Goal: Task Accomplishment & Management: Use online tool/utility

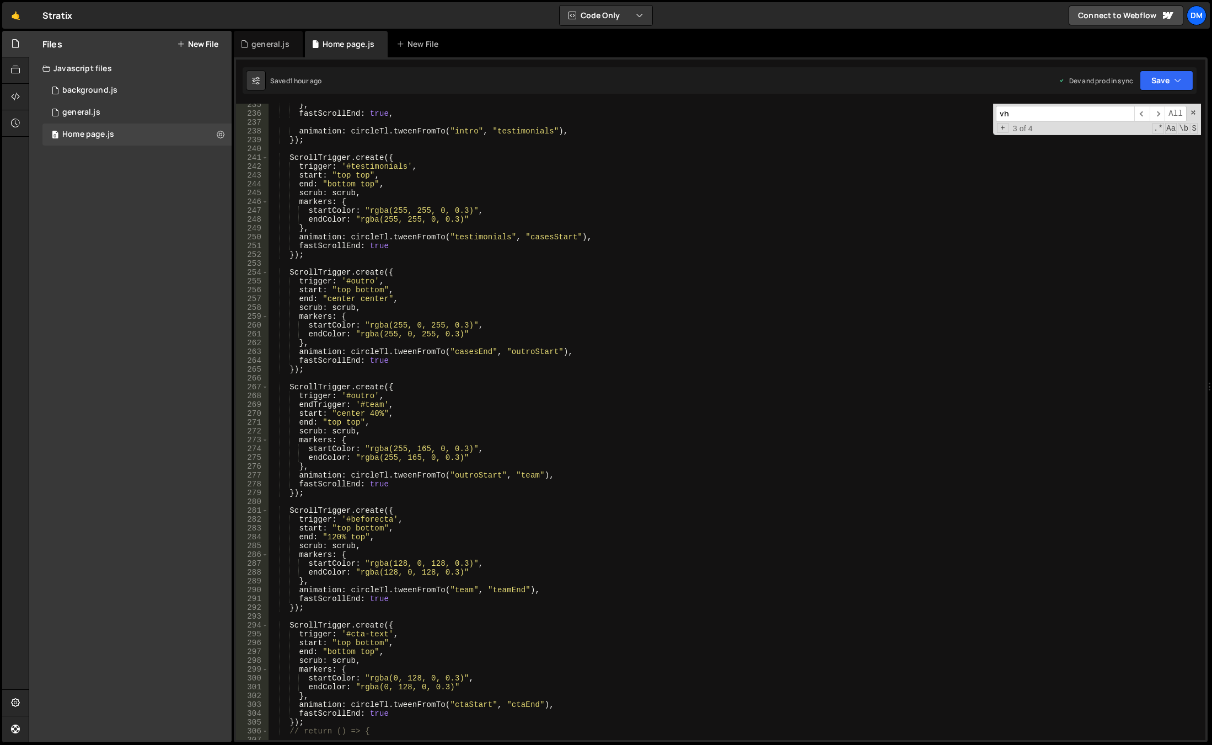
scroll to position [2301, 0]
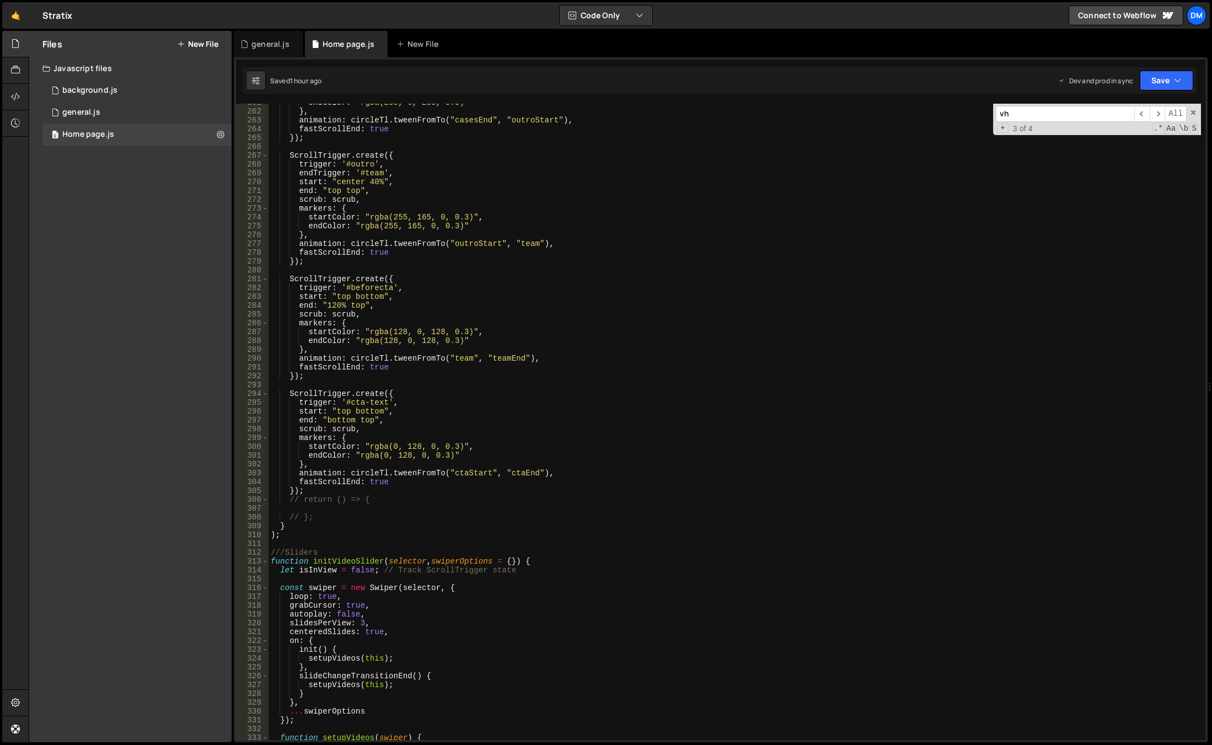
type textarea "});"
click at [381, 489] on div "endColor : "rgba(255, 0, 255, 0.3)" } , animation : circleTl . tweenFromTo ( "c…" at bounding box center [735, 425] width 933 height 654
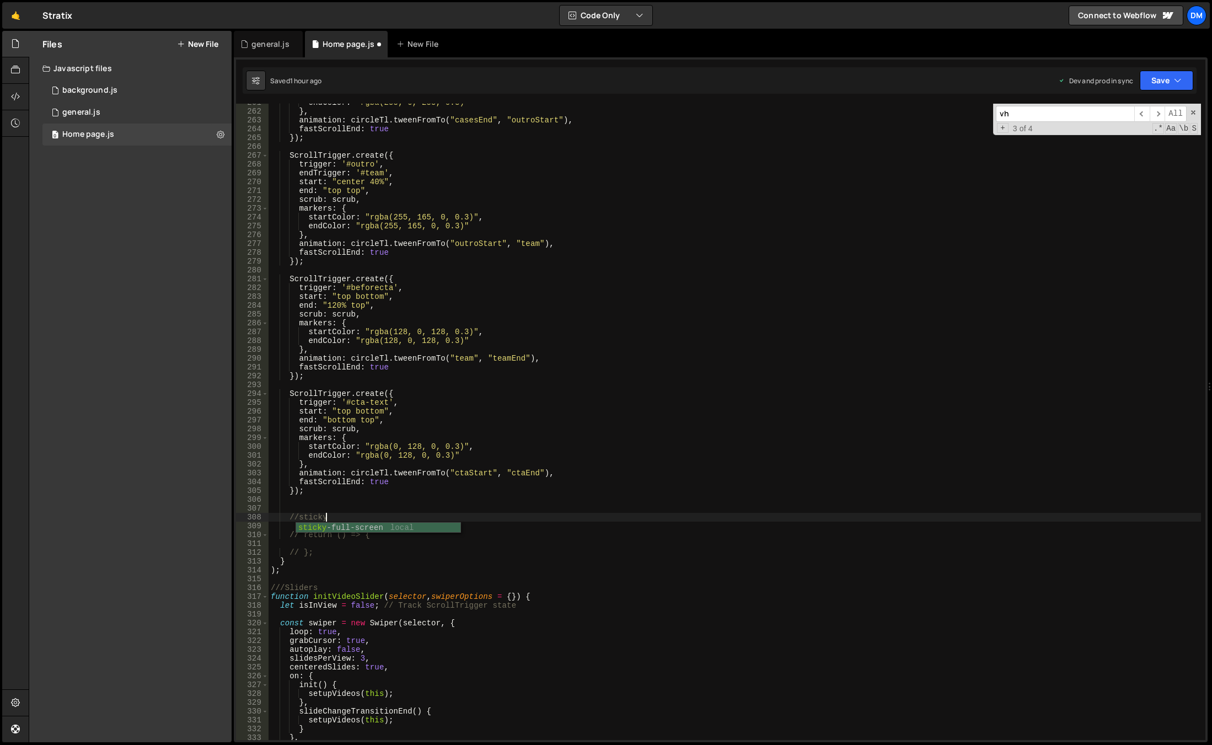
scroll to position [0, 3]
type textarea "//sticky"
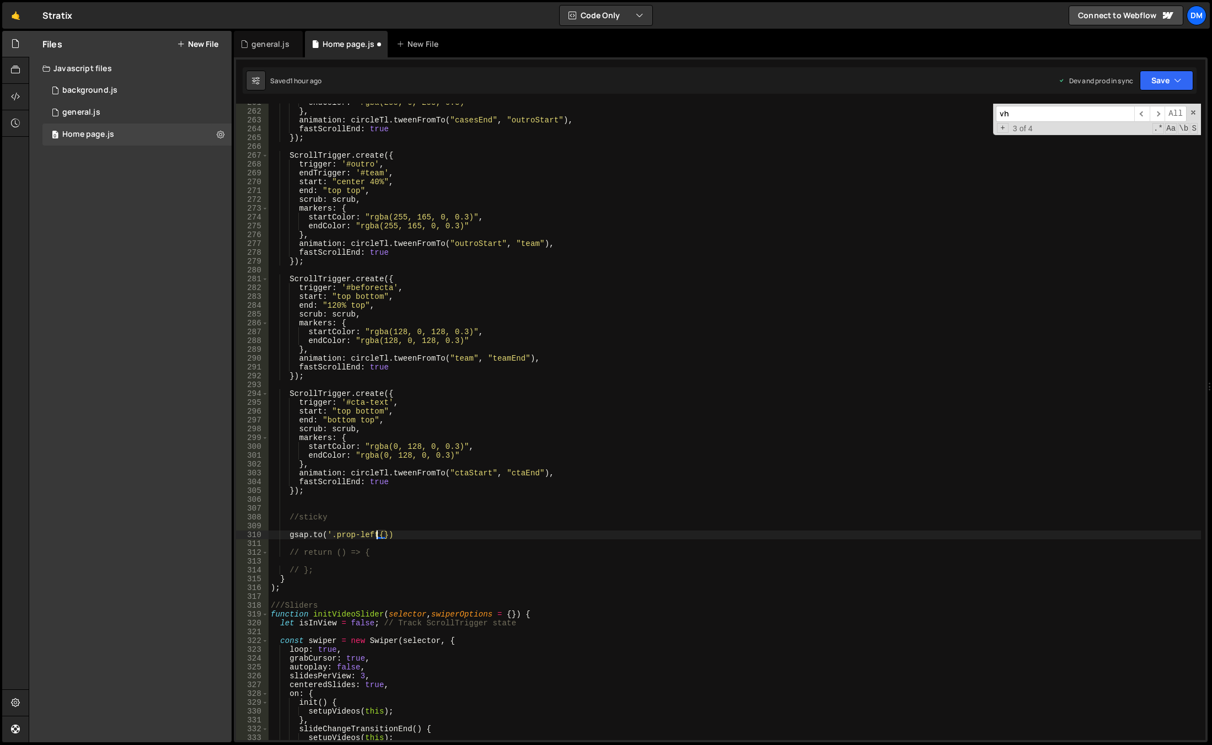
scroll to position [0, 8]
type textarea "[DOMAIN_NAME]('.prop-left', {})"
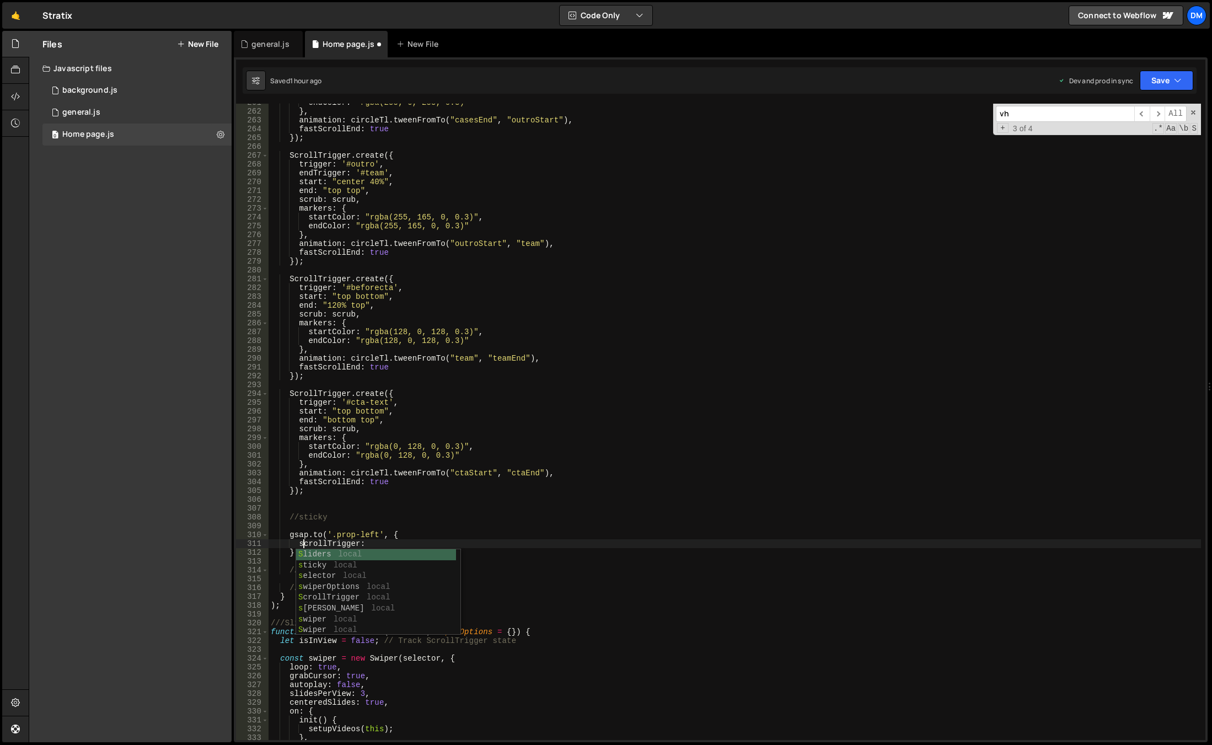
scroll to position [0, 3]
type textarea "scrollTrigger: {}"
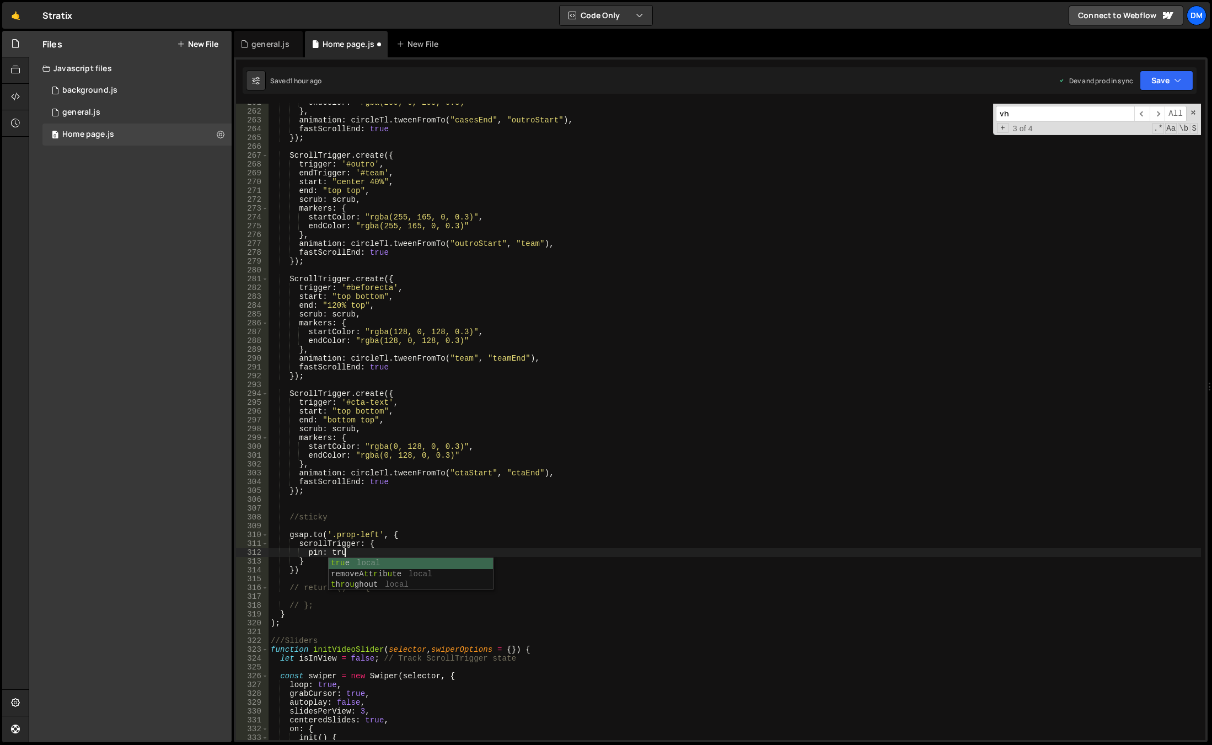
scroll to position [0, 4]
type textarea "pin: true,"
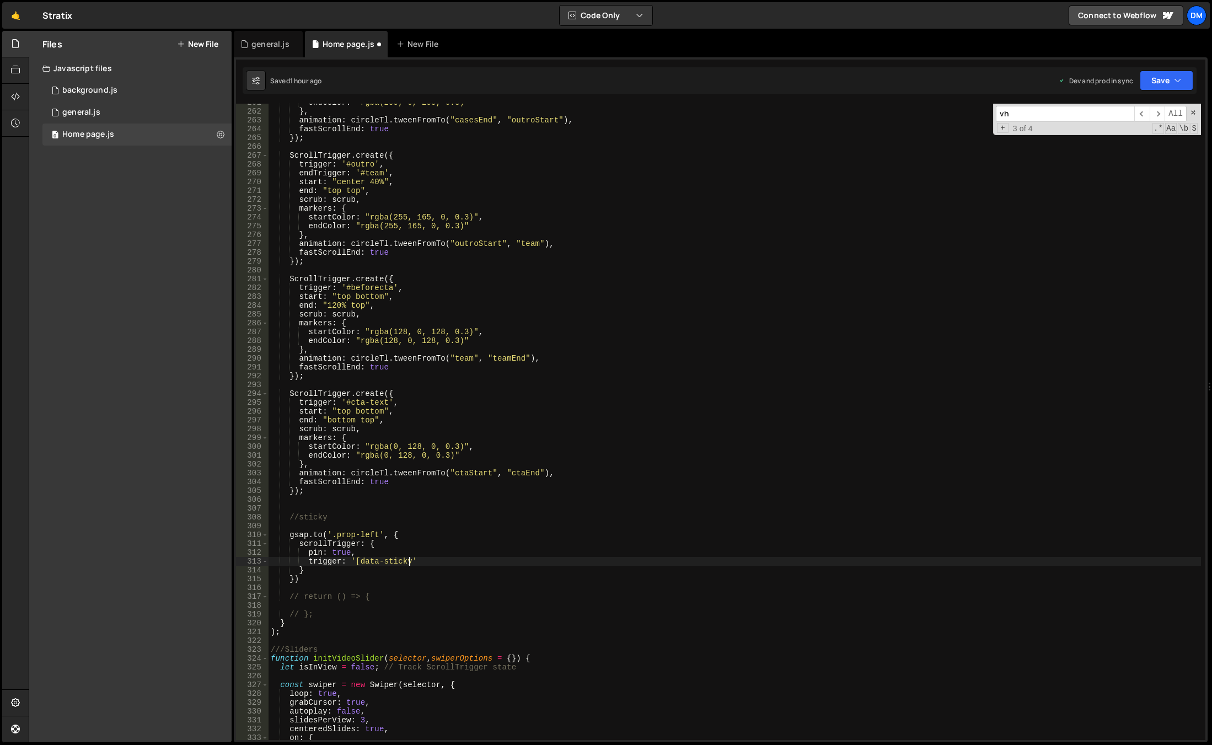
scroll to position [0, 9]
type textarea "trigger: '[data-sticky]',"
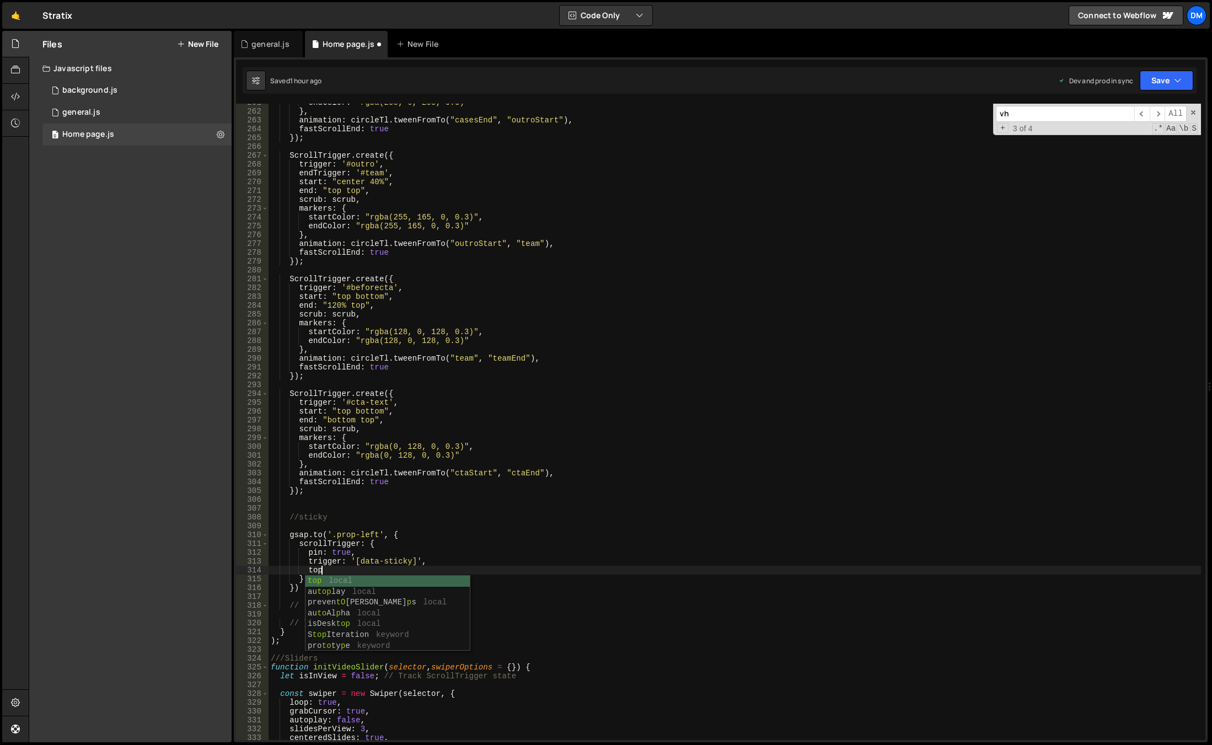
scroll to position [0, 3]
type textarea "t"
type textarea "start: 'top top',"
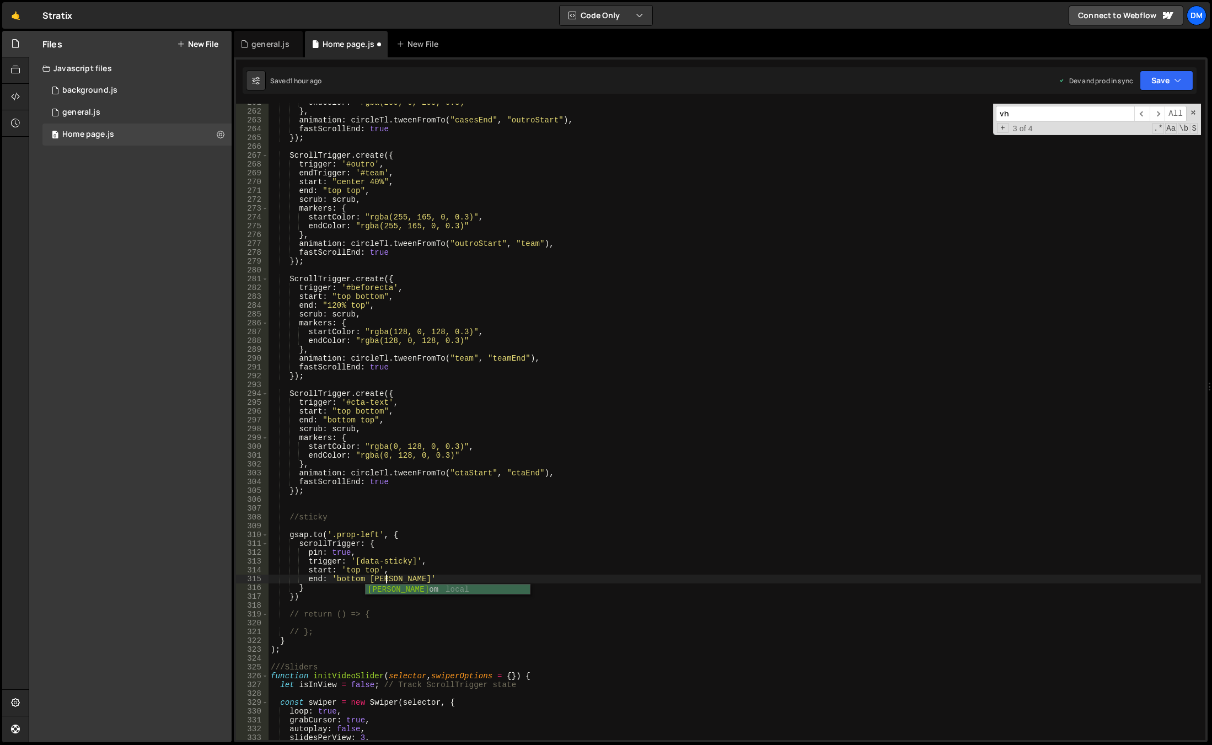
scroll to position [0, 8]
click at [1155, 81] on button "Save" at bounding box center [1167, 81] width 54 height 20
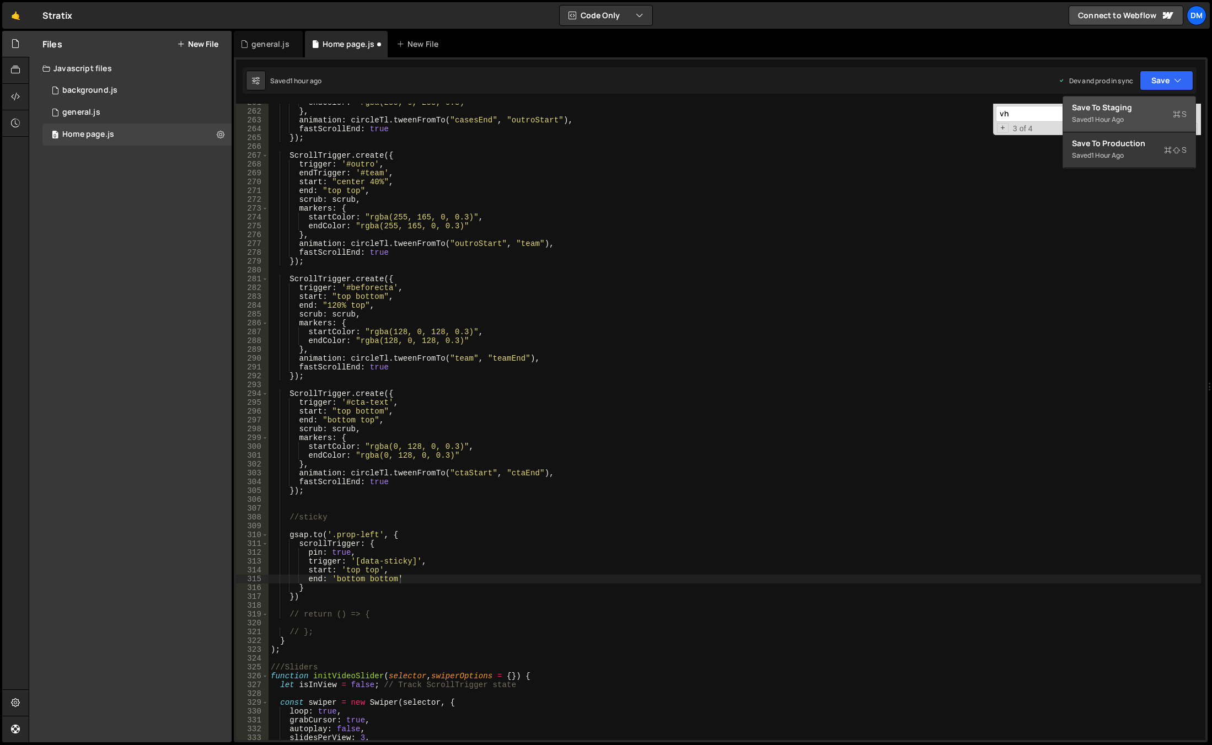
click at [1126, 108] on div "Save to Staging S" at bounding box center [1129, 107] width 115 height 11
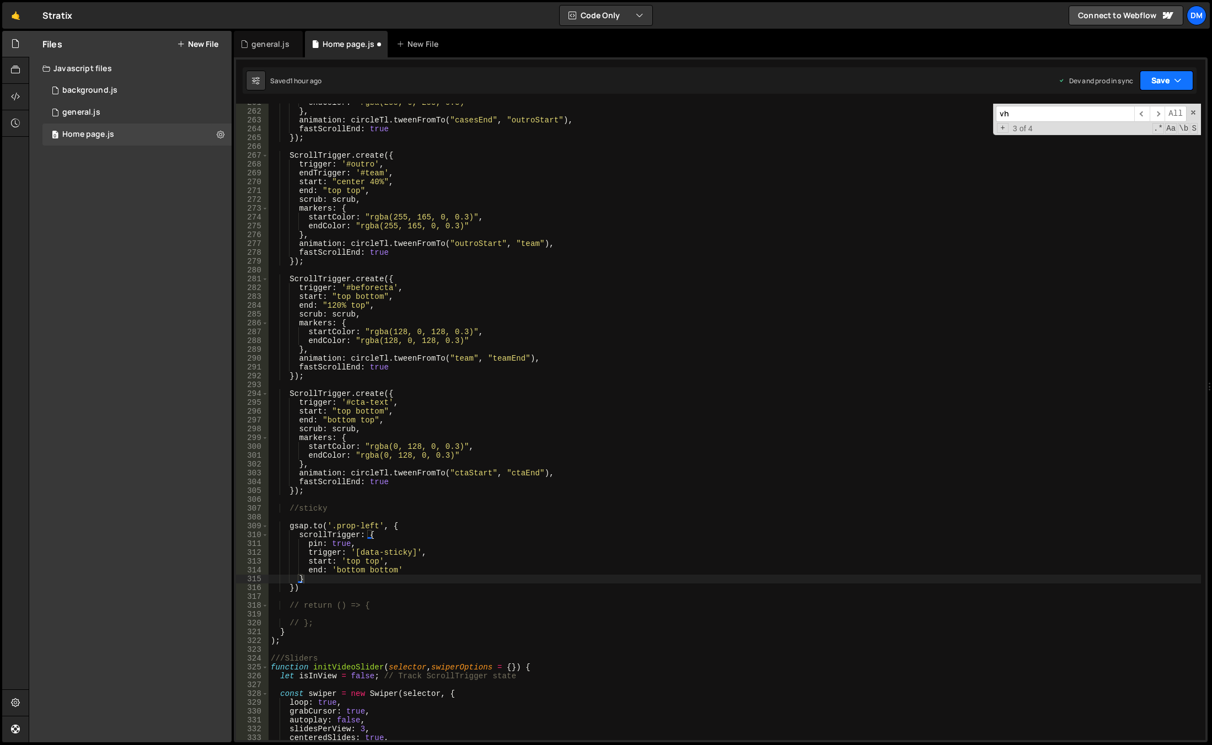
click at [1164, 73] on button "Save" at bounding box center [1167, 81] width 54 height 20
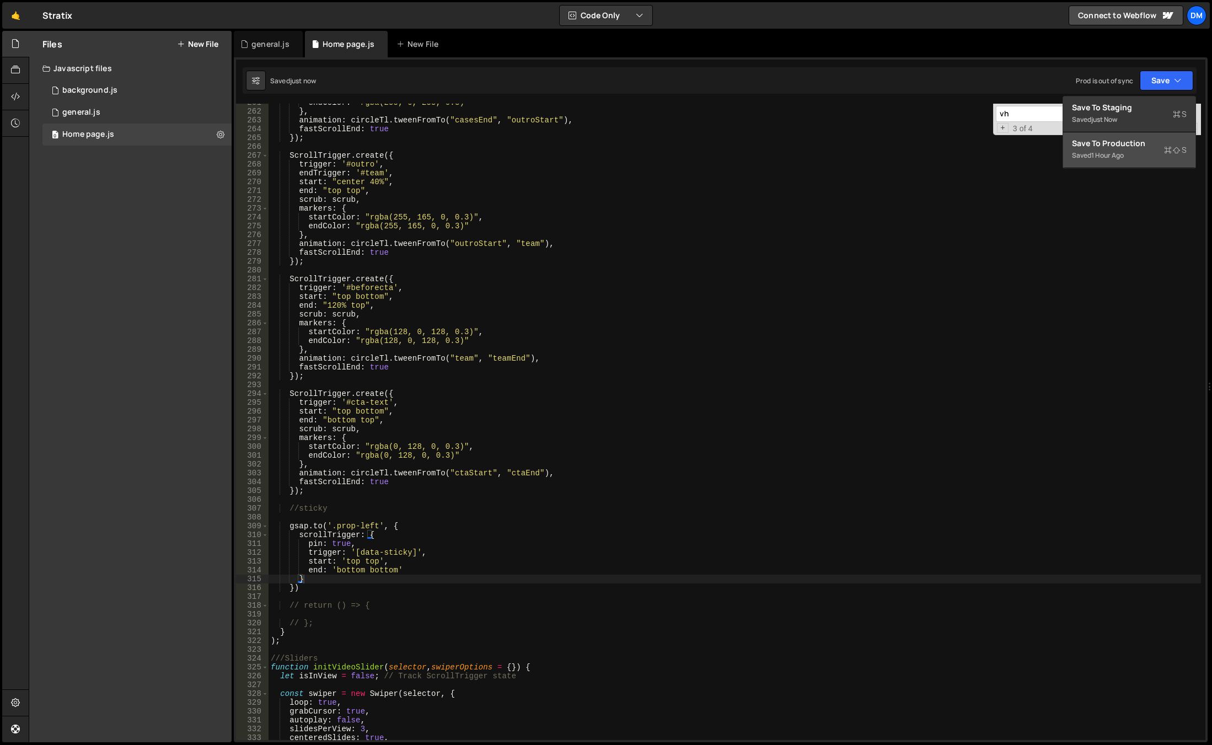
click at [1129, 162] on div "Saved 1 hour ago" at bounding box center [1129, 155] width 115 height 13
click at [831, 309] on div "endColor : "rgba(255, 0, 255, 0.3)" } , animation : circleTl . tweenFromTo ( "c…" at bounding box center [735, 425] width 933 height 654
click at [1193, 112] on span at bounding box center [1194, 113] width 8 height 8
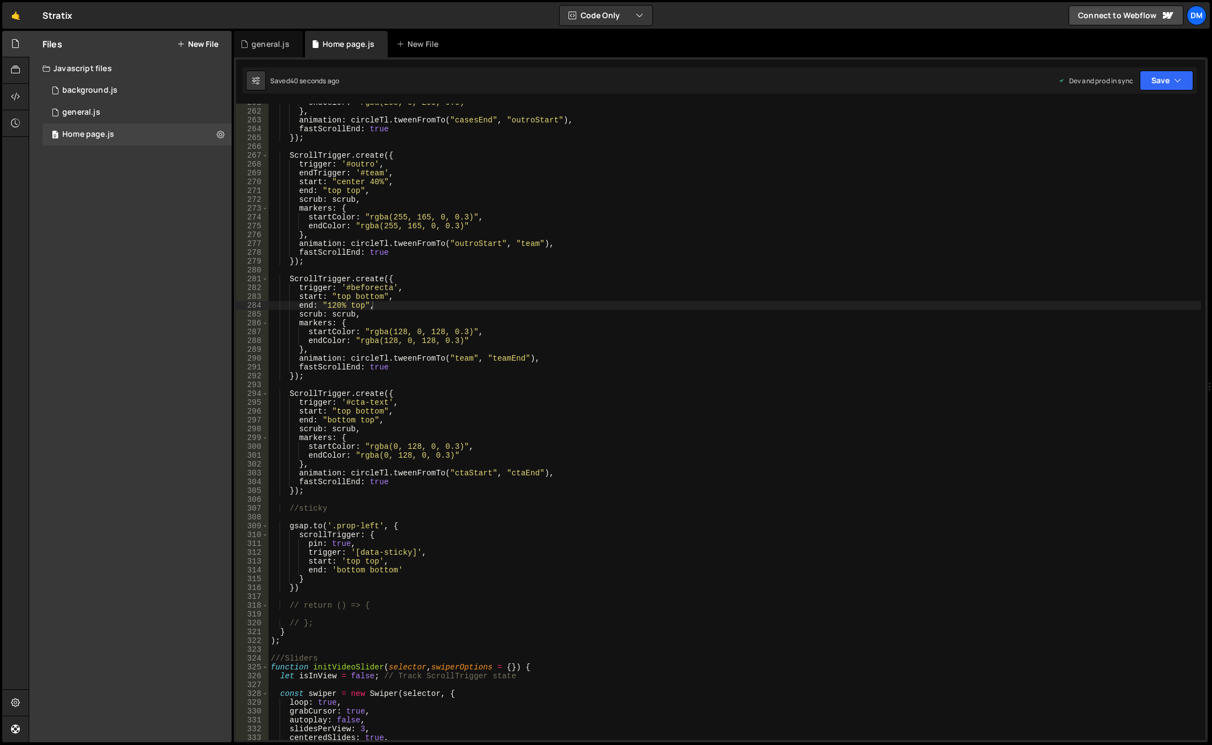
click at [795, 524] on div "endColor : "rgba(255, 0, 255, 0.3)" } , animation : circleTl . tweenFromTo ( "c…" at bounding box center [735, 425] width 933 height 654
click at [379, 545] on div "endColor : "rgba(255, 0, 255, 0.3)" } , animation : circleTl . tweenFromTo ( "c…" at bounding box center [735, 425] width 933 height 654
type textarea "pin: true,"
paste textarea "pinSpacing: false."
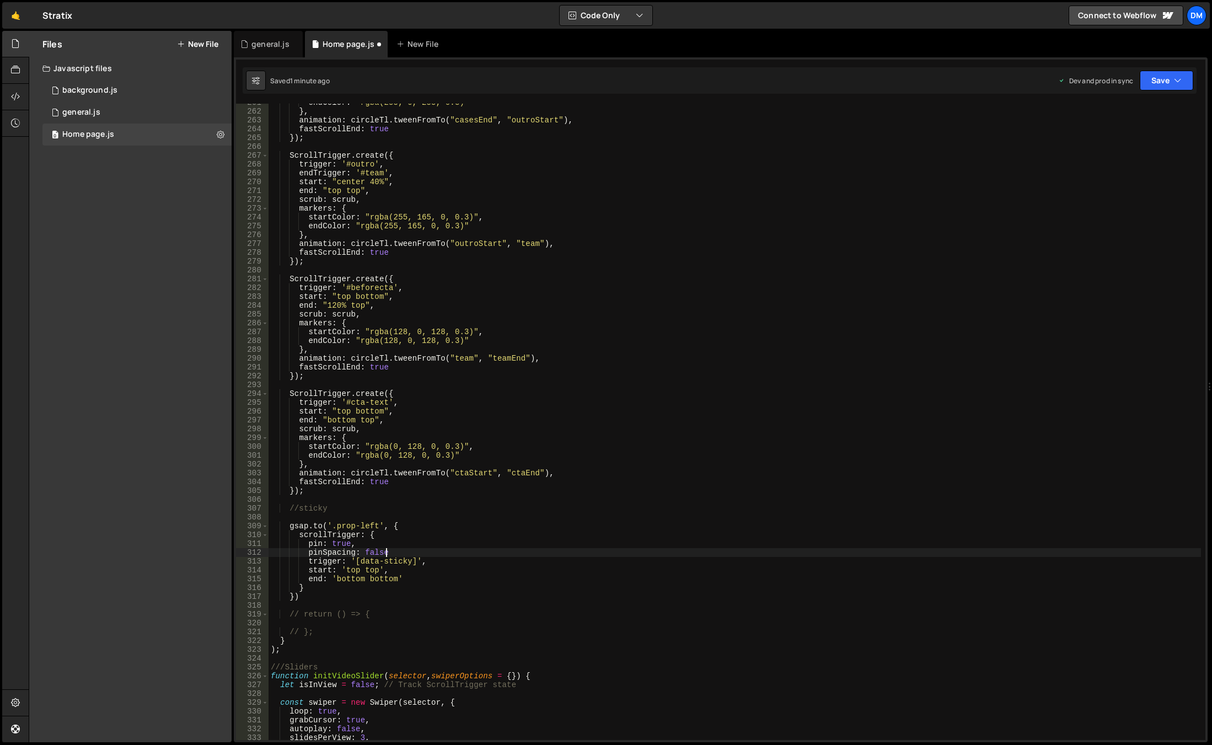
scroll to position [0, 8]
drag, startPoint x: 1171, startPoint y: 77, endPoint x: 1140, endPoint y: 95, distance: 35.9
click at [1171, 77] on button "Save" at bounding box center [1167, 81] width 54 height 20
click at [1118, 105] on div "Save to Staging S" at bounding box center [1129, 107] width 115 height 11
click at [1148, 79] on button "Save" at bounding box center [1167, 81] width 54 height 20
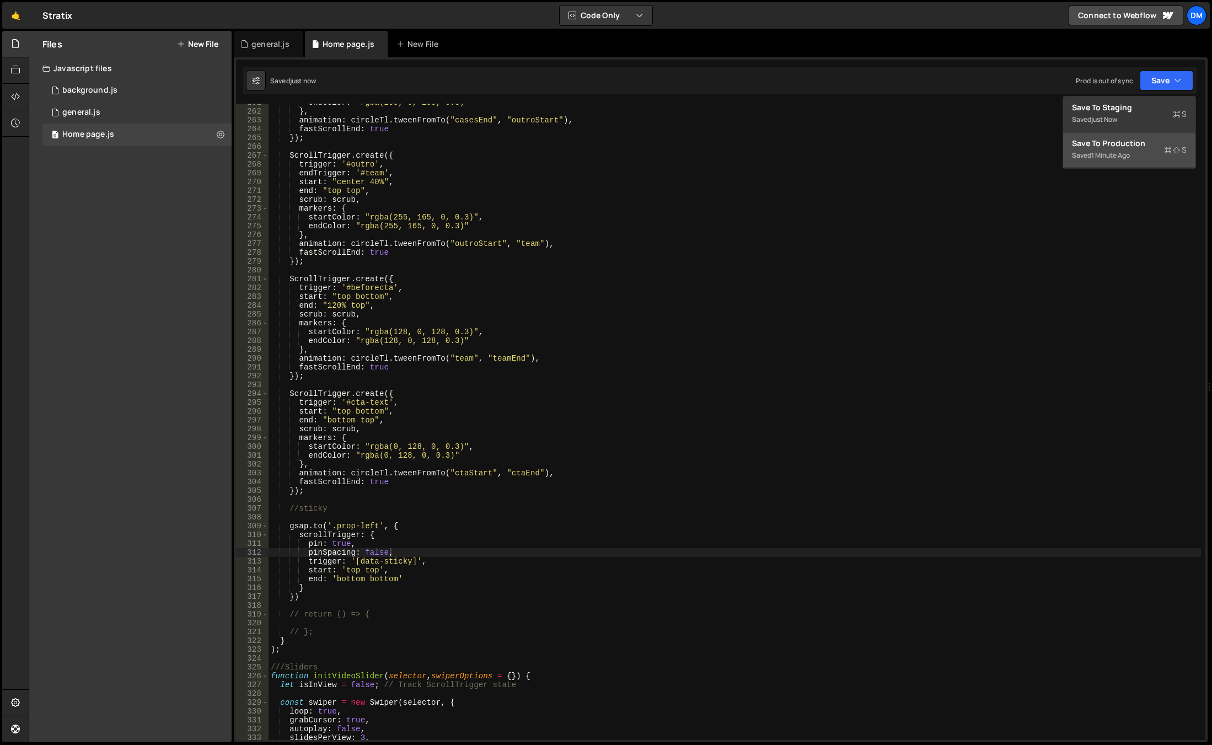
click at [1129, 150] on div "Saved 1 minute ago" at bounding box center [1129, 155] width 115 height 13
click at [950, 440] on div "endColor : "rgba(255, 0, 255, 0.3)" } , animation : circleTl . tweenFromTo ( "c…" at bounding box center [735, 425] width 933 height 654
drag, startPoint x: 354, startPoint y: 563, endPoint x: 380, endPoint y: 563, distance: 25.9
click at [380, 563] on div "endColor : "rgba(255, 0, 255, 0.3)" } , animation : circleTl . tweenFromTo ( "c…" at bounding box center [735, 425] width 933 height 654
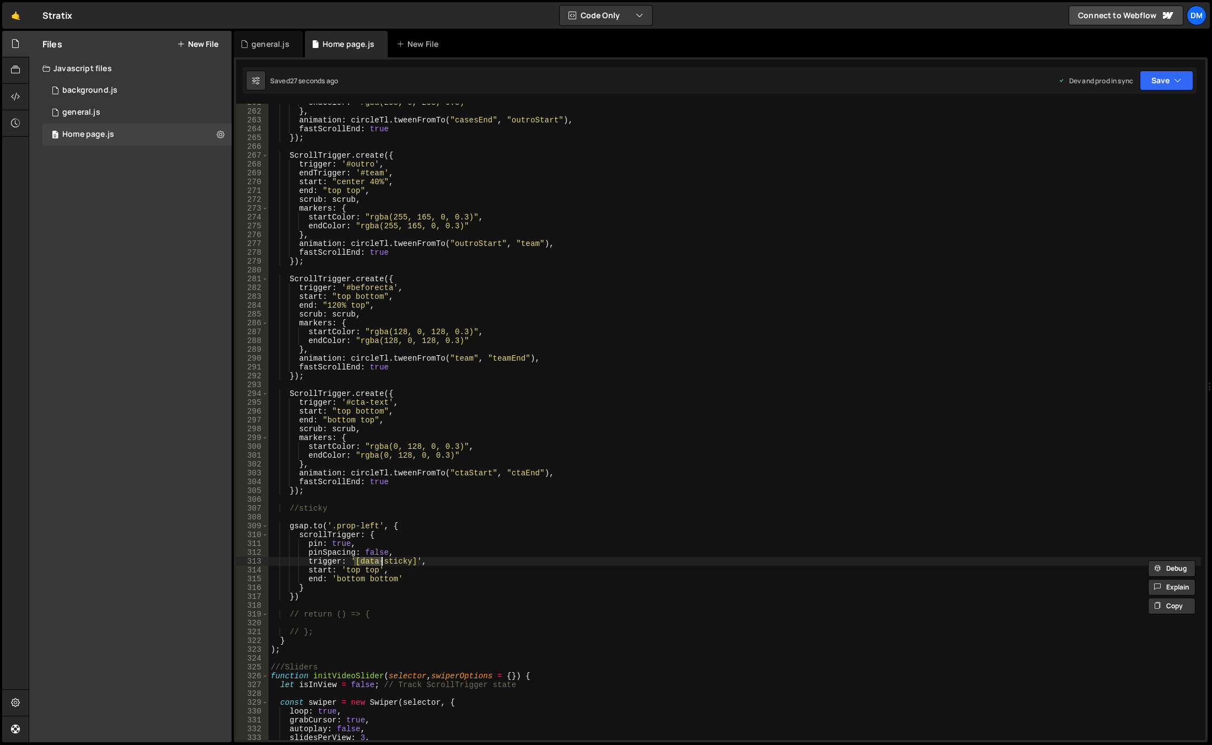
click at [403, 523] on div "endColor : "rgba(255, 0, 255, 0.3)" } , animation : circleTl . tweenFromTo ( "c…" at bounding box center [735, 425] width 933 height 654
drag, startPoint x: 406, startPoint y: 524, endPoint x: 239, endPoint y: 524, distance: 167.1
click at [239, 524] on div "[DOMAIN_NAME]('.prop-left', { 261 262 263 264 265 266 267 268 269 270 271 272 2…" at bounding box center [721, 422] width 970 height 637
click at [333, 592] on div "endColor : "rgba(255, 0, 255, 0.3)" } , animation : circleTl . tweenFromTo ( "c…" at bounding box center [735, 425] width 933 height 654
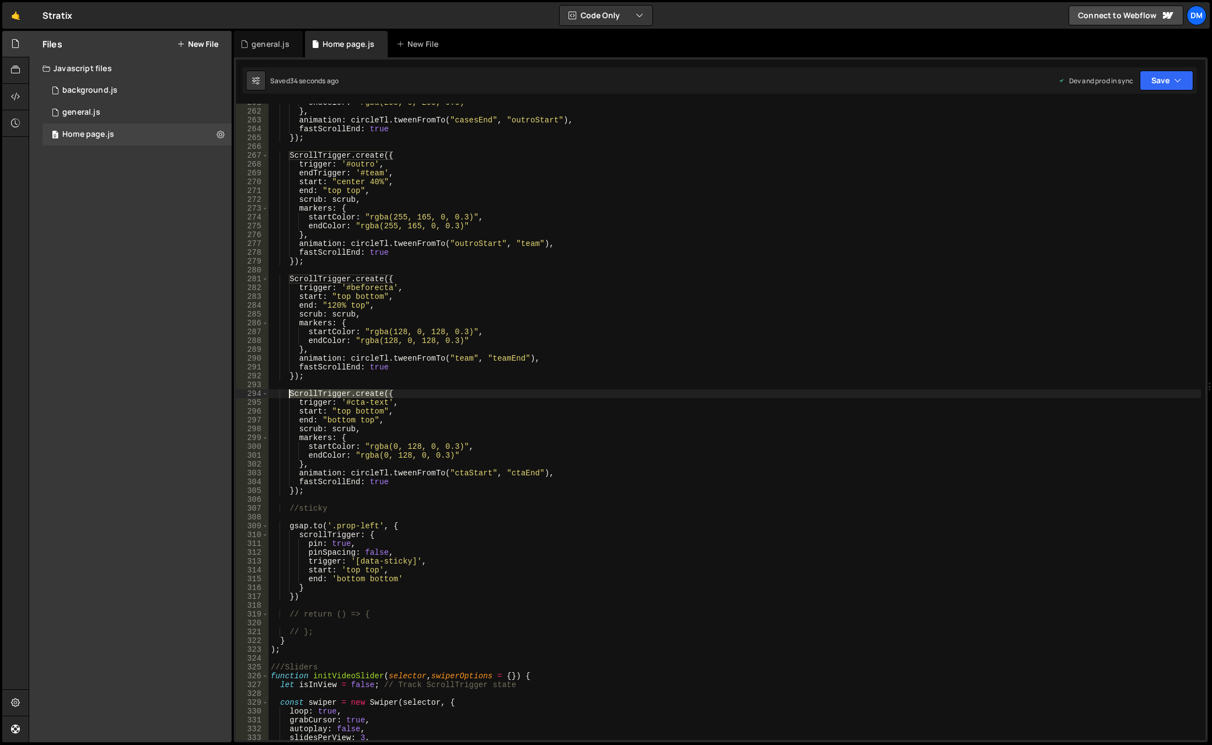
drag, startPoint x: 390, startPoint y: 395, endPoint x: 290, endPoint y: 395, distance: 100.4
click at [290, 395] on div "endColor : "rgba(255, 0, 255, 0.3)" } , animation : circleTl . tweenFromTo ( "c…" at bounding box center [735, 425] width 933 height 654
drag, startPoint x: 405, startPoint y: 525, endPoint x: 352, endPoint y: 524, distance: 53.0
click at [352, 524] on div "endColor : "rgba(255, 0, 255, 0.3)" } , animation : circleTl . tweenFromTo ( "c…" at bounding box center [735, 425] width 933 height 654
drag, startPoint x: 408, startPoint y: 535, endPoint x: 368, endPoint y: 537, distance: 39.3
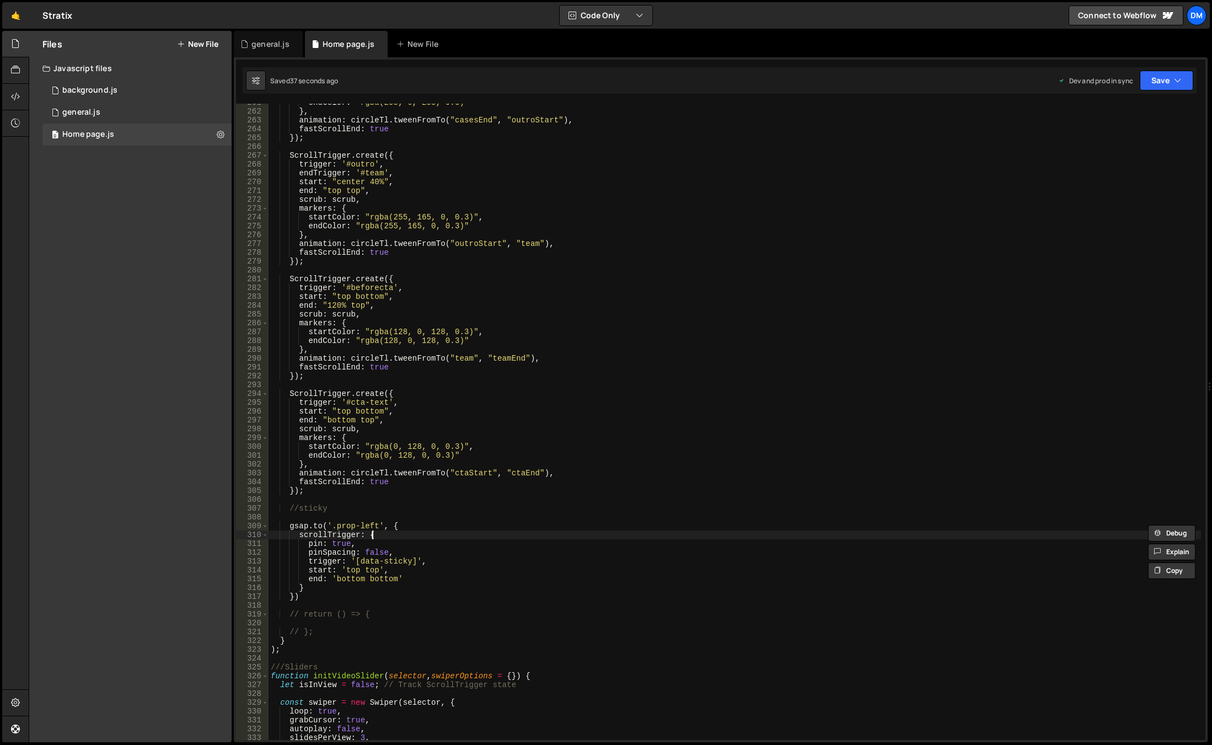
click at [408, 535] on div "endColor : "rgba(255, 0, 255, 0.3)" } , animation : circleTl . tweenFromTo ( "c…" at bounding box center [735, 425] width 933 height 654
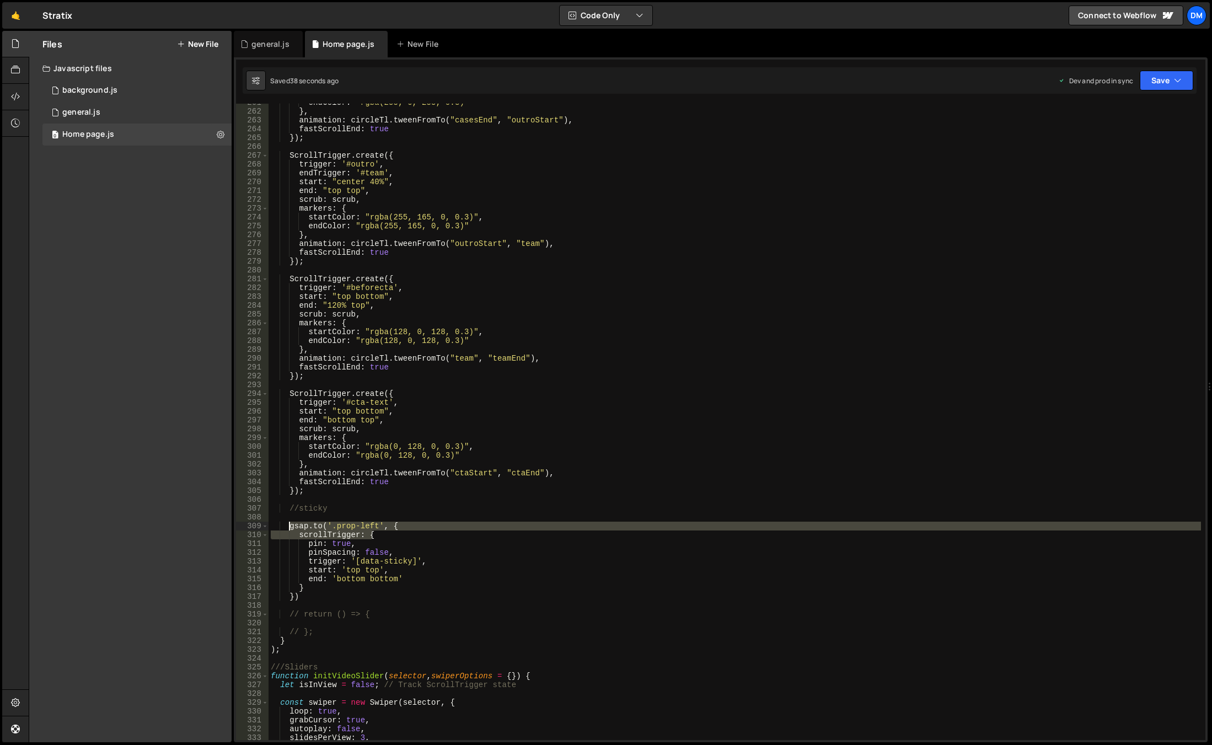
drag, startPoint x: 379, startPoint y: 534, endPoint x: 289, endPoint y: 526, distance: 90.3
click at [289, 526] on div "endColor : "rgba(255, 0, 255, 0.3)" } , animation : circleTl . tweenFromTo ( "c…" at bounding box center [735, 425] width 933 height 654
paste textarea "ScrollTrigger.create("
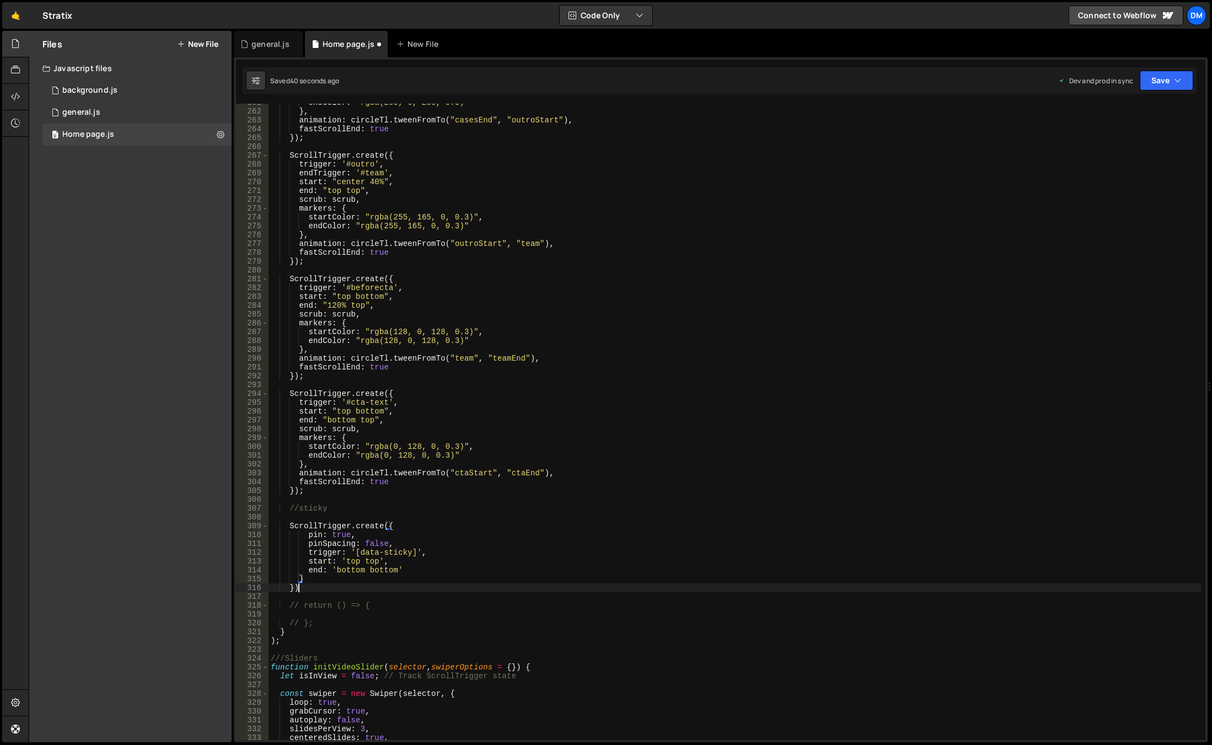
click at [302, 588] on div "endColor : "rgba(255, 0, 255, 0.3)" } , animation : circleTl . tweenFromTo ( "c…" at bounding box center [735, 425] width 933 height 654
drag, startPoint x: 308, startPoint y: 580, endPoint x: 209, endPoint y: 584, distance: 99.4
click at [214, 580] on div "Files New File Javascript files 0 background.js 0 0 general.js 0 0 Home page.js…" at bounding box center [621, 387] width 1184 height 712
type textarea "}"
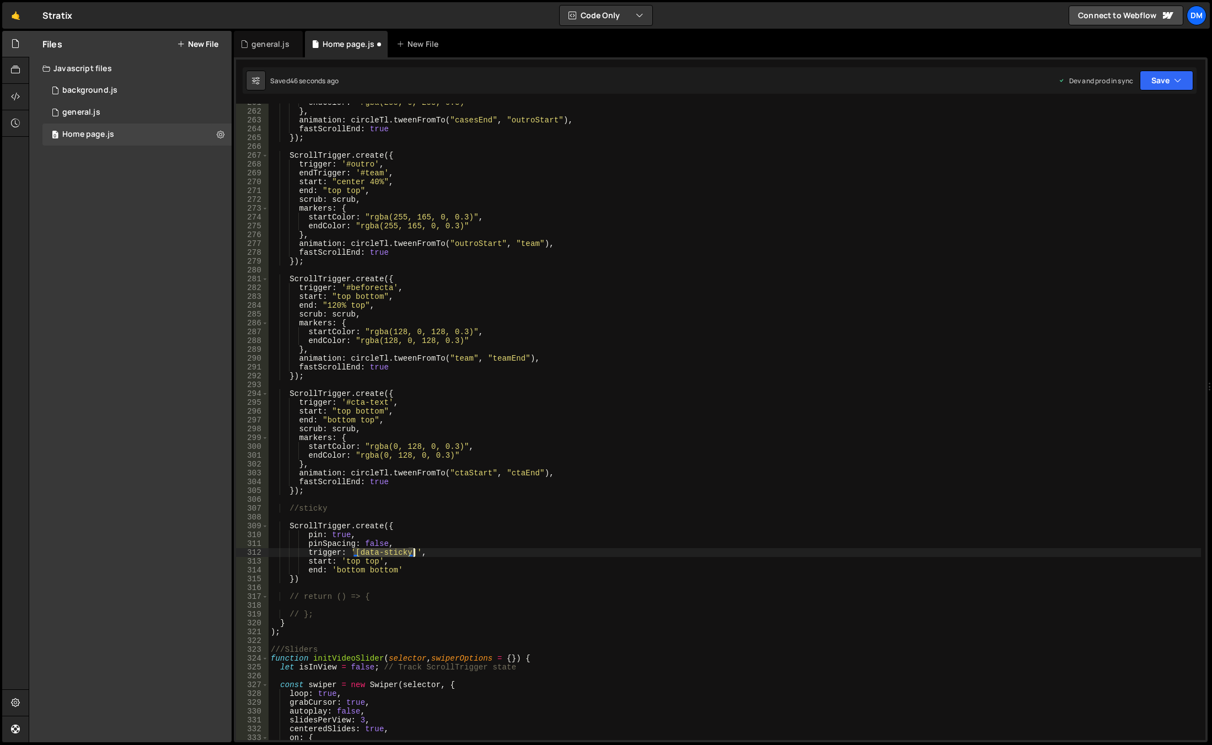
drag, startPoint x: 354, startPoint y: 554, endPoint x: 413, endPoint y: 551, distance: 59.6
click at [413, 551] on div "endColor : "rgba(255, 0, 255, 0.3)" } , animation : circleTl . tweenFromTo ( "c…" at bounding box center [735, 425] width 933 height 654
click at [436, 539] on div "endColor : "rgba(255, 0, 255, 0.3)" } , animation : circleTl . tweenFromTo ( "c…" at bounding box center [735, 425] width 933 height 654
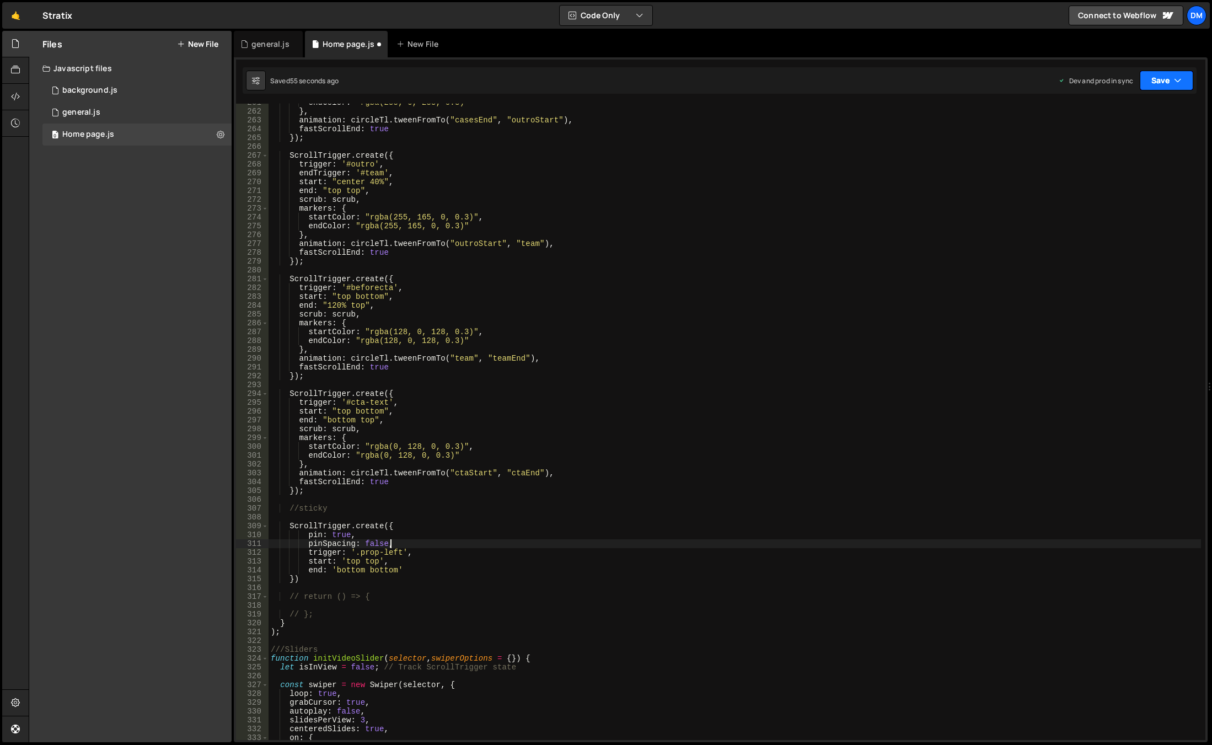
click at [1157, 84] on button "Save" at bounding box center [1167, 81] width 54 height 20
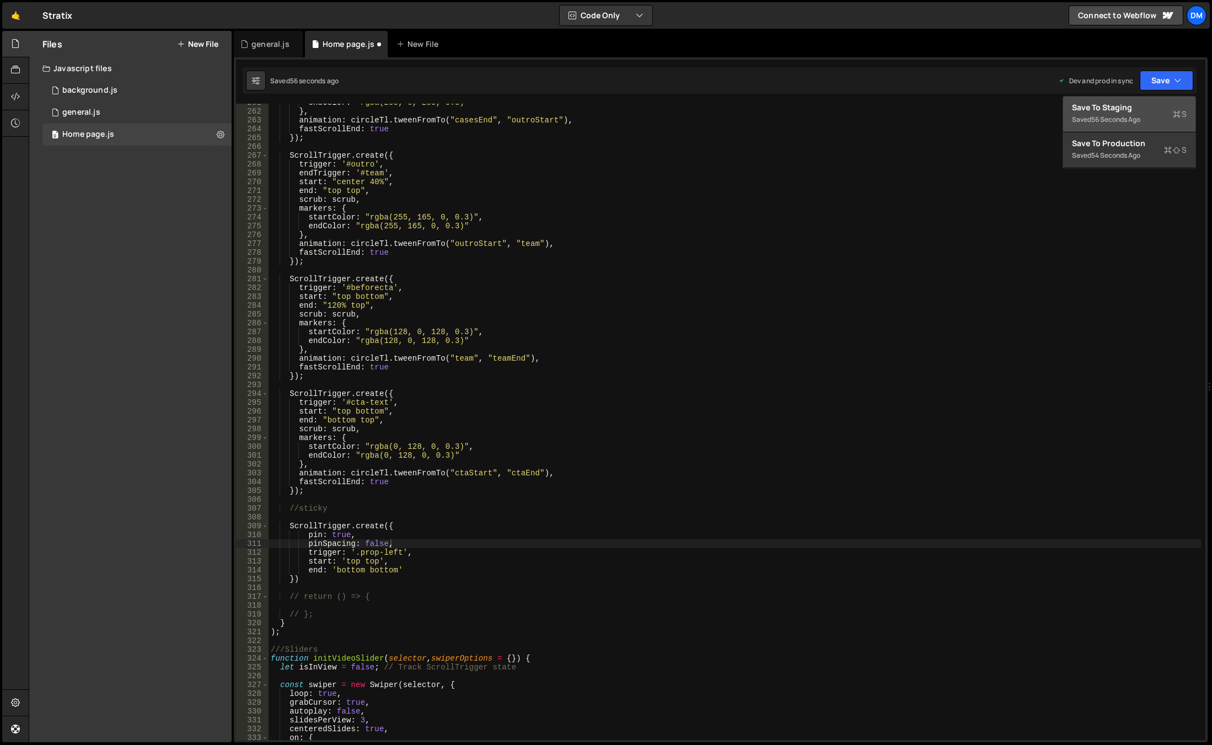
click at [1130, 105] on div "Save to Staging S" at bounding box center [1129, 107] width 115 height 11
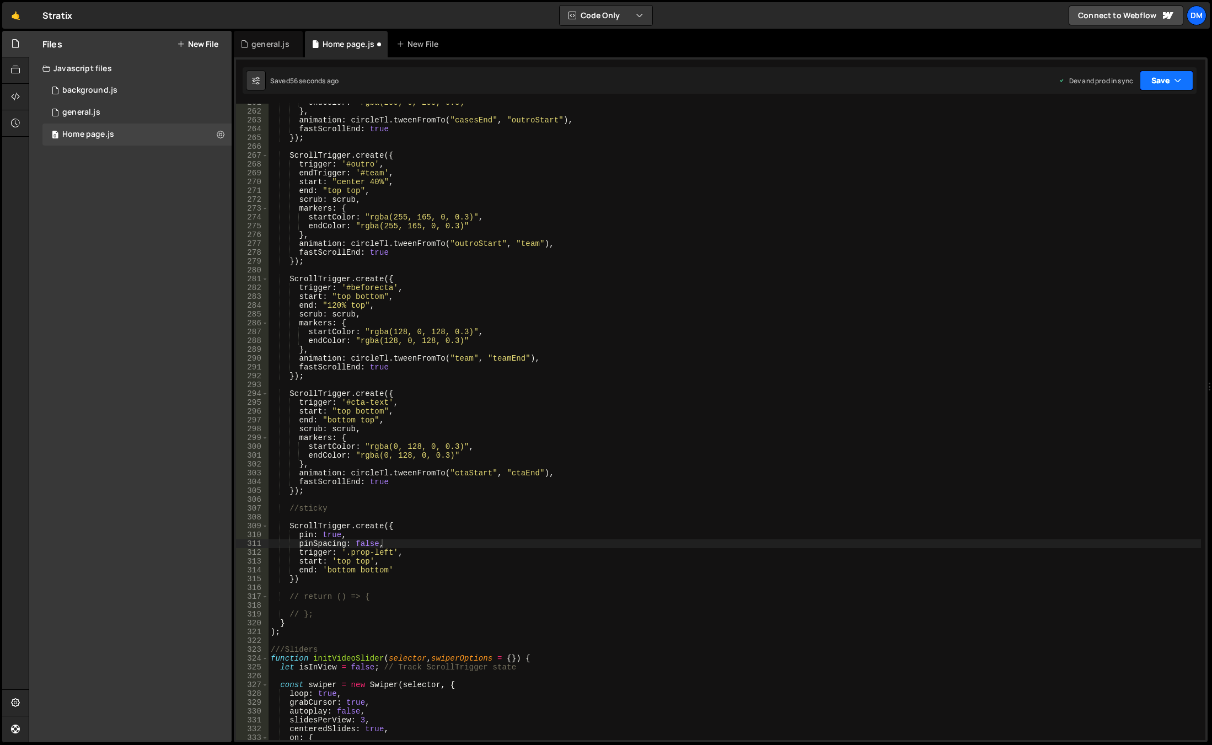
click at [1163, 79] on button "Save" at bounding box center [1167, 81] width 54 height 20
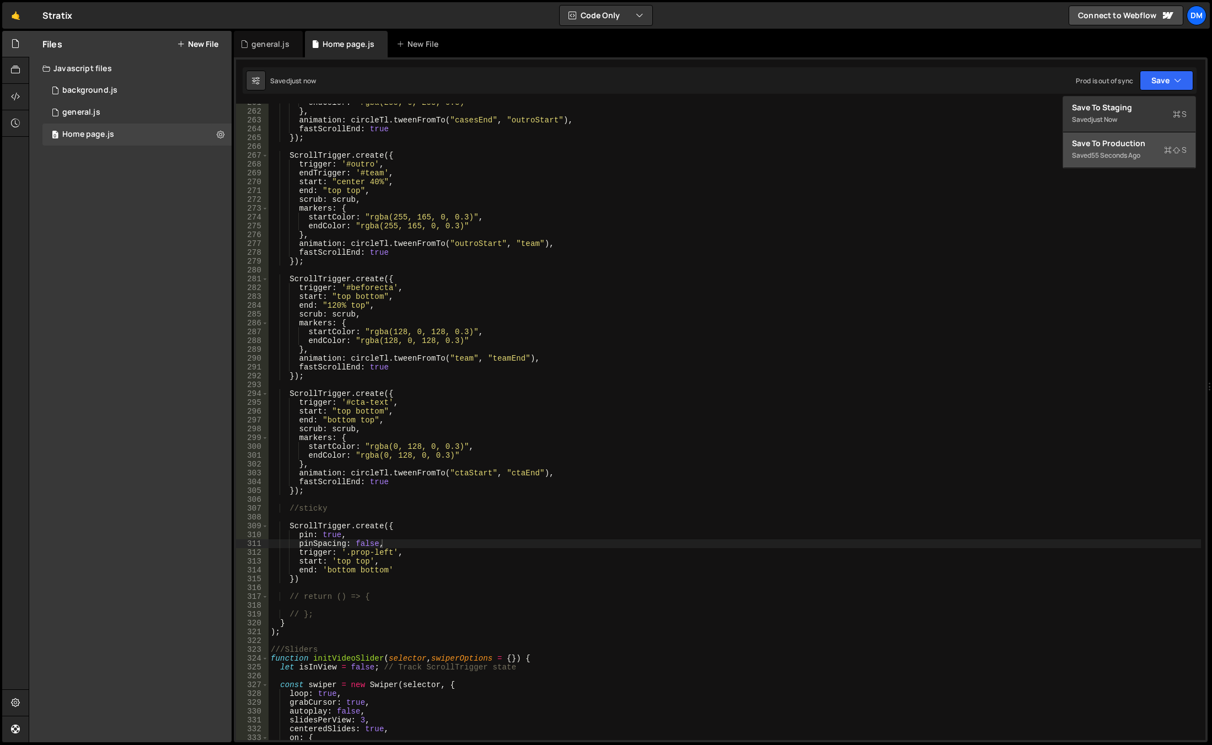
click at [1116, 140] on div "Save to Production S" at bounding box center [1129, 143] width 115 height 11
click at [778, 324] on div "endColor : "rgba(255, 0, 255, 0.3)" } , animation : circleTl . tweenFromTo ( "c…" at bounding box center [735, 425] width 933 height 654
click at [779, 545] on div "endColor : "rgba(255, 0, 255, 0.3)" } , animation : circleTl . tweenFromTo ( "c…" at bounding box center [735, 425] width 933 height 654
click at [411, 553] on div "endColor : "rgba(255, 0, 255, 0.3)" } , animation : circleTl . tweenFromTo ( "c…" at bounding box center [735, 425] width 933 height 654
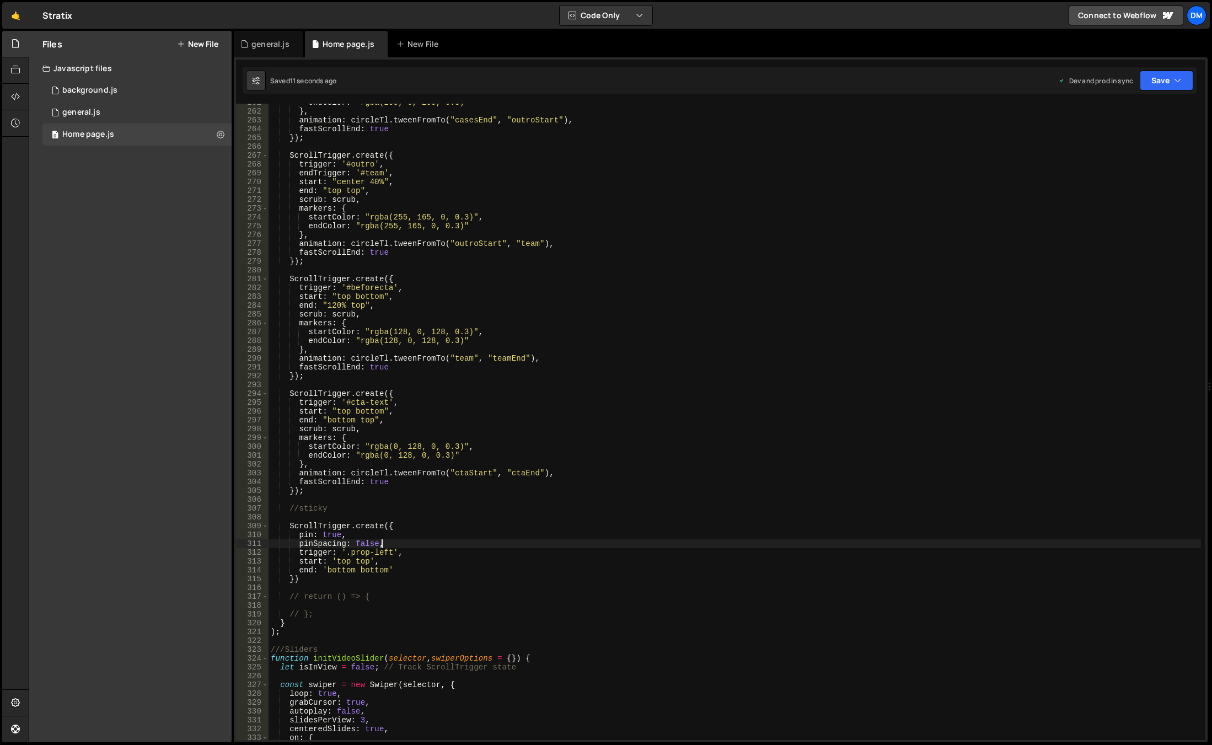
type textarea "trigger: '.prop-left',"
click at [1157, 78] on button "Save" at bounding box center [1167, 81] width 54 height 20
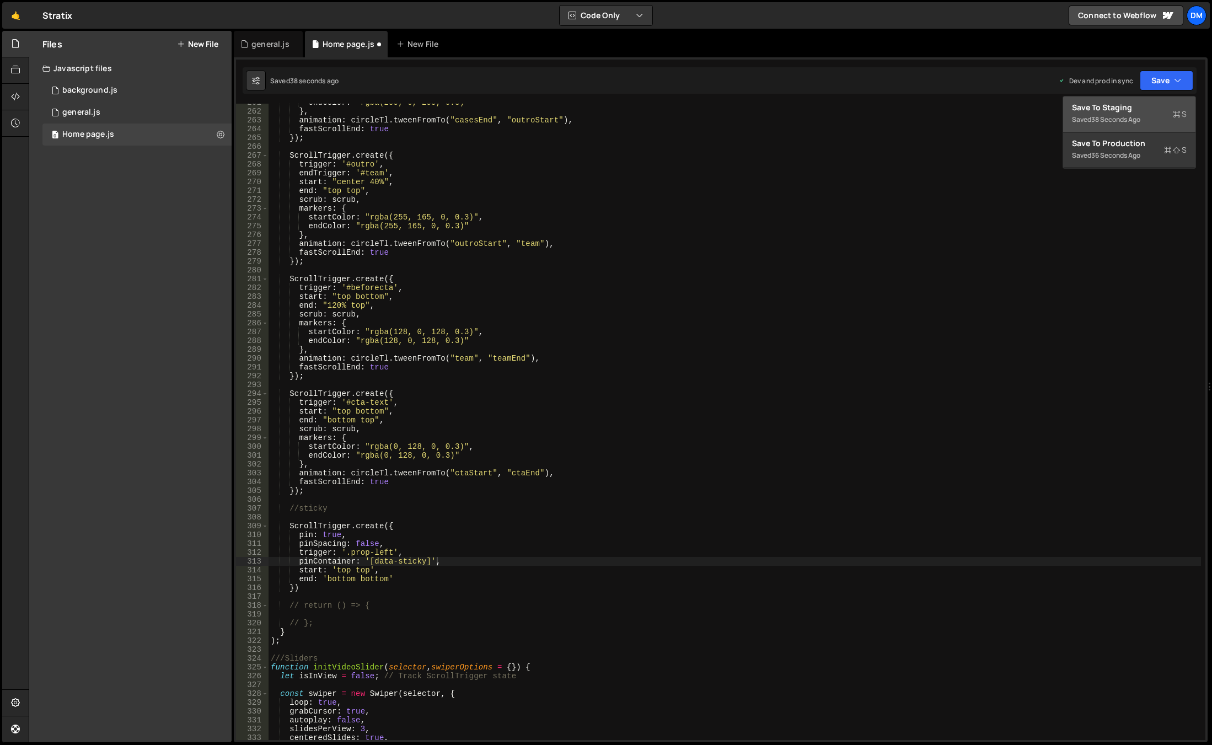
click at [1129, 99] on button "Save to Staging S Saved 38 seconds ago" at bounding box center [1130, 115] width 132 height 36
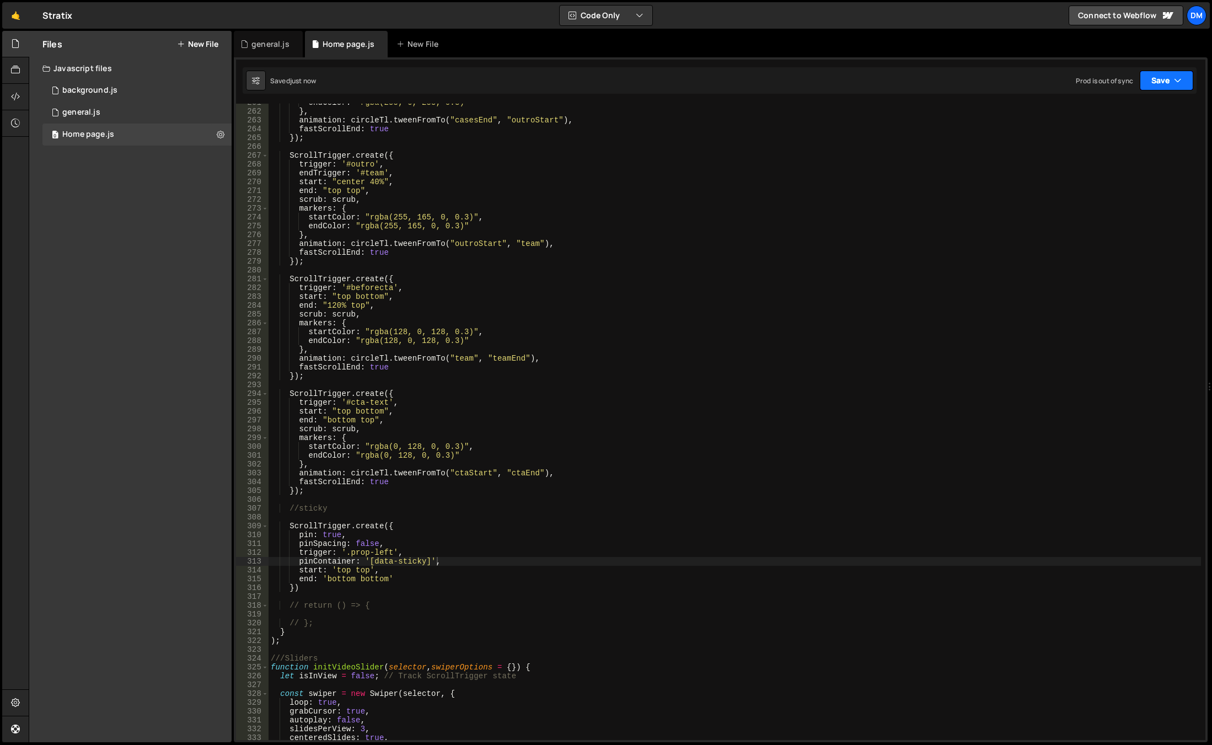
click at [1159, 74] on button "Save" at bounding box center [1167, 81] width 54 height 20
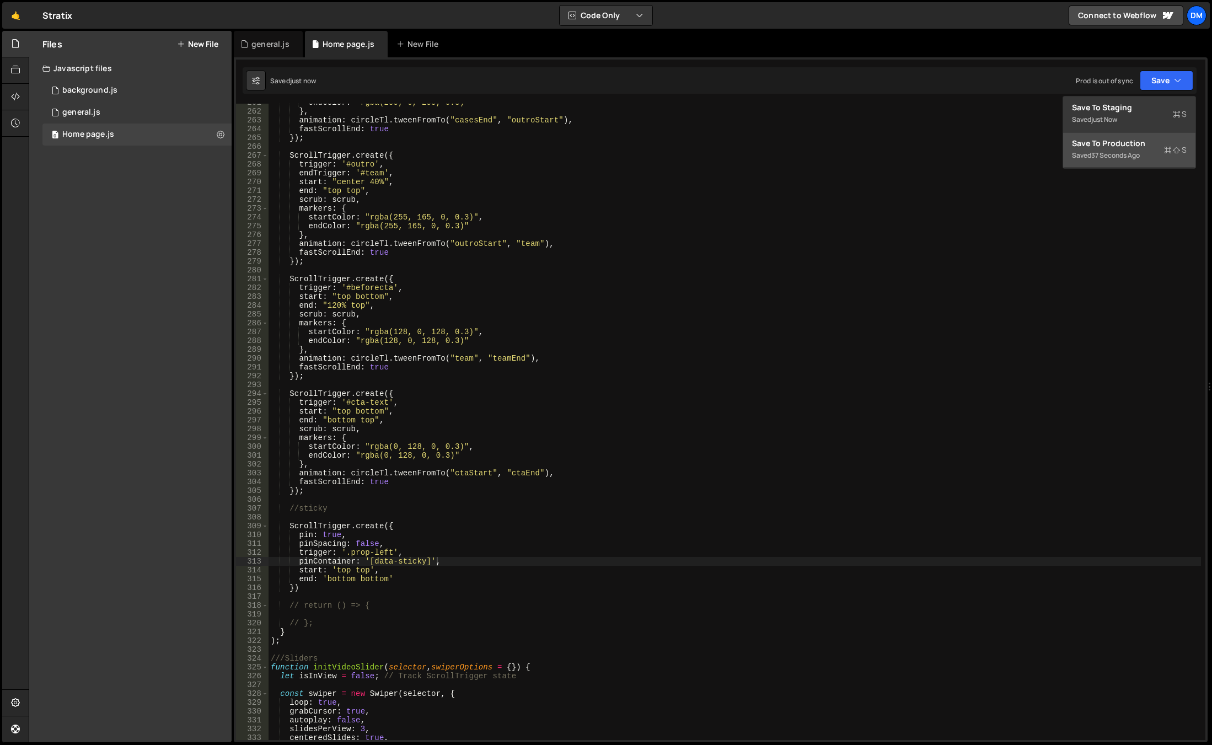
click at [1124, 145] on div "Save to Production S" at bounding box center [1129, 143] width 115 height 11
click at [818, 510] on div "endColor : "rgba(255, 0, 255, 0.3)" } , animation : circleTl . tweenFromTo ( "c…" at bounding box center [735, 425] width 933 height 654
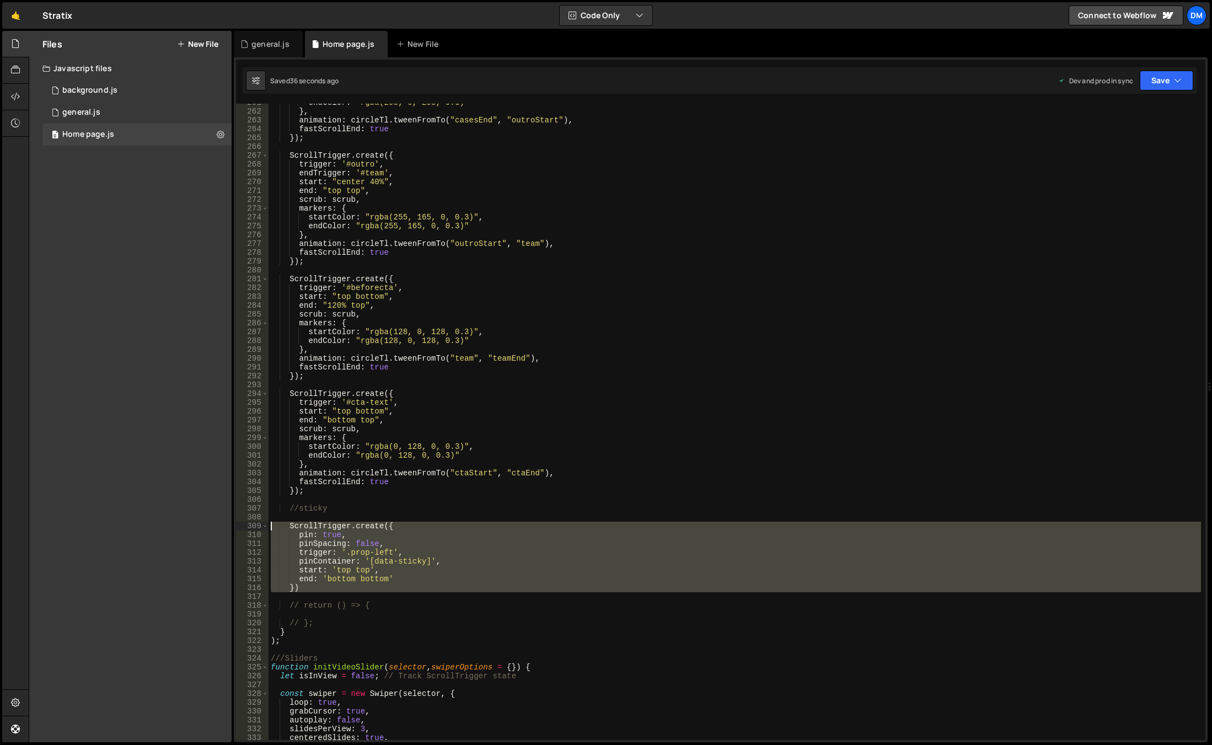
drag, startPoint x: 312, startPoint y: 594, endPoint x: 191, endPoint y: 527, distance: 138.0
click at [191, 527] on div "Files New File Javascript files 0 background.js 0 0 general.js 0 0 Home page.js…" at bounding box center [621, 387] width 1184 height 712
paste textarea "});"
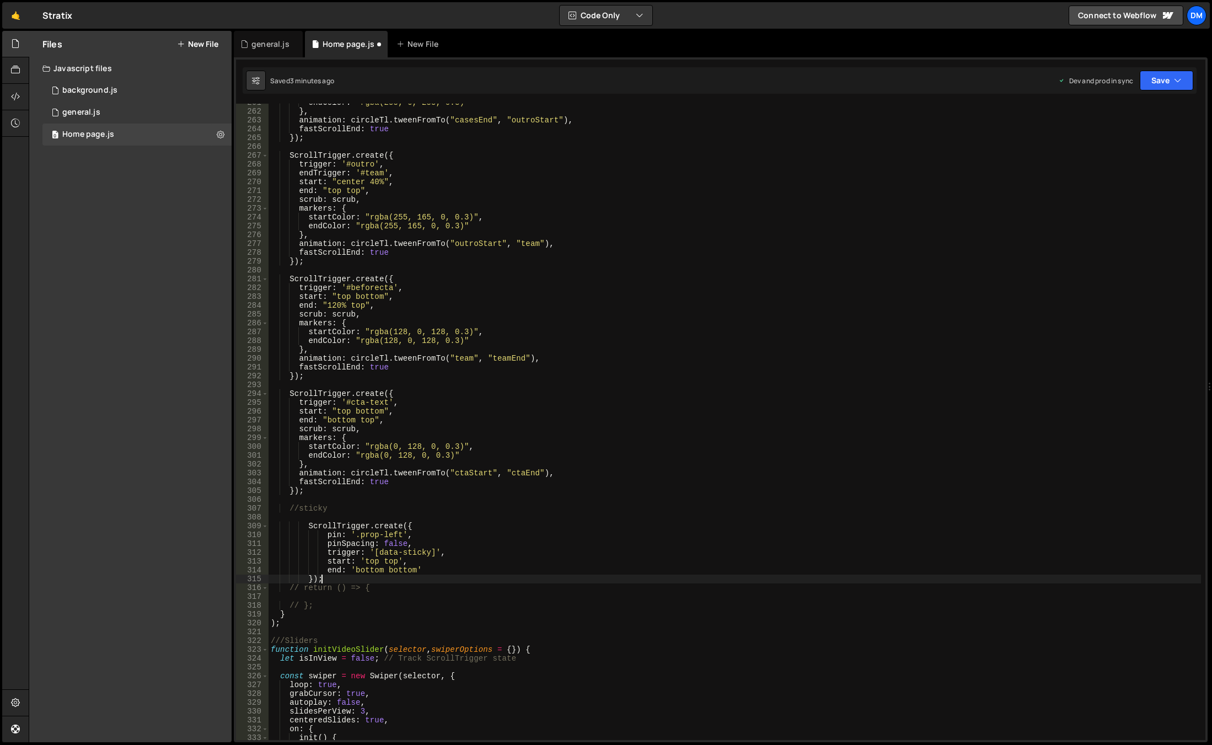
type textarea "});"
drag, startPoint x: 1164, startPoint y: 87, endPoint x: 1160, endPoint y: 94, distance: 8.9
click at [1164, 87] on button "Save" at bounding box center [1167, 81] width 54 height 20
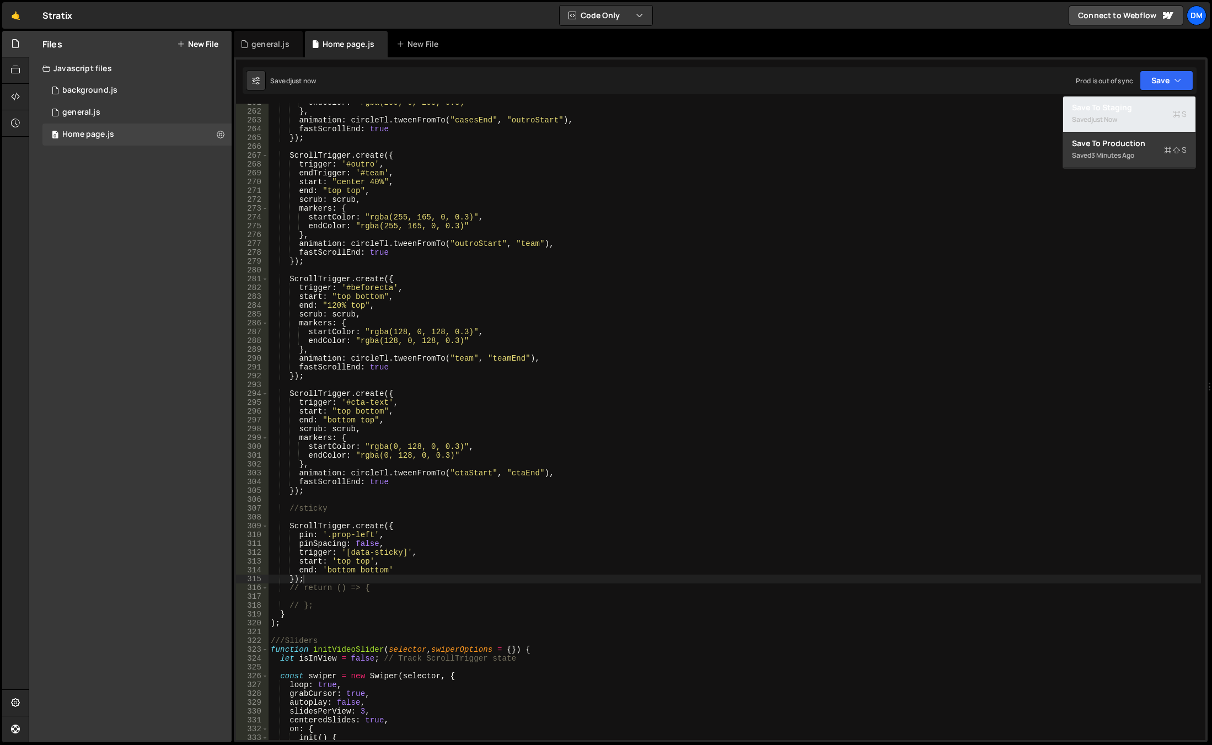
click at [1135, 110] on div "Save to Staging S" at bounding box center [1129, 107] width 115 height 11
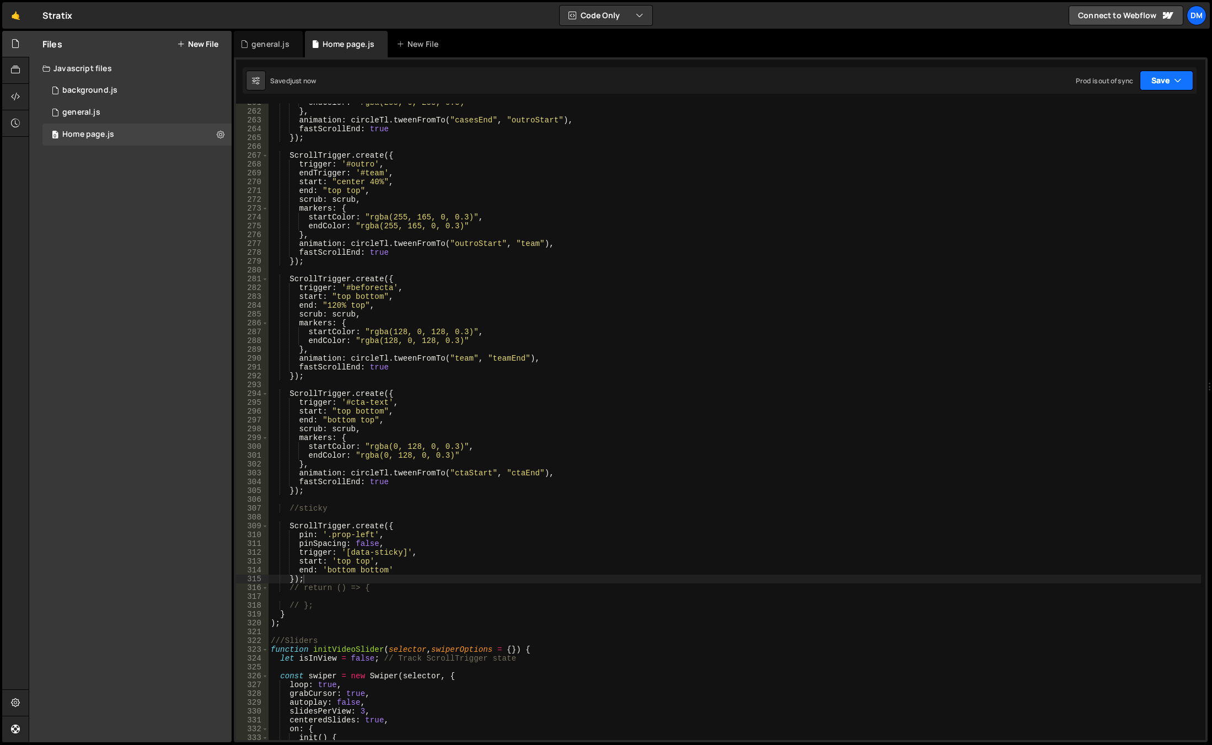
drag, startPoint x: 1156, startPoint y: 78, endPoint x: 1142, endPoint y: 103, distance: 28.7
click at [1156, 78] on button "Save" at bounding box center [1167, 81] width 54 height 20
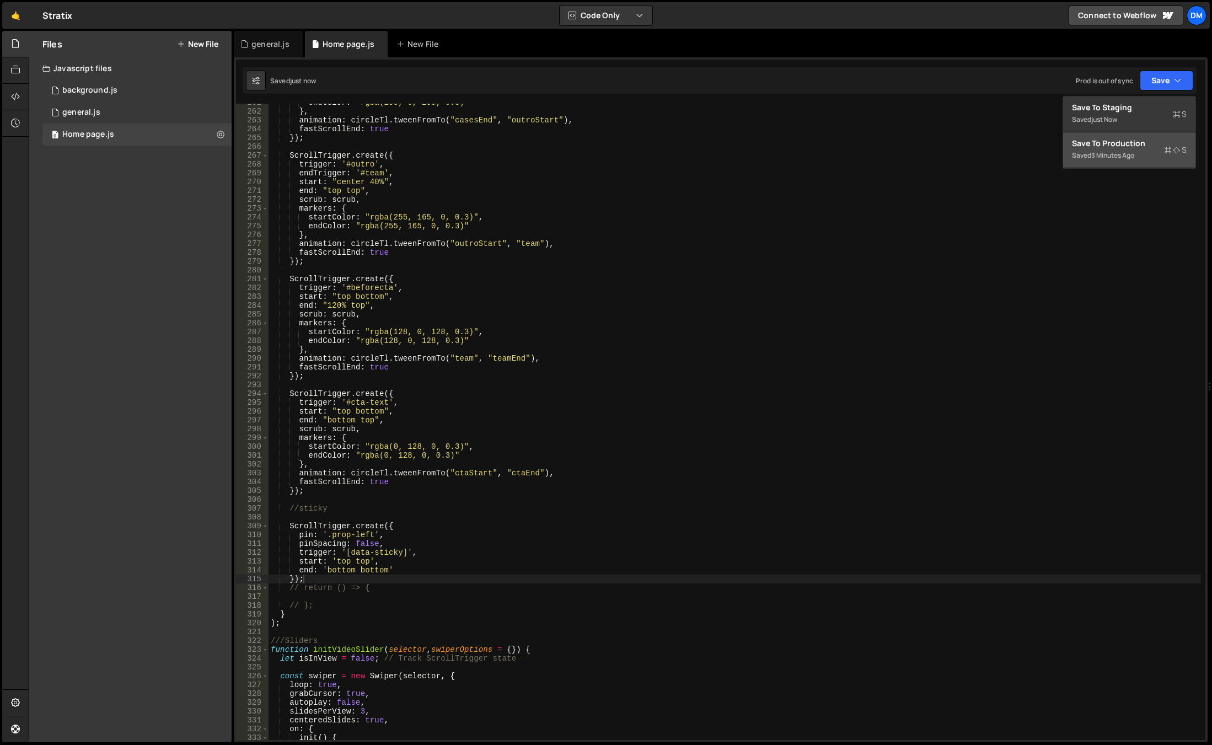
click at [1123, 153] on div "3 minutes ago" at bounding box center [1113, 155] width 43 height 9
click at [894, 503] on div "endColor : "rgba(255, 0, 255, 0.3)" } , animation : circleTl . tweenFromTo ( "c…" at bounding box center [735, 425] width 933 height 654
click at [850, 453] on div "endColor : "rgba(255, 0, 255, 0.3)" } , animation : circleTl . tweenFromTo ( "c…" at bounding box center [735, 425] width 933 height 654
click at [371, 568] on div "endColor : "rgba(255, 0, 255, 0.3)" } , animation : circleTl . tweenFromTo ( "c…" at bounding box center [735, 425] width 933 height 654
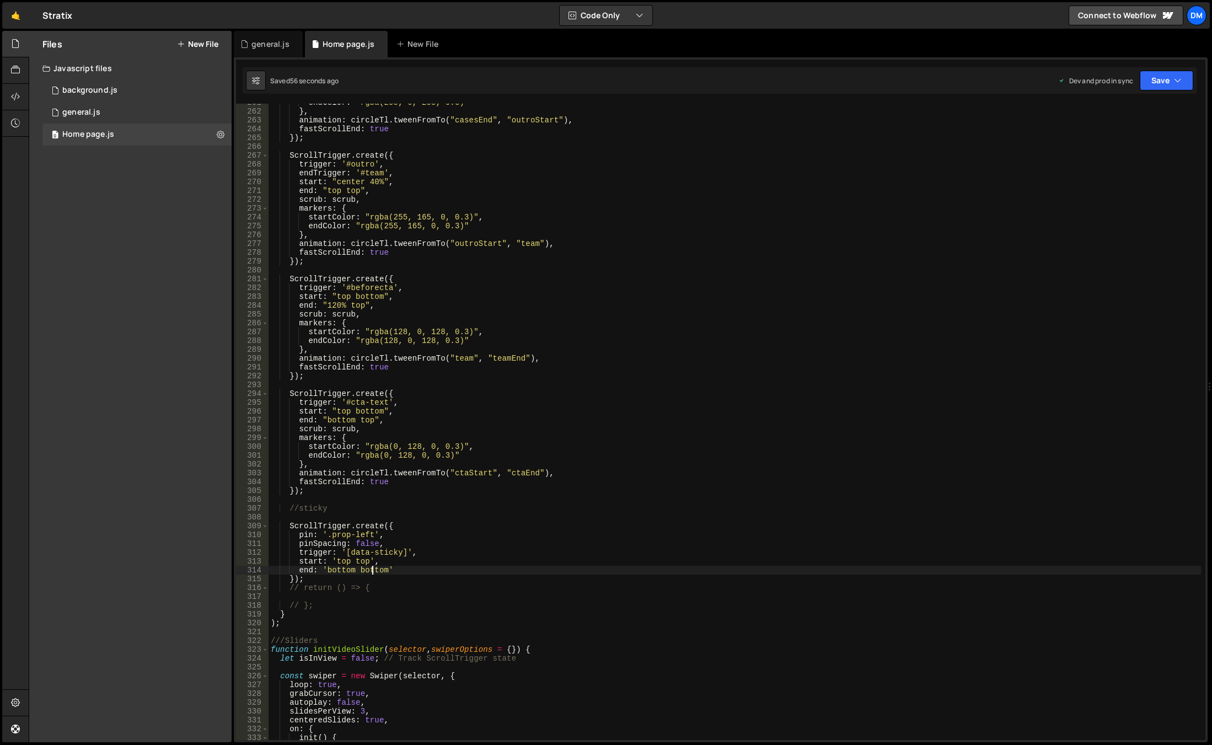
click at [371, 568] on div "endColor : "rgba(255, 0, 255, 0.3)" } , animation : circleTl . tweenFromTo ( "c…" at bounding box center [735, 425] width 933 height 654
type textarea "end: 'bottom top'"
drag, startPoint x: 371, startPoint y: 496, endPoint x: 368, endPoint y: 502, distance: 6.7
click at [371, 496] on div "endColor : "rgba(255, 0, 255, 0.3)" } , animation : circleTl . tweenFromTo ( "c…" at bounding box center [735, 425] width 933 height 654
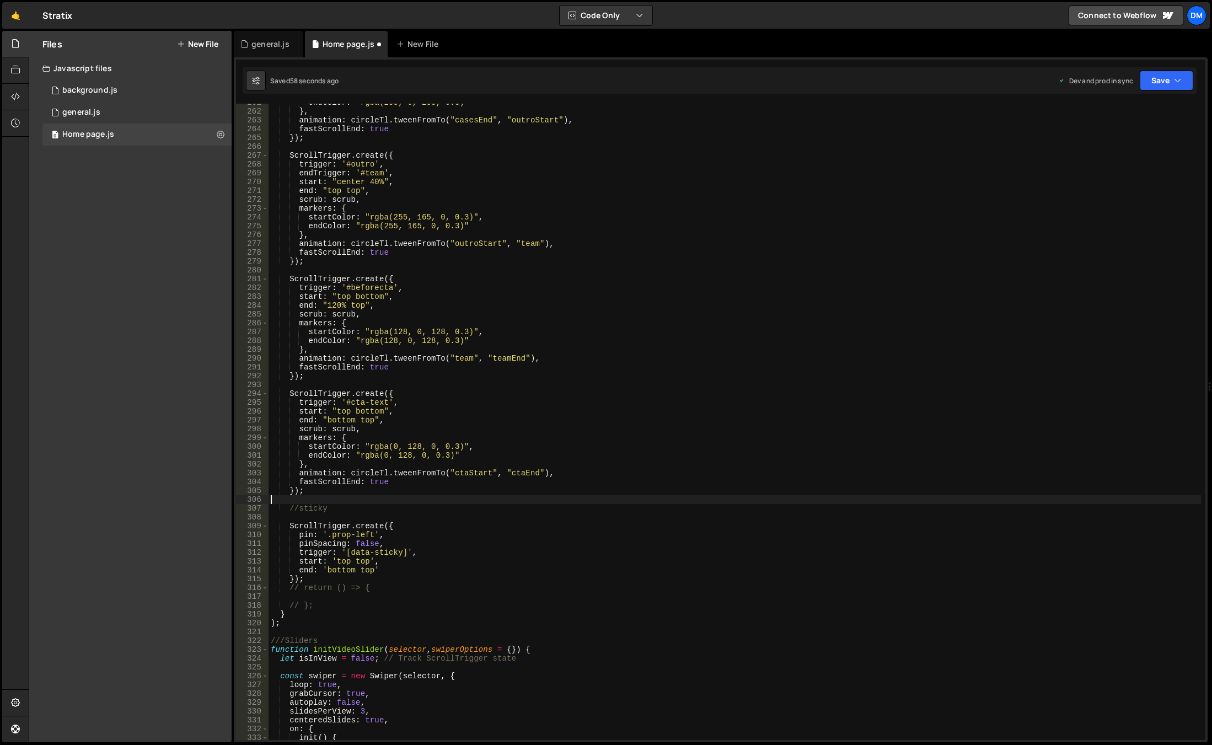
scroll to position [0, 0]
click at [338, 562] on div "endColor : "rgba(255, 0, 255, 0.3)" } , animation : circleTl . tweenFromTo ( "c…" at bounding box center [735, 425] width 933 height 654
click at [516, 489] on div "endColor : "rgba(255, 0, 255, 0.3)" } , animation : circleTl . tweenFromTo ( "c…" at bounding box center [735, 425] width 933 height 654
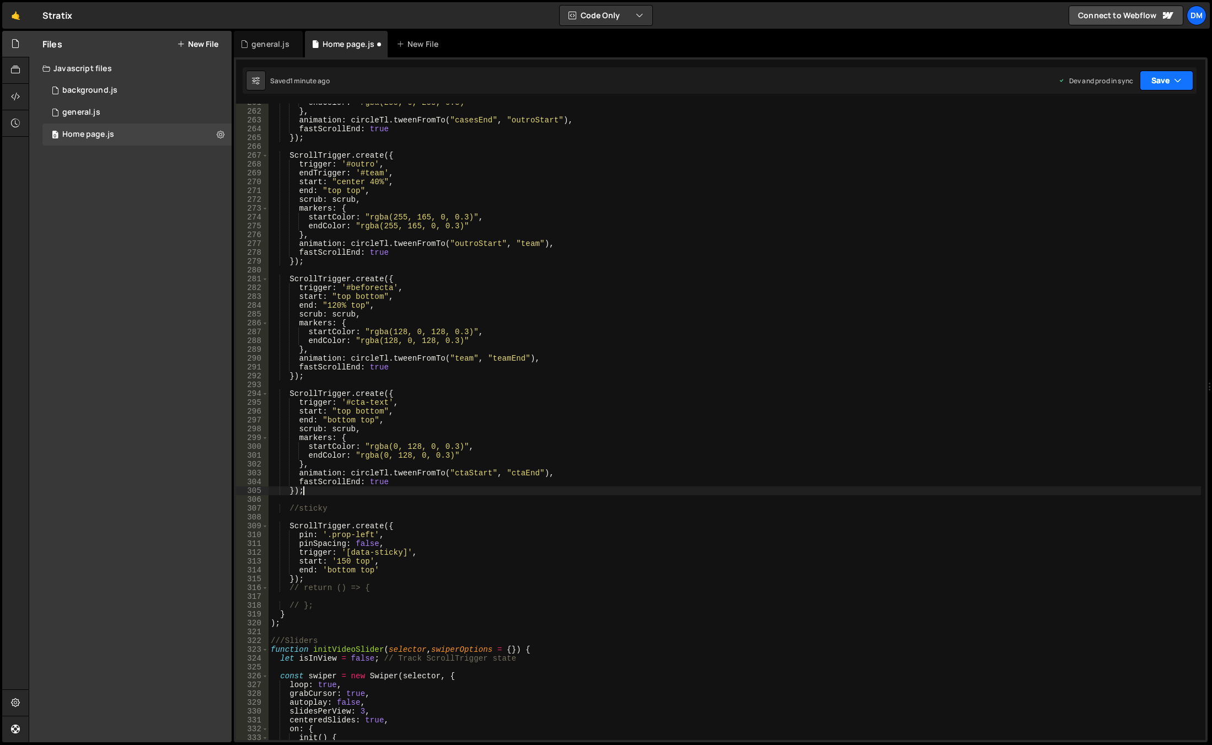
click at [1171, 82] on button "Save" at bounding box center [1167, 81] width 54 height 20
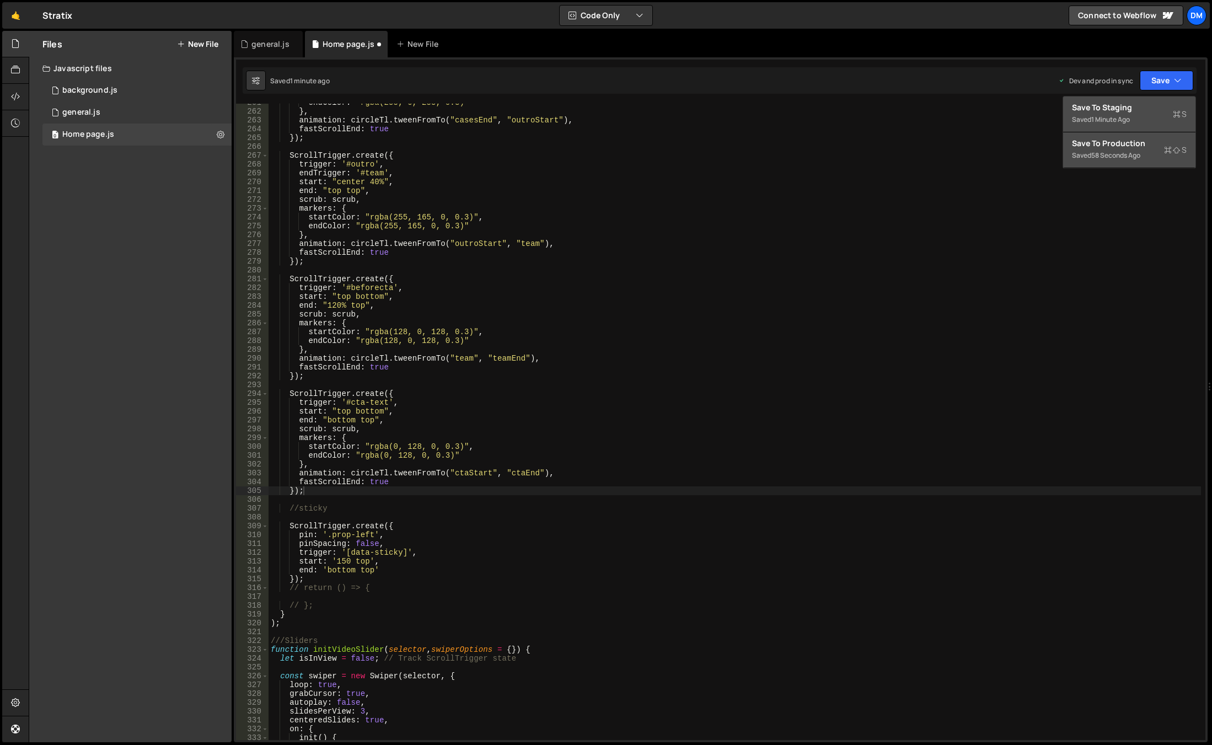
click at [1114, 115] on div "1 minute ago" at bounding box center [1111, 119] width 39 height 9
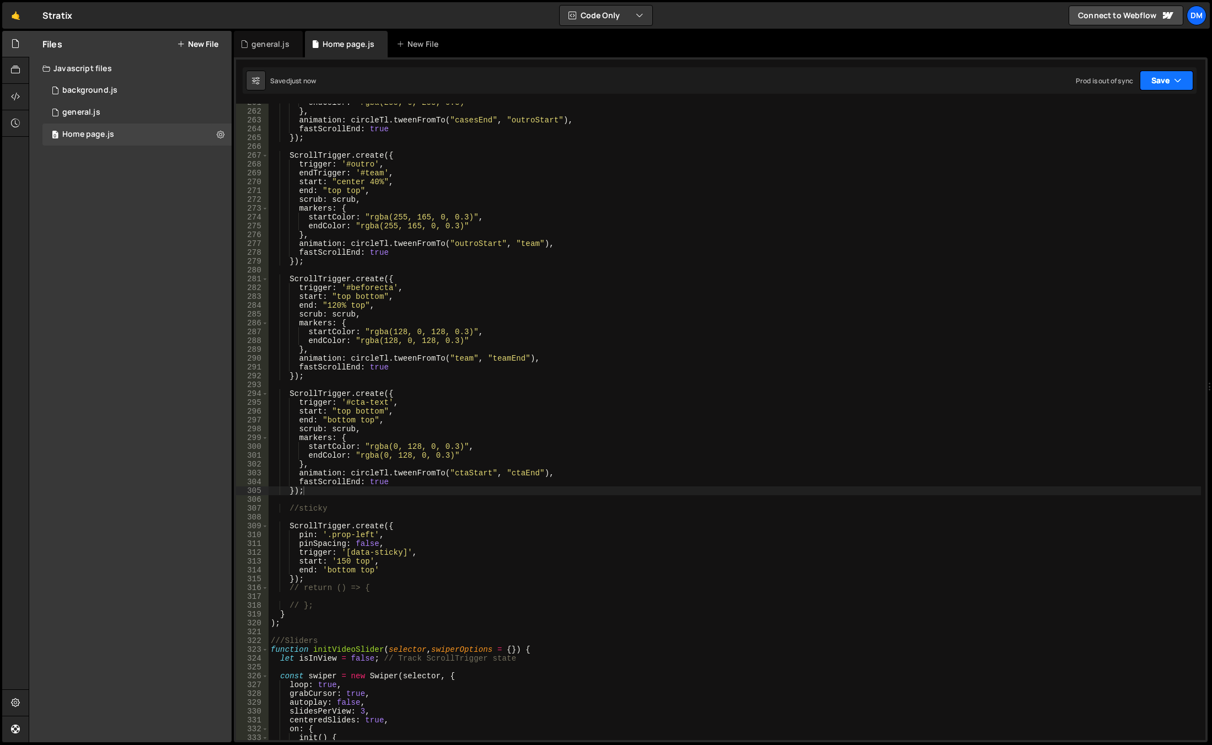
click at [1152, 78] on button "Save" at bounding box center [1167, 81] width 54 height 20
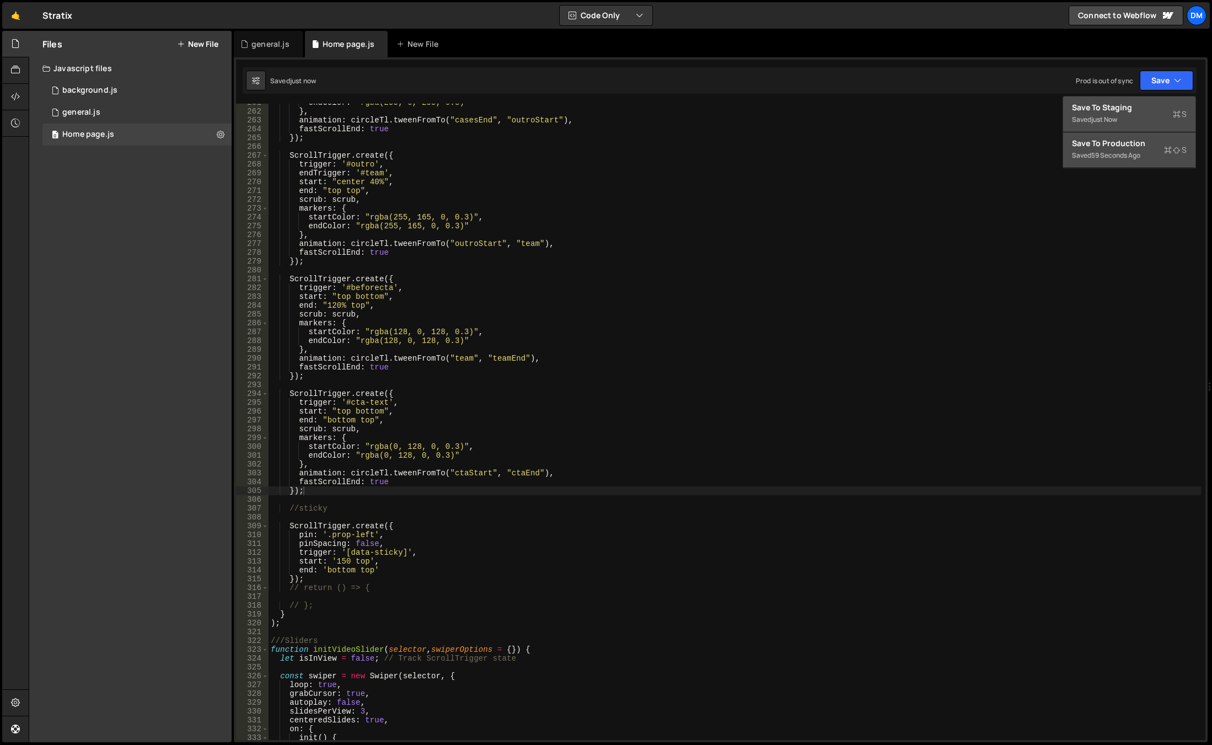
click at [1103, 149] on div "Saved 59 seconds ago" at bounding box center [1129, 155] width 115 height 13
click at [861, 431] on div "endColor : "rgba(255, 0, 255, 0.3)" } , animation : circleTl . tweenFromTo ( "c…" at bounding box center [735, 425] width 933 height 654
click at [362, 572] on div "endColor : "rgba(255, 0, 255, 0.3)" } , animation : circleTl . tweenFromTo ( "c…" at bounding box center [735, 425] width 933 height 654
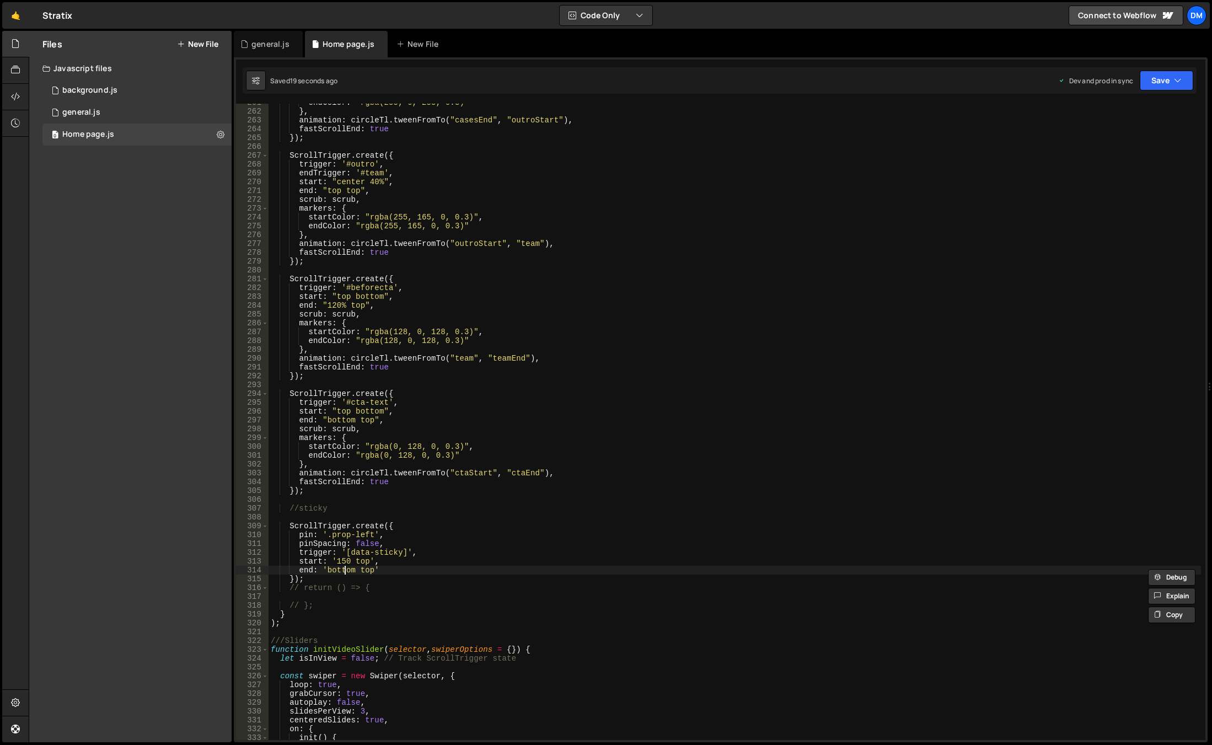
click at [346, 569] on div "endColor : "rgba(255, 0, 255, 0.3)" } , animation : circleTl . tweenFromTo ( "c…" at bounding box center [735, 425] width 933 height 654
click at [361, 569] on div "endColor : "rgba(255, 0, 255, 0.3)" } , animation : circleTl . tweenFromTo ( "c…" at bounding box center [735, 425] width 933 height 654
paste textarea "bottom"
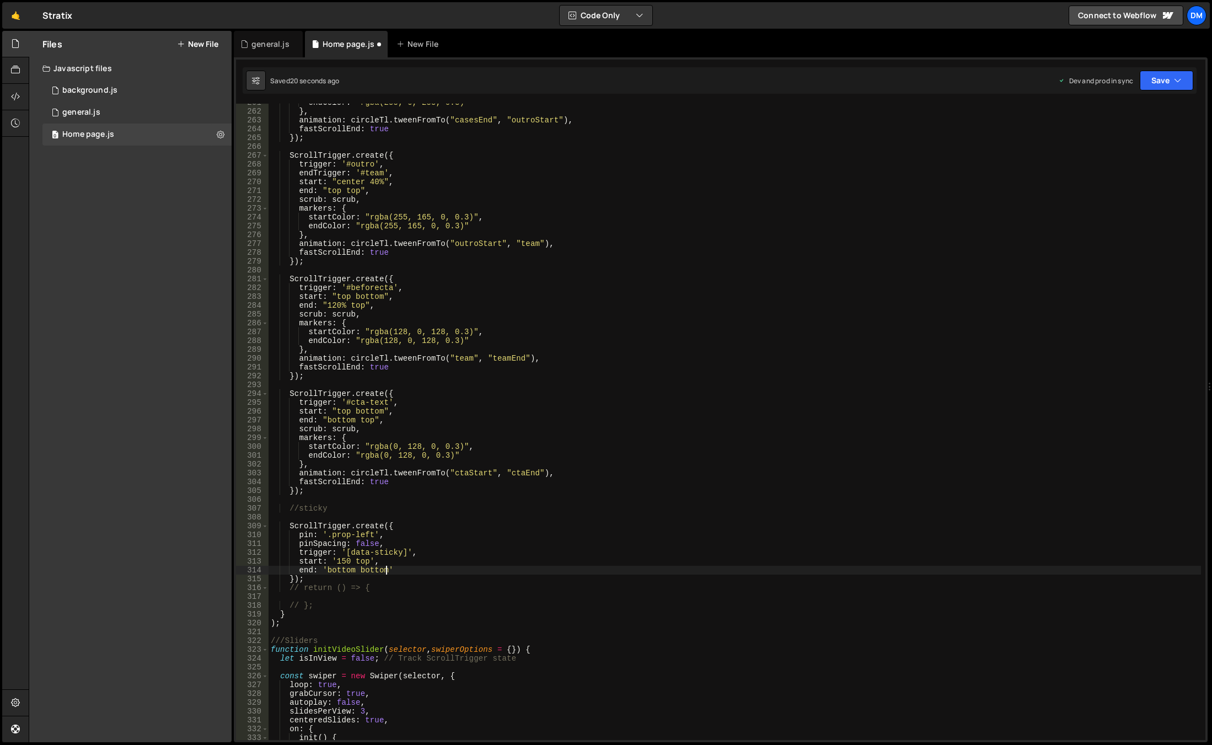
click at [342, 562] on div "endColor : "rgba(255, 0, 255, 0.3)" } , animation : circleTl . tweenFromTo ( "c…" at bounding box center [735, 425] width 933 height 654
drag, startPoint x: 342, startPoint y: 562, endPoint x: 348, endPoint y: 564, distance: 6.7
click at [342, 562] on div "endColor : "rgba(255, 0, 255, 0.3)" } , animation : circleTl . tweenFromTo ( "c…" at bounding box center [735, 425] width 933 height 654
click at [357, 563] on div "endColor : "rgba(255, 0, 255, 0.3)" } , animation : circleTl . tweenFromTo ( "c…" at bounding box center [735, 425] width 933 height 654
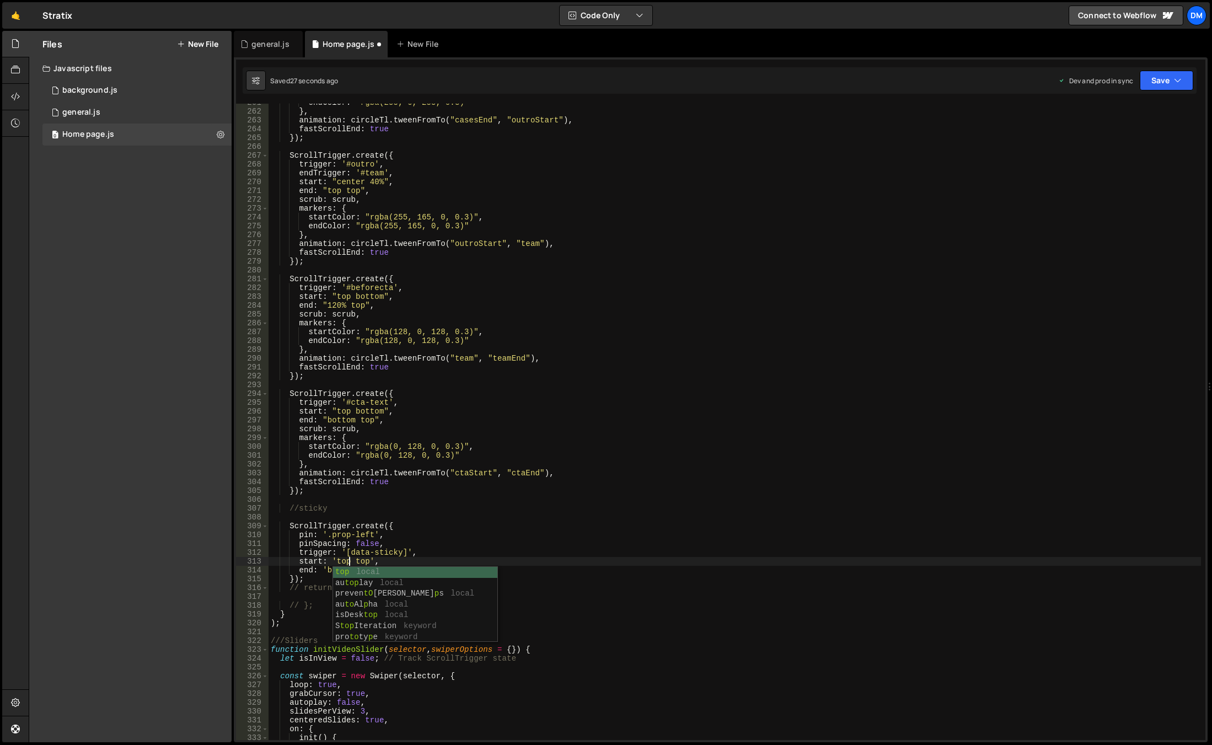
click at [357, 563] on div "endColor : "rgba(255, 0, 255, 0.3)" } , animation : circleTl . tweenFromTo ( "c…" at bounding box center [735, 425] width 933 height 654
click at [660, 419] on div "endColor : "rgba(255, 0, 255, 0.3)" } , animation : circleTl . tweenFromTo ( "c…" at bounding box center [735, 425] width 933 height 654
click at [1149, 81] on button "Save" at bounding box center [1167, 81] width 54 height 20
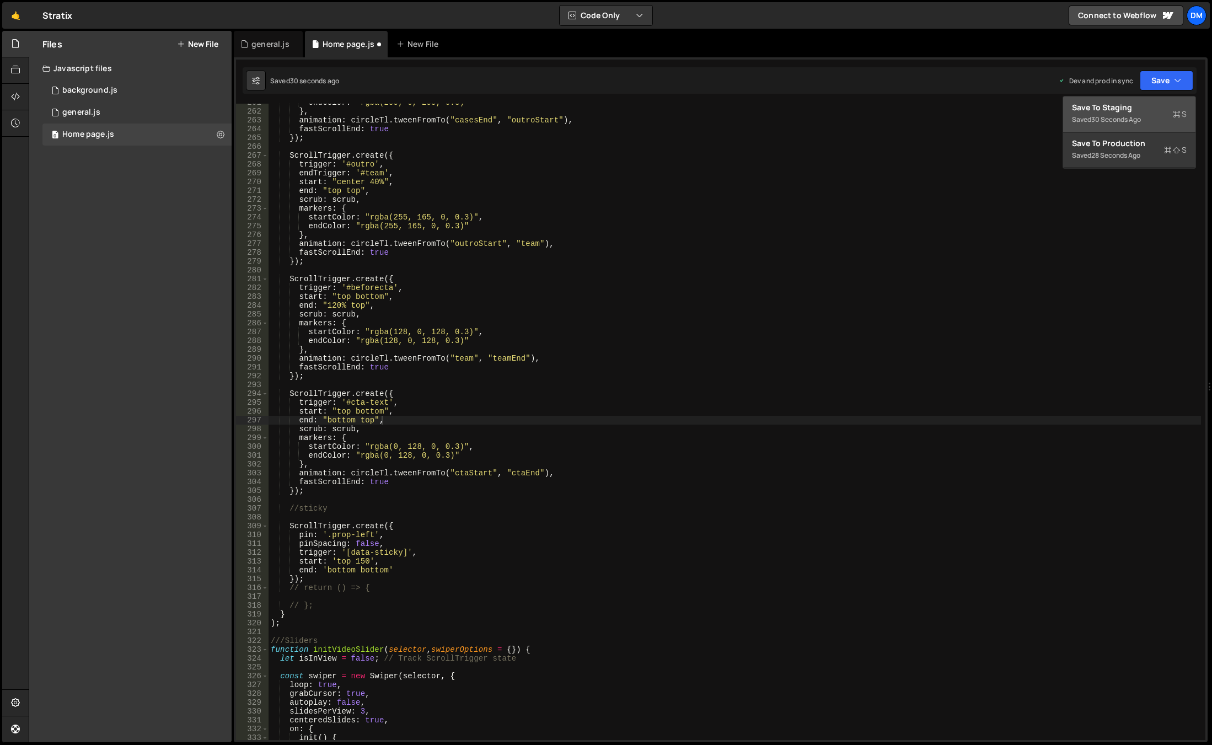
click at [1113, 125] on div "Saved 30 seconds ago" at bounding box center [1129, 119] width 115 height 13
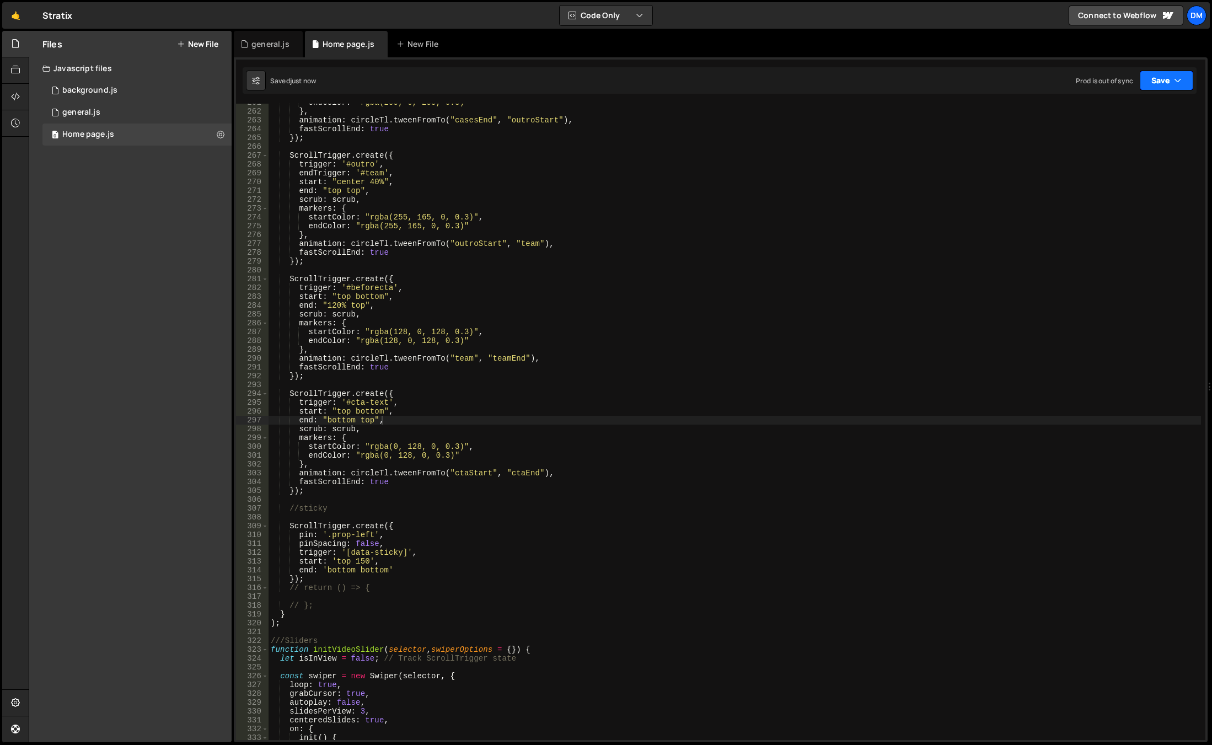
click at [1150, 79] on button "Save" at bounding box center [1167, 81] width 54 height 20
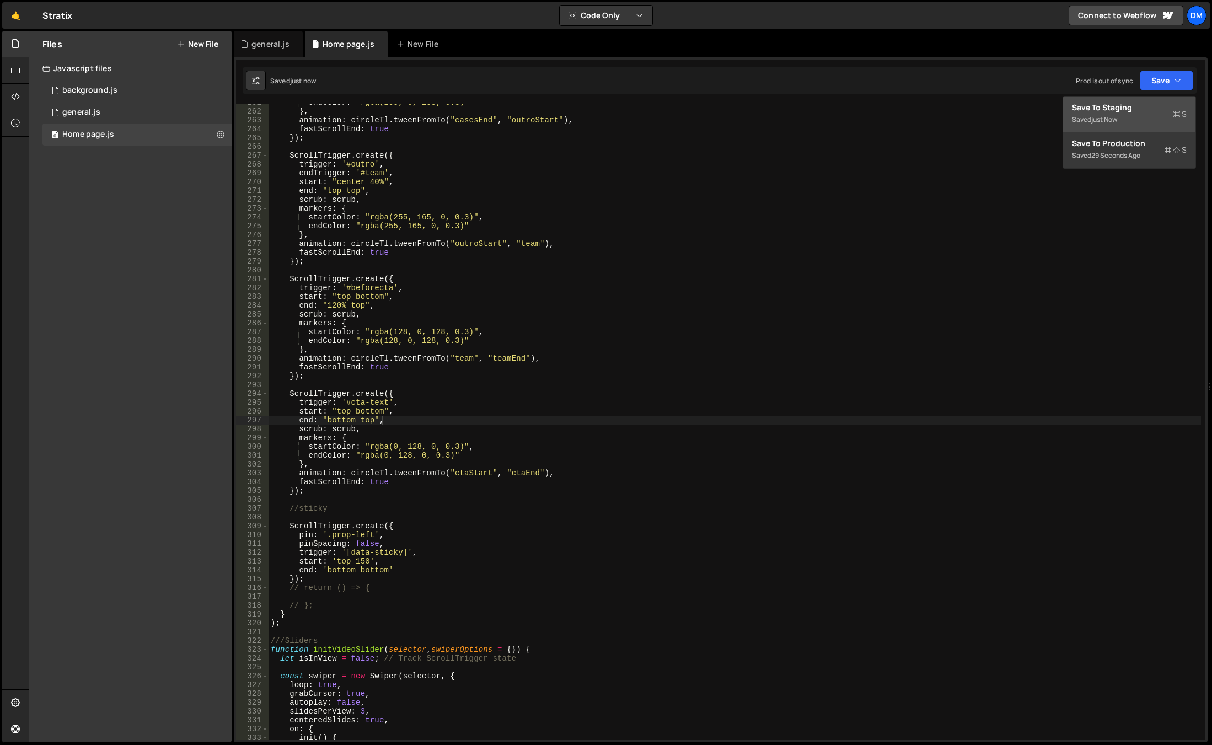
click at [1122, 128] on button "Save to Staging S Saved just now" at bounding box center [1130, 115] width 132 height 36
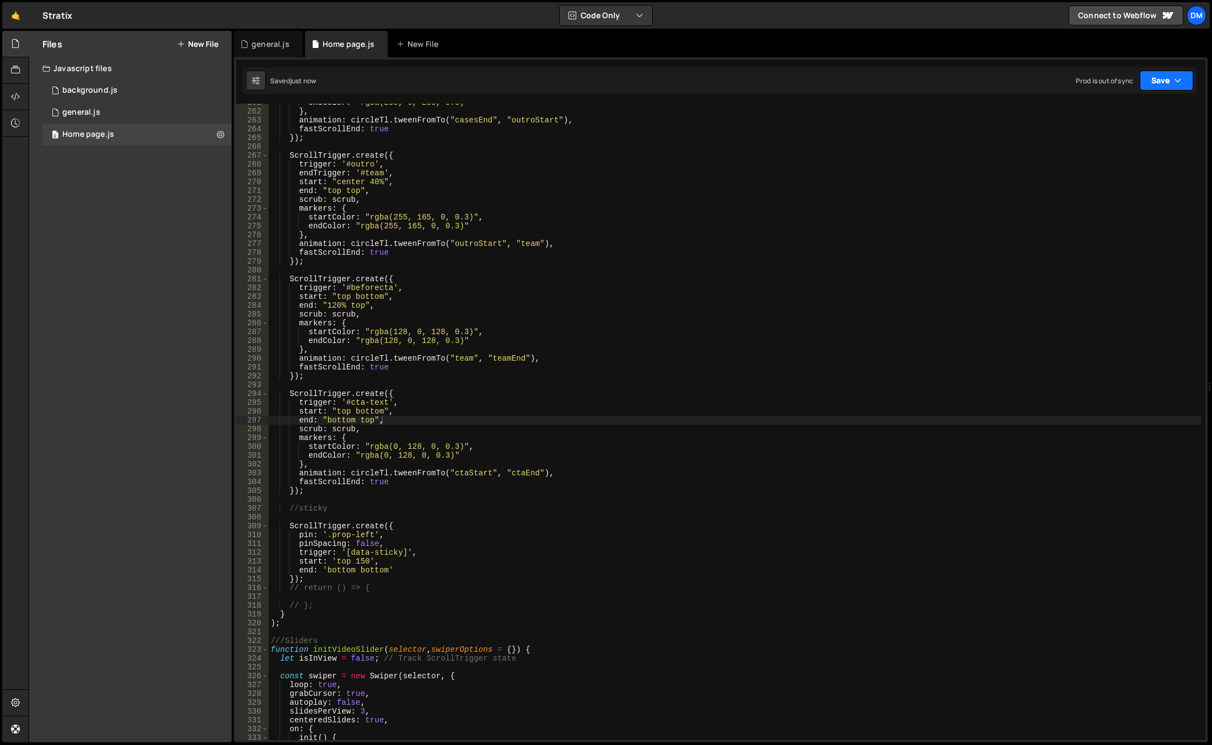
click at [1149, 82] on button "Save" at bounding box center [1167, 81] width 54 height 20
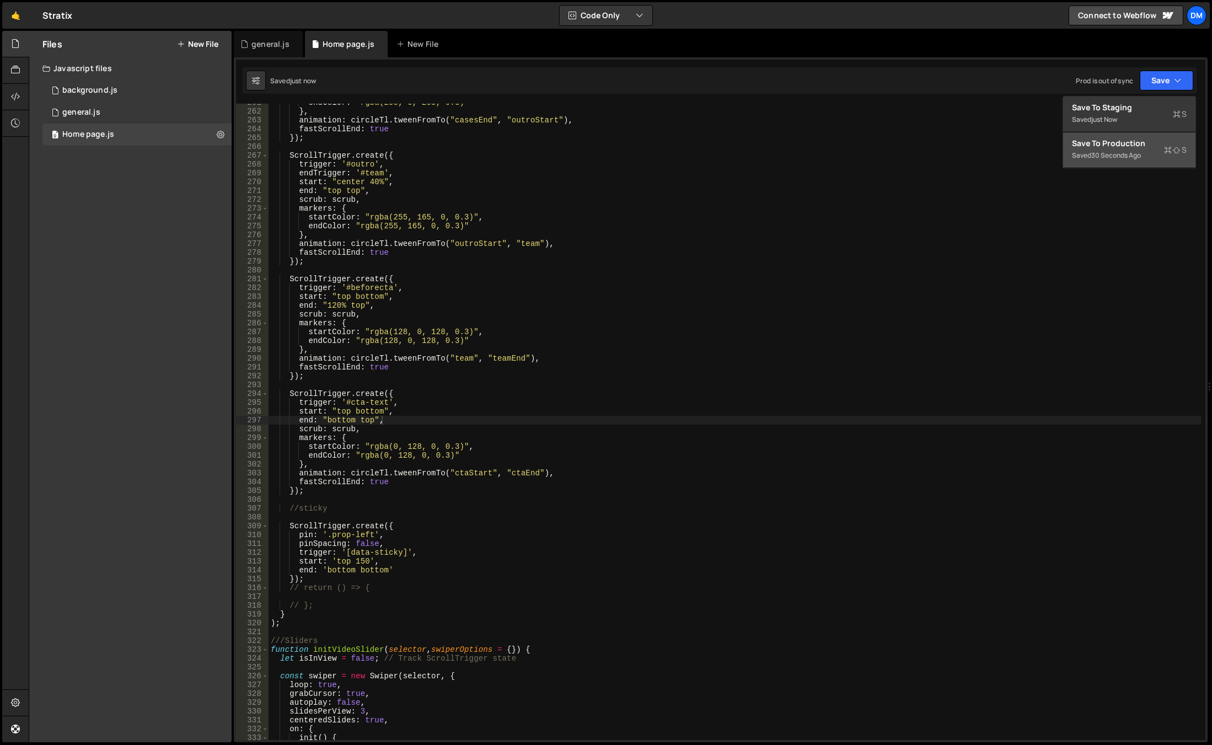
click at [1116, 140] on div "Save to Production S" at bounding box center [1129, 143] width 115 height 11
click at [857, 621] on div "endColor : "rgba(255, 0, 255, 0.3)" } , animation : circleTl . tweenFromTo ( "c…" at bounding box center [735, 425] width 933 height 654
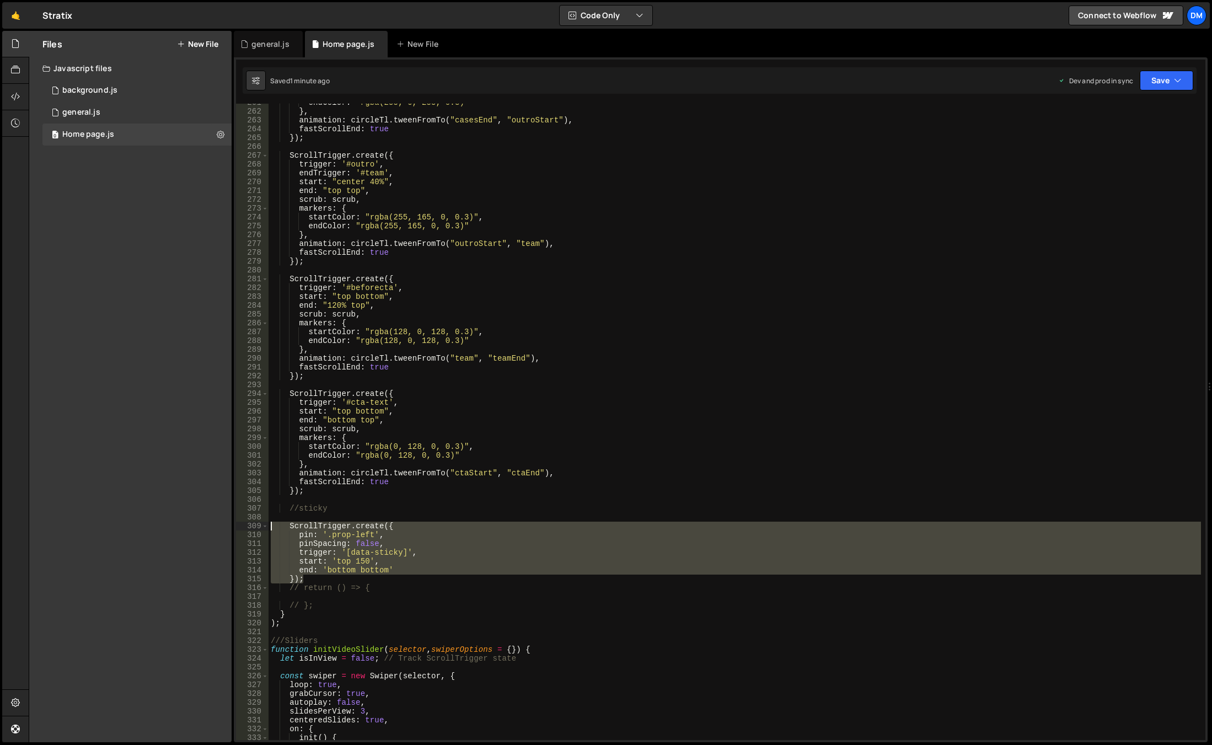
drag, startPoint x: 318, startPoint y: 579, endPoint x: 249, endPoint y: 529, distance: 85.7
click at [249, 529] on div "); 261 262 263 264 265 266 267 268 269 270 271 272 273 274 275 276 277 278 279 …" at bounding box center [721, 422] width 970 height 637
paste textarea "});"
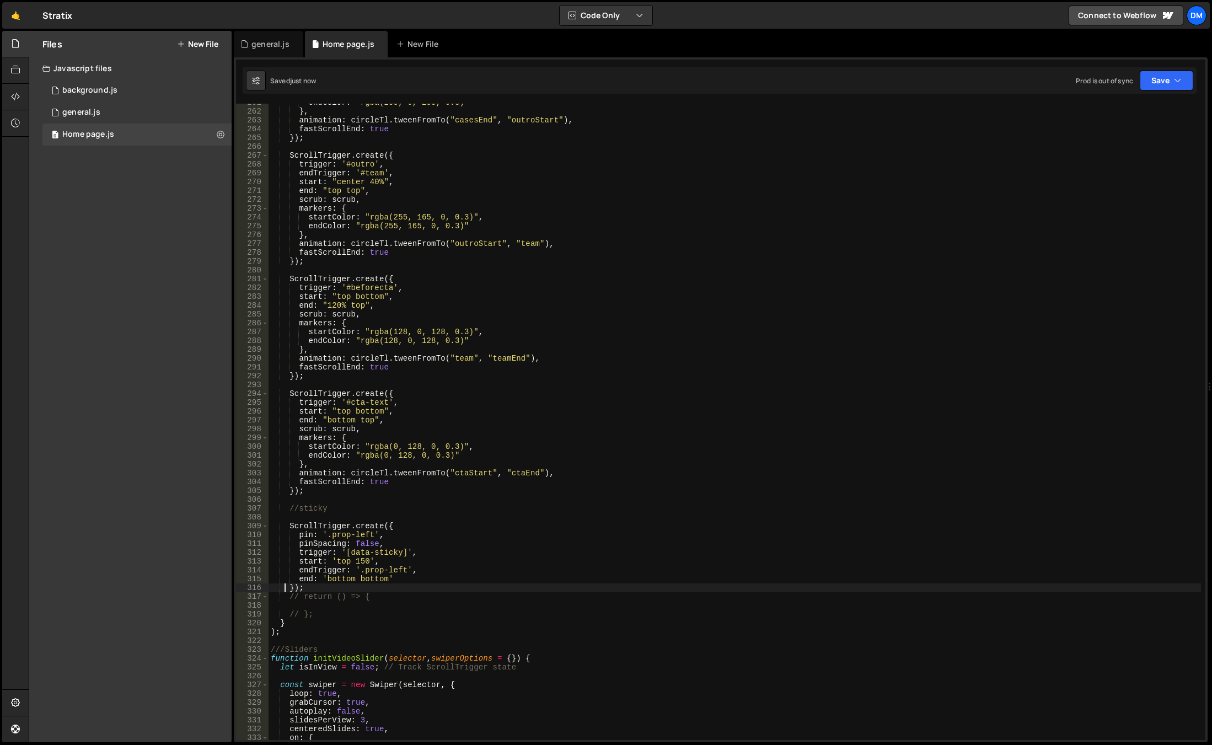
click at [1171, 92] on div "Saved just now Prod is out of sync Upgrade to Edit Save Save to Staging S Saved…" at bounding box center [720, 80] width 954 height 26
click at [1157, 87] on button "Save" at bounding box center [1167, 81] width 54 height 20
click at [1132, 113] on div "Saved just now" at bounding box center [1129, 119] width 115 height 13
click at [1176, 81] on icon "button" at bounding box center [1178, 80] width 8 height 11
click at [1134, 141] on div "Save to Production S" at bounding box center [1129, 143] width 115 height 11
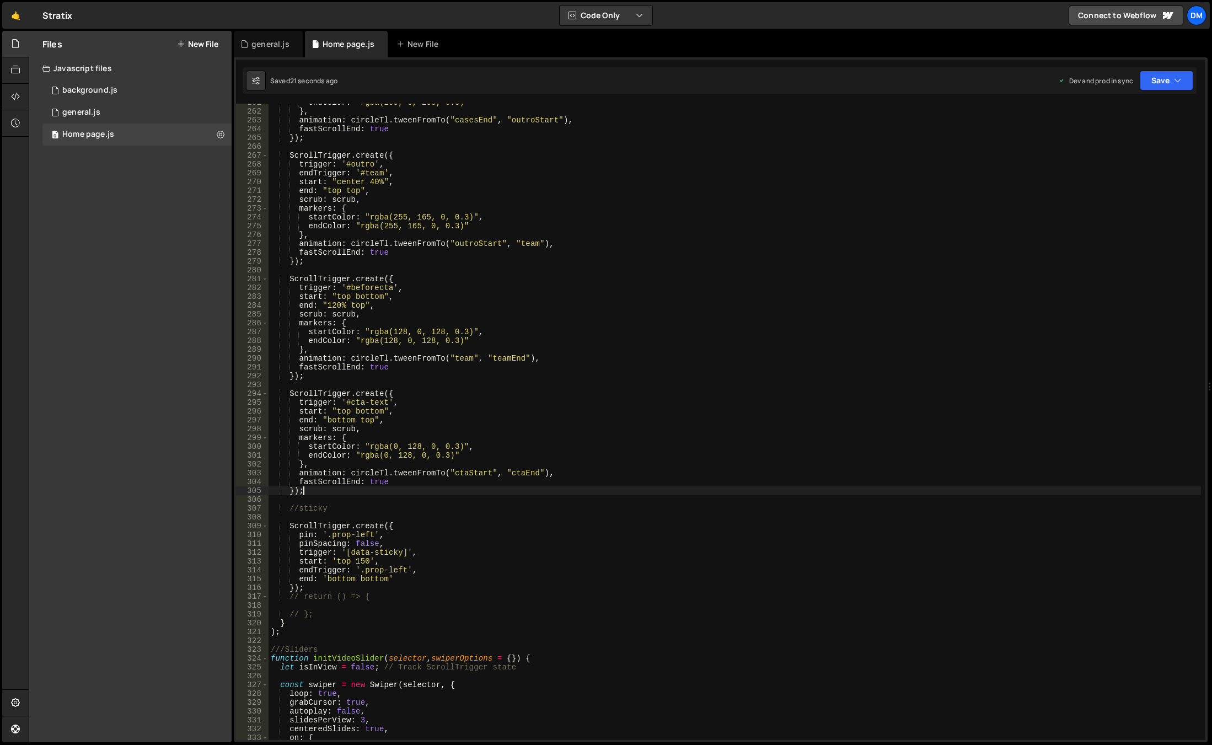
click at [784, 491] on div "endColor : "rgba(255, 0, 255, 0.3)" } , animation : circleTl . tweenFromTo ( "c…" at bounding box center [735, 425] width 933 height 654
click at [489, 581] on div "endColor : "rgba(255, 0, 255, 0.3)" } , animation : circleTl . tweenFromTo ( "c…" at bounding box center [735, 425] width 933 height 654
drag, startPoint x: 420, startPoint y: 570, endPoint x: 253, endPoint y: 573, distance: 167.2
click at [253, 573] on div "end: 'bottom bottom' 261 262 263 264 265 266 267 268 269 270 271 272 273 274 27…" at bounding box center [721, 422] width 970 height 637
click at [1146, 92] on div "Saved 46 seconds ago Dev and prod in sync Upgrade to Edit Save Save to Staging …" at bounding box center [720, 80] width 954 height 26
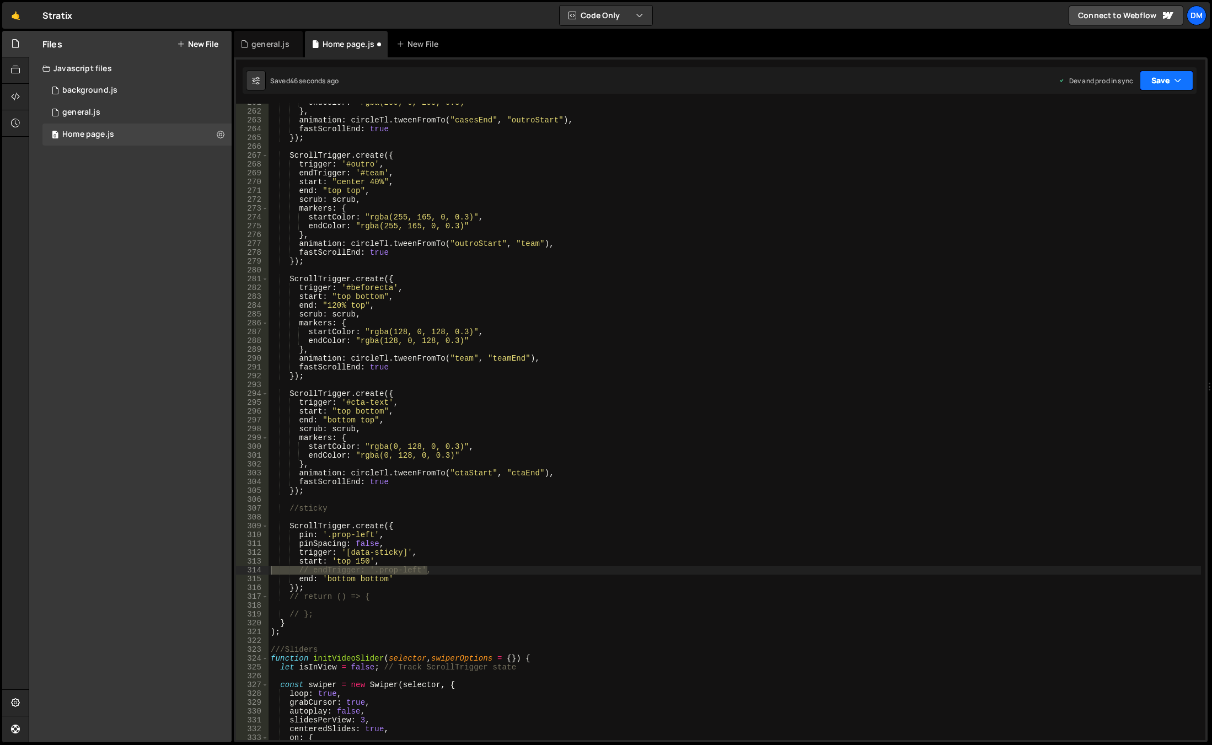
drag, startPoint x: 1165, startPoint y: 89, endPoint x: 1147, endPoint y: 106, distance: 25.4
click at [1165, 89] on button "Save" at bounding box center [1167, 81] width 54 height 20
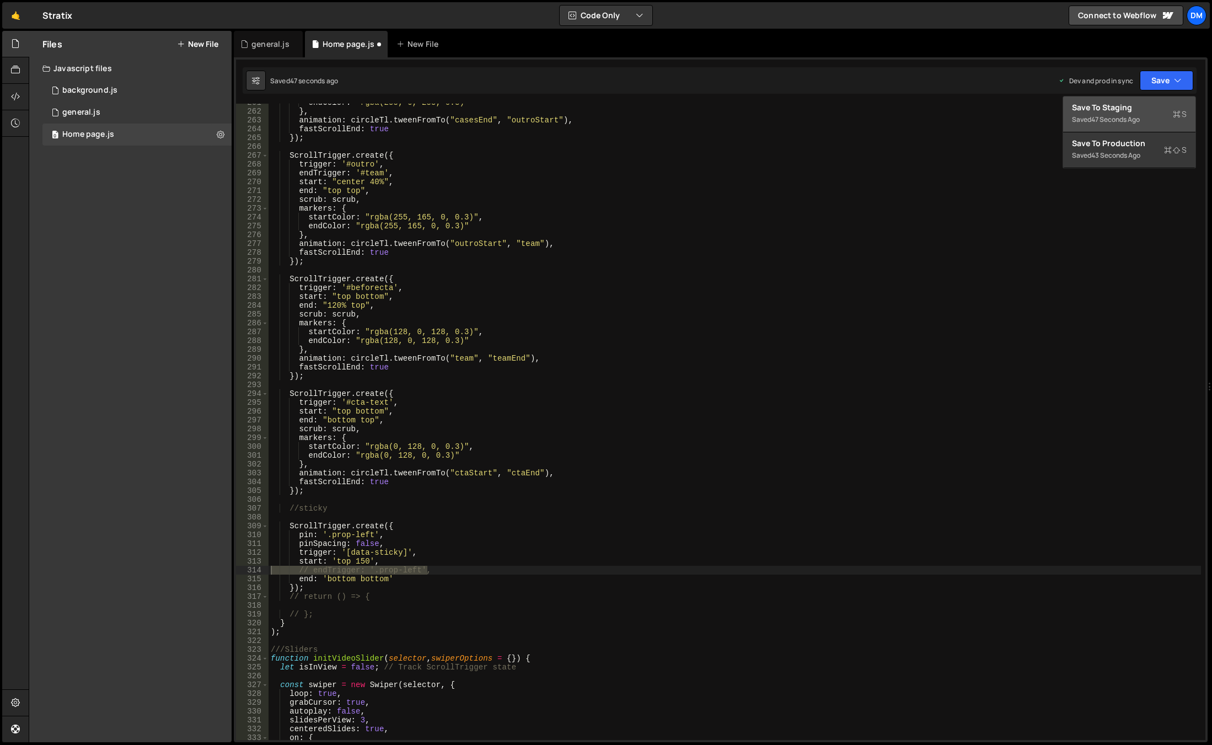
click at [1142, 111] on div "Save to Staging S" at bounding box center [1129, 107] width 115 height 11
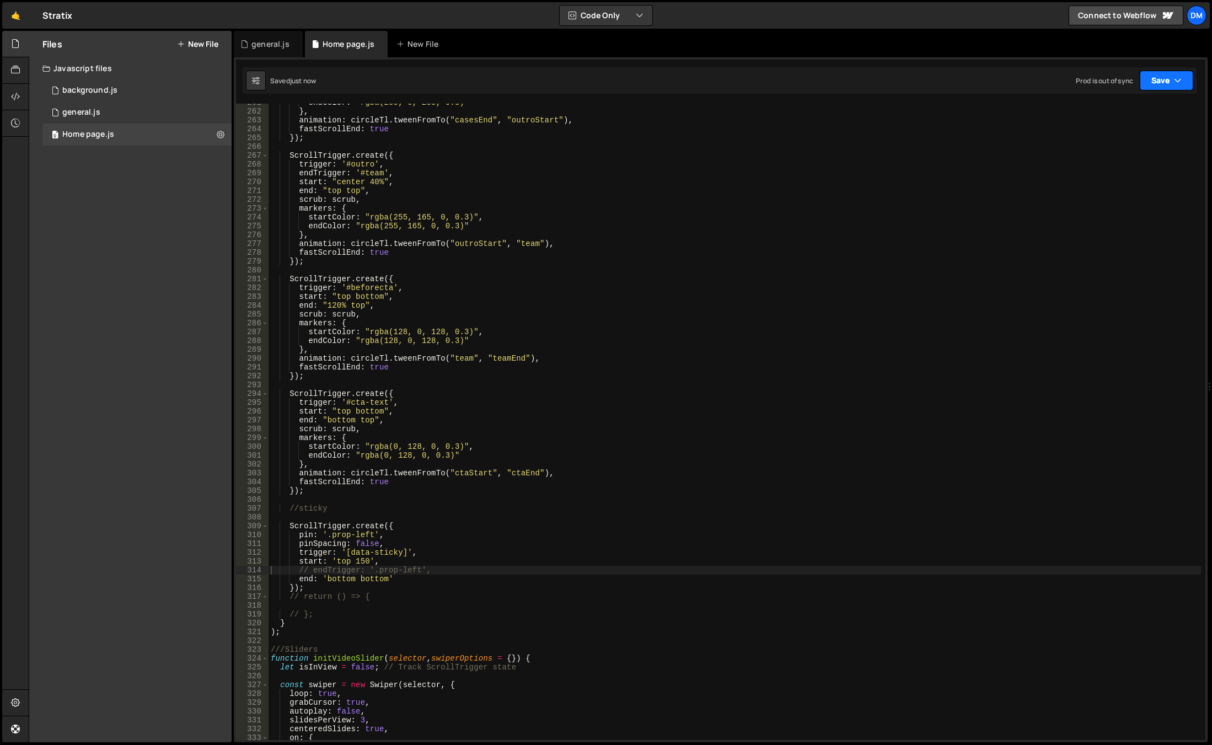
click at [1167, 81] on button "Save" at bounding box center [1167, 81] width 54 height 20
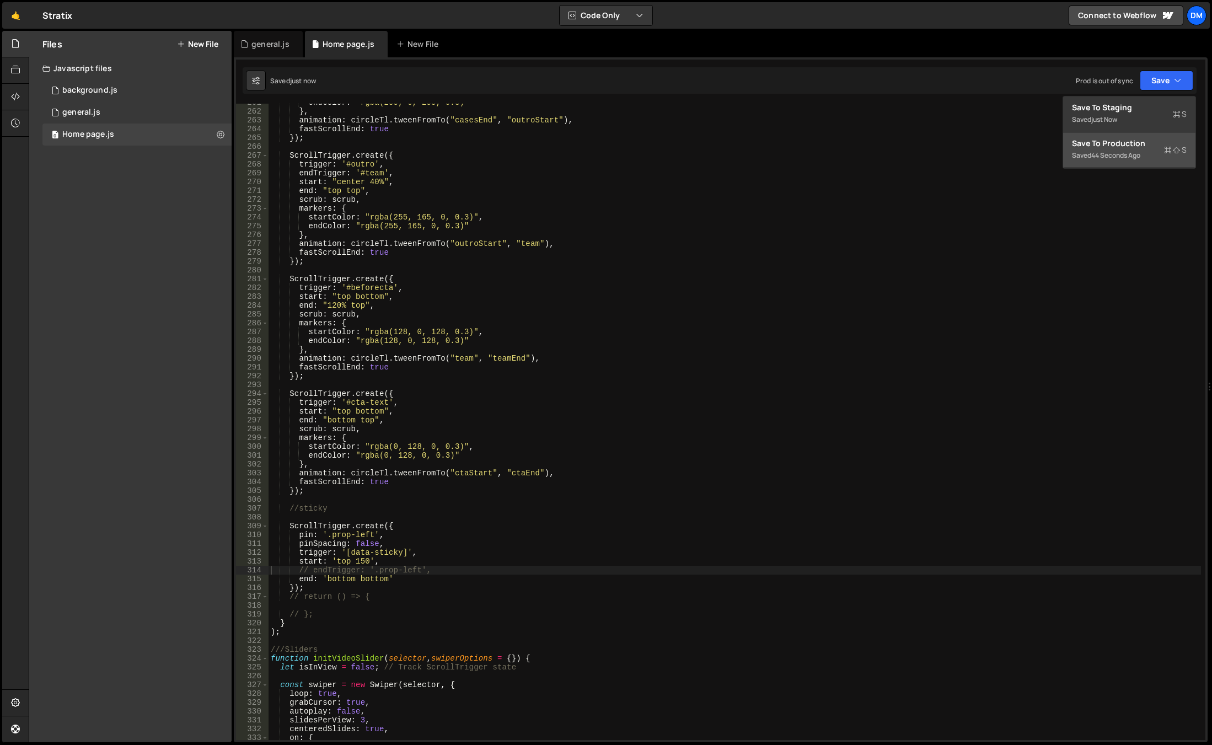
click at [1121, 138] on div "Save to Production S" at bounding box center [1129, 143] width 115 height 11
click at [805, 393] on div "endColor : "rgba(255, 0, 255, 0.3)" } , animation : circleTl . tweenFromTo ( "c…" at bounding box center [735, 425] width 933 height 654
click at [853, 469] on div "endColor : "rgba(255, 0, 255, 0.3)" } , animation : circleTl . tweenFromTo ( "c…" at bounding box center [735, 425] width 933 height 654
click at [359, 560] on div "endColor : "rgba(255, 0, 255, 0.3)" } , animation : circleTl . tweenFromTo ( "c…" at bounding box center [735, 425] width 933 height 654
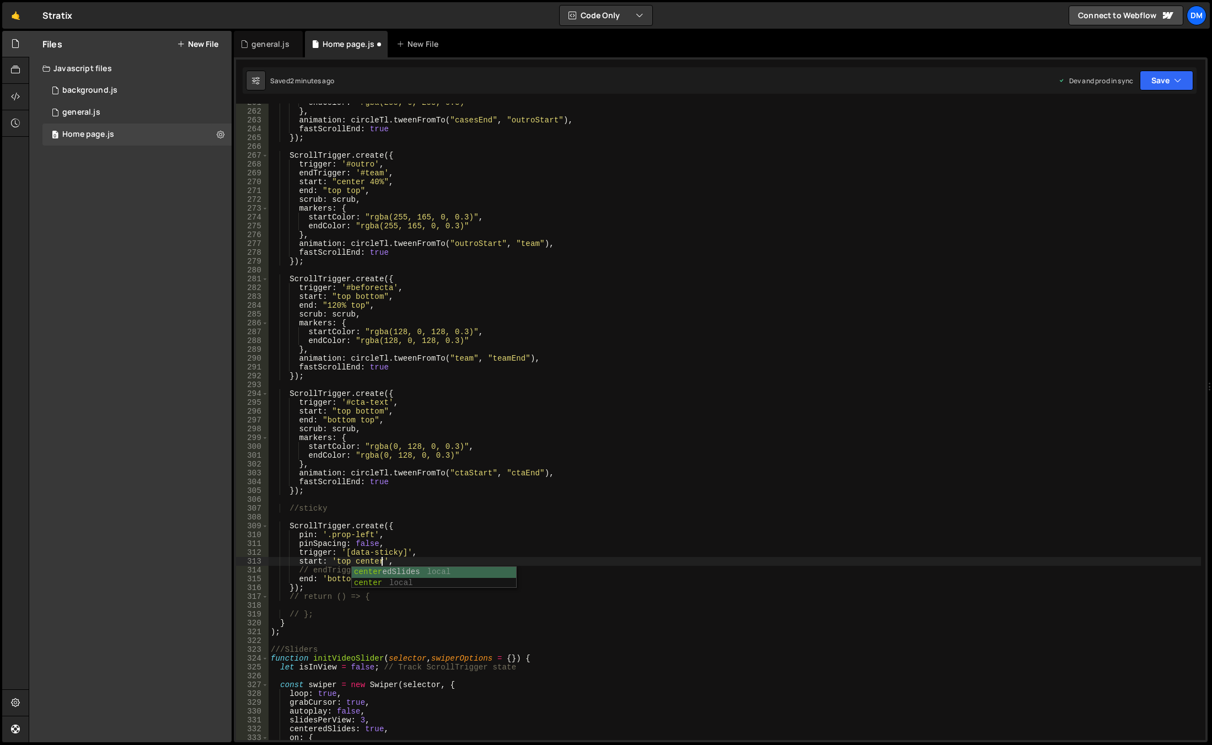
scroll to position [0, 8]
click at [374, 564] on div "endColor : "rgba(255, 0, 255, 0.3)" } , animation : circleTl . tweenFromTo ( "c…" at bounding box center [735, 425] width 933 height 654
click at [574, 525] on div "endColor : "rgba(255, 0, 255, 0.3)" } , animation : circleTl . tweenFromTo ( "c…" at bounding box center [735, 425] width 933 height 654
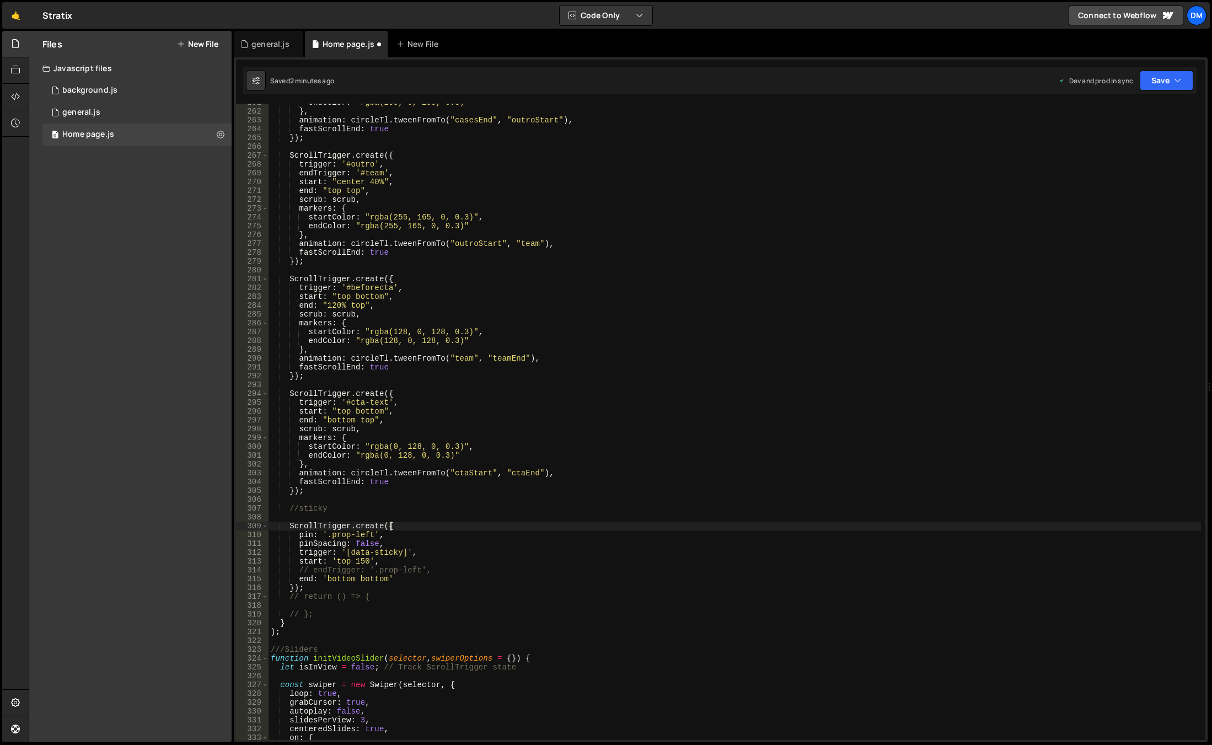
type textarea "ScrollTrigger.create({"
click at [835, 498] on div "endColor : "rgba(255, 0, 255, 0.3)" } , animation : circleTl . tweenFromTo ( "c…" at bounding box center [735, 425] width 933 height 654
click at [372, 576] on div "endColor : "rgba(255, 0, 255, 0.3)" } , animation : circleTl . tweenFromTo ( "c…" at bounding box center [735, 425] width 933 height 654
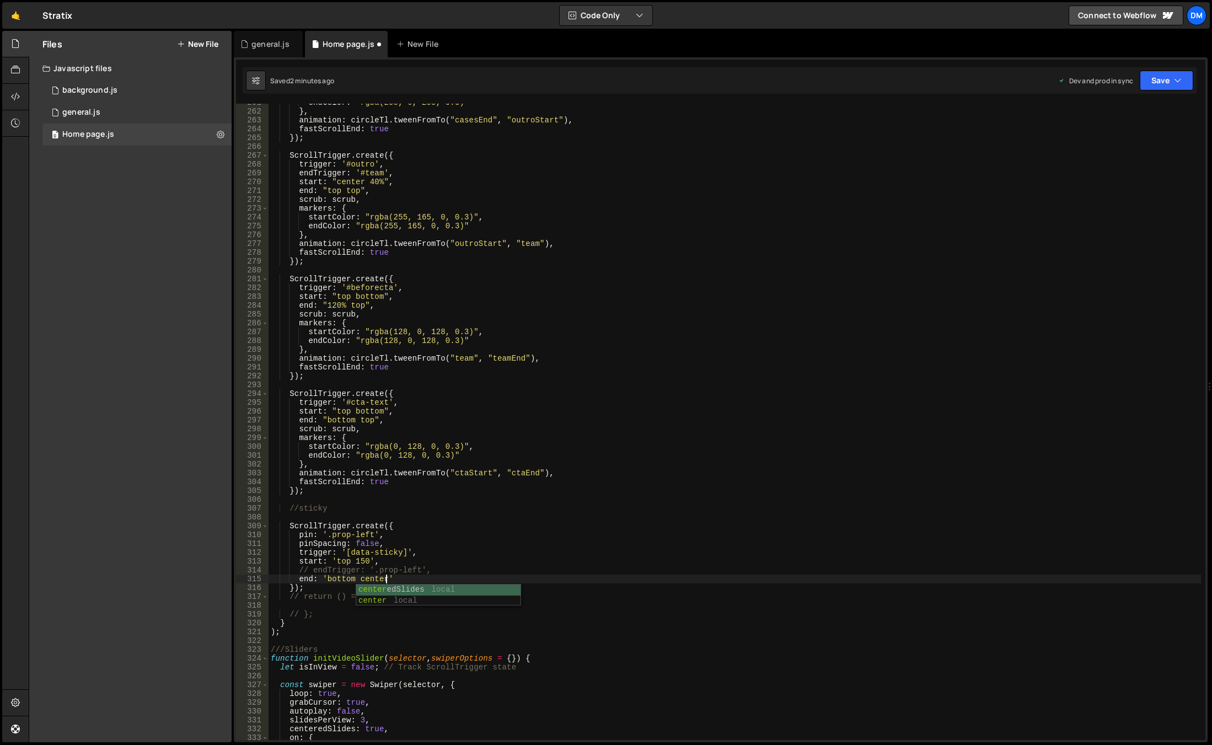
click at [578, 465] on div "endColor : "rgba(255, 0, 255, 0.3)" } , animation : circleTl . tweenFromTo ( "c…" at bounding box center [735, 425] width 933 height 654
click at [1140, 93] on div "Saved 2 minutes ago Dev and prod in sync Upgrade to Edit Save Save to Staging S…" at bounding box center [720, 80] width 954 height 26
click at [1150, 85] on button "Save" at bounding box center [1167, 81] width 54 height 20
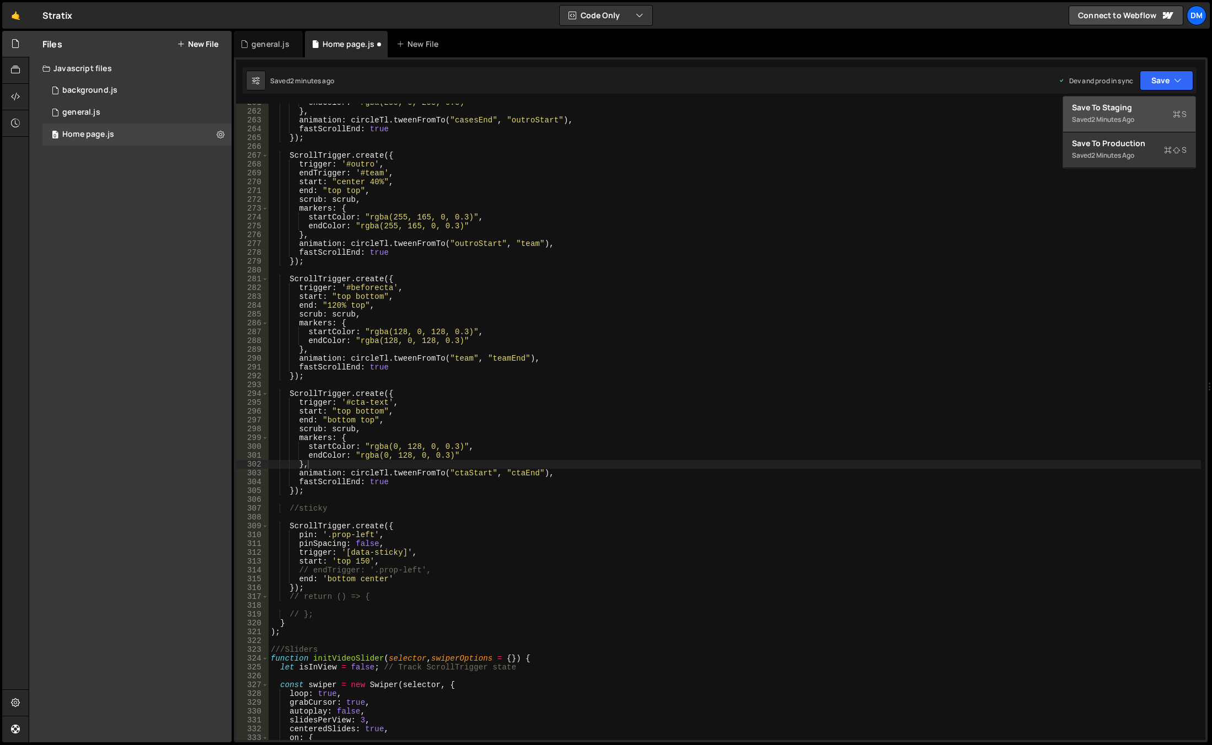
click at [1135, 111] on div "Save to Staging S" at bounding box center [1129, 107] width 115 height 11
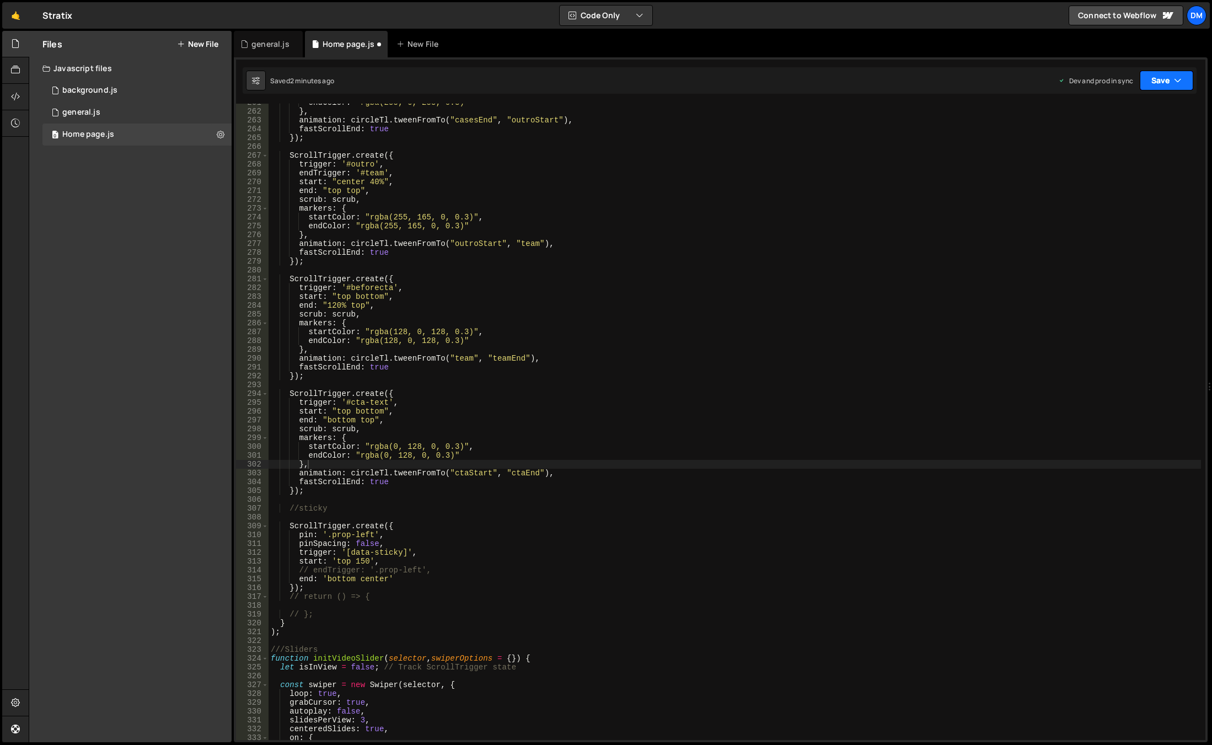
click at [1184, 80] on button "Save" at bounding box center [1167, 81] width 54 height 20
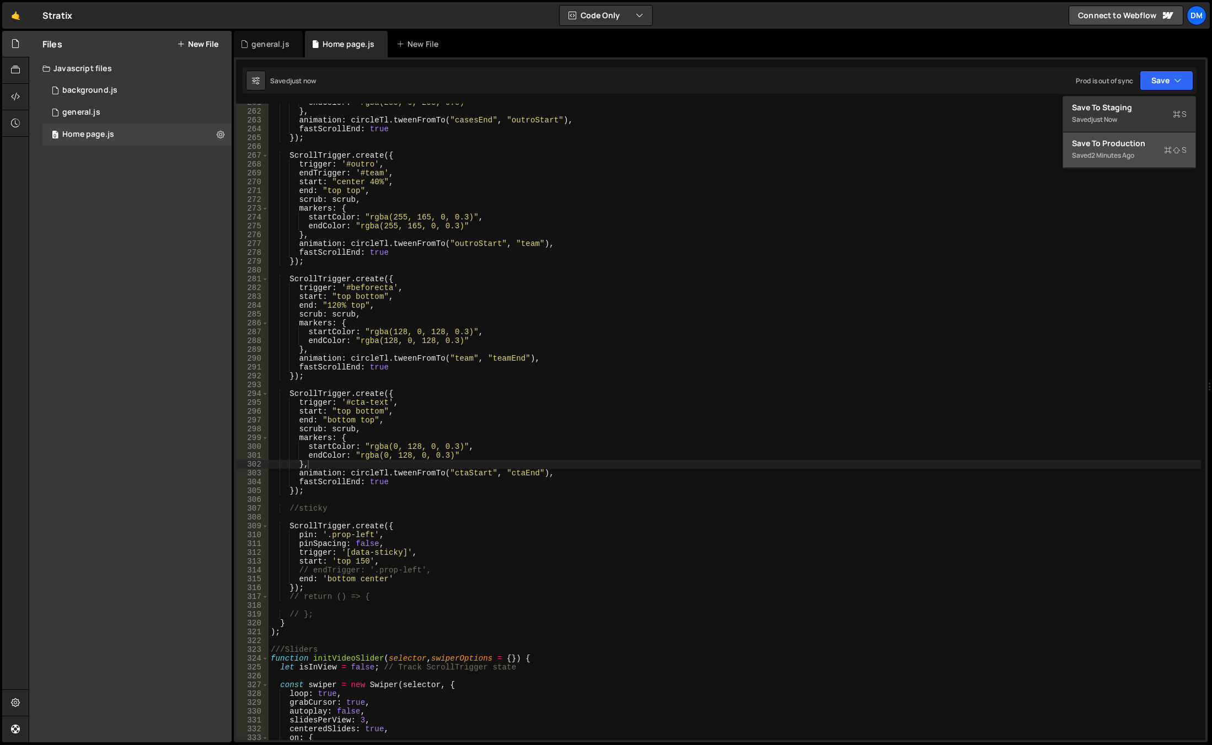
click at [1123, 143] on div "Save to Production S" at bounding box center [1129, 143] width 115 height 11
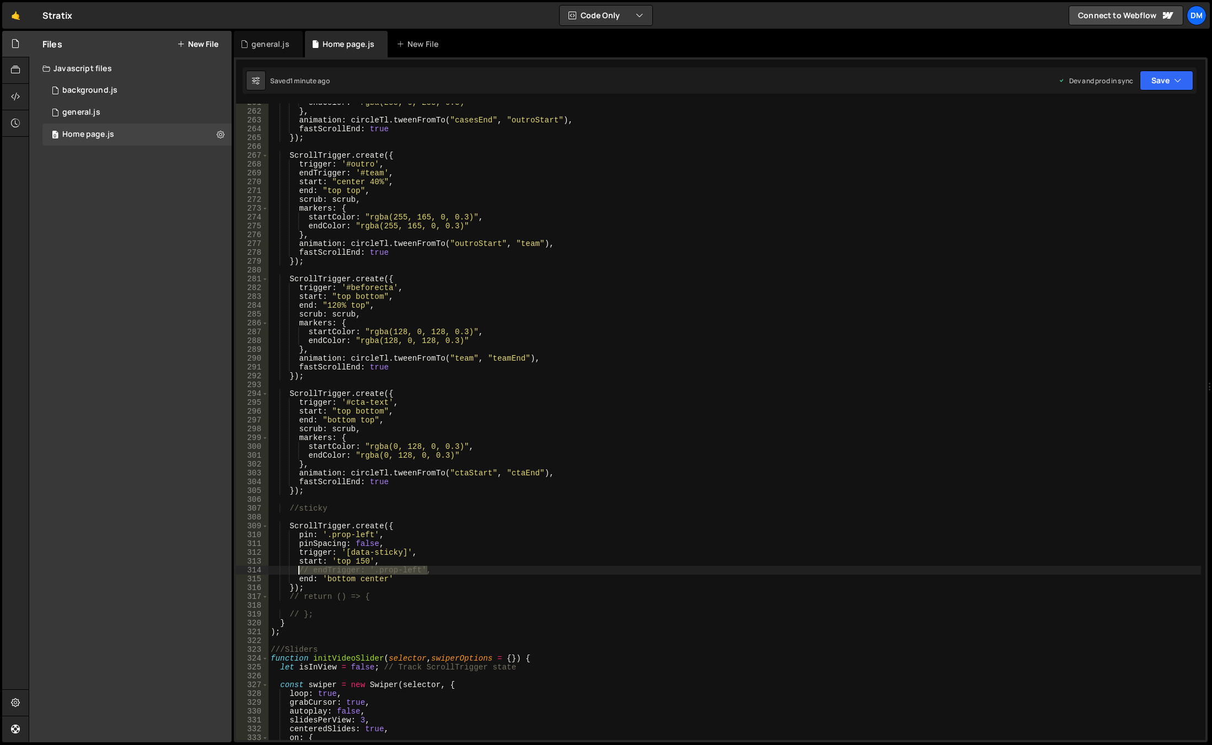
drag, startPoint x: 440, startPoint y: 570, endPoint x: 300, endPoint y: 570, distance: 139.6
click at [300, 570] on div "endColor : "rgba(255, 0, 255, 0.3)" } , animation : circleTl . tweenFromTo ( "c…" at bounding box center [735, 425] width 933 height 654
click at [338, 579] on div "endColor : "rgba(255, 0, 255, 0.3)" } , animation : circleTl . tweenFromTo ( "c…" at bounding box center [735, 425] width 933 height 654
click at [376, 575] on div "endColor : "rgba(255, 0, 255, 0.3)" } , animation : circleTl . tweenFromTo ( "c…" at bounding box center [735, 425] width 933 height 654
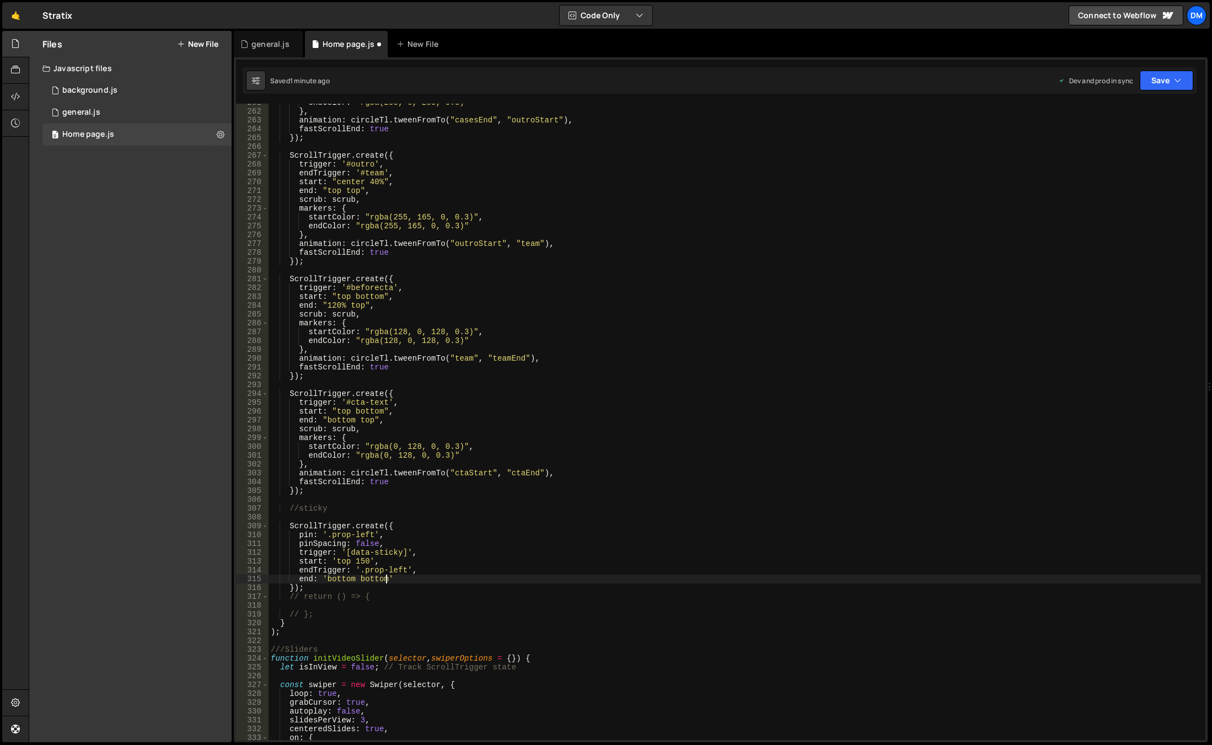
scroll to position [0, 8]
click at [1158, 89] on button "Save" at bounding box center [1167, 81] width 54 height 20
click at [1126, 154] on div "1 minute ago" at bounding box center [1111, 155] width 39 height 9
click at [1166, 78] on button "Save" at bounding box center [1167, 81] width 54 height 20
click at [1132, 105] on div "Save to Staging S" at bounding box center [1129, 107] width 115 height 11
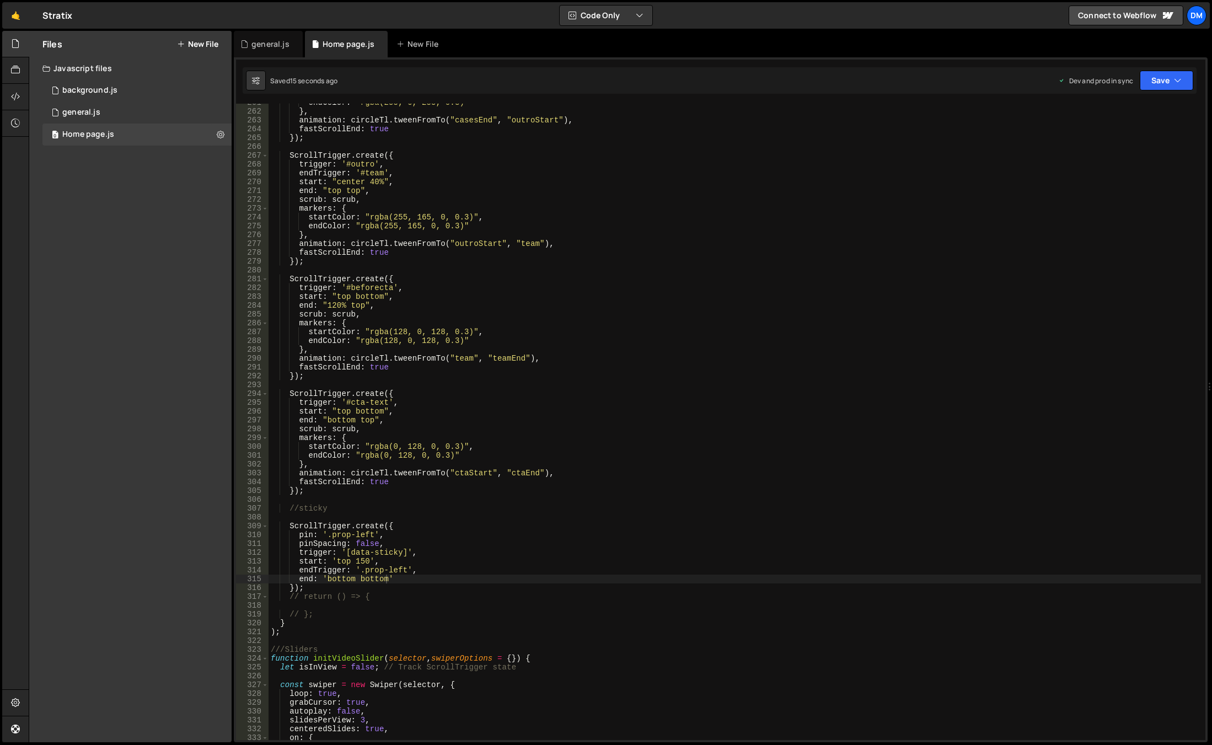
click at [956, 320] on div "endColor : "rgba(255, 0, 255, 0.3)" } , animation : circleTl . tweenFromTo ( "c…" at bounding box center [735, 425] width 933 height 654
click at [386, 558] on div "endColor : "rgba(255, 0, 255, 0.3)" } , animation : circleTl . tweenFromTo ( "c…" at bounding box center [735, 425] width 933 height 654
click at [429, 564] on div "endColor : "rgba(255, 0, 255, 0.3)" } , animation : circleTl . tweenFromTo ( "c…" at bounding box center [735, 425] width 933 height 654
click at [428, 568] on div "endColor : "rgba(255, 0, 255, 0.3)" } , animation : circleTl . tweenFromTo ( "c…" at bounding box center [735, 425] width 933 height 654
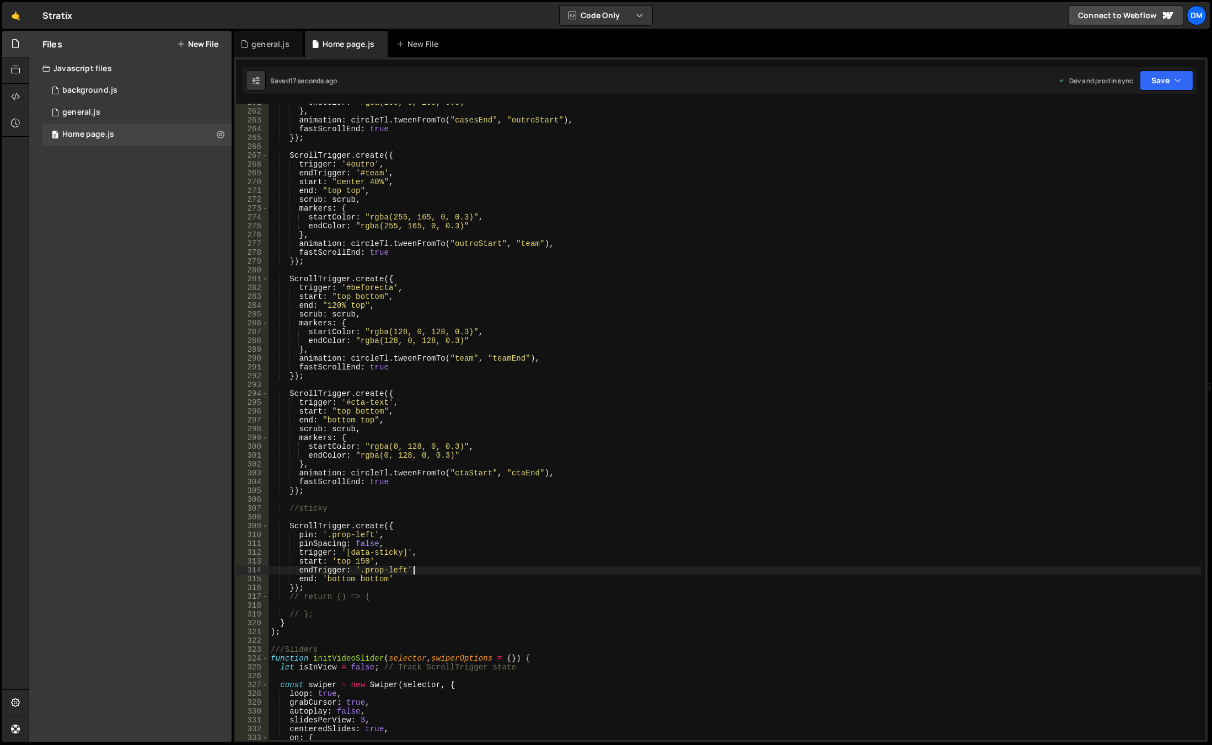
type textarea "endTrigger: '.prop-left',"
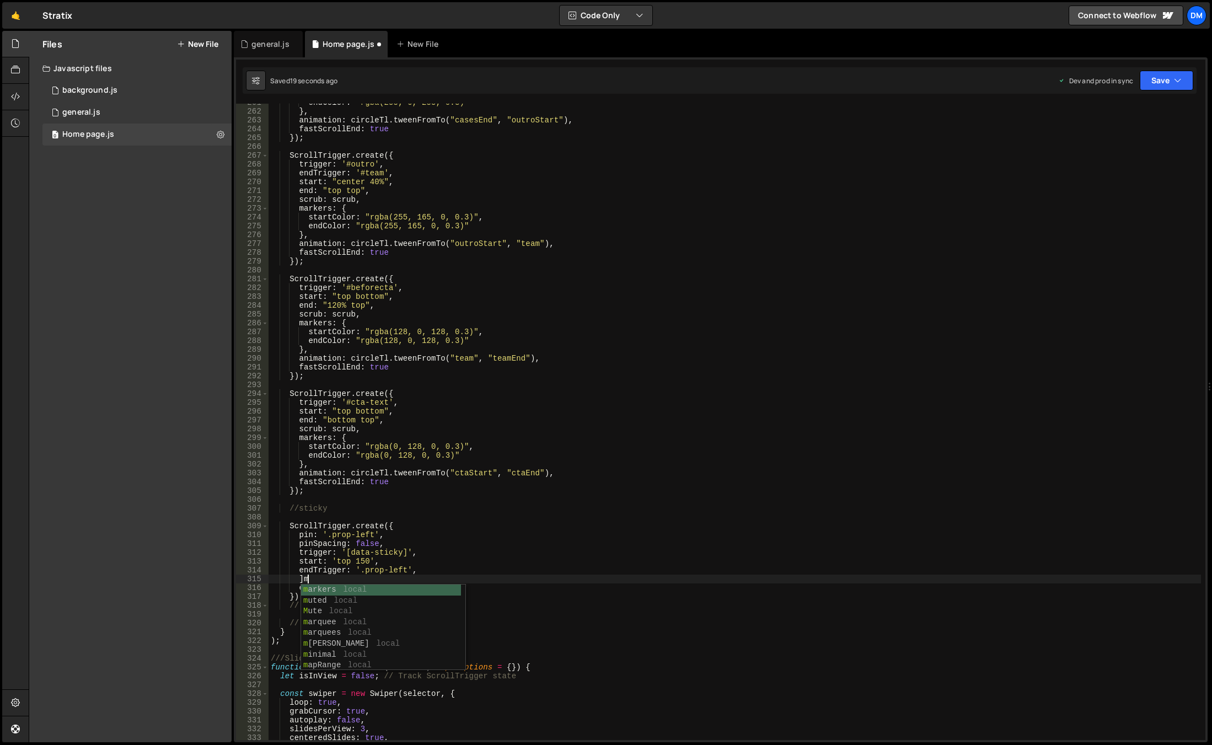
type textarea "]"
drag, startPoint x: 1182, startPoint y: 71, endPoint x: 1173, endPoint y: 79, distance: 11.7
click at [1182, 71] on button "Save" at bounding box center [1167, 81] width 54 height 20
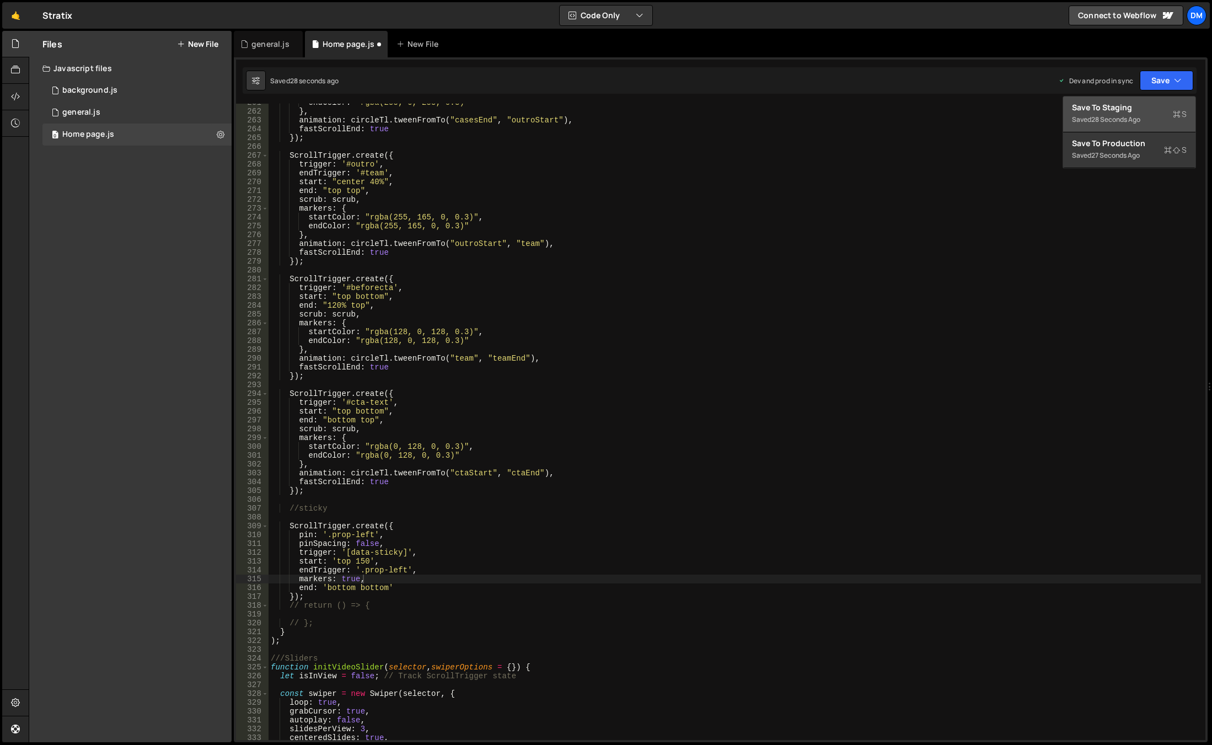
click at [1131, 113] on div "Save to Staging S" at bounding box center [1129, 107] width 115 height 11
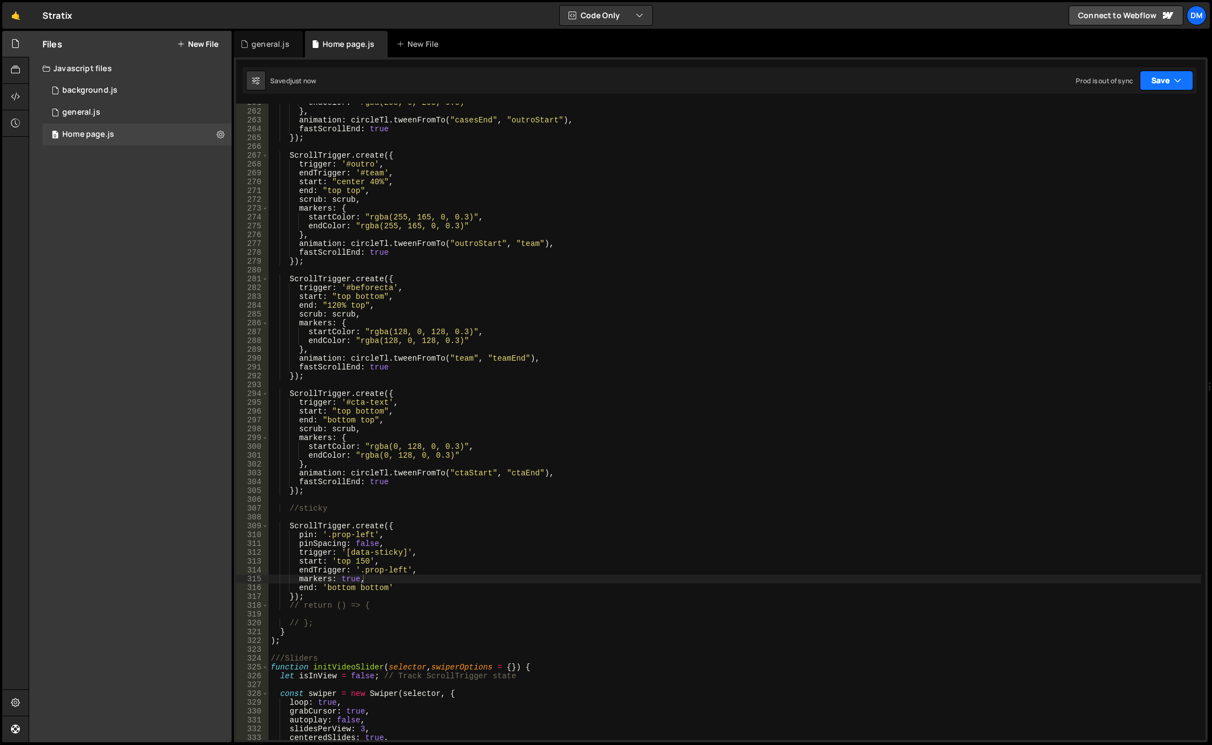
click at [1164, 79] on button "Save" at bounding box center [1167, 81] width 54 height 20
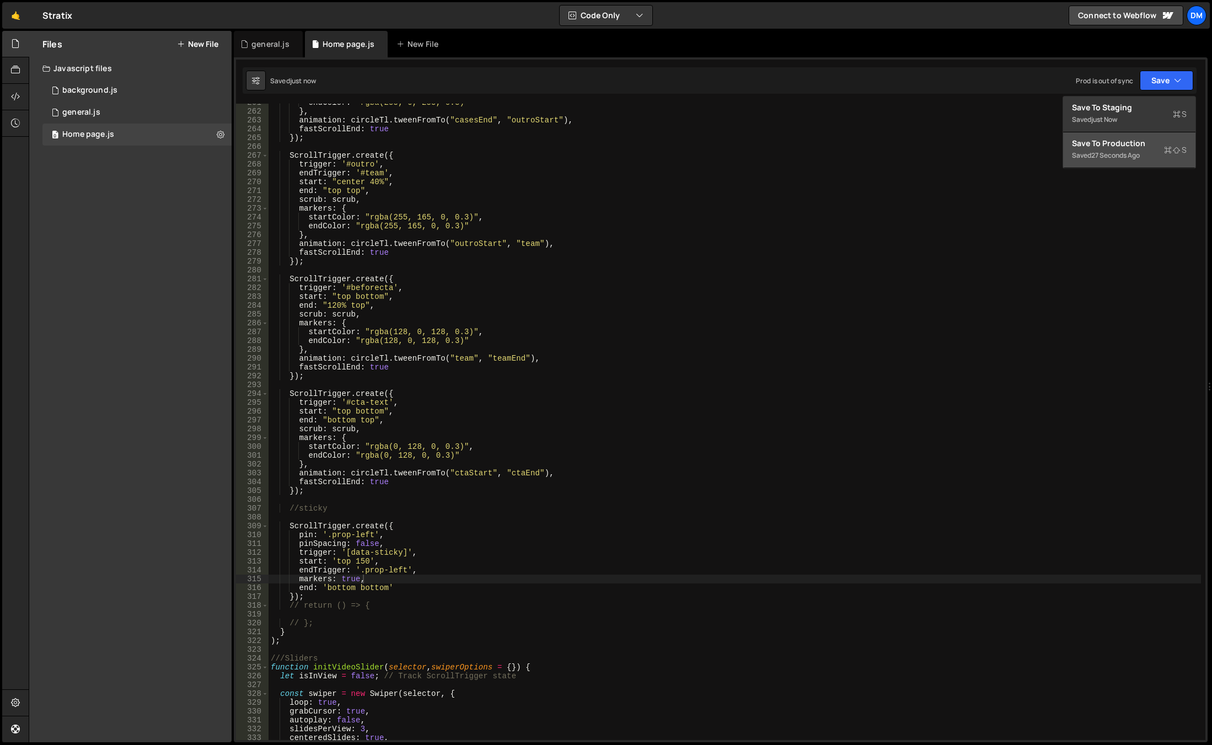
click at [1101, 148] on div "Save to Production S" at bounding box center [1129, 143] width 115 height 11
click at [910, 391] on div "endColor : "rgba(255, 0, 255, 0.3)" } , animation : circleTl . tweenFromTo ( "c…" at bounding box center [735, 425] width 933 height 654
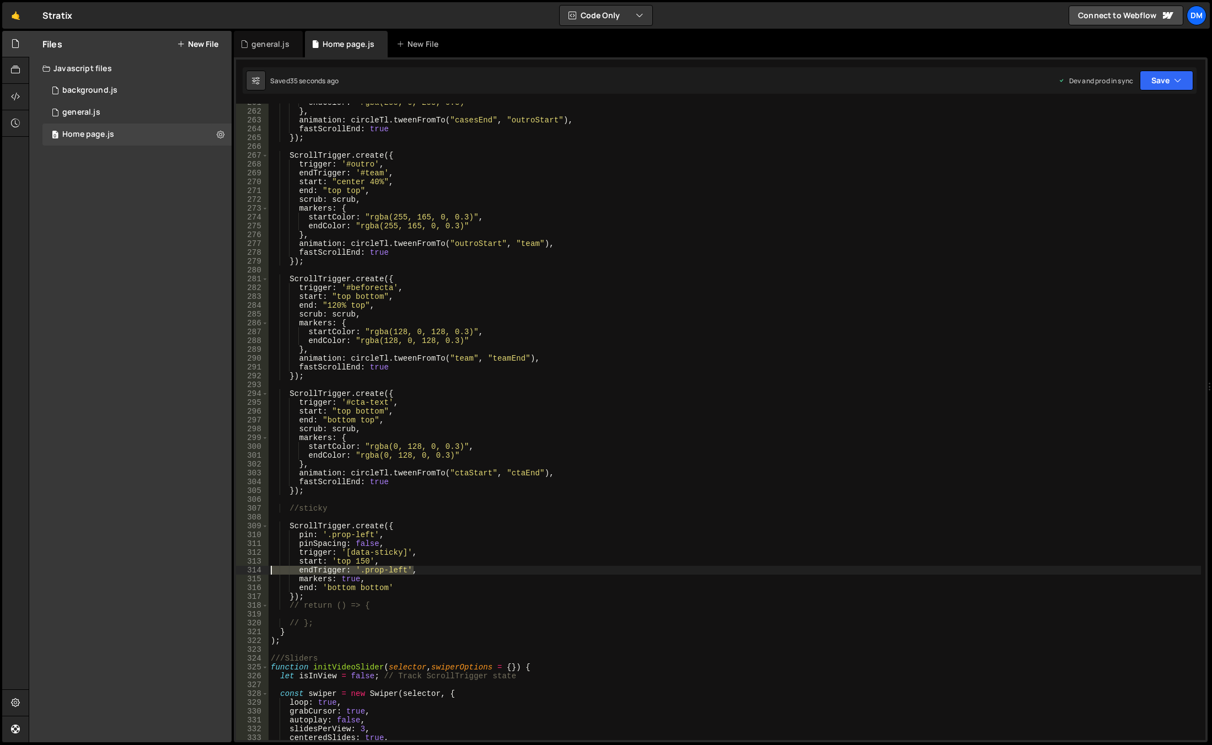
drag, startPoint x: 419, startPoint y: 570, endPoint x: 226, endPoint y: 569, distance: 193.1
click at [226, 569] on div "Files New File Javascript files 0 background.js 0 0 general.js 0 0 Home page.js…" at bounding box center [621, 387] width 1184 height 712
type textarea "endTrigger: '.prop-left',"
drag, startPoint x: 1155, startPoint y: 77, endPoint x: 1146, endPoint y: 106, distance: 30.2
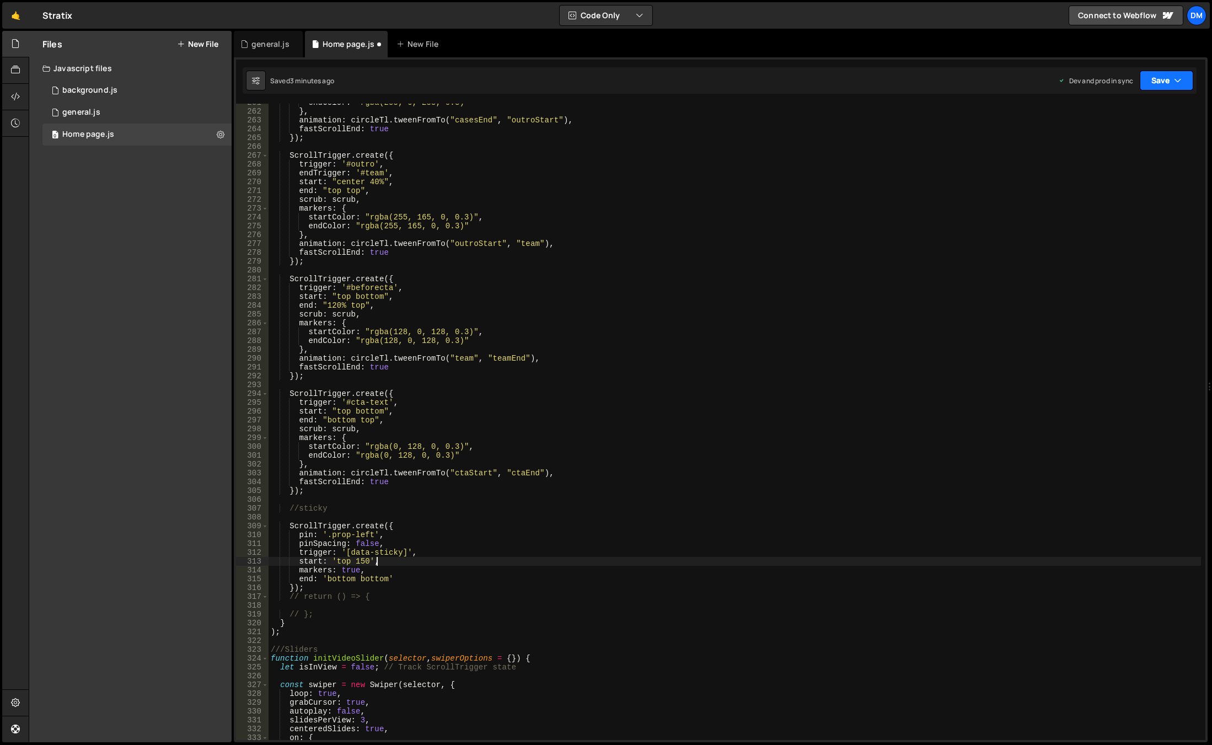
click at [1155, 77] on button "Save" at bounding box center [1167, 81] width 54 height 20
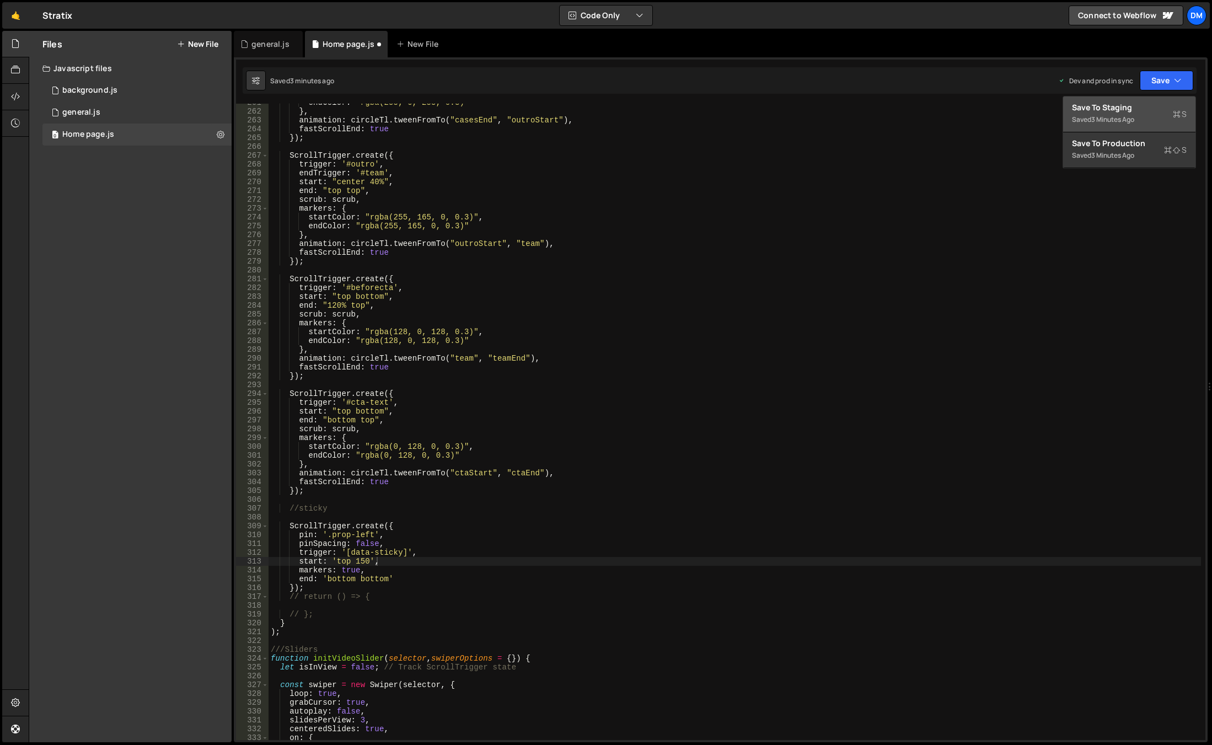
click at [1135, 119] on div "3 minutes ago" at bounding box center [1113, 119] width 43 height 9
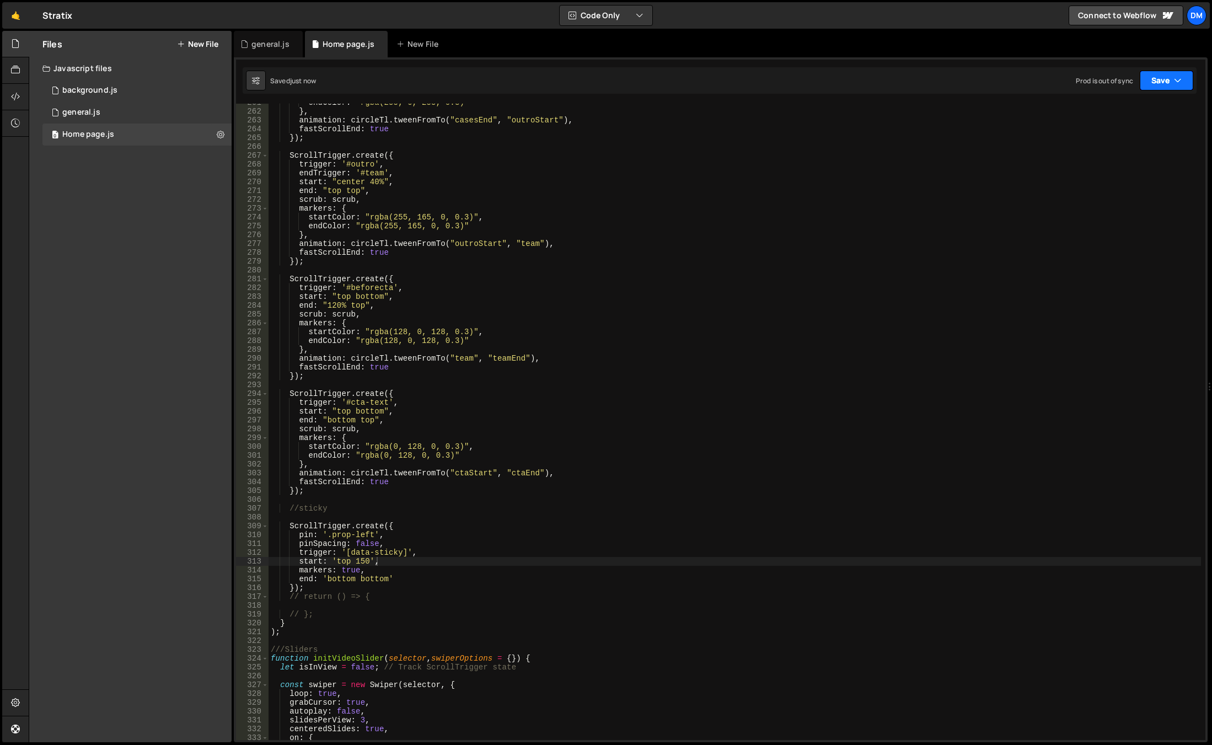
click at [1153, 81] on button "Save" at bounding box center [1167, 81] width 54 height 20
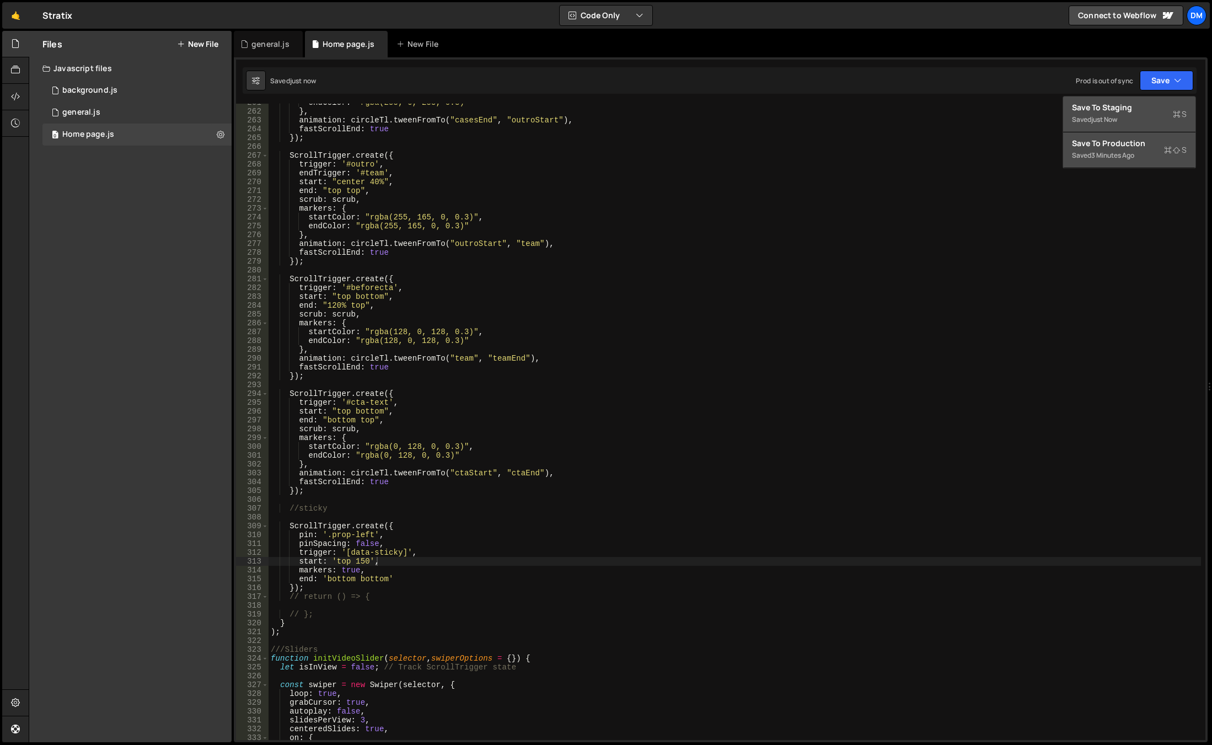
click at [1126, 142] on div "Save to Production S" at bounding box center [1129, 143] width 115 height 11
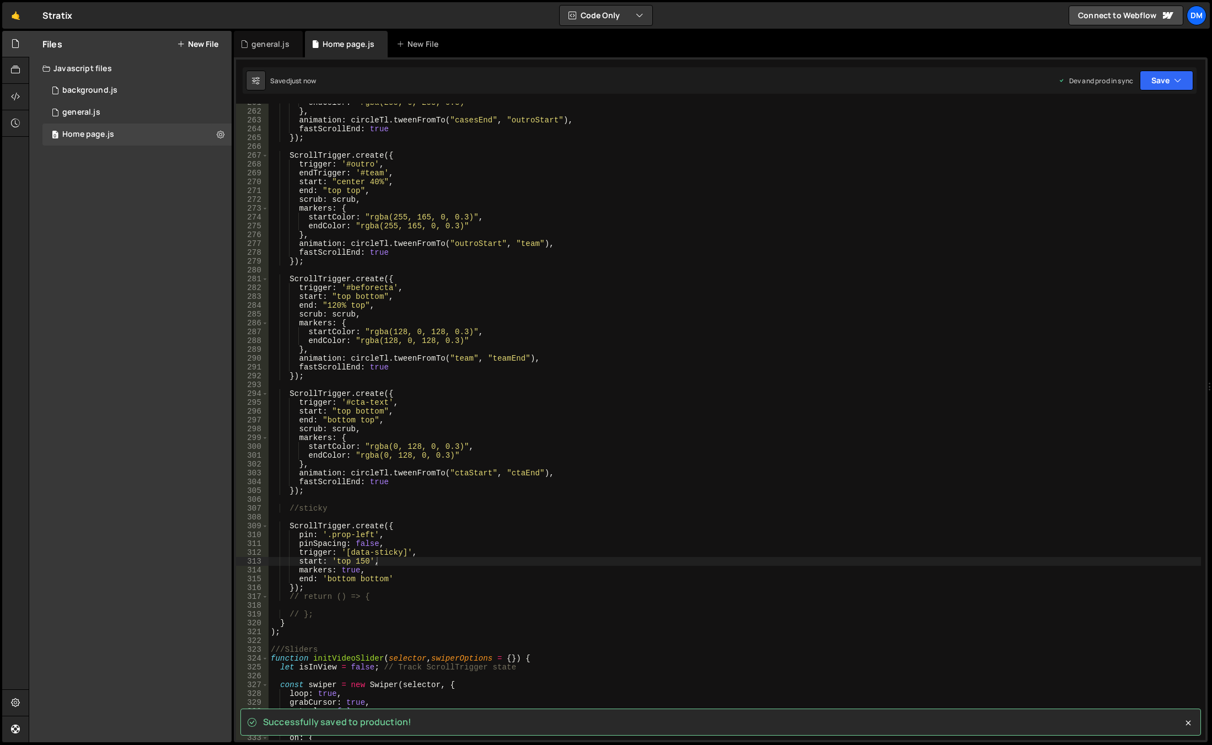
type textarea "//sticky"
click at [413, 510] on div "endColor : "rgba(255, 0, 255, 0.3)" } , animation : circleTl . tweenFromTo ( "c…" at bounding box center [735, 425] width 933 height 654
click at [407, 513] on div "endColor : "rgba(255, 0, 255, 0.3)" } , animation : circleTl . tweenFromTo ( "c…" at bounding box center [735, 425] width 933 height 654
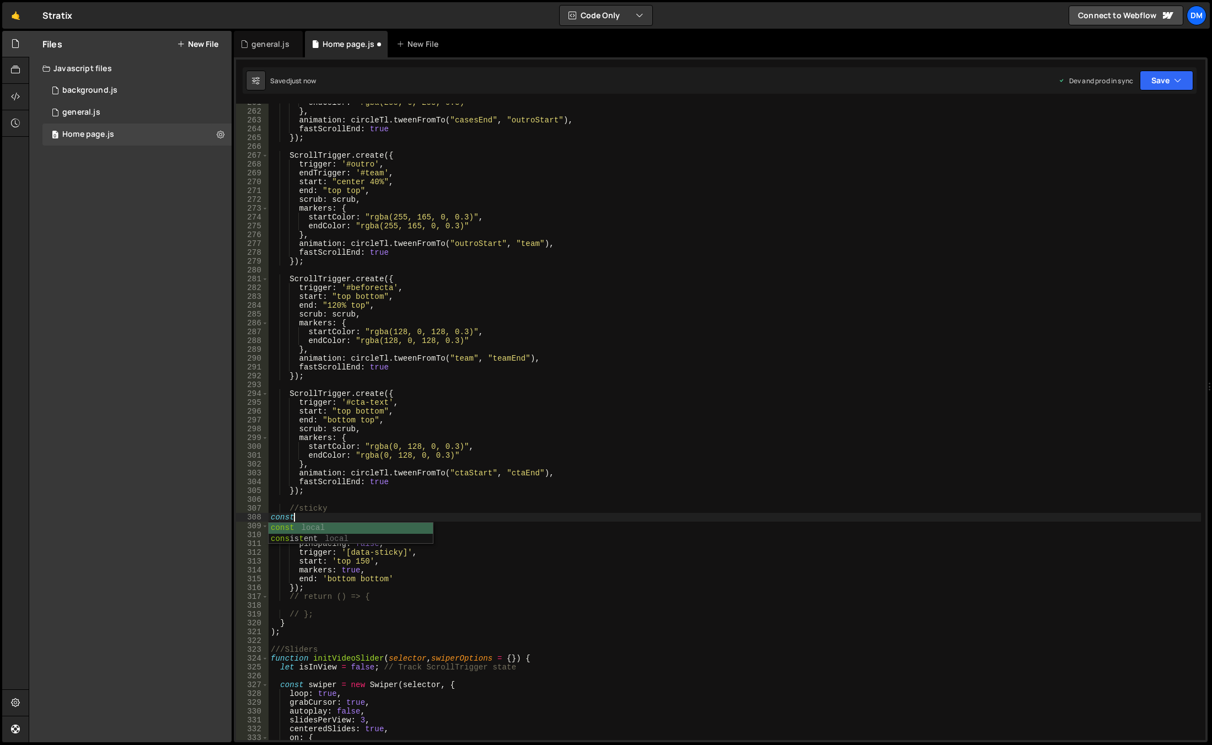
scroll to position [0, 1]
drag, startPoint x: 329, startPoint y: 537, endPoint x: 373, endPoint y: 532, distance: 44.4
click at [373, 532] on div "endColor : "rgba(255, 0, 255, 0.3)" } , animation : circleTl . tweenFromTo ( "c…" at bounding box center [735, 425] width 933 height 654
click at [346, 516] on div "endColor : "rgba(255, 0, 255, 0.3)" } , animation : circleTl . tweenFromTo ( "c…" at bounding box center [735, 425] width 933 height 654
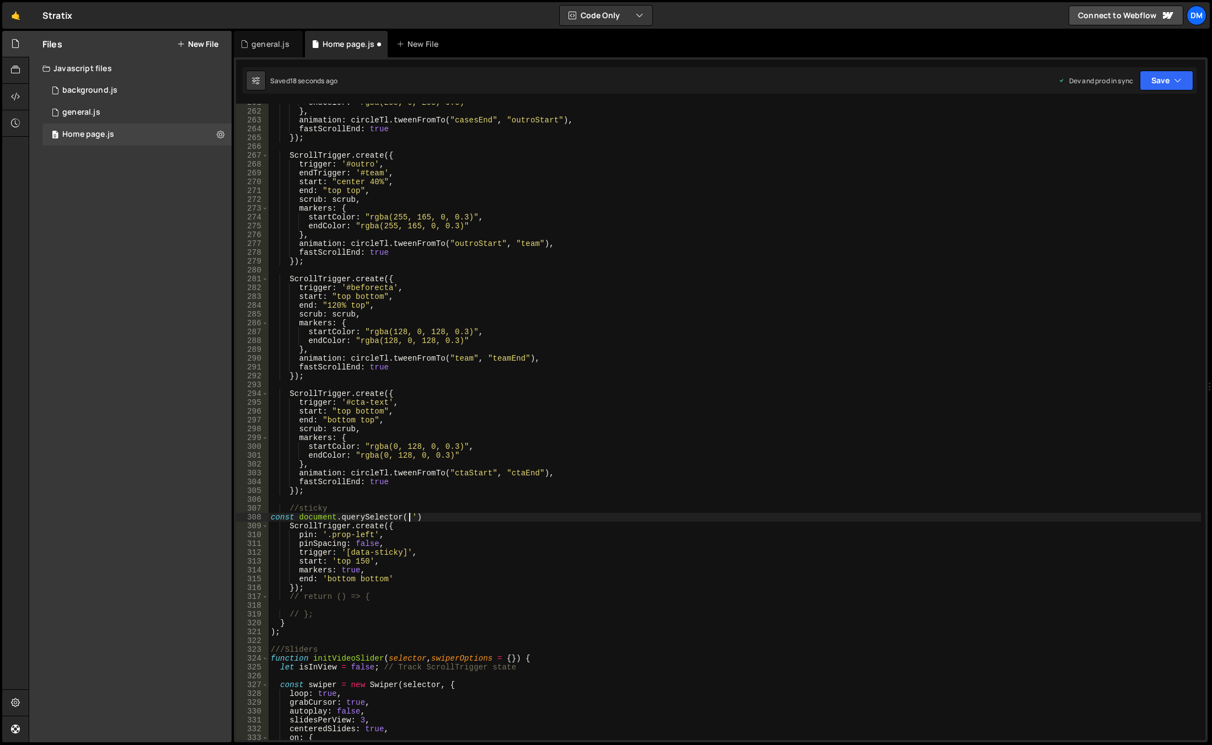
paste textarea ".prop-left')"
click at [605, 512] on div "endColor : "rgba(255, 0, 255, 0.3)" } , animation : circleTl . tweenFromTo ( "c…" at bounding box center [735, 425] width 933 height 654
click at [592, 519] on div "endColor : "rgba(255, 0, 255, 0.3)" } , animation : circleTl . tweenFromTo ( "c…" at bounding box center [735, 425] width 933 height 654
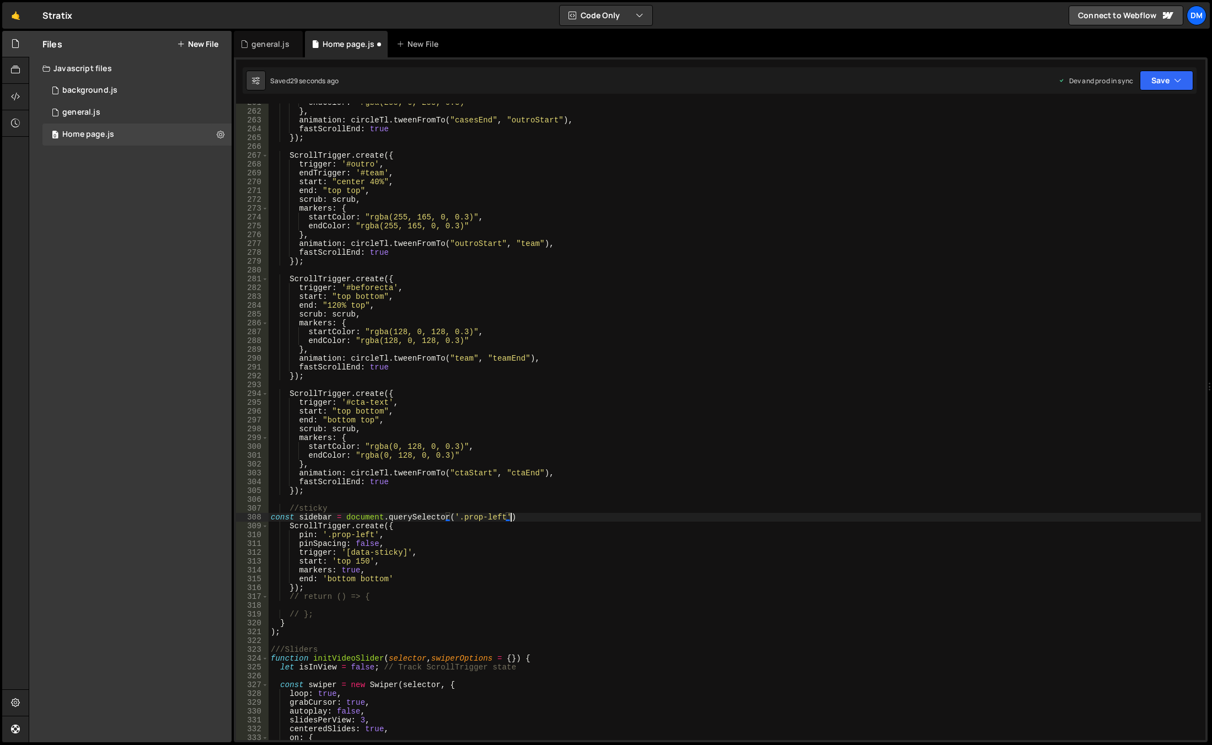
scroll to position [0, 17]
click at [312, 519] on div "endColor : "rgba(255, 0, 255, 0.3)" } , animation : circleTl . tweenFromTo ( "c…" at bounding box center [735, 425] width 933 height 654
drag, startPoint x: 319, startPoint y: 535, endPoint x: 376, endPoint y: 532, distance: 56.9
click at [376, 532] on div "endColor : "rgba(255, 0, 255, 0.3)" } , animation : circleTl . tweenFromTo ( "c…" at bounding box center [735, 425] width 933 height 654
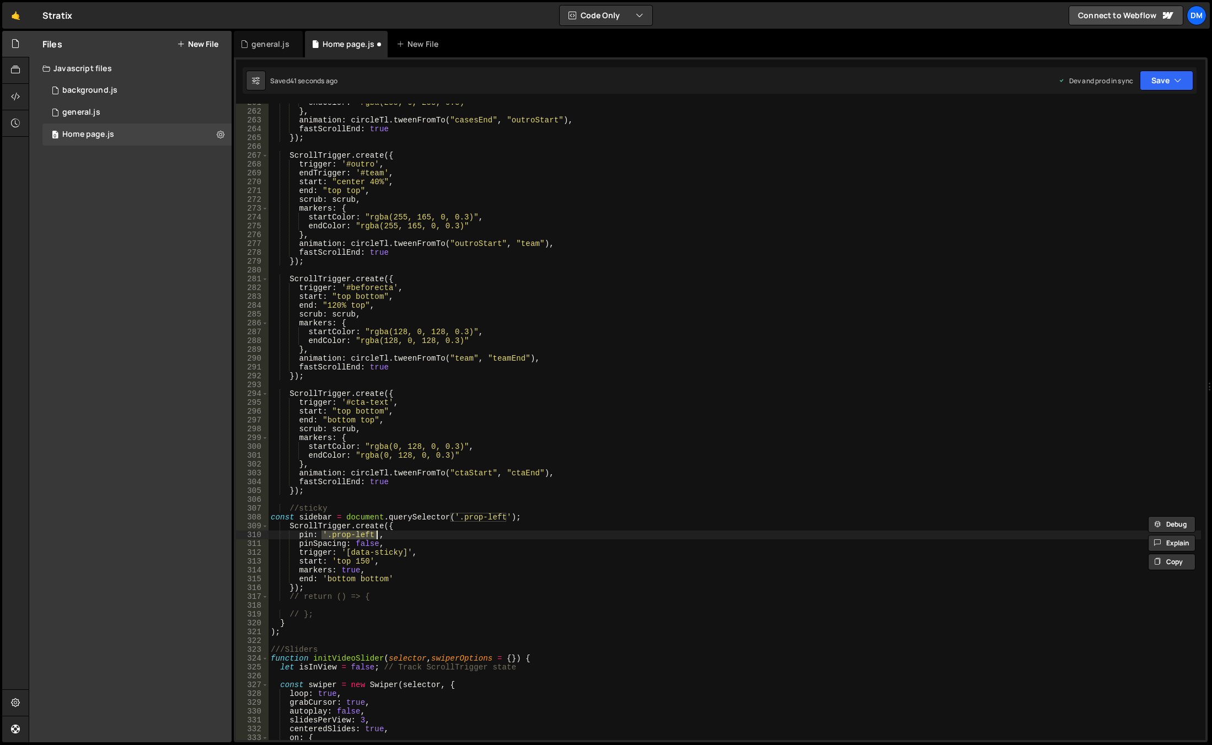
paste textarea "sidebar"
click at [445, 538] on div "endColor : "rgba(255, 0, 255, 0.3)" } , animation : circleTl . tweenFromTo ( "c…" at bounding box center [735, 425] width 933 height 654
click at [381, 550] on div "endColor : "rgba(255, 0, 255, 0.3)" } , animation : circleTl . tweenFromTo ( "c…" at bounding box center [735, 425] width 933 height 654
drag, startPoint x: 993, startPoint y: 306, endPoint x: 1092, endPoint y: 173, distance: 166.0
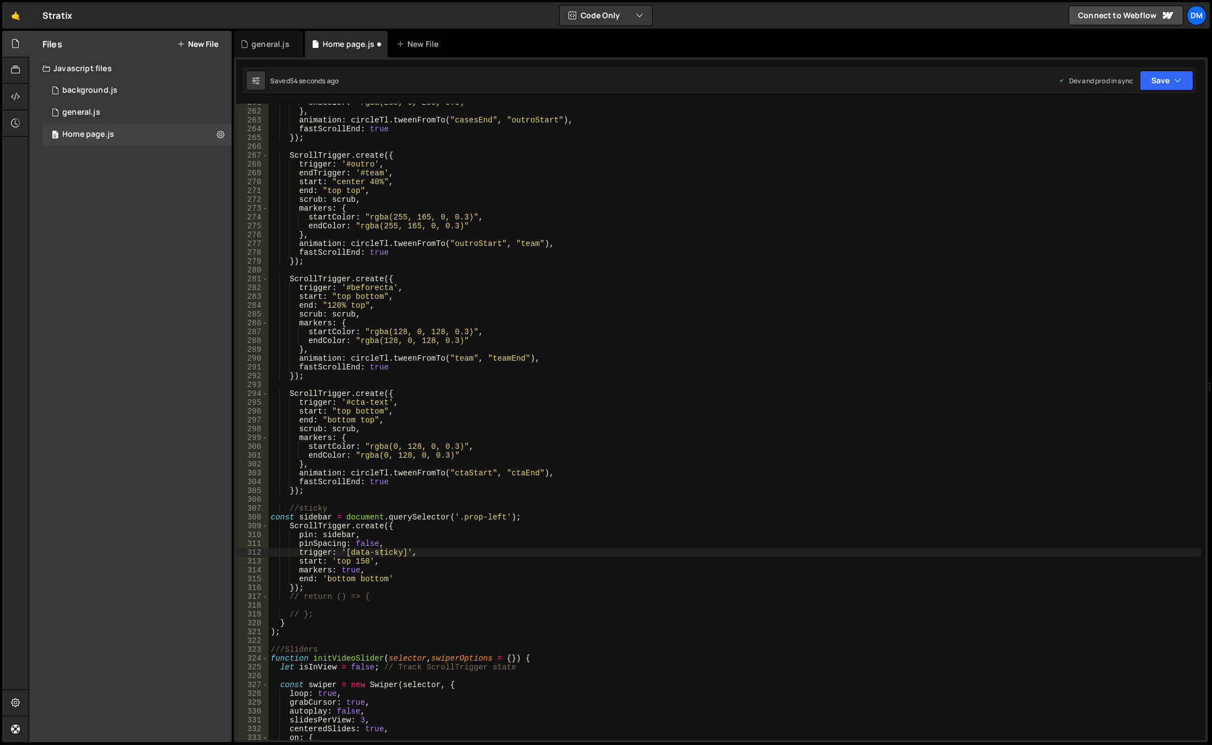
click at [993, 306] on div "endColor : "rgba(255, 0, 255, 0.3)" } , animation : circleTl . tweenFromTo ( "c…" at bounding box center [735, 425] width 933 height 654
click at [1175, 91] on div "Saved 55 seconds ago Dev and prod in sync Upgrade to Edit Save Save to Staging …" at bounding box center [720, 80] width 954 height 26
click at [1162, 76] on button "Save" at bounding box center [1167, 81] width 54 height 20
click at [1116, 106] on div "Save to Staging S" at bounding box center [1129, 107] width 115 height 11
click at [1148, 82] on button "Save" at bounding box center [1167, 81] width 54 height 20
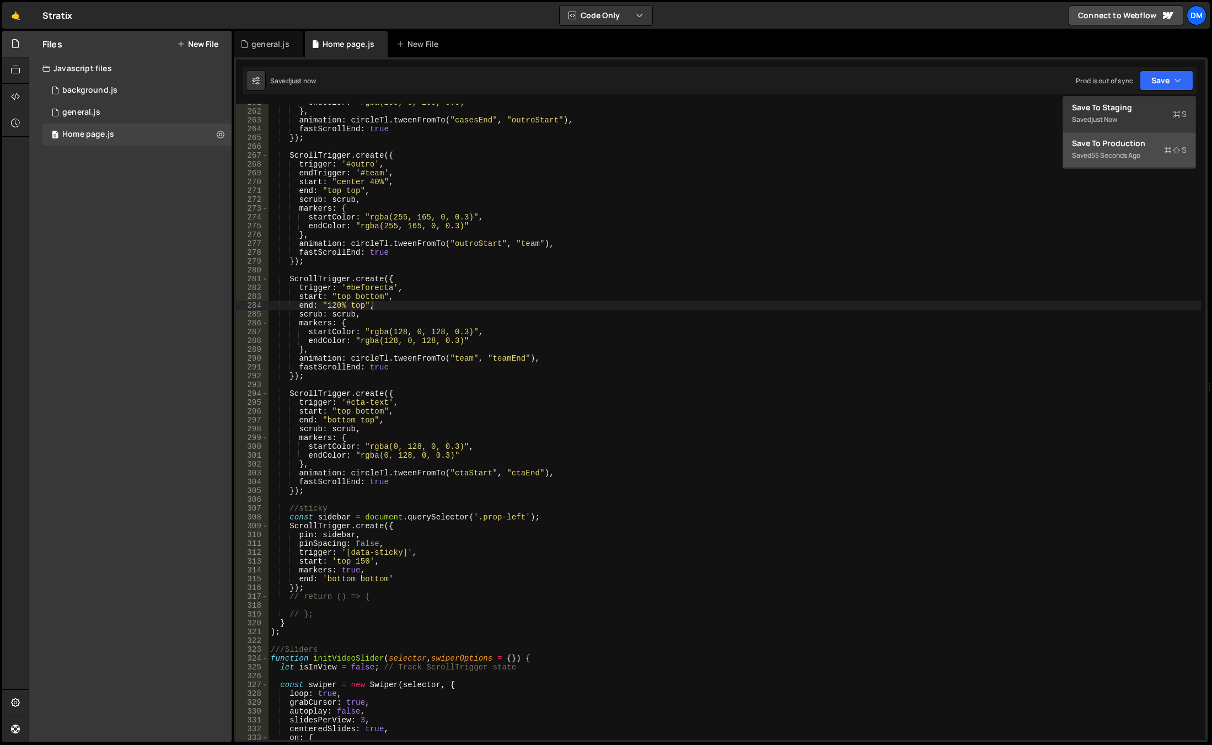
click at [1108, 144] on div "Save to Production S" at bounding box center [1129, 143] width 115 height 11
click at [341, 579] on div "endColor : "rgba(255, 0, 255, 0.3)" } , animation : circleTl . tweenFromTo ( "c…" at bounding box center [735, 425] width 933 height 654
click at [344, 579] on div "endColor : "rgba(255, 0, 255, 0.3)" } , animation : circleTl . tweenFromTo ( "c…" at bounding box center [735, 425] width 933 height 654
click at [365, 582] on div "endColor : "rgba(255, 0, 255, 0.3)" } , animation : circleTl . tweenFromTo ( "c…" at bounding box center [735, 425] width 933 height 654
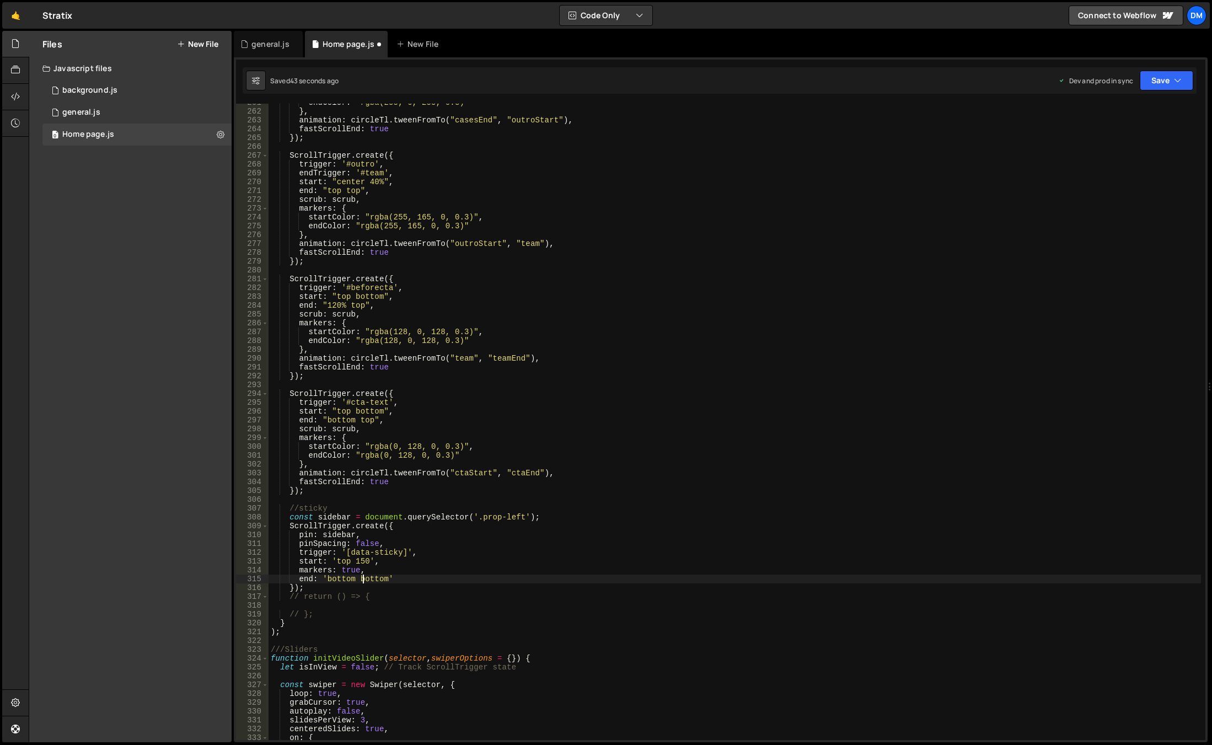
click at [365, 582] on div "endColor : "rgba(255, 0, 255, 0.3)" } , animation : circleTl . tweenFromTo ( "c…" at bounding box center [735, 425] width 933 height 654
click at [393, 576] on div "endColor : "rgba(255, 0, 255, 0.3)" } , animation : circleTl . tweenFromTo ( "c…" at bounding box center [735, 425] width 933 height 654
click at [330, 517] on div "endColor : "rgba(255, 0, 255, 0.3)" } , animation : circleTl . tweenFromTo ( "c…" at bounding box center [735, 425] width 933 height 654
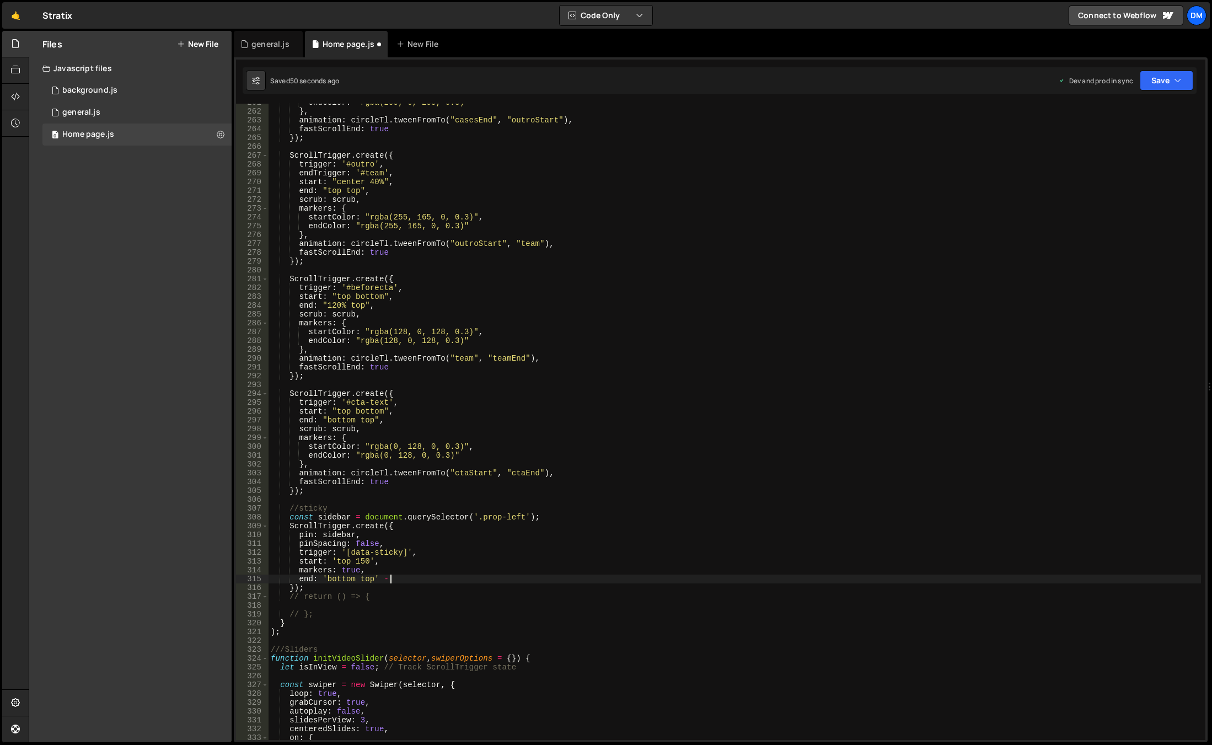
click at [330, 517] on div "endColor : "rgba(255, 0, 255, 0.3)" } , animation : circleTl . tweenFromTo ( "c…" at bounding box center [735, 425] width 933 height 654
click at [402, 578] on div "endColor : "rgba(255, 0, 255, 0.3)" } , animation : circleTl . tweenFromTo ( "c…" at bounding box center [735, 425] width 933 height 654
paste textarea "sidebar"
click at [681, 621] on div "endColor : "rgba(255, 0, 255, 0.3)" } , animation : circleTl . tweenFromTo ( "c…" at bounding box center [735, 425] width 933 height 654
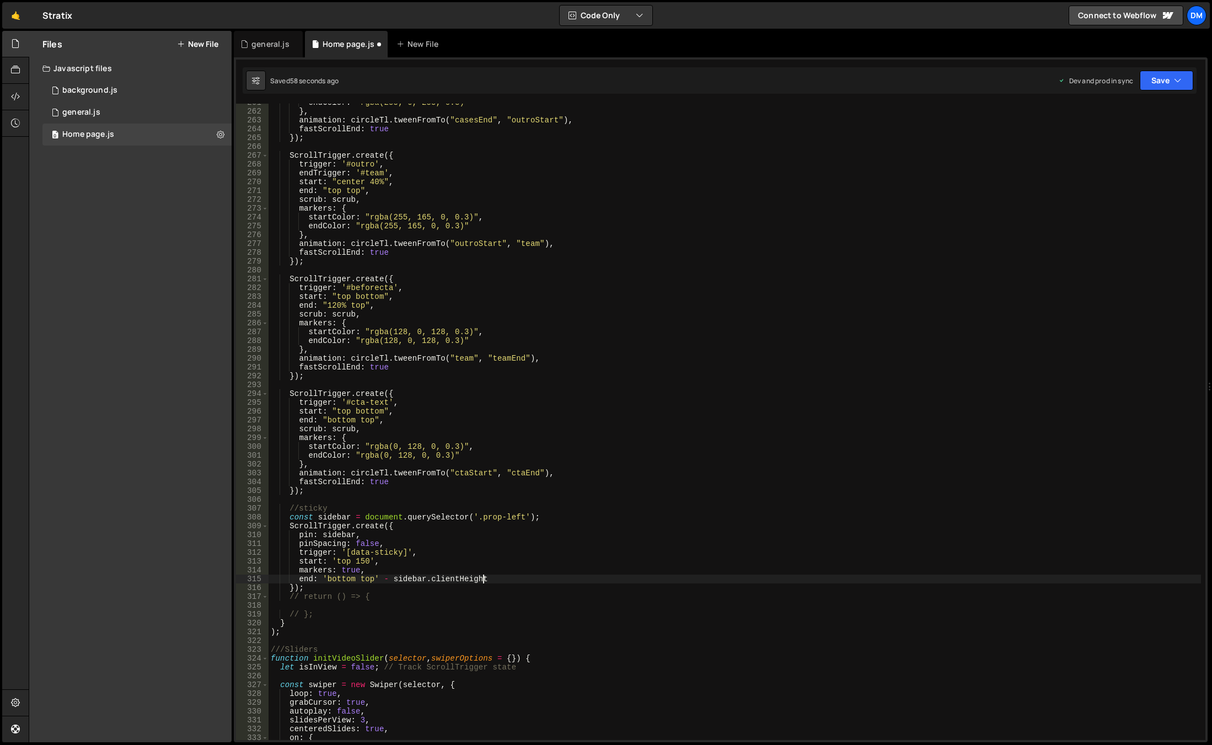
scroll to position [0, 1]
click at [452, 580] on div "endColor : "rgba(255, 0, 255, 0.3)" } , animation : circleTl . tweenFromTo ( "c…" at bounding box center [735, 425] width 933 height 654
click at [453, 580] on div "endColor : "rgba(255, 0, 255, 0.3)" } , animation : circleTl . tweenFromTo ( "c…" at bounding box center [735, 425] width 933 height 654
paste textarea ","
click at [512, 578] on div "endColor : "rgba(255, 0, 255, 0.3)" } , animation : circleTl . tweenFromTo ( "c…" at bounding box center [735, 425] width 933 height 654
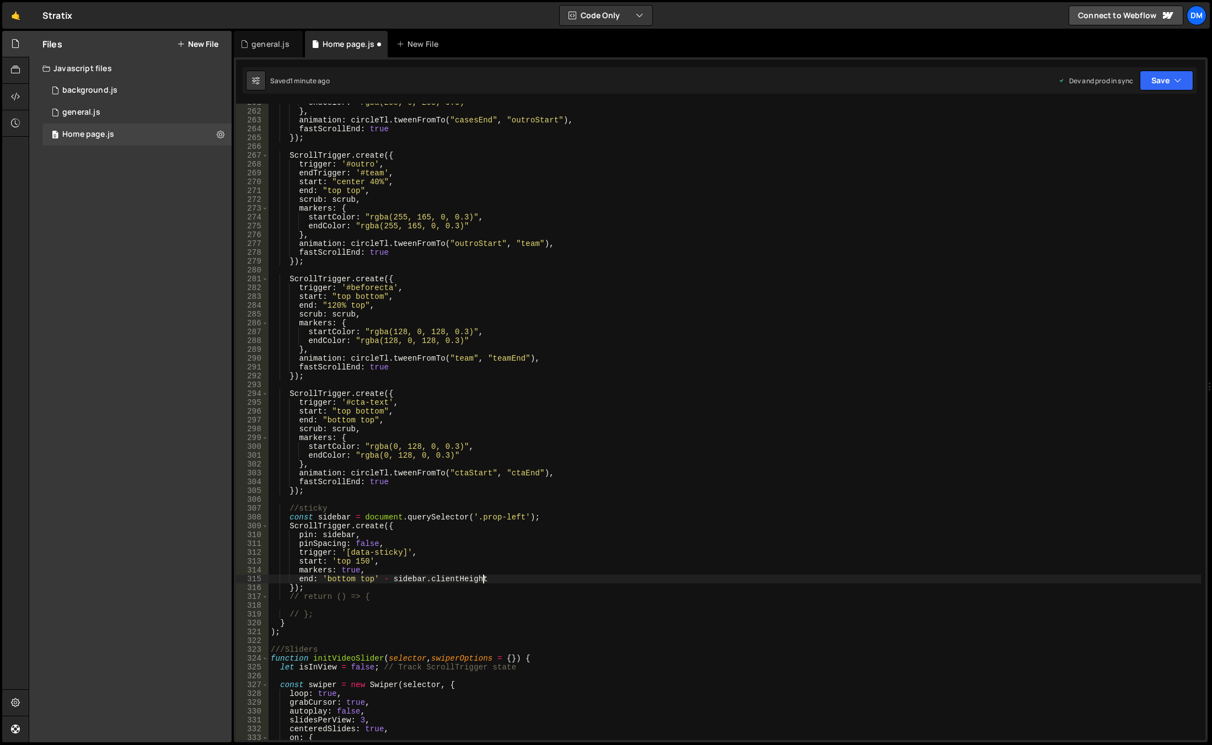
click at [512, 578] on div "endColor : "rgba(255, 0, 255, 0.3)" } , animation : circleTl . tweenFromTo ( "c…" at bounding box center [735, 425] width 933 height 654
click at [585, 551] on div "endColor : "rgba(255, 0, 255, 0.3)" } , animation : circleTl . tweenFromTo ( "c…" at bounding box center [735, 425] width 933 height 654
click at [1161, 79] on button "Save" at bounding box center [1167, 81] width 54 height 20
click at [1137, 111] on div "Save to Staging S" at bounding box center [1129, 107] width 115 height 11
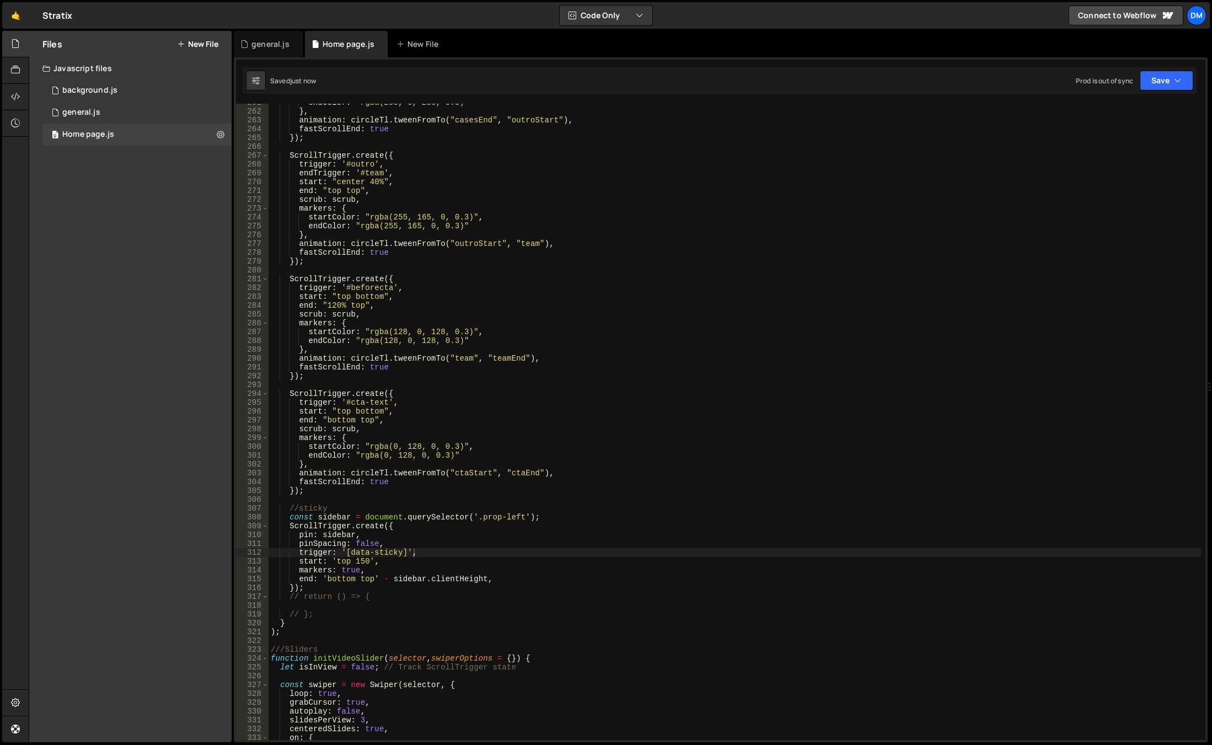
click at [1170, 61] on div "trigger: '[data-sticky]', 261 262 263 264 265 266 267 268 269 270 271 272 273 2…" at bounding box center [721, 399] width 974 height 685
click at [1157, 79] on button "Save" at bounding box center [1167, 81] width 54 height 20
drag, startPoint x: 1121, startPoint y: 153, endPoint x: 1066, endPoint y: 200, distance: 72.8
click at [1121, 153] on div "1 minute ago" at bounding box center [1111, 155] width 39 height 9
click at [387, 579] on div "endColor : "rgba(255, 0, 255, 0.3)" } , animation : circleTl . tweenFromTo ( "c…" at bounding box center [735, 425] width 933 height 654
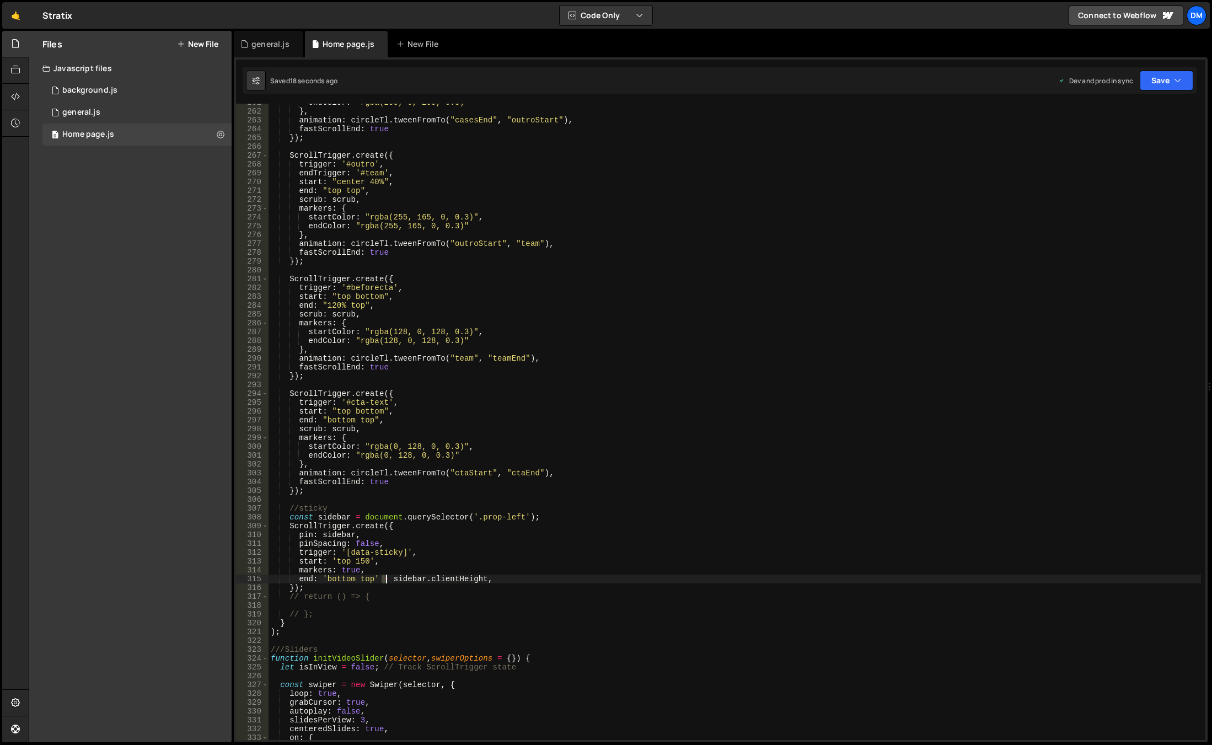
click at [386, 580] on div "endColor : "rgba(255, 0, 255, 0.3)" } , animation : circleTl . tweenFromTo ( "c…" at bounding box center [735, 425] width 933 height 654
click at [1158, 84] on button "Save" at bounding box center [1167, 81] width 54 height 20
click at [1116, 132] on button "Save to Staging S Saved 21 seconds ago" at bounding box center [1130, 115] width 132 height 36
click at [1148, 89] on button "Save" at bounding box center [1167, 81] width 54 height 20
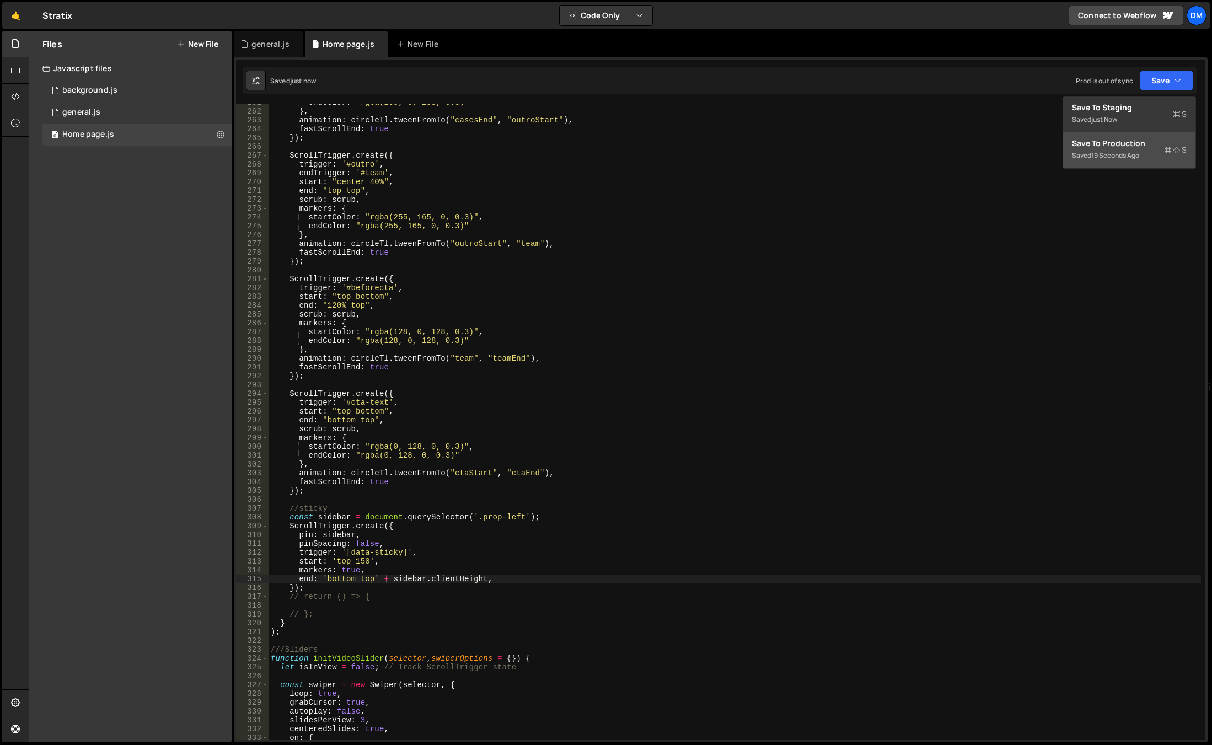
click at [1119, 148] on div "Save to Production S" at bounding box center [1129, 143] width 115 height 11
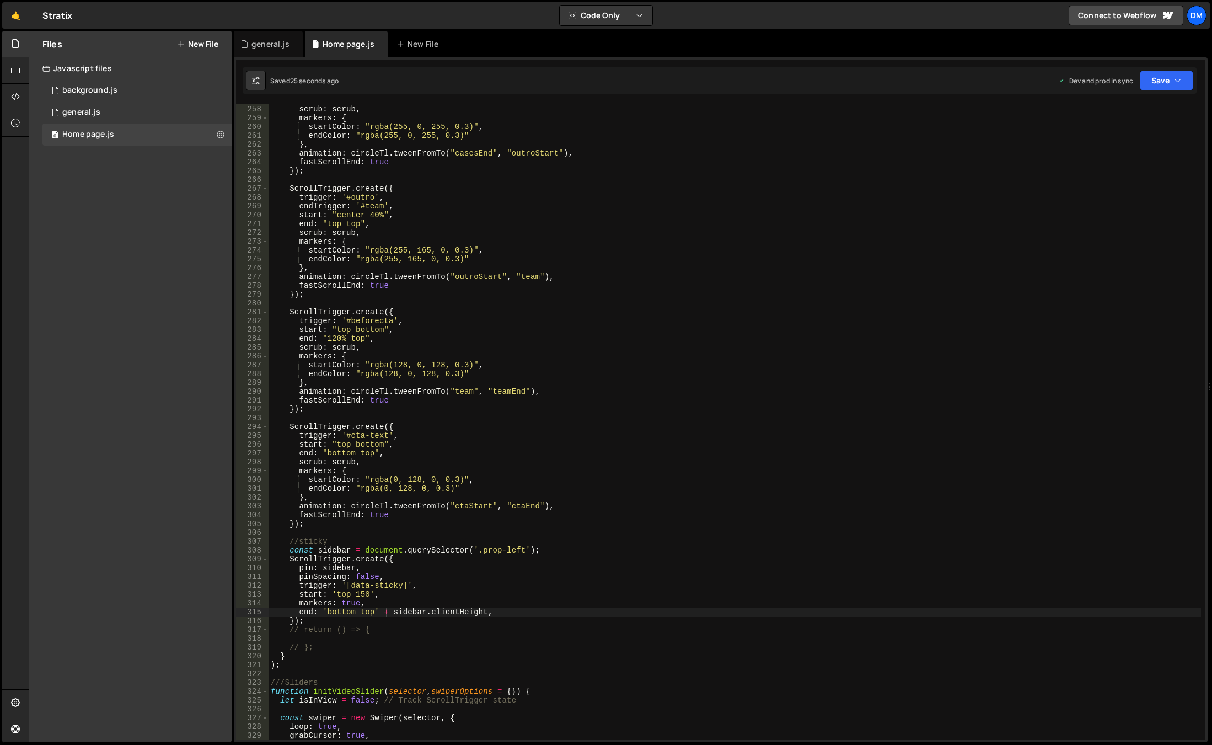
scroll to position [2334, 0]
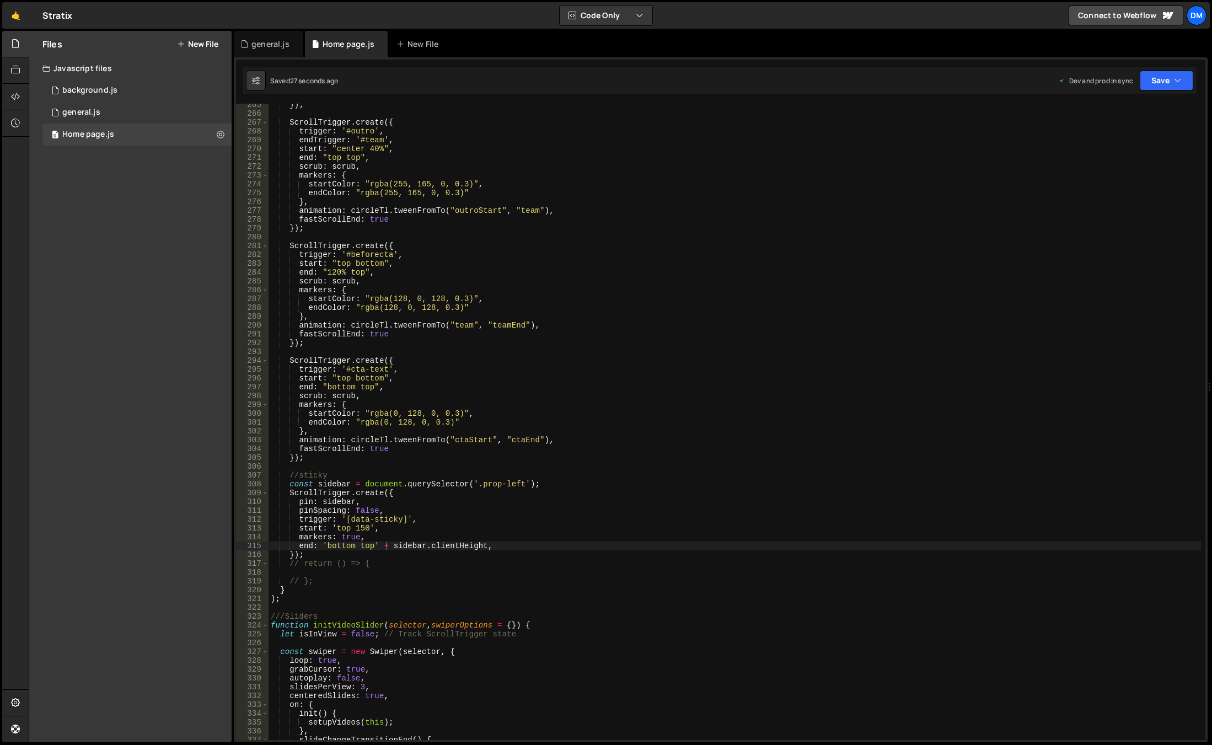
click at [403, 539] on div "}) ; ScrollTrigger . create ({ trigger : '#outro' , endTrigger : '#team' , star…" at bounding box center [735, 427] width 933 height 654
click at [484, 546] on div "}) ; ScrollTrigger . create ({ trigger : '#outro' , endTrigger : '#team' , star…" at bounding box center [735, 427] width 933 height 654
click at [751, 382] on div "}) ; ScrollTrigger . create ({ trigger : '#outro' , endTrigger : '#team' , star…" at bounding box center [735, 427] width 933 height 654
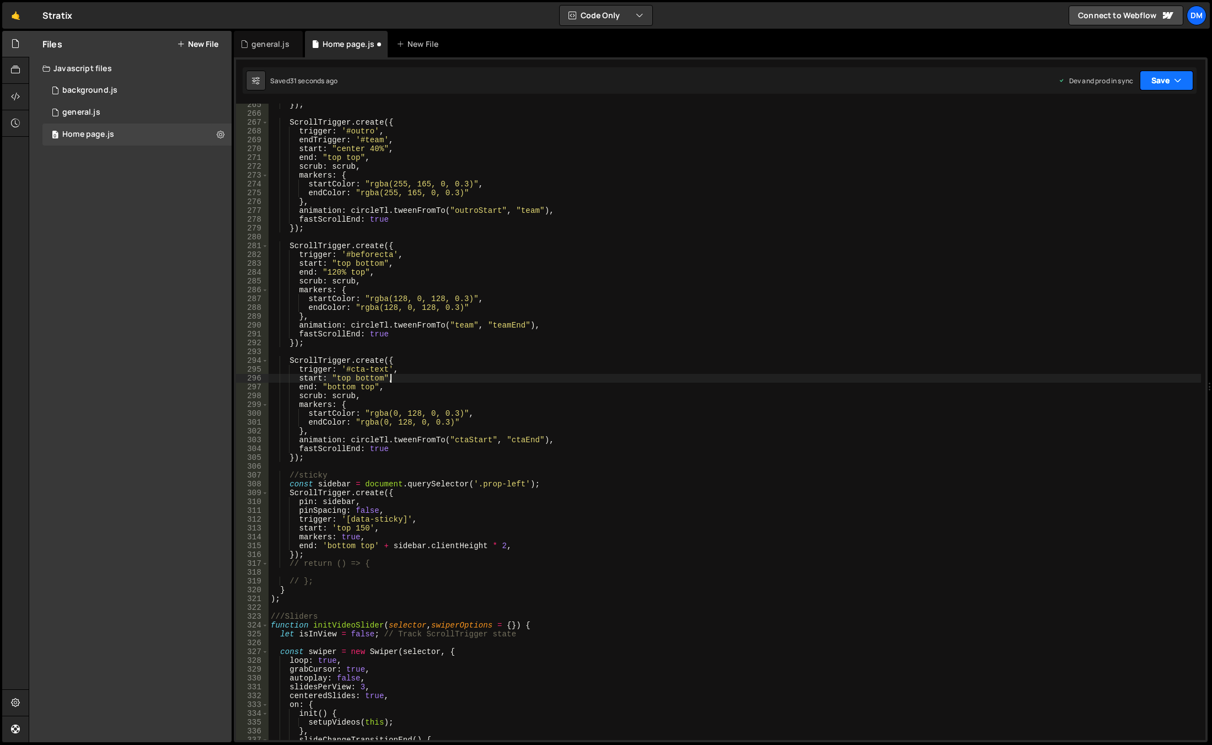
click at [1165, 78] on button "Save" at bounding box center [1167, 81] width 54 height 20
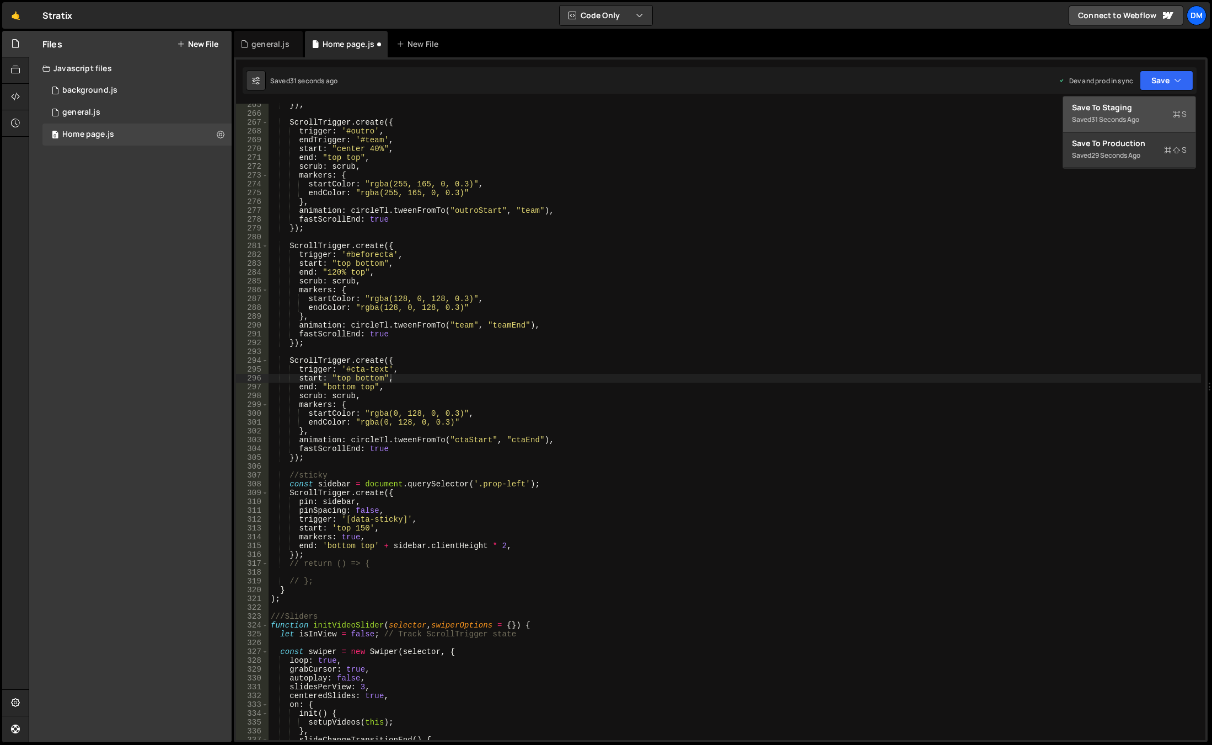
click at [1132, 106] on div "Save to Staging S" at bounding box center [1129, 107] width 115 height 11
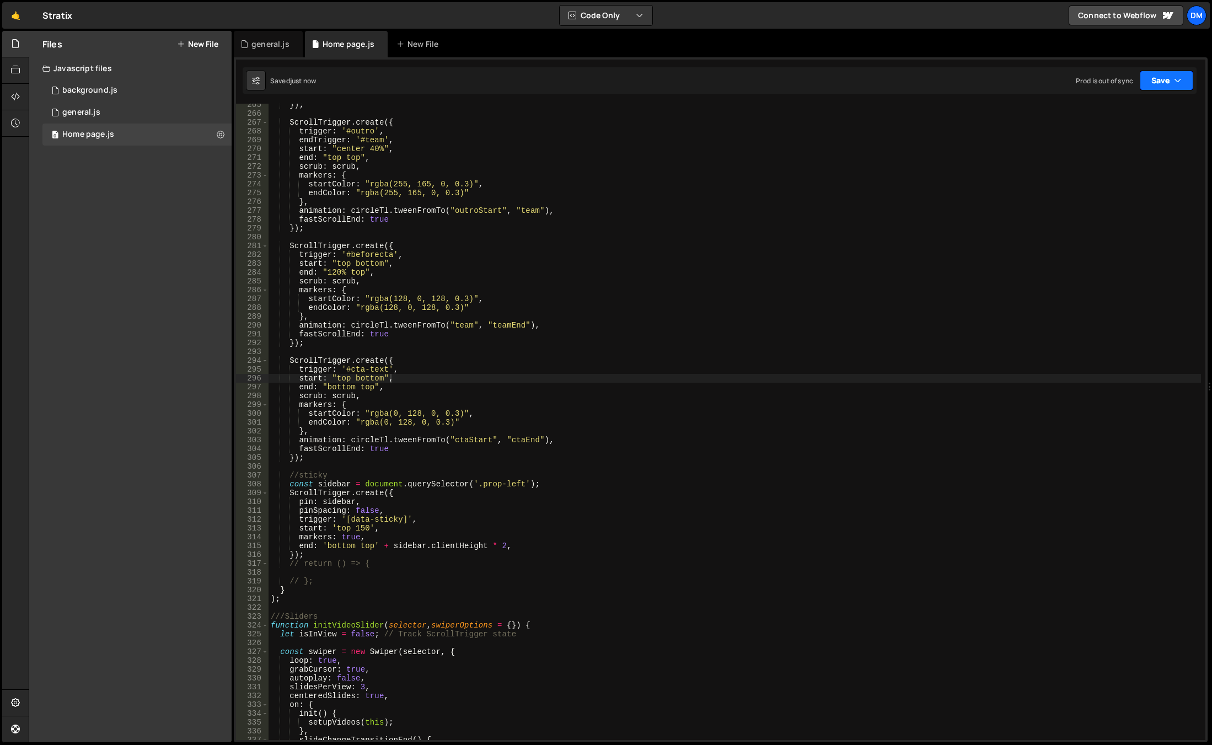
click at [1148, 82] on button "Save" at bounding box center [1167, 81] width 54 height 20
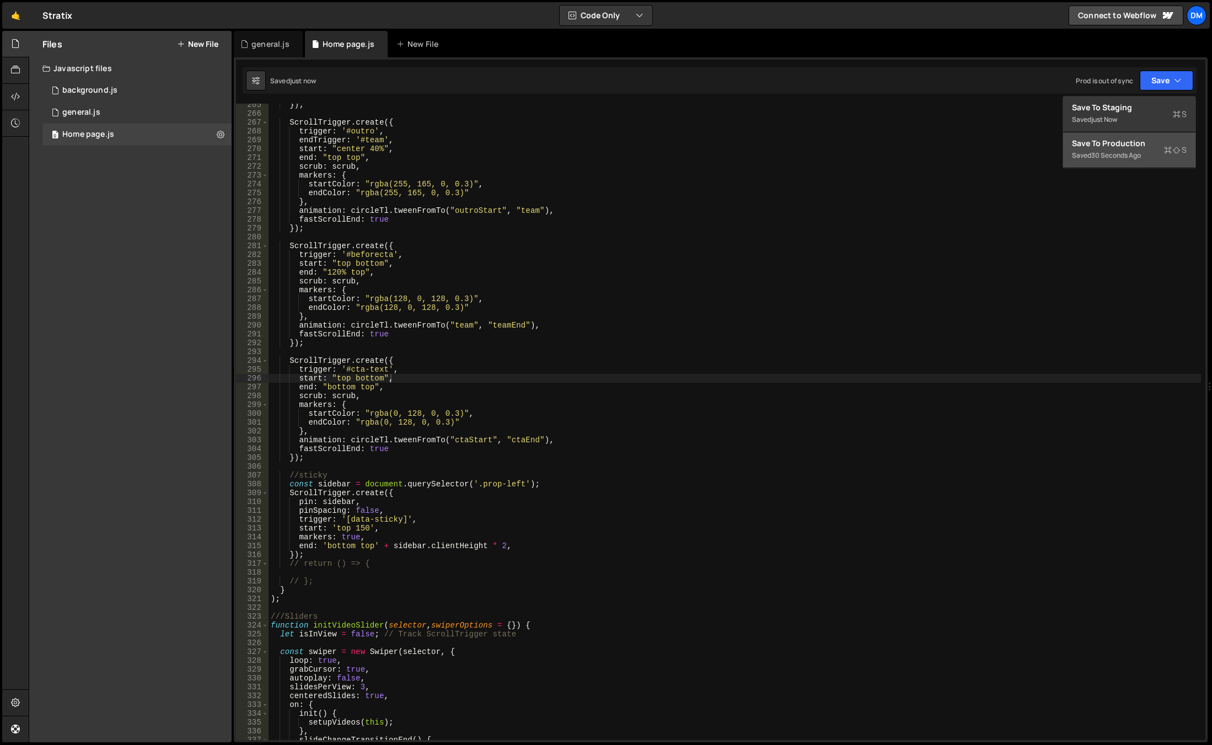
click at [1125, 139] on div "Save to Production S" at bounding box center [1129, 143] width 115 height 11
click at [624, 629] on div "}) ; ScrollTrigger . create ({ trigger : '#outro' , endTrigger : '#team' , star…" at bounding box center [735, 427] width 933 height 654
click at [372, 546] on div "}) ; ScrollTrigger . create ({ trigger : '#outro' , endTrigger : '#team' , star…" at bounding box center [735, 427] width 933 height 654
paste textarea "+="
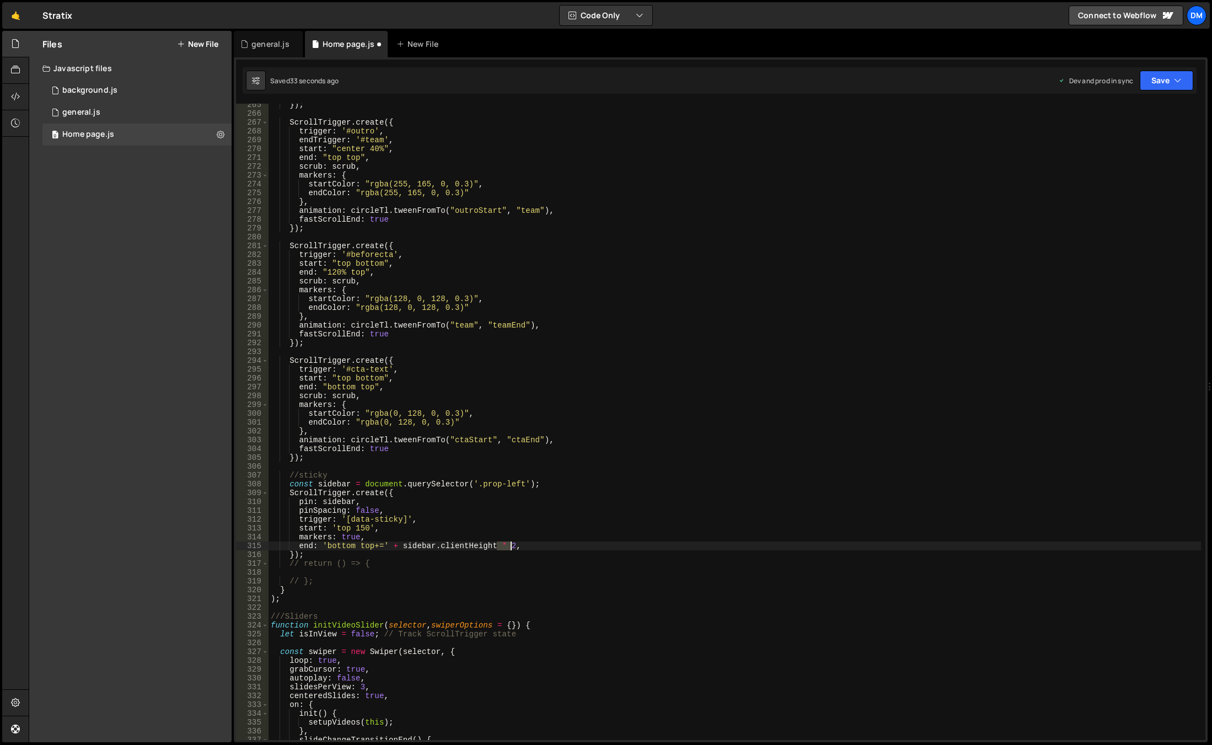
drag, startPoint x: 495, startPoint y: 546, endPoint x: 509, endPoint y: 548, distance: 13.3
click at [509, 548] on div "}) ; ScrollTrigger . create ({ trigger : '#outro' , endTrigger : '#team' , star…" at bounding box center [735, 427] width 933 height 654
click at [794, 394] on div "}) ; ScrollTrigger . create ({ trigger : '#outro' , endTrigger : '#team' , star…" at bounding box center [735, 427] width 933 height 654
click at [1155, 75] on button "Save" at bounding box center [1167, 81] width 54 height 20
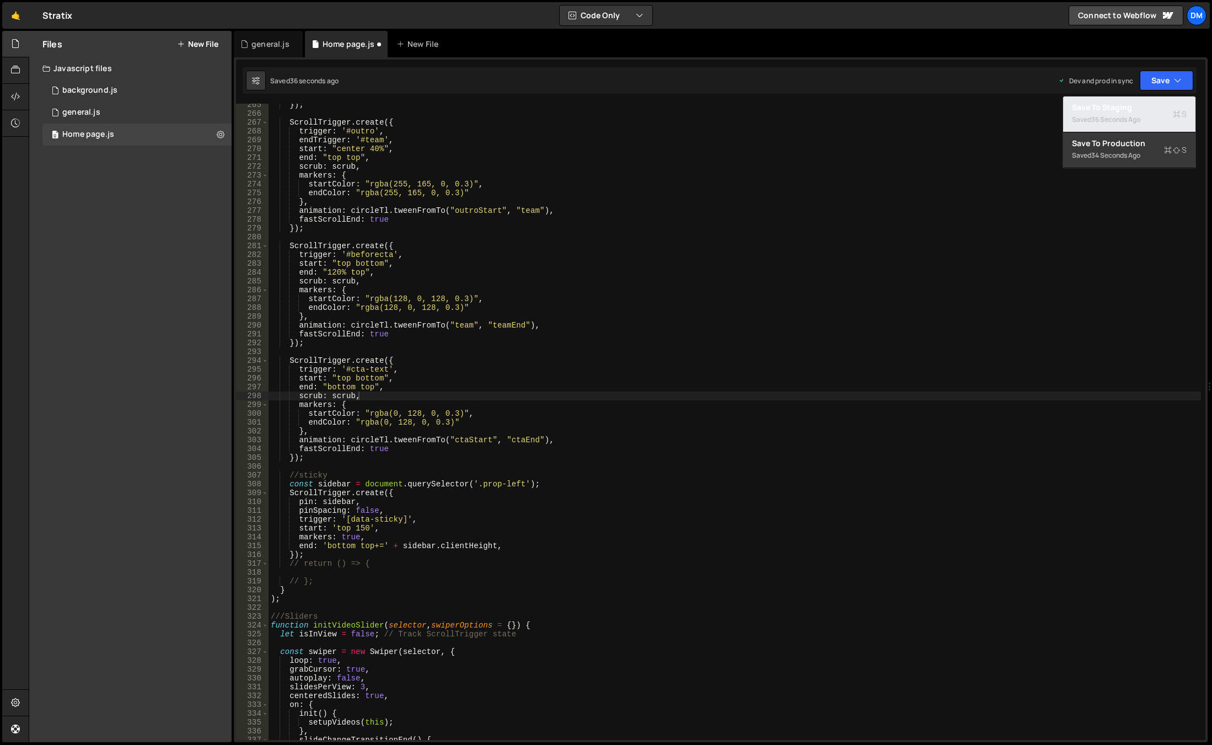
click at [1134, 104] on div "Save to Staging S" at bounding box center [1129, 107] width 115 height 11
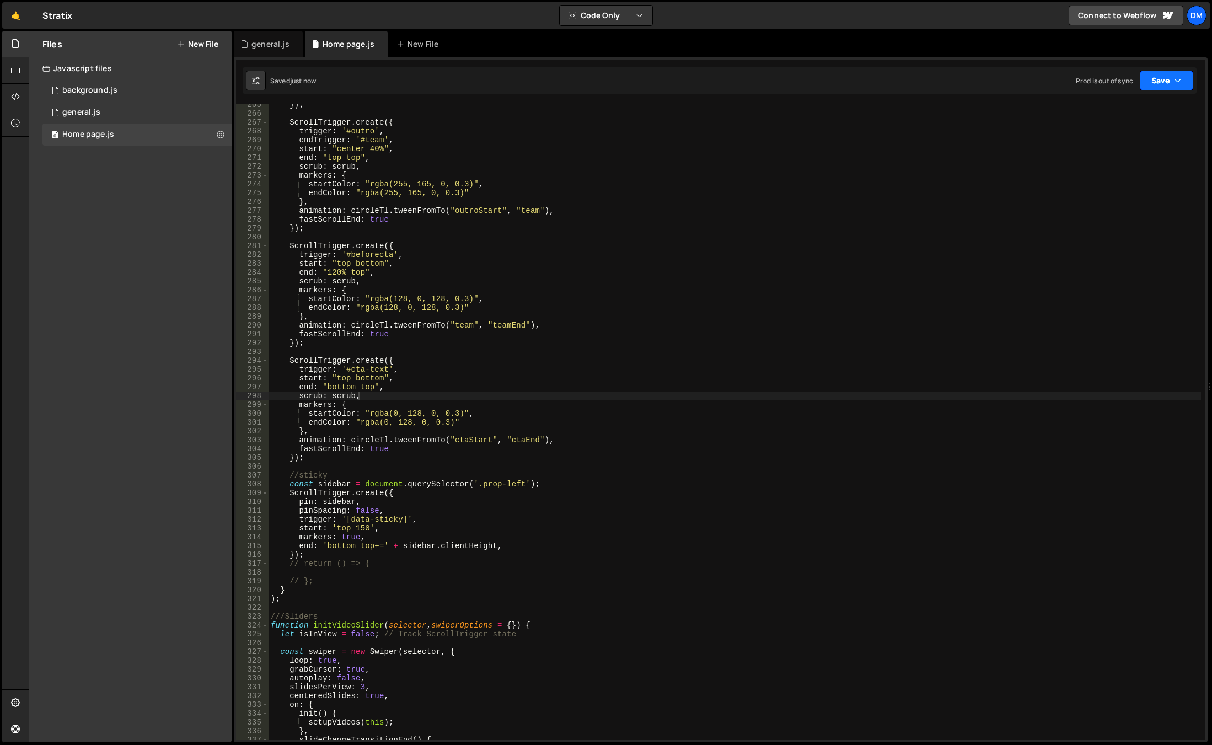
click at [1166, 79] on button "Save" at bounding box center [1167, 81] width 54 height 20
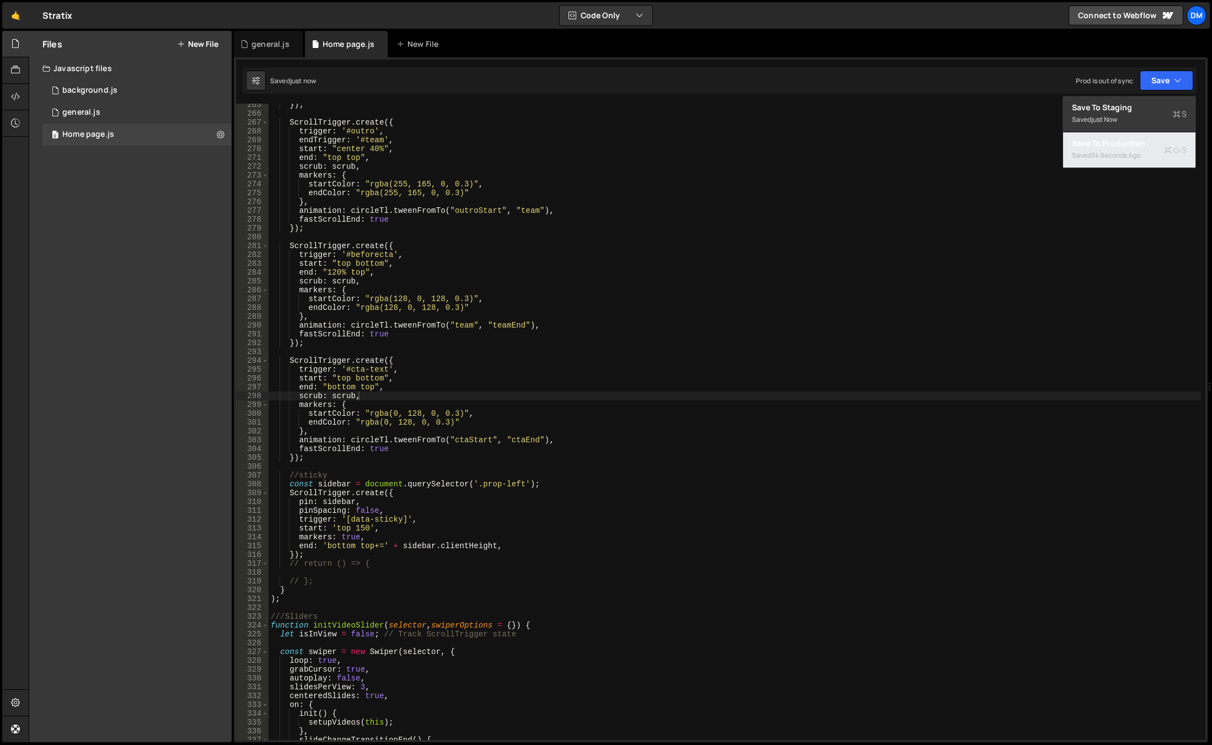
click at [1132, 149] on div "Saved 34 seconds ago" at bounding box center [1129, 155] width 115 height 13
click at [492, 546] on div "}) ; ScrollTrigger . create ({ trigger : '#outro' , endTrigger : '#team' , star…" at bounding box center [735, 427] width 933 height 654
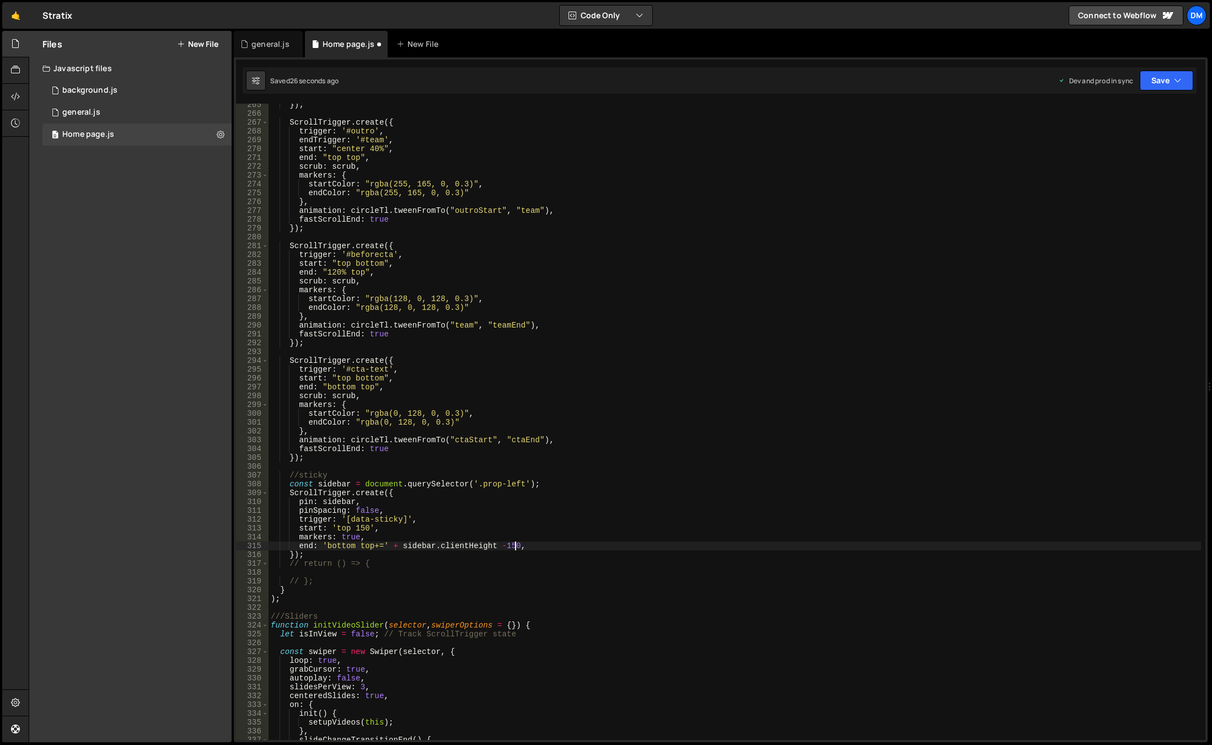
scroll to position [0, 17]
drag, startPoint x: 1163, startPoint y: 78, endPoint x: 1152, endPoint y: 99, distance: 22.9
click at [1162, 79] on button "Save" at bounding box center [1167, 81] width 54 height 20
click at [1141, 107] on div "Save to Staging S" at bounding box center [1129, 107] width 115 height 11
click at [1171, 74] on button "Save" at bounding box center [1167, 81] width 54 height 20
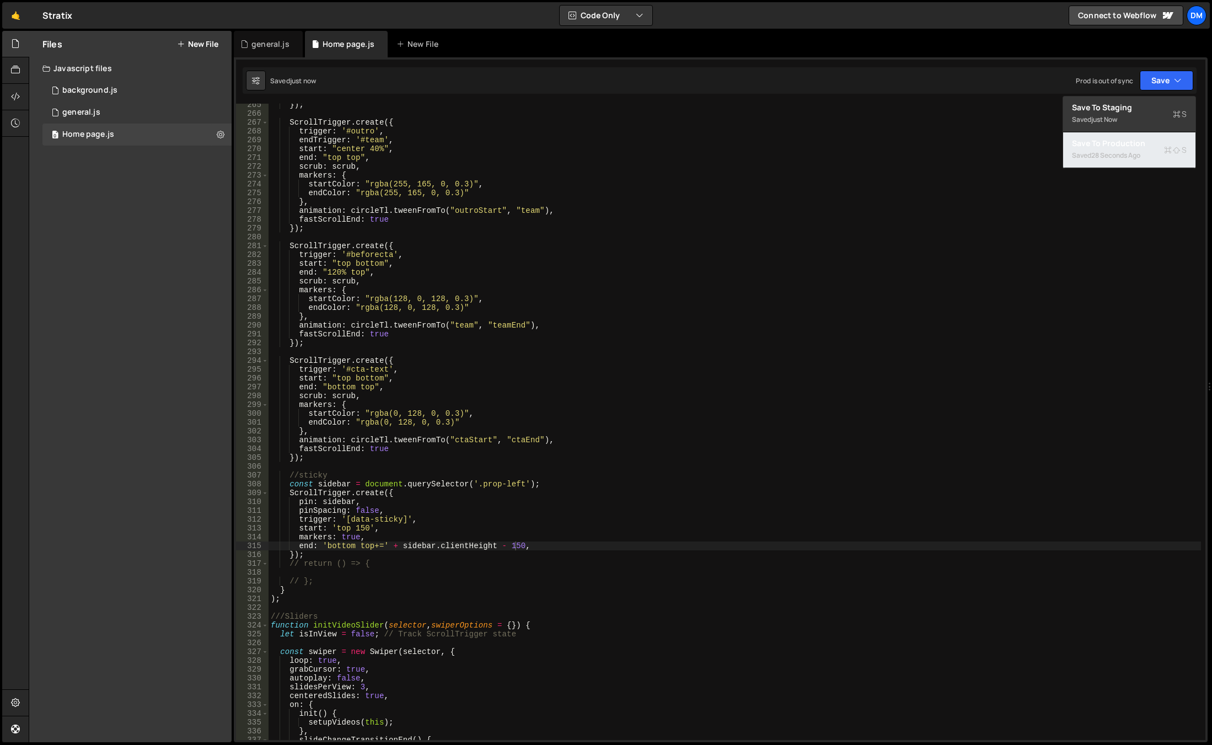
drag, startPoint x: 1117, startPoint y: 138, endPoint x: 1113, endPoint y: 157, distance: 19.8
click at [1117, 138] on div "Save to Production S" at bounding box center [1129, 143] width 115 height 11
click at [503, 536] on div "}) ; ScrollTrigger . create ({ trigger : '#outro' , endTrigger : '#team' , star…" at bounding box center [735, 427] width 933 height 654
click at [500, 543] on div "}) ; ScrollTrigger . create ({ trigger : '#outro' , endTrigger : '#team' , star…" at bounding box center [735, 427] width 933 height 654
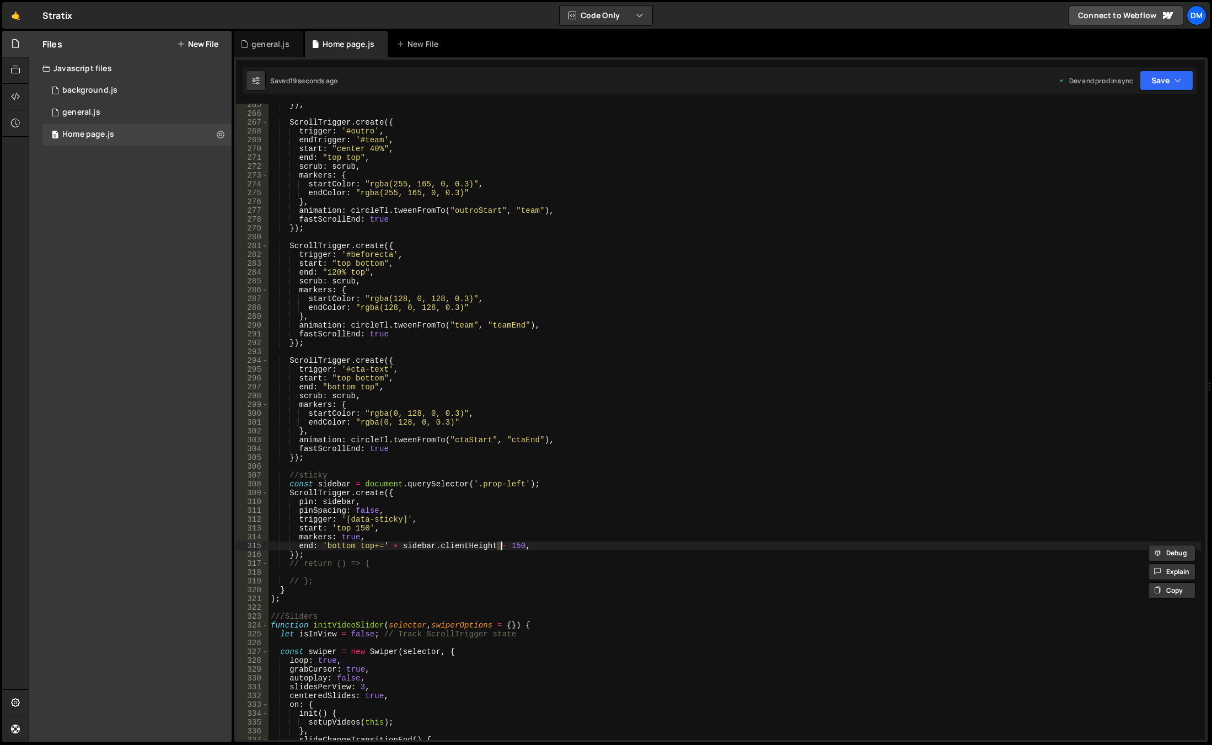
scroll to position [0, 16]
click at [1154, 82] on button "Save" at bounding box center [1167, 81] width 54 height 20
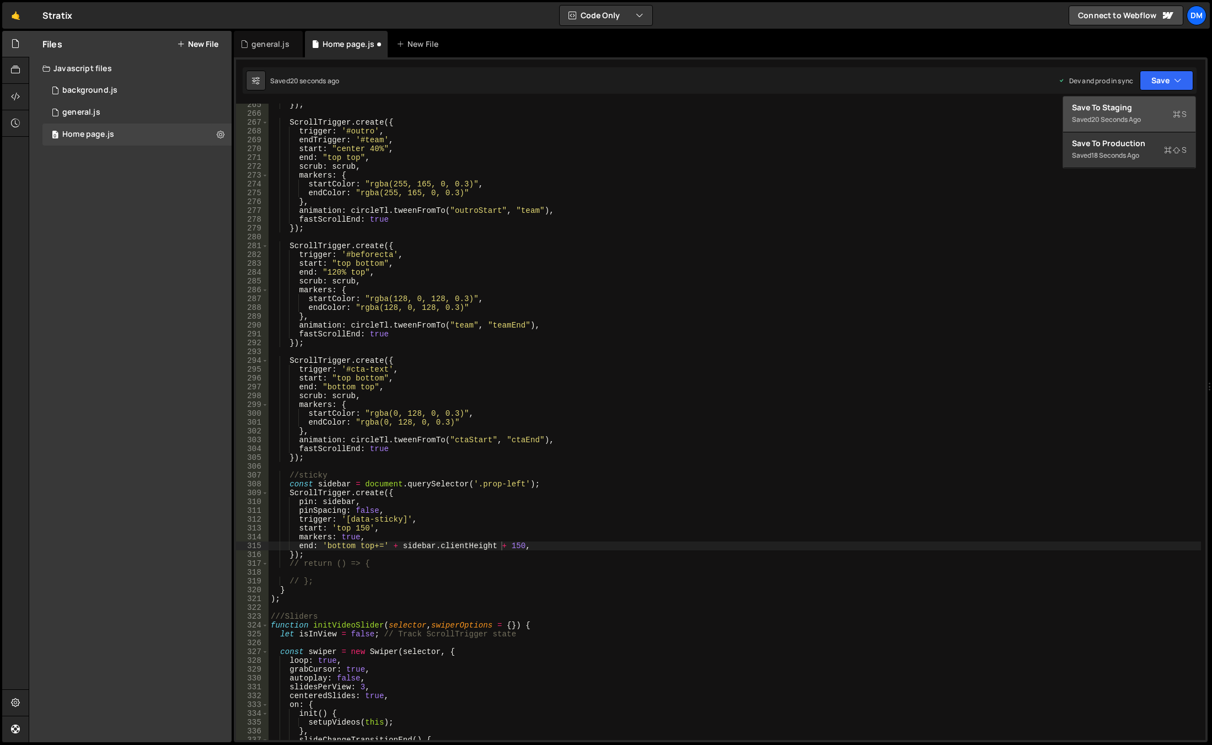
click at [1126, 105] on div "Save to Staging S" at bounding box center [1129, 107] width 115 height 11
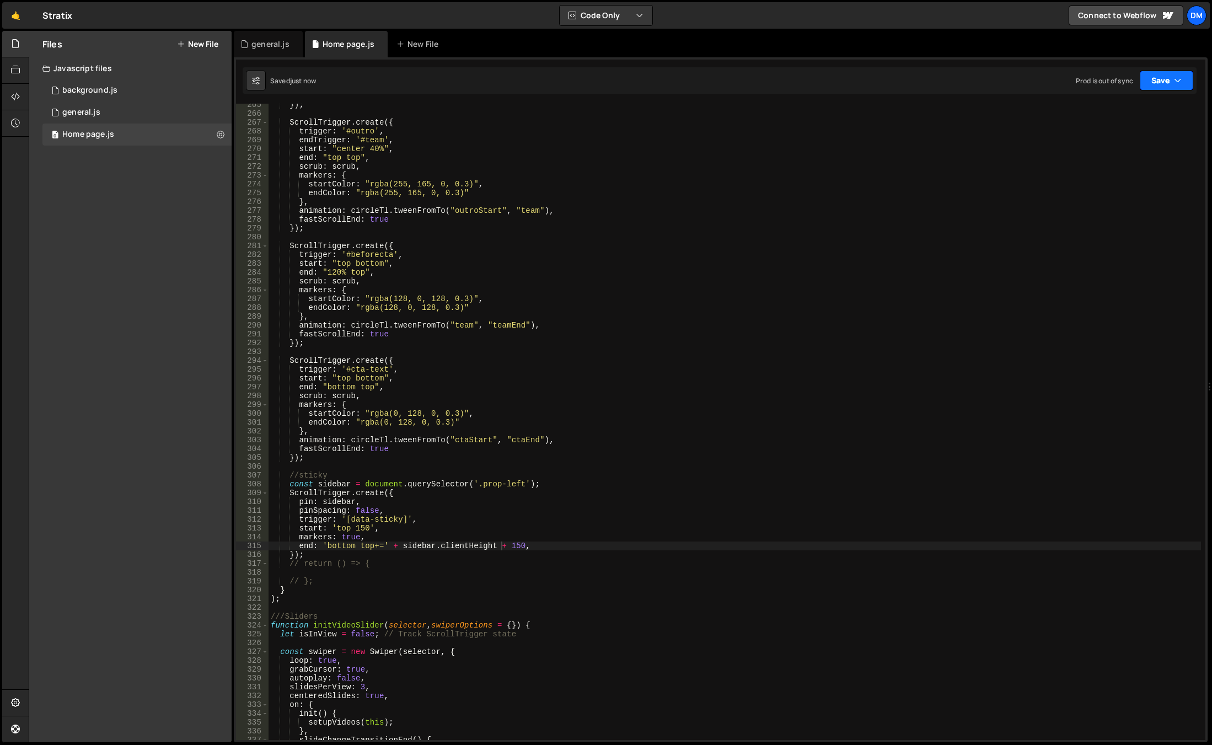
click at [1161, 85] on button "Save" at bounding box center [1167, 81] width 54 height 20
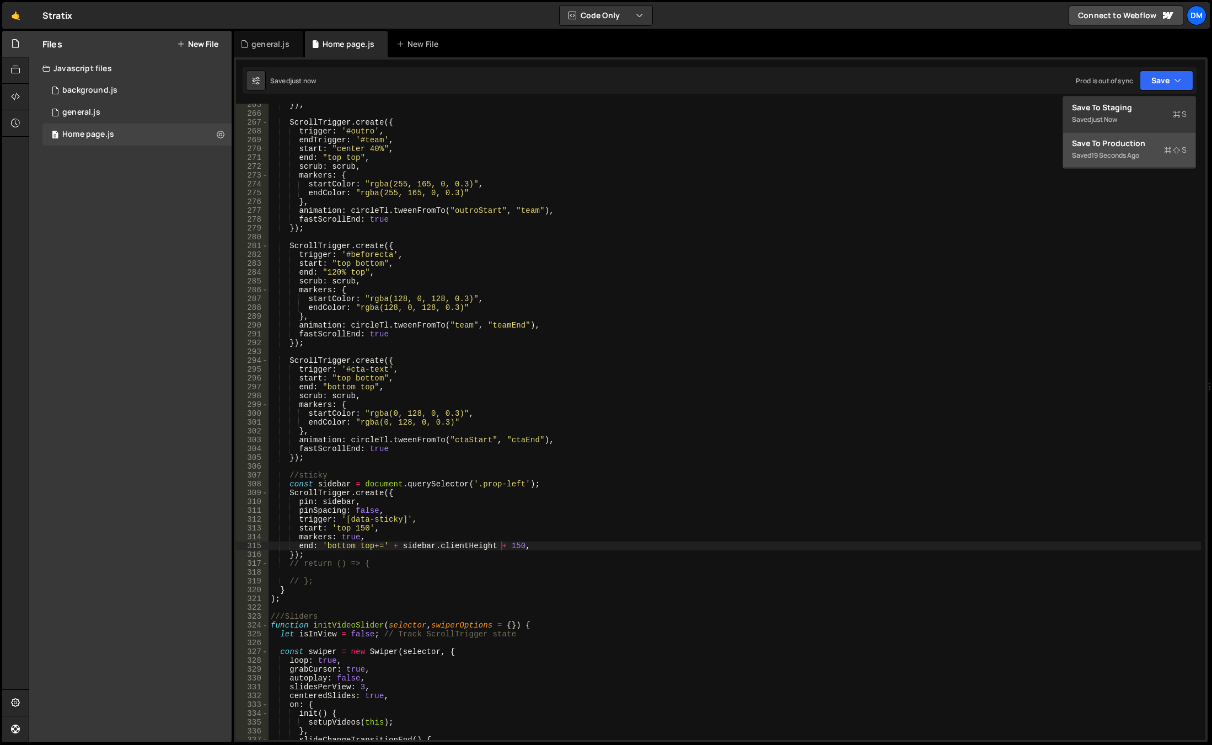
click at [1125, 149] on div "Saved 19 seconds ago" at bounding box center [1129, 155] width 115 height 13
click at [525, 589] on div "}) ; ScrollTrigger . create ({ trigger : '#outro' , endTrigger : '#team' , star…" at bounding box center [735, 427] width 933 height 654
drag, startPoint x: 498, startPoint y: 546, endPoint x: 517, endPoint y: 551, distance: 19.9
click at [519, 549] on div "}) ; ScrollTrigger . create ({ trigger : '#outro' , endTrigger : '#team' , star…" at bounding box center [735, 427] width 933 height 654
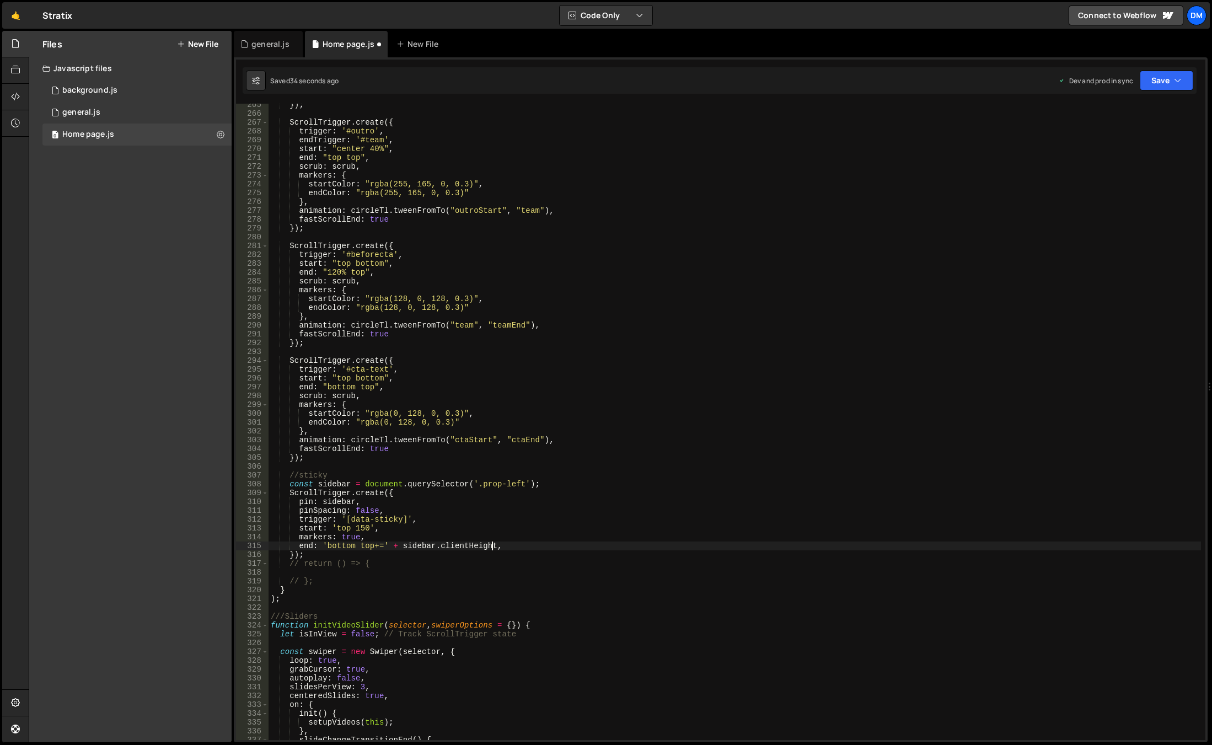
click at [365, 547] on div "}) ; ScrollTrigger . create ({ trigger : '#outro' , endTrigger : '#team' , star…" at bounding box center [735, 427] width 933 height 654
click at [587, 471] on div "}) ; ScrollTrigger . create ({ trigger : '#outro' , endTrigger : '#team' , star…" at bounding box center [735, 427] width 933 height 654
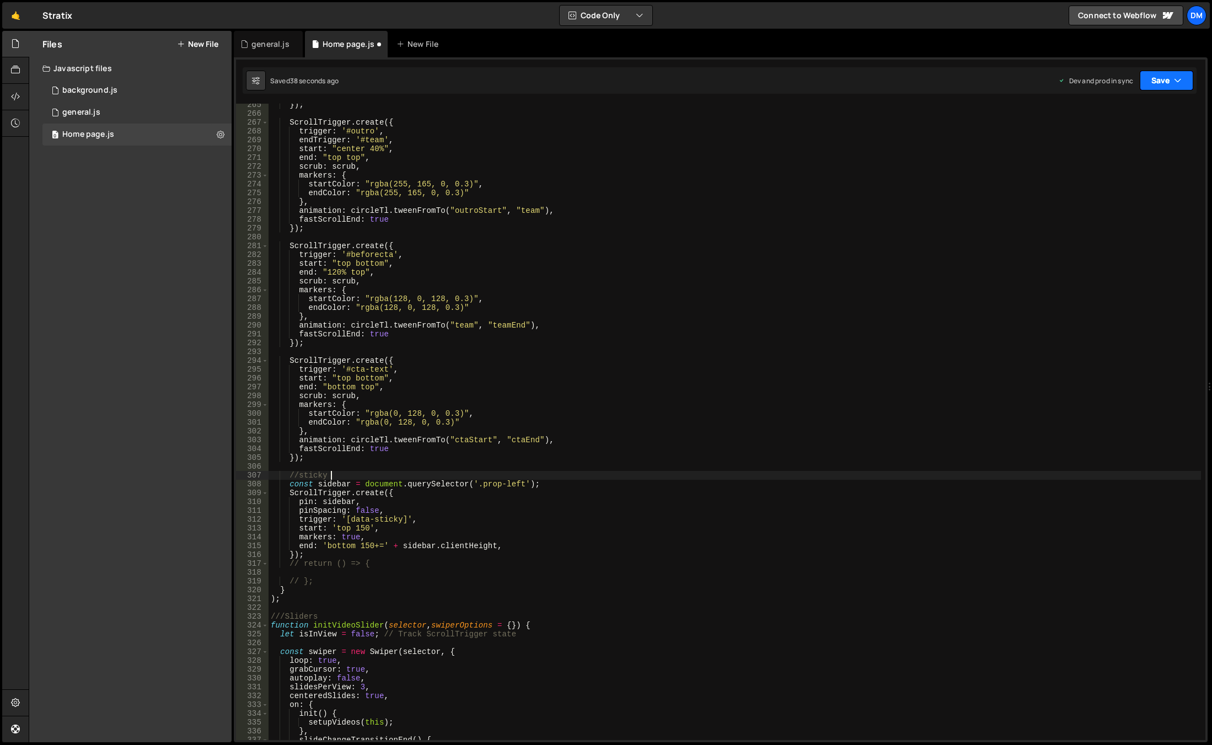
click at [1147, 79] on button "Save" at bounding box center [1167, 81] width 54 height 20
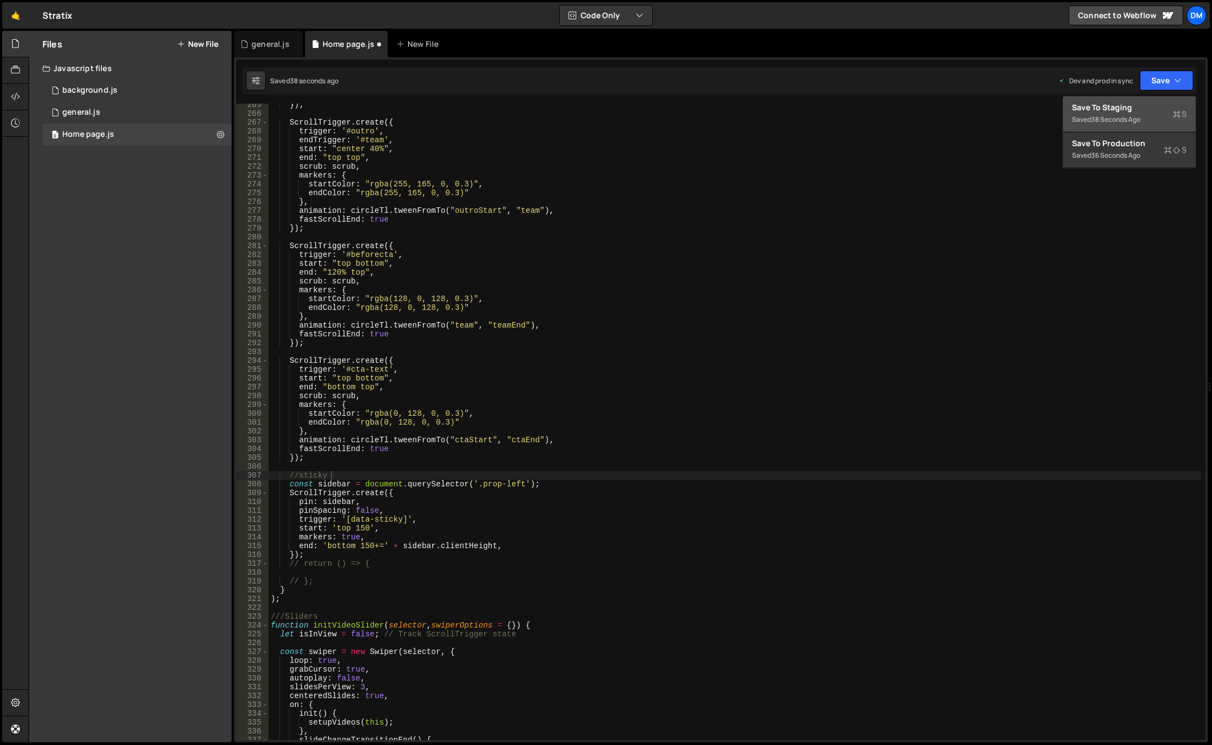
click at [1126, 98] on button "Save to Staging S Saved 38 seconds ago" at bounding box center [1130, 115] width 132 height 36
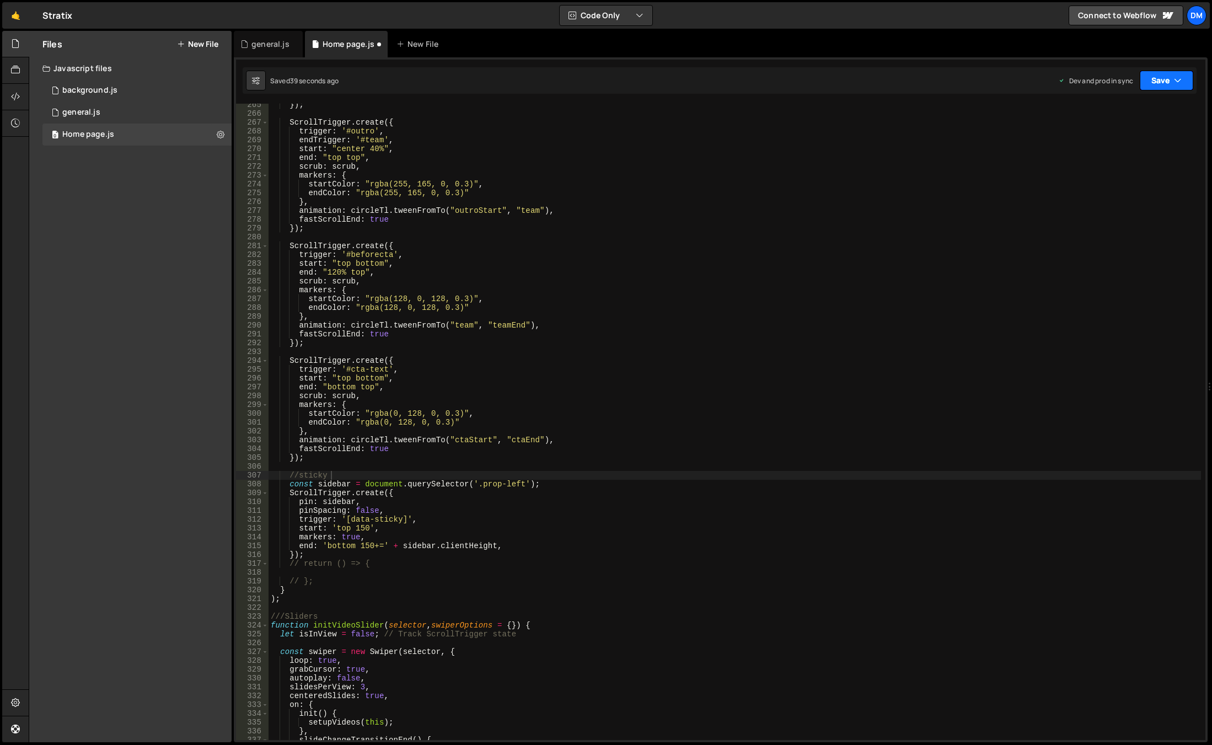
click at [1160, 79] on button "Save" at bounding box center [1167, 81] width 54 height 20
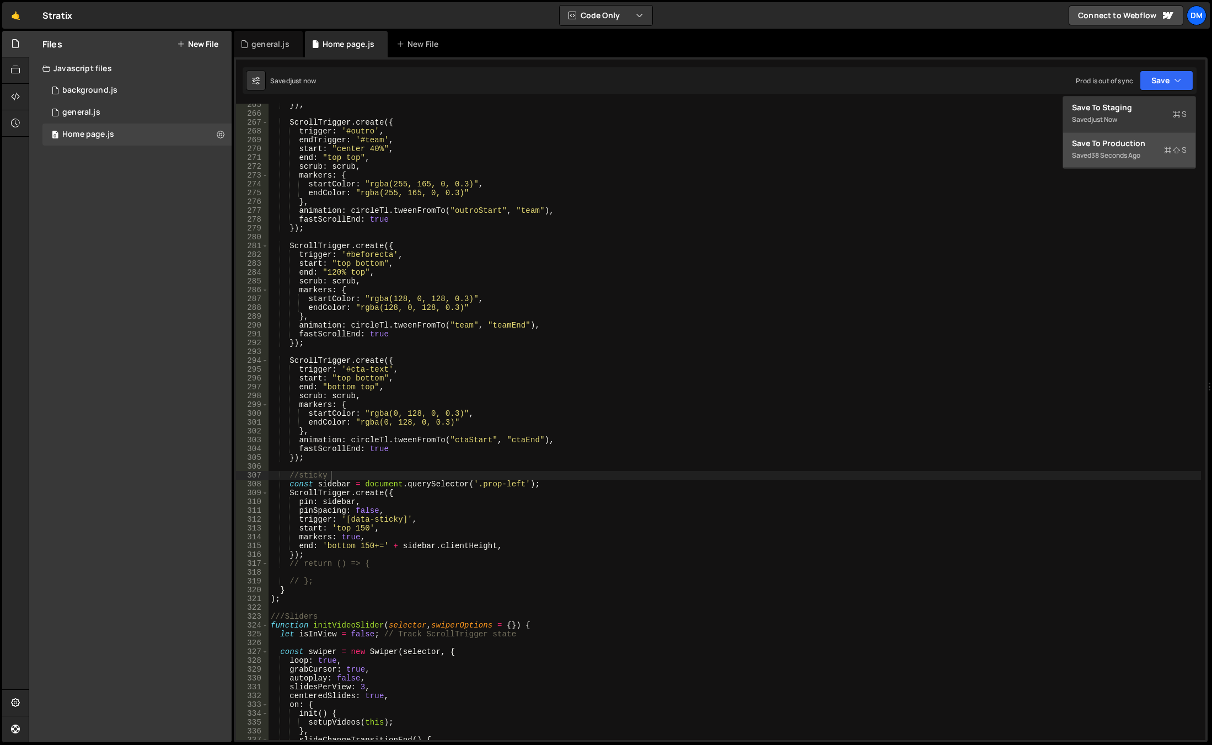
click at [1124, 136] on button "Save to Production S Saved 38 seconds ago" at bounding box center [1130, 150] width 132 height 36
click at [611, 551] on div "}) ; ScrollTrigger . create ({ trigger : '#outro' , endTrigger : '#team' , star…" at bounding box center [735, 427] width 933 height 654
click at [383, 477] on div "}) ; ScrollTrigger . create ({ trigger : '#outro' , endTrigger : '#team' , star…" at bounding box center [735, 427] width 933 height 654
type textarea "//sticky"
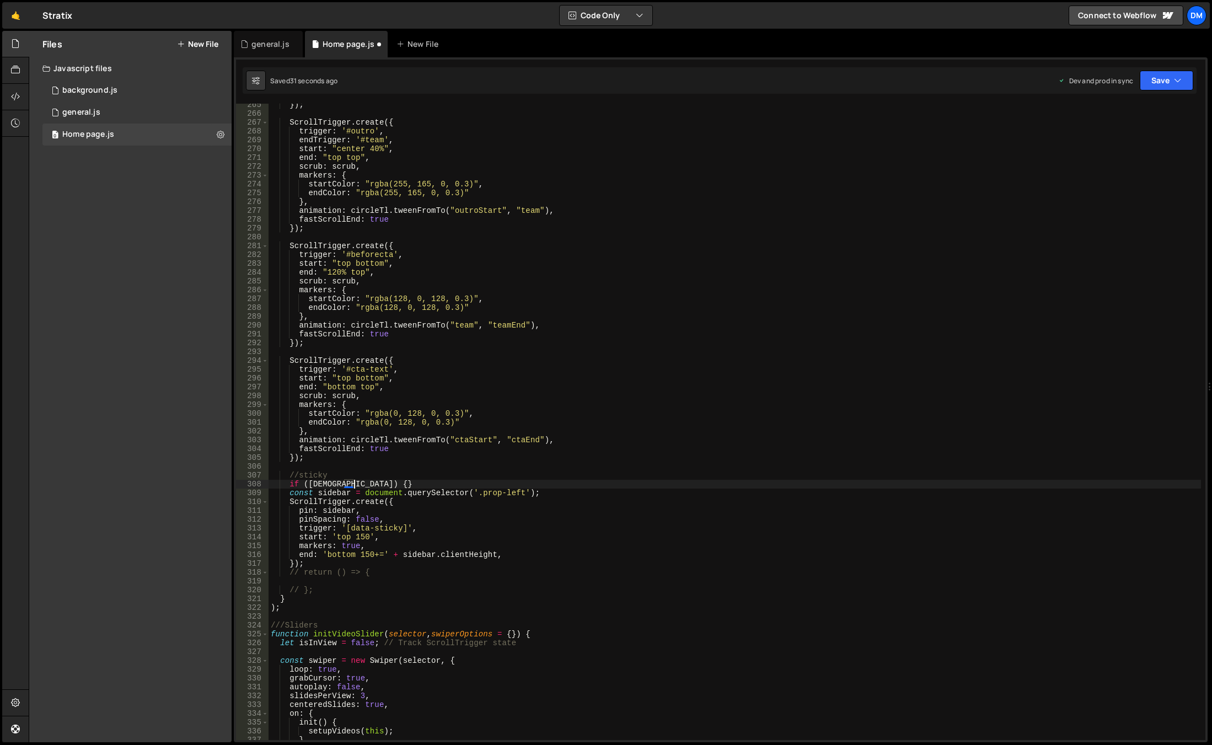
scroll to position [0, 5]
click at [338, 565] on div "}) ; ScrollTrigger . create ({ trigger : '#outro' , endTrigger : '#team' , star…" at bounding box center [735, 427] width 933 height 654
type textarea "});"
drag, startPoint x: 1157, startPoint y: 76, endPoint x: 1154, endPoint y: 82, distance: 6.9
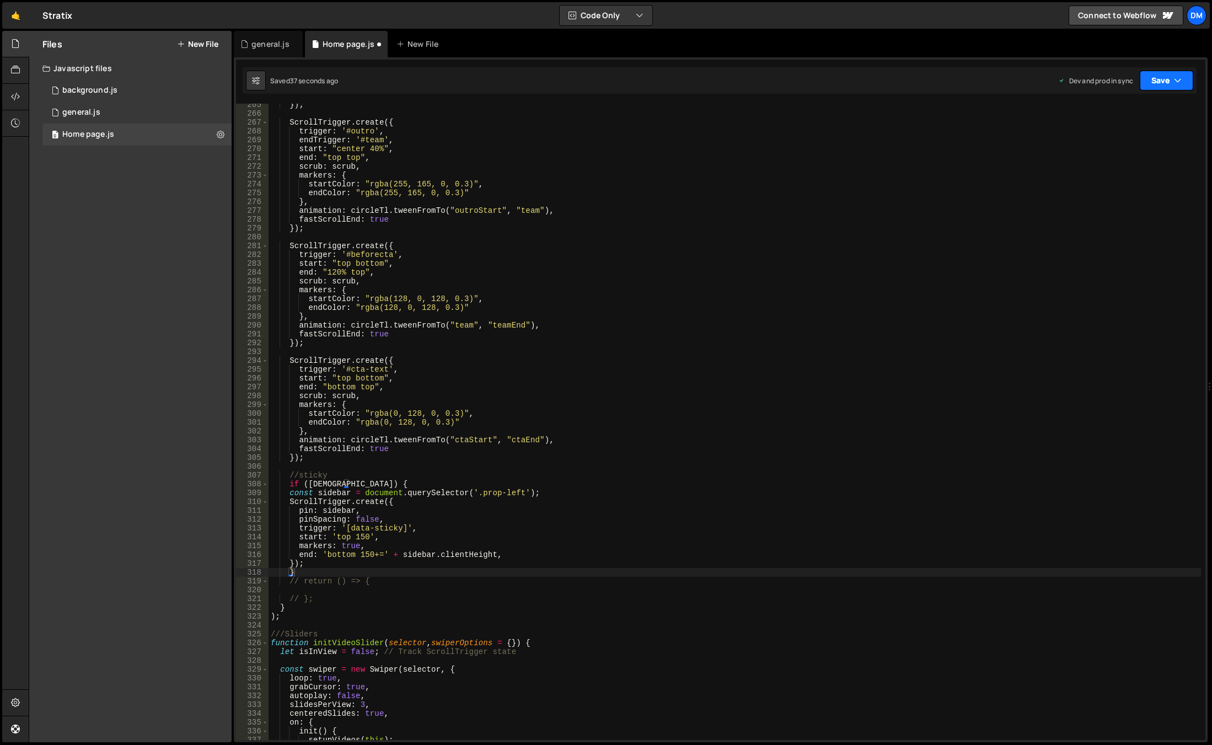
click at [1157, 76] on button "Save" at bounding box center [1167, 81] width 54 height 20
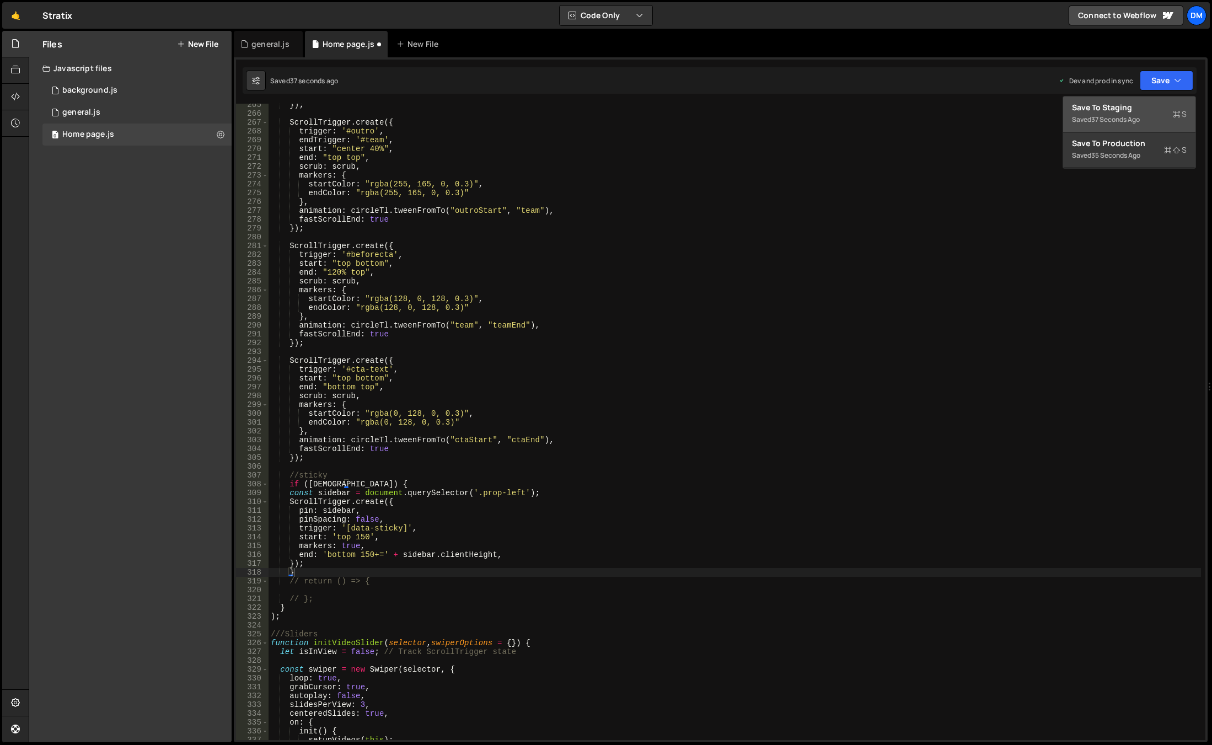
click at [1129, 106] on div "Save to Staging S" at bounding box center [1129, 107] width 115 height 11
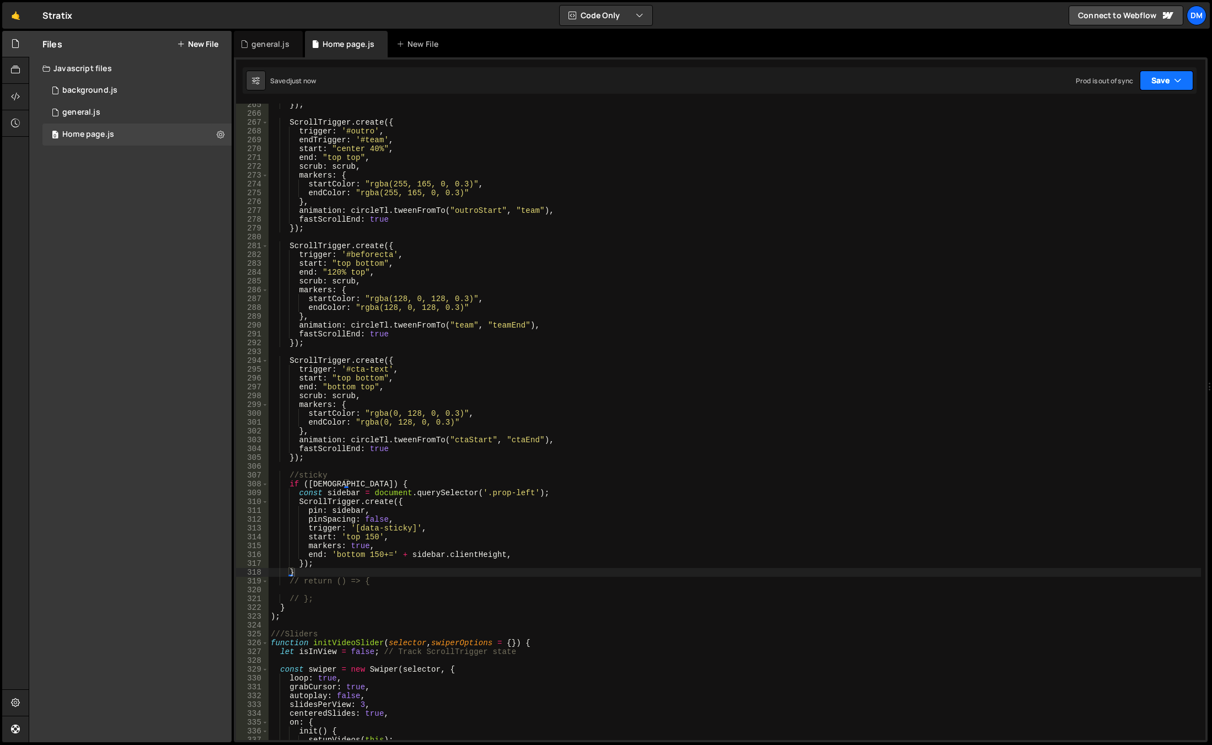
click at [1154, 78] on button "Save" at bounding box center [1167, 81] width 54 height 20
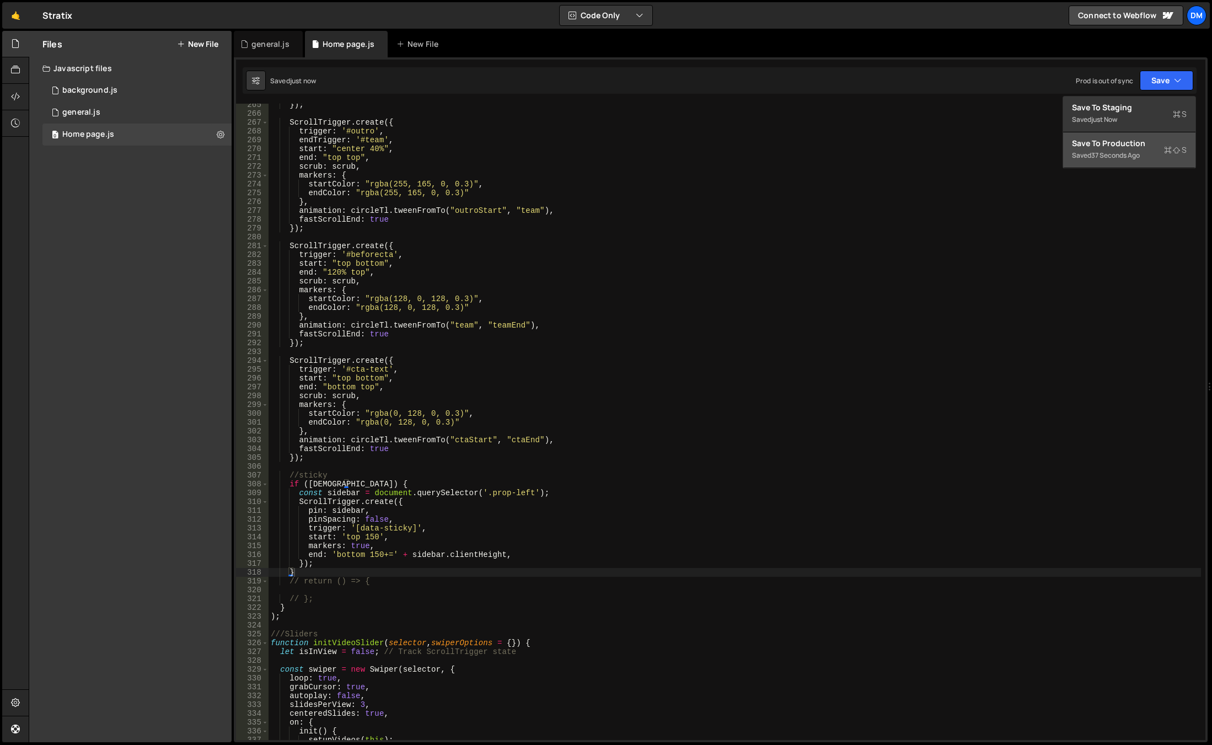
drag, startPoint x: 1126, startPoint y: 144, endPoint x: 906, endPoint y: 420, distance: 353.3
click at [1126, 144] on div "Save to Production S" at bounding box center [1129, 143] width 115 height 11
click at [396, 538] on div "}) ; ScrollTrigger . create ({ trigger : '#outro' , endTrigger : '#team' , star…" at bounding box center [735, 427] width 933 height 654
click at [309, 479] on div "}) ; ScrollTrigger . create ({ trigger : '#outro' , endTrigger : '#team' , star…" at bounding box center [735, 427] width 933 height 654
click at [307, 484] on div "}) ; ScrollTrigger . create ({ trigger : '#outro' , endTrigger : '#team' , star…" at bounding box center [735, 427] width 933 height 654
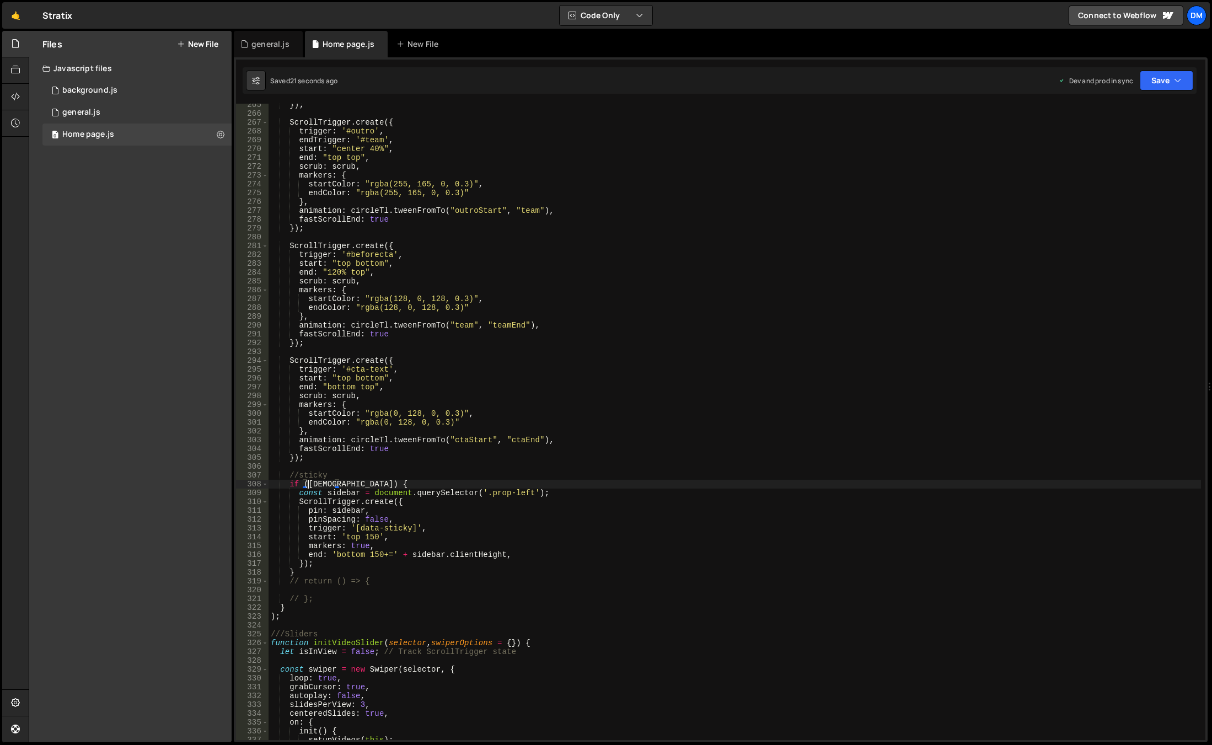
scroll to position [0, 3]
click at [678, 438] on div "}) ; ScrollTrigger . create ({ trigger : '#outro' , endTrigger : '#team' , star…" at bounding box center [735, 427] width 933 height 654
click at [1150, 84] on button "Save" at bounding box center [1167, 81] width 54 height 20
click at [1132, 111] on div "Save to Staging S" at bounding box center [1129, 107] width 115 height 11
click at [1158, 82] on button "Save" at bounding box center [1167, 81] width 54 height 20
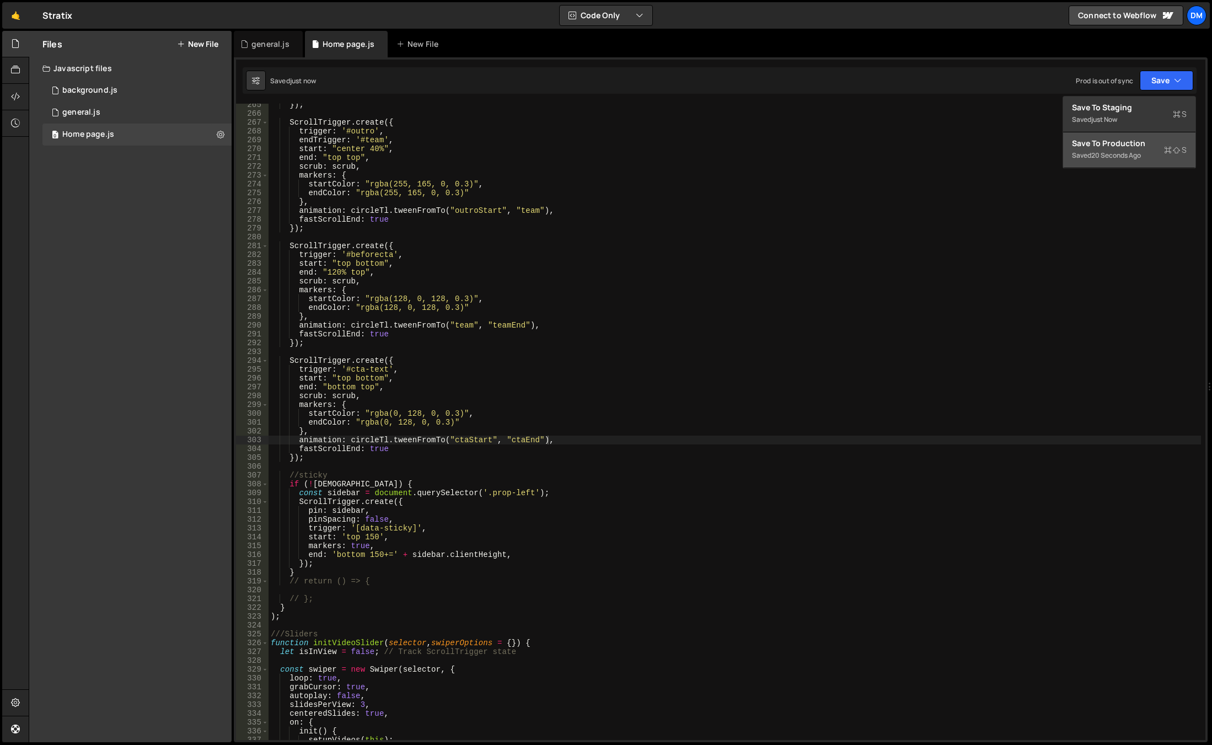
click at [1106, 149] on div "Saved 20 seconds ago" at bounding box center [1129, 155] width 115 height 13
click at [562, 360] on div "}) ; ScrollTrigger . create ({ trigger : '#outro' , endTrigger : '#team' , star…" at bounding box center [735, 427] width 933 height 654
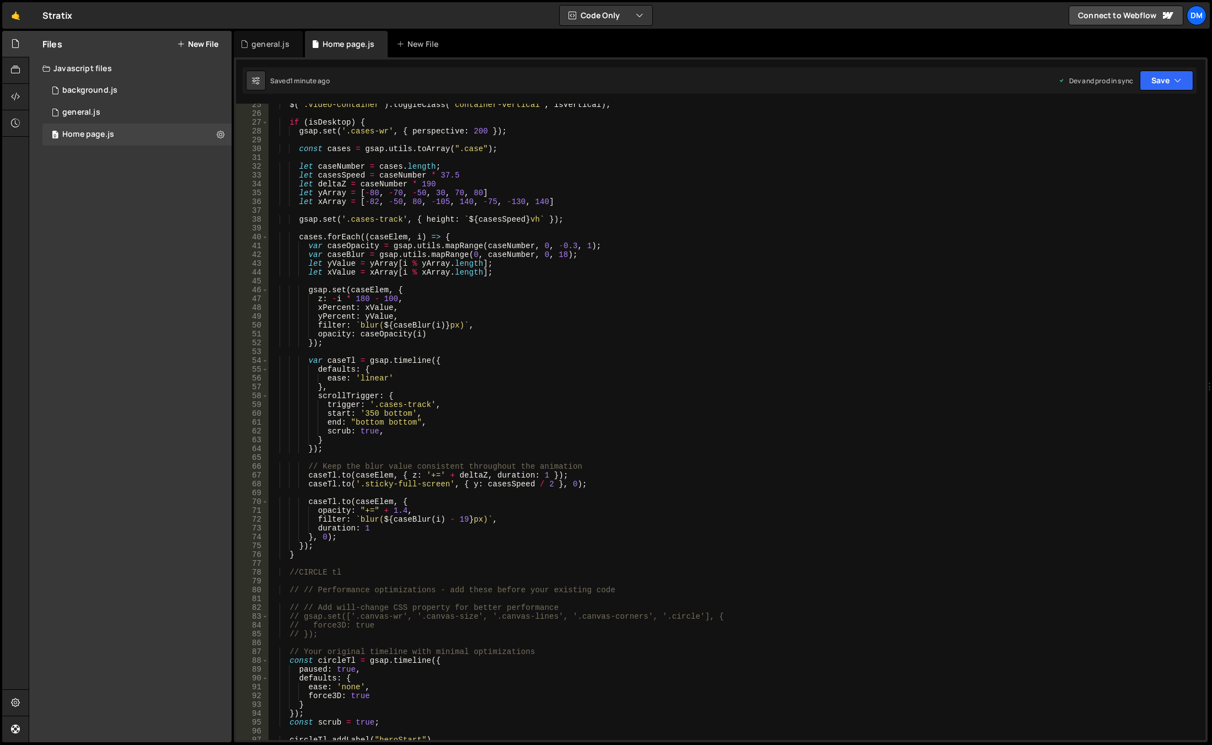
scroll to position [50, 0]
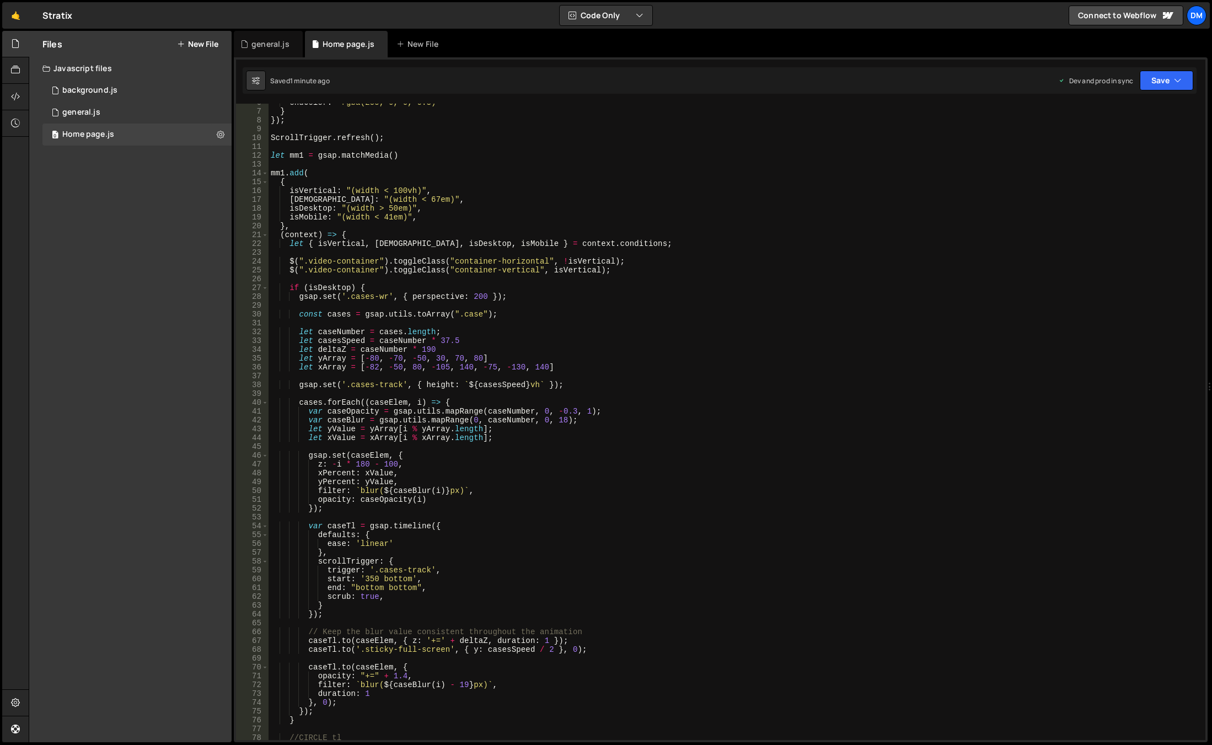
click at [316, 209] on div "endColor : "rgba(255, 0, 0, 0.3)" } }) ; ScrollTrigger . refresh ( ) ; let mm1 …" at bounding box center [735, 425] width 933 height 654
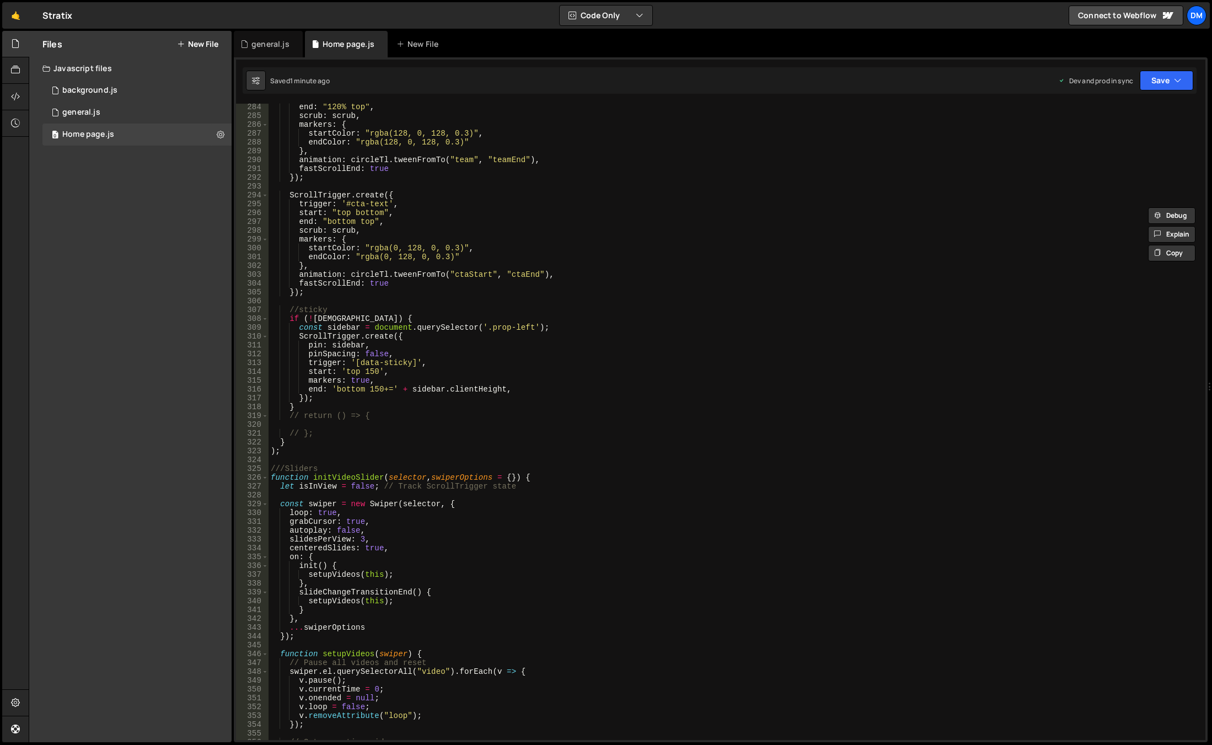
scroll to position [2499, 0]
click at [332, 317] on div "end : "120% top" , scrub : scrub , markers : { startColor : "rgba(128, 0, 128, …" at bounding box center [735, 430] width 933 height 654
paste textarea "Desktop"
click at [1148, 83] on button "Save" at bounding box center [1167, 81] width 54 height 20
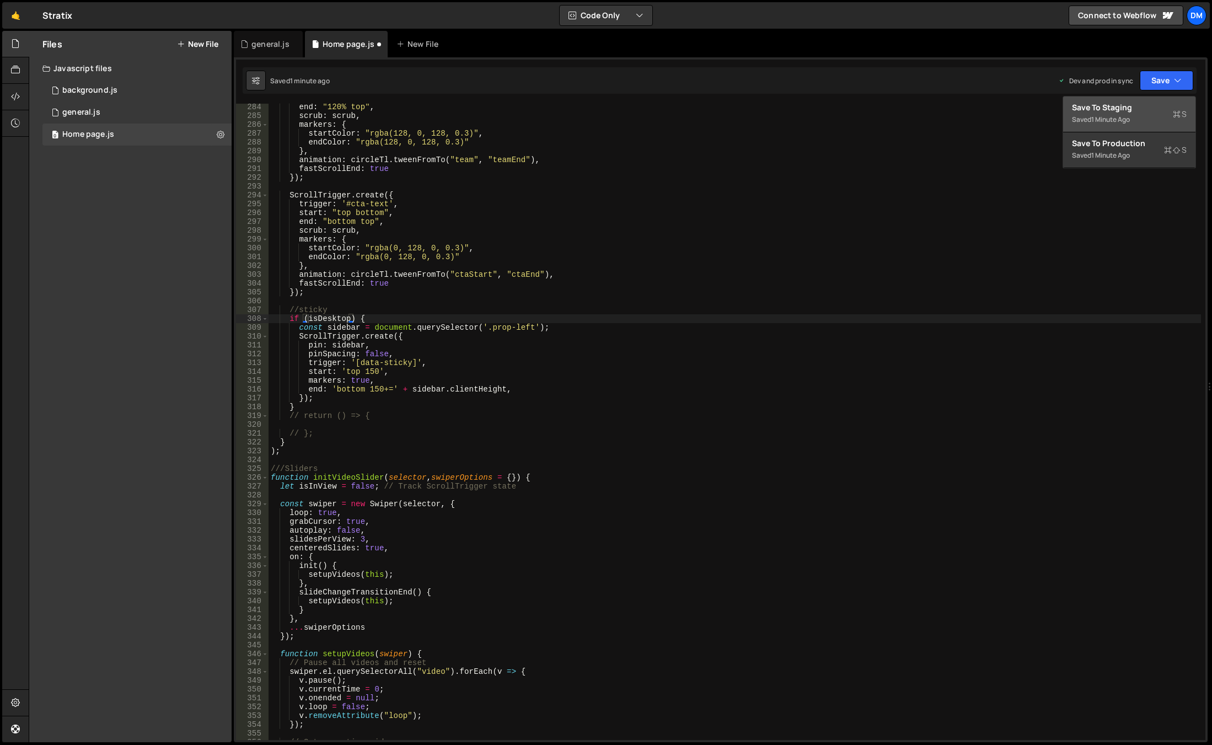
click at [1134, 110] on div "Save to Staging S" at bounding box center [1129, 107] width 115 height 11
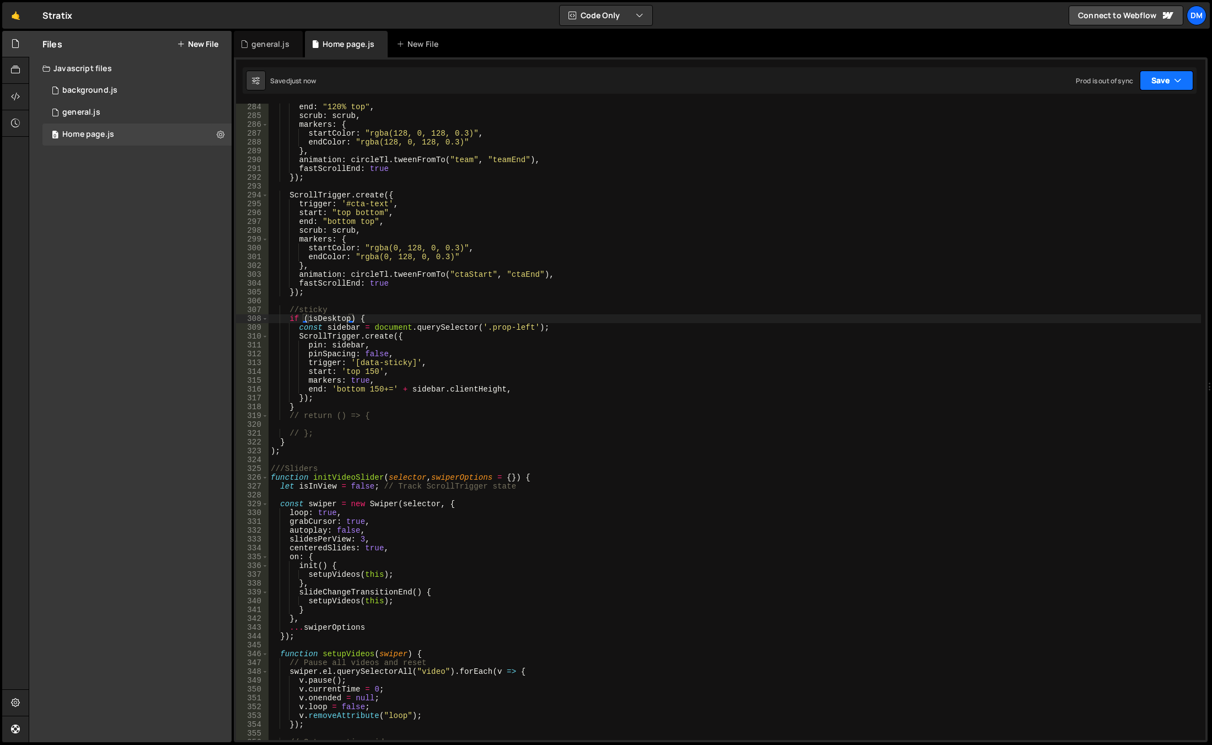
click at [1157, 76] on button "Save" at bounding box center [1167, 81] width 54 height 20
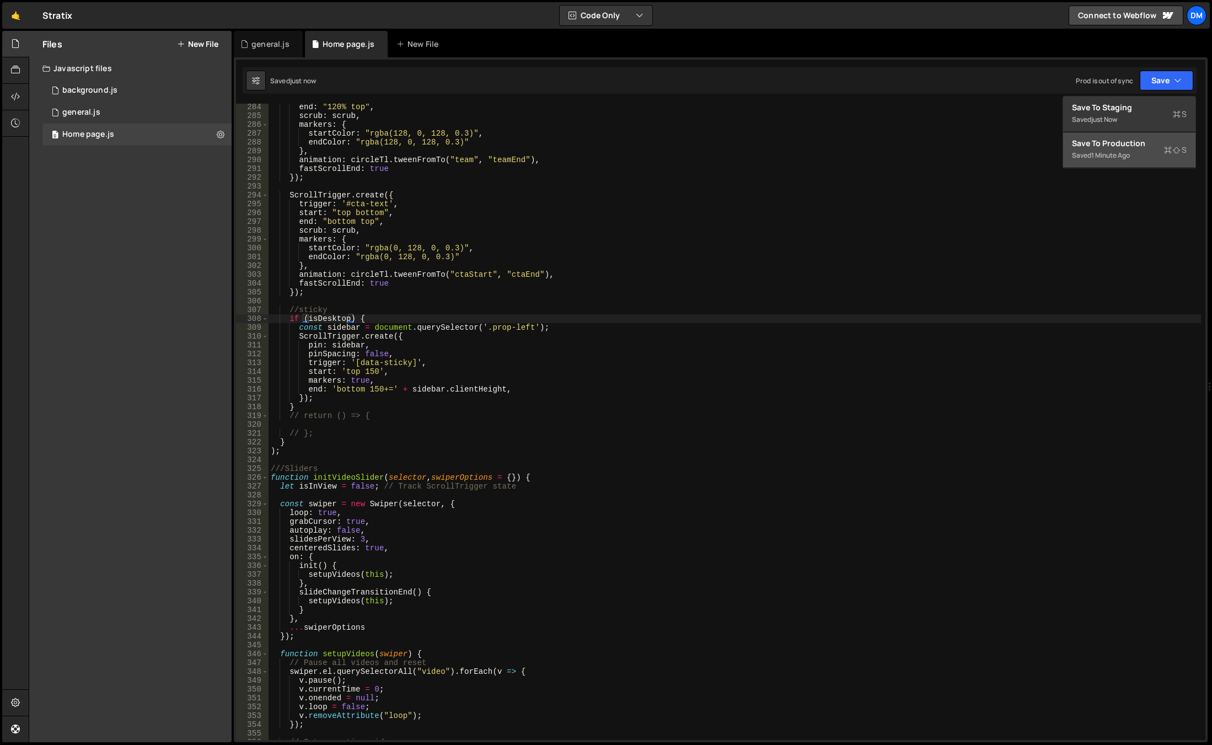
click at [1103, 145] on div "Save to Production S" at bounding box center [1129, 143] width 115 height 11
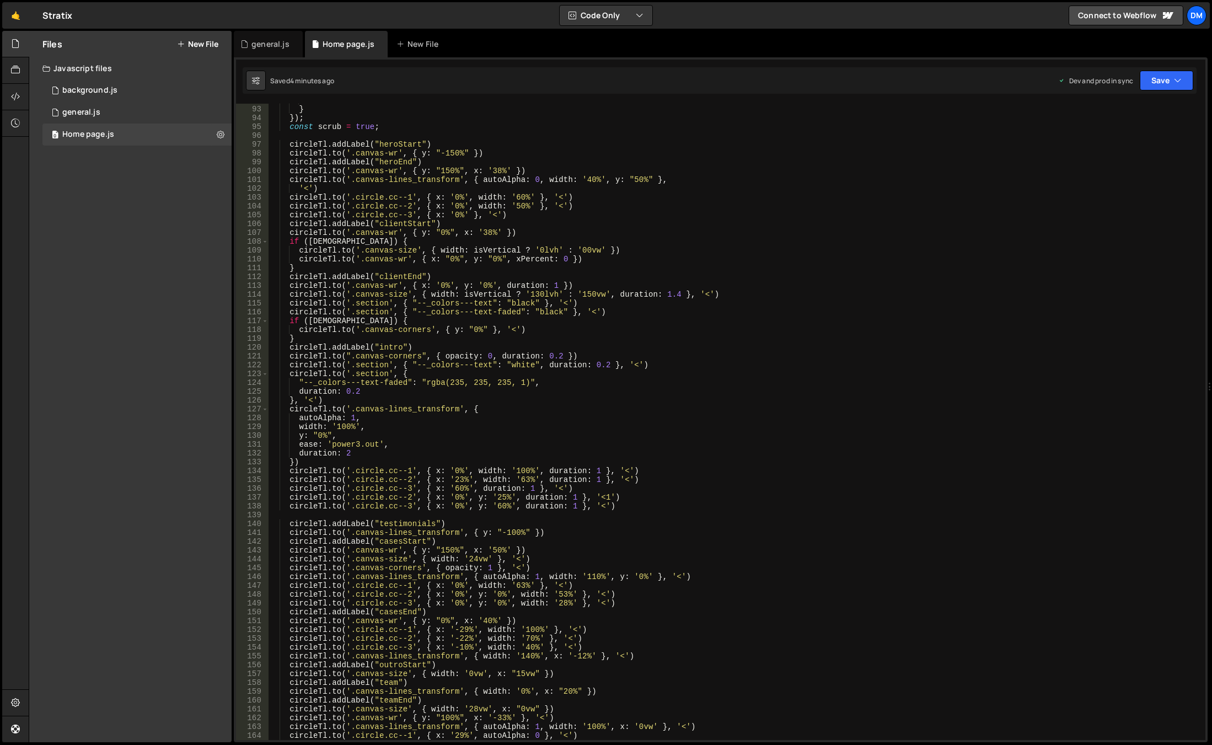
scroll to position [811, 0]
drag, startPoint x: 352, startPoint y: 213, endPoint x: 408, endPoint y: 216, distance: 55.2
click at [408, 216] on div "force3D : true } }) ; const scrub = true ; circleTl . addLabel ( "heroStart" ) …" at bounding box center [735, 423] width 933 height 654
click at [453, 215] on div "force3D : true } }) ; const scrub = true ; circleTl . addLabel ( "heroStart" ) …" at bounding box center [735, 423] width 933 height 654
drag, startPoint x: 473, startPoint y: 207, endPoint x: 527, endPoint y: 208, distance: 54.6
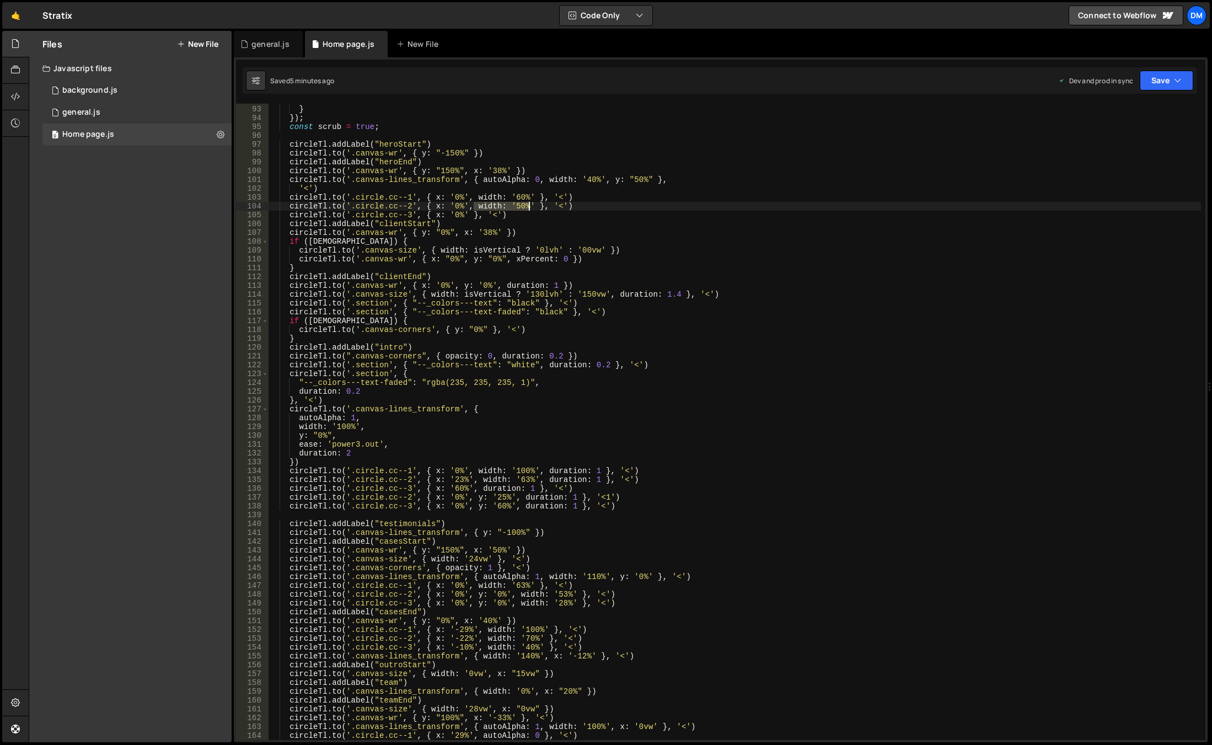
click at [527, 208] on div "force3D : true } }) ; const scrub = true ; circleTl . addLabel ( "heroStart" ) …" at bounding box center [735, 423] width 933 height 654
click at [483, 216] on div "force3D : true } }) ; const scrub = true ; circleTl . addLabel ( "heroStart" ) …" at bounding box center [735, 423] width 933 height 654
click at [469, 216] on div "force3D : true } }) ; const scrub = true ; circleTl . addLabel ( "heroStart" ) …" at bounding box center [735, 423] width 933 height 654
paste textarea "width: '50%'"
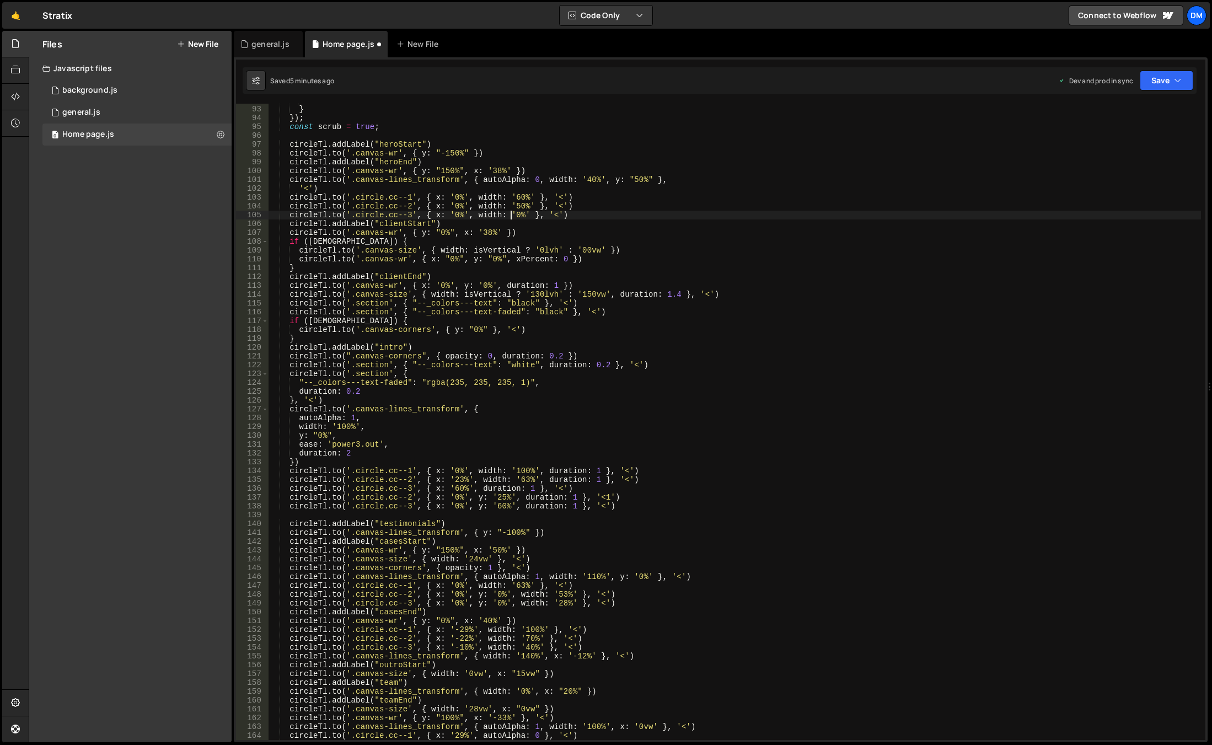
scroll to position [0, 17]
click at [716, 196] on div "force3D : true } }) ; const scrub = true ; circleTl . addLabel ( "heroStart" ) …" at bounding box center [735, 423] width 933 height 654
click at [1149, 83] on button "Save" at bounding box center [1167, 81] width 54 height 20
click at [1111, 132] on button "Save to Production S Saved 5 minutes ago" at bounding box center [1130, 150] width 132 height 36
click at [1146, 78] on div "button" at bounding box center [1143, 81] width 10 height 10
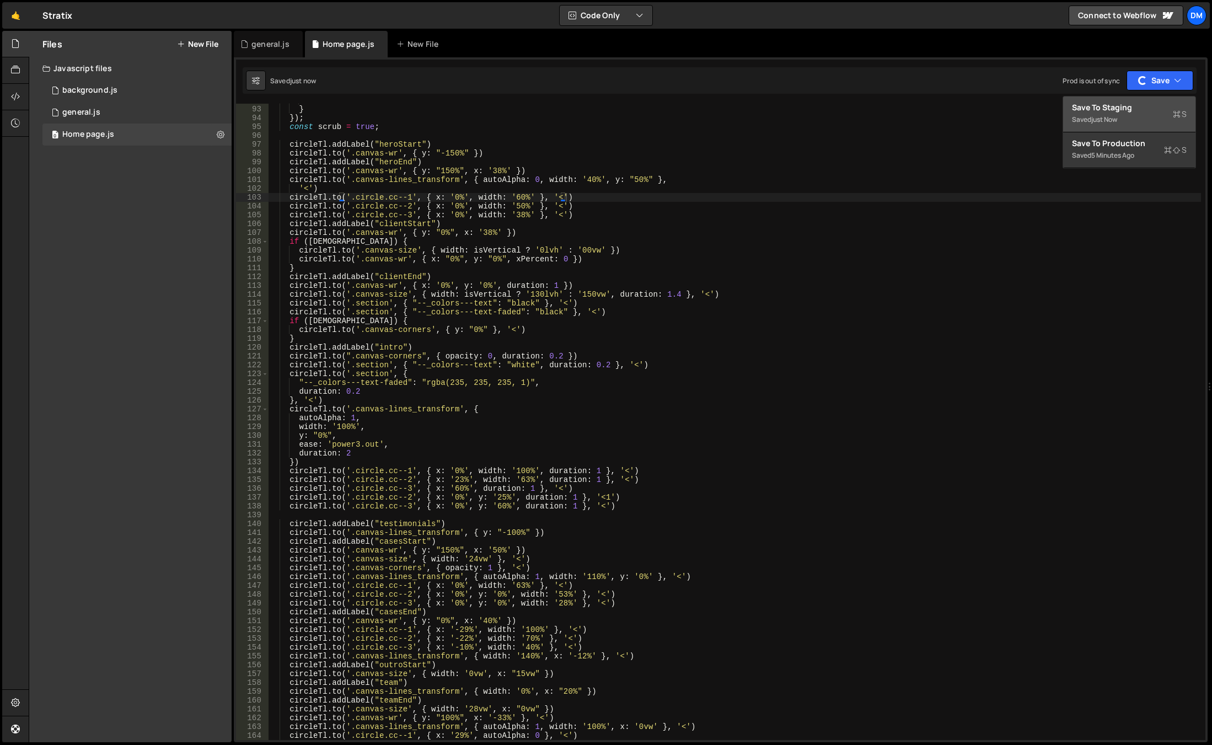
click at [1116, 113] on div "Save to Staging S" at bounding box center [1129, 107] width 115 height 11
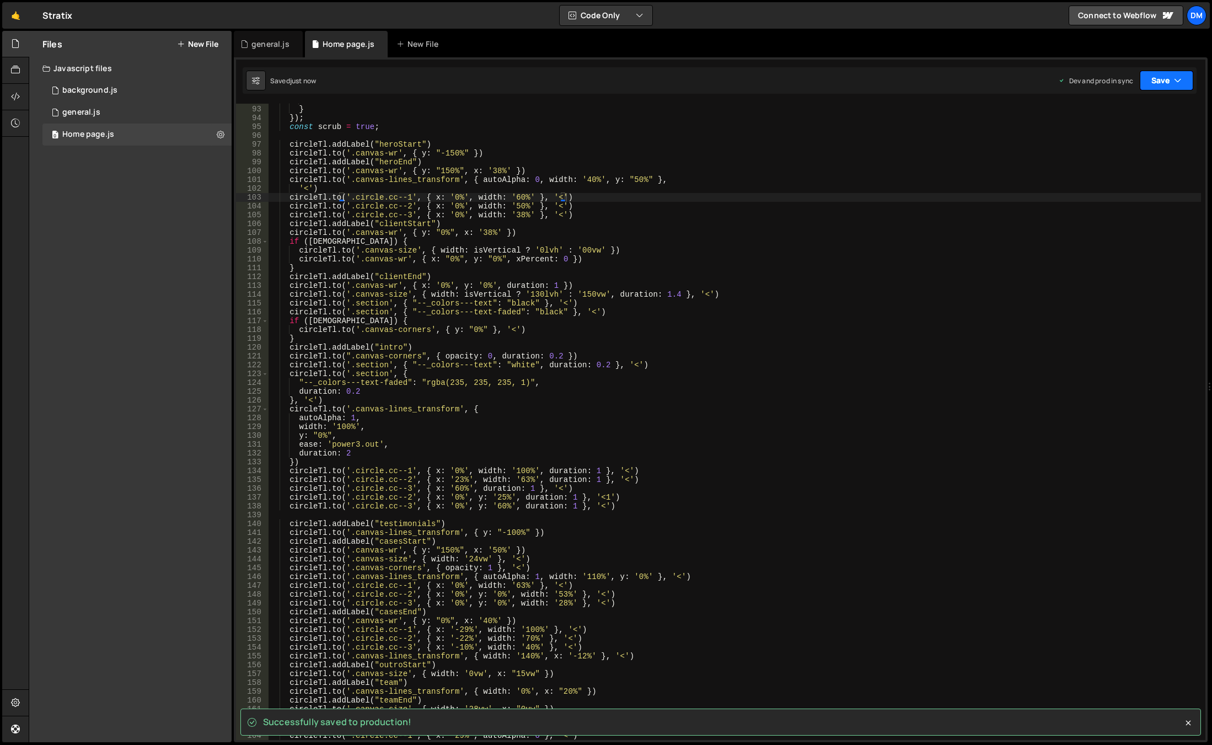
click at [1160, 81] on button "Save" at bounding box center [1167, 81] width 54 height 20
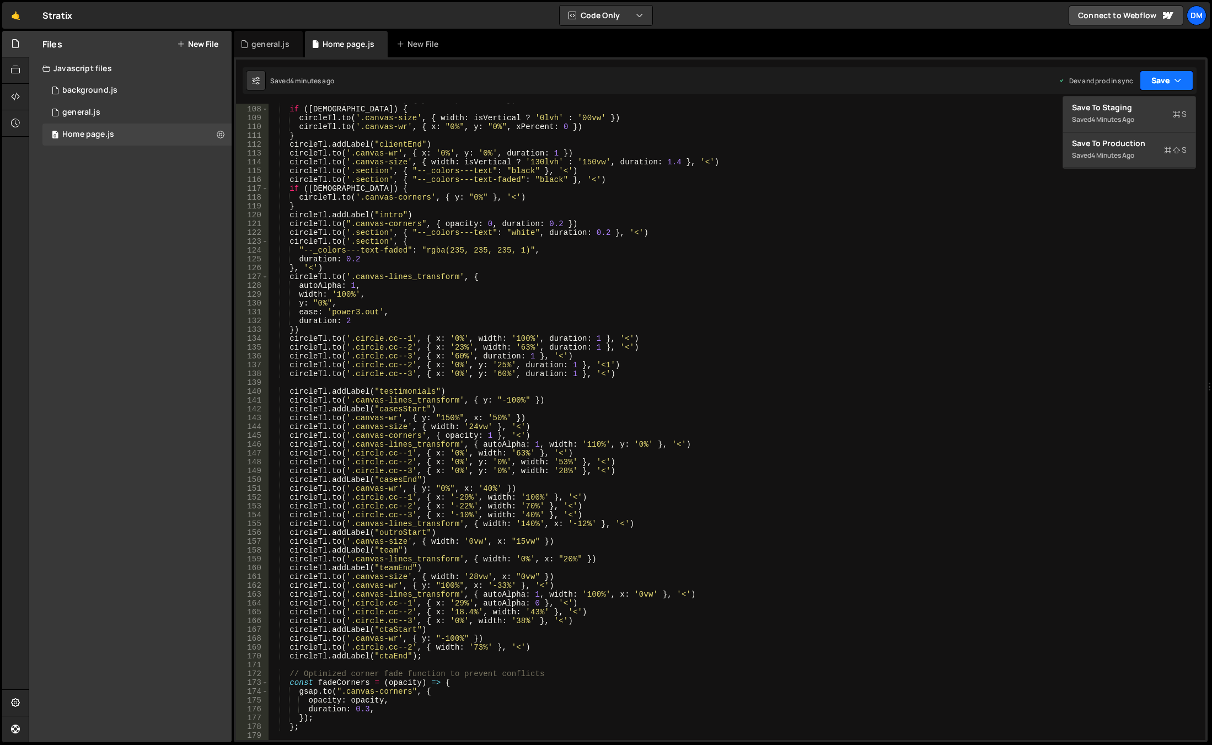
scroll to position [944, 0]
click at [519, 542] on div "circleTl . to ( '.canvas-wr' , { y : "0%" , x : '38%' }) if ( isWide ) { circle…" at bounding box center [735, 423] width 933 height 654
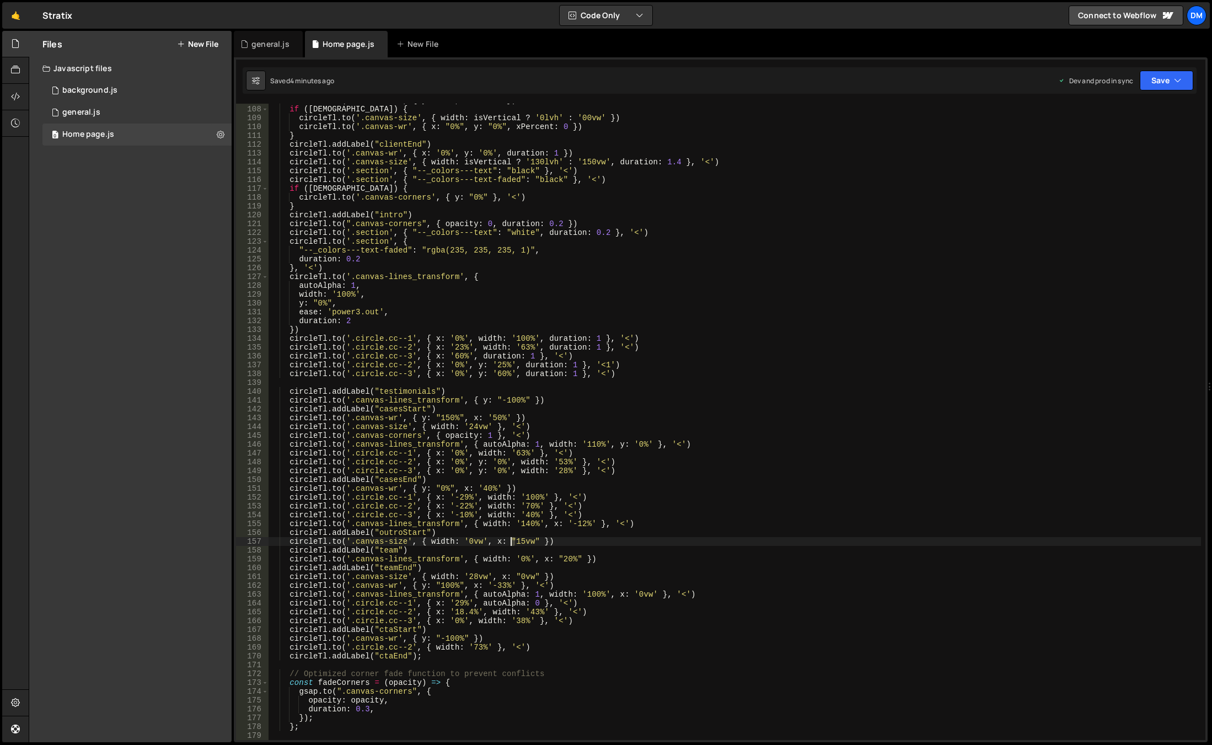
click at [512, 543] on div "circleTl . to ( '.canvas-wr' , { y : "0%" , x : '38%' }) if ( isWide ) { circle…" at bounding box center [735, 423] width 933 height 654
drag, startPoint x: 1150, startPoint y: 80, endPoint x: 1140, endPoint y: 109, distance: 30.2
click at [1150, 80] on button "Save" at bounding box center [1167, 81] width 54 height 20
click at [1120, 138] on div "Save to Production S" at bounding box center [1129, 143] width 115 height 11
click at [1156, 78] on button "Save" at bounding box center [1160, 81] width 67 height 20
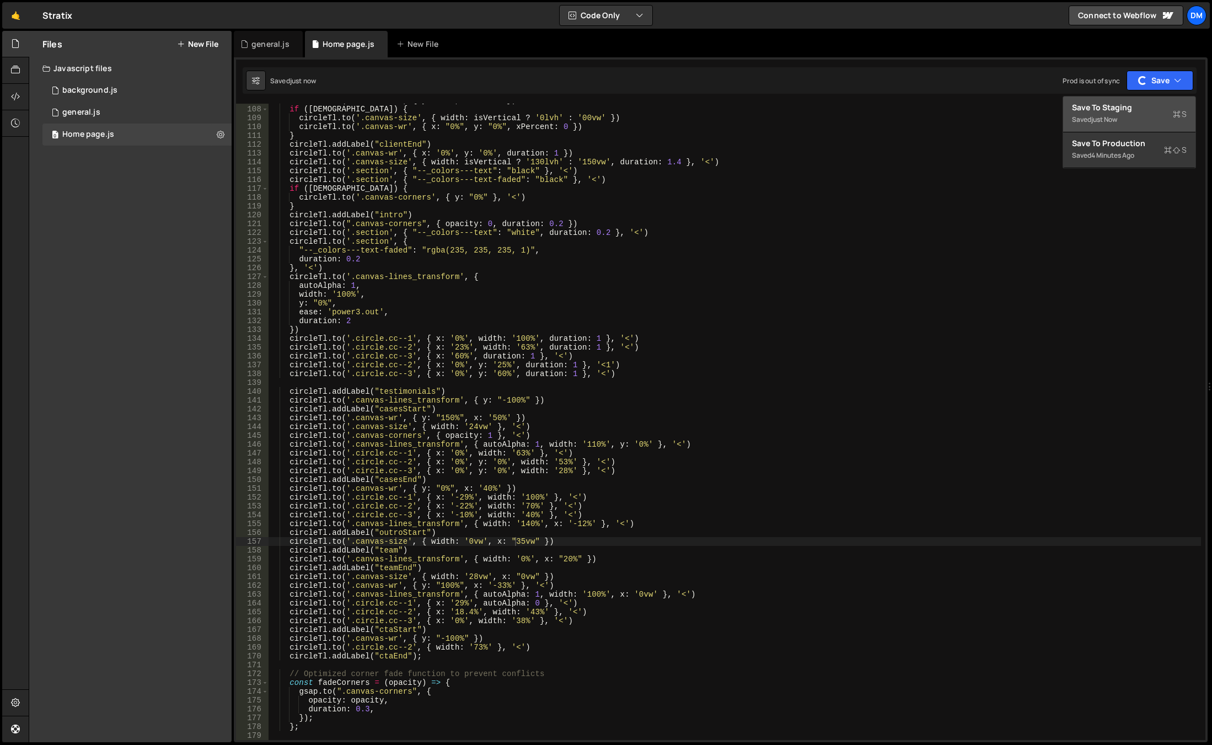
click at [1130, 111] on div "Save to Staging S" at bounding box center [1129, 107] width 115 height 11
drag, startPoint x: 515, startPoint y: 541, endPoint x: 530, endPoint y: 558, distance: 23.0
click at [515, 541] on div "circleTl . to ( '.canvas-wr' , { y : "0%" , x : '38%' }) if ( isWide ) { circle…" at bounding box center [735, 423] width 933 height 654
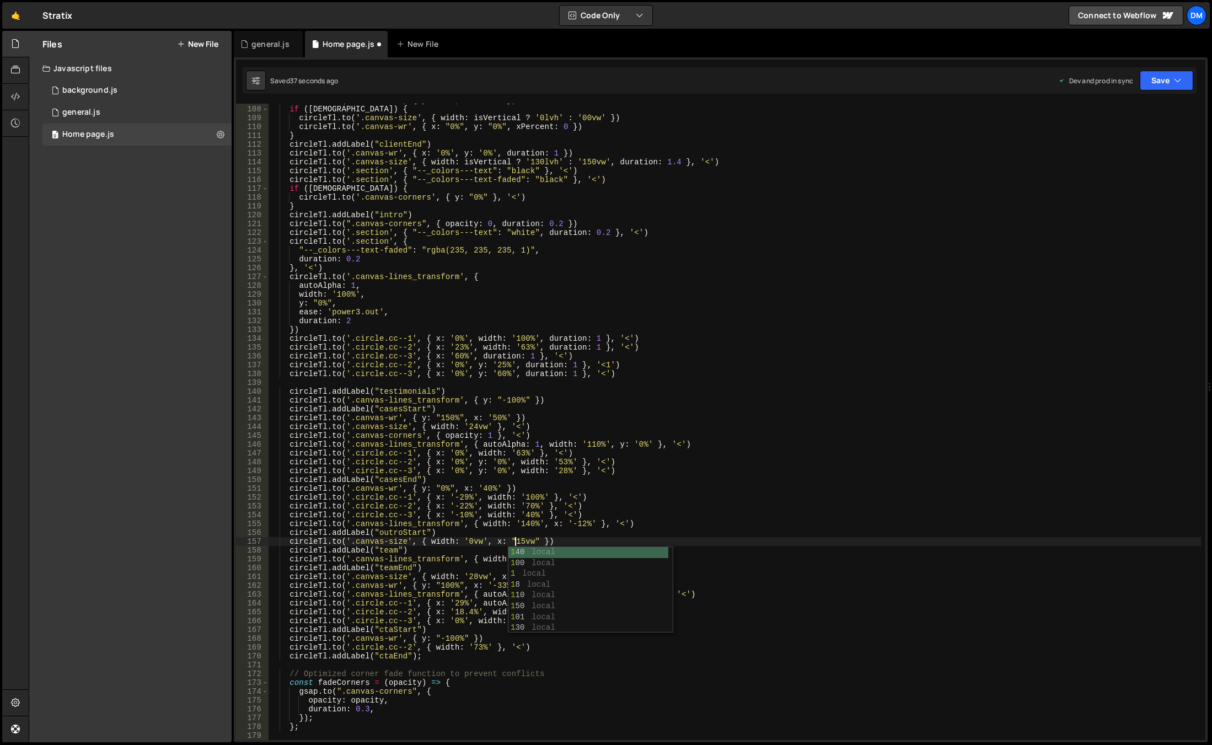
click at [632, 500] on div "circleTl . to ( '.canvas-wr' , { y : "0%" , x : '38%' }) if ( isWide ) { circle…" at bounding box center [735, 423] width 933 height 654
drag, startPoint x: 561, startPoint y: 559, endPoint x: 568, endPoint y: 577, distance: 19.6
click at [561, 559] on div "circleTl . to ( '.canvas-wr' , { y : "0%" , x : '38%' }) if ( isWide ) { circle…" at bounding box center [735, 423] width 933 height 654
click at [915, 514] on div "circleTl . to ( '.canvas-wr' , { y : "0%" , x : '38%' }) if ( isWide ) { circle…" at bounding box center [735, 423] width 933 height 654
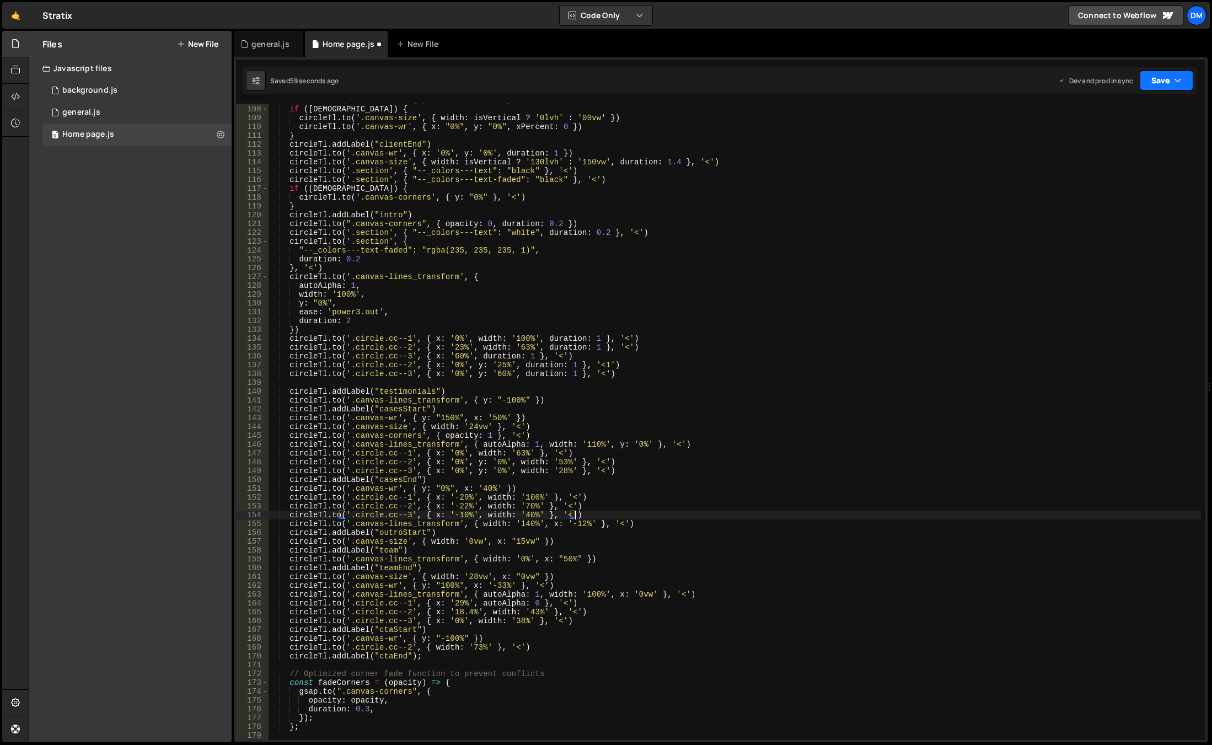
click at [1171, 78] on button "Save" at bounding box center [1167, 81] width 54 height 20
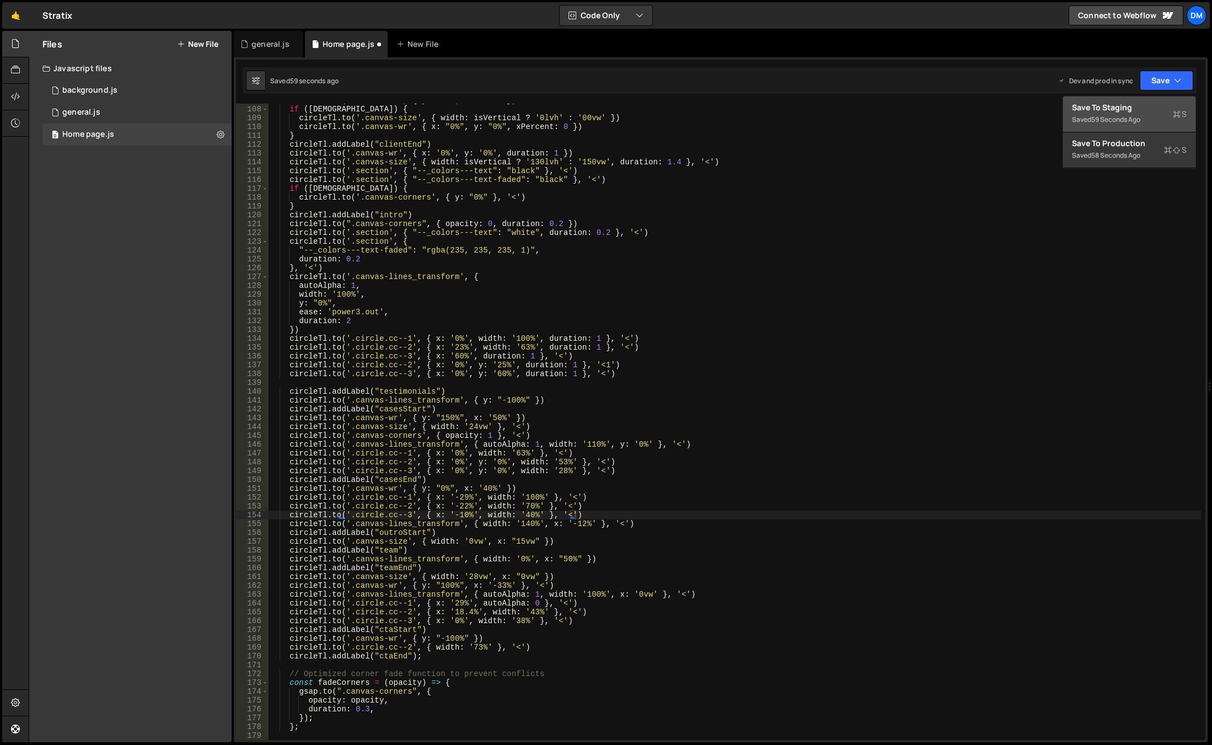
click at [1137, 106] on div "Save to Staging S" at bounding box center [1129, 107] width 115 height 11
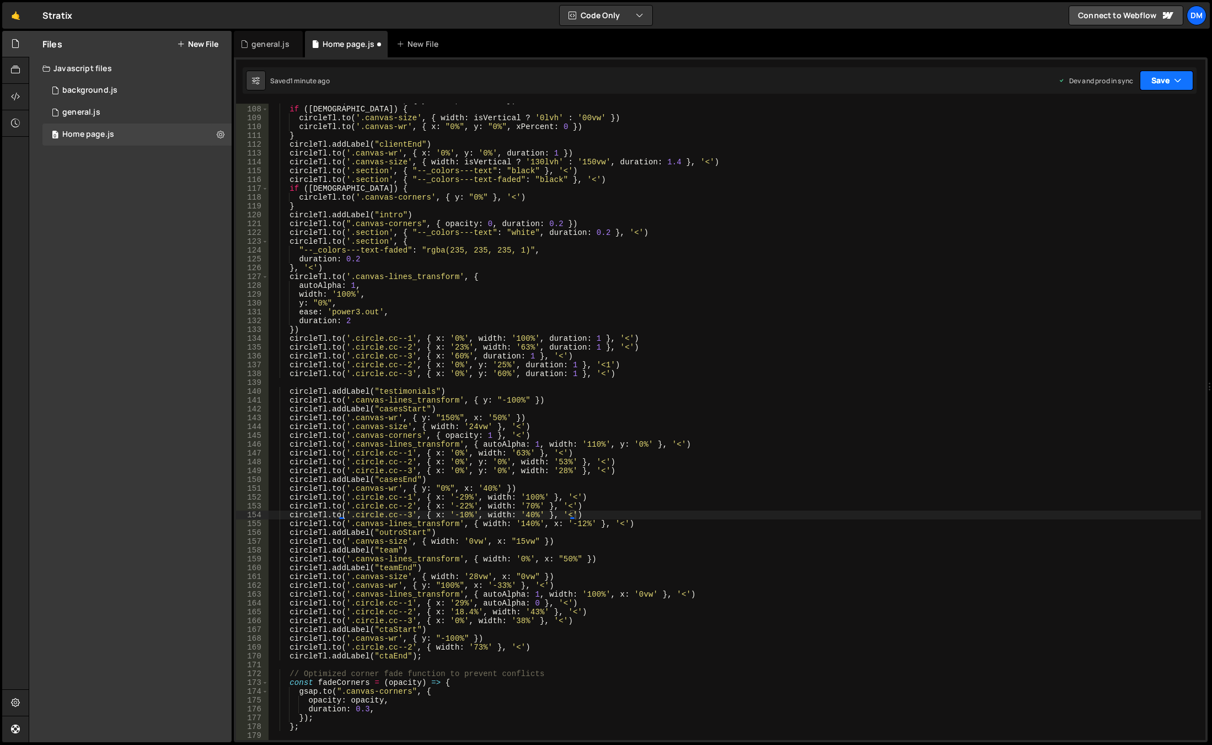
click at [1157, 76] on button "Save" at bounding box center [1167, 81] width 54 height 20
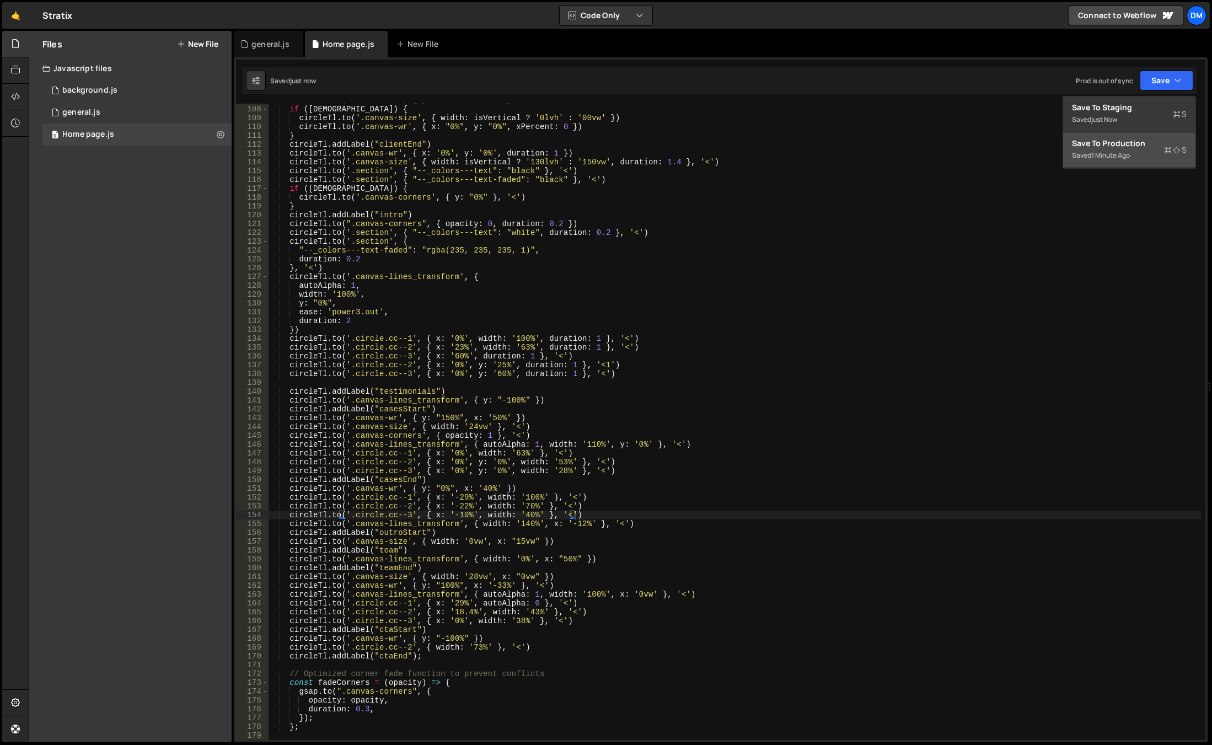
click at [1121, 136] on button "Save to Production S Saved 1 minute ago" at bounding box center [1130, 150] width 132 height 36
click at [562, 558] on div "circleTl . to ( '.canvas-wr' , { y : "0%" , x : '38%' }) if ( isWide ) { circle…" at bounding box center [735, 423] width 933 height 654
click at [558, 558] on div "circleTl . to ( '.canvas-wr' , { y : "0%" , x : '38%' }) if ( isWide ) { circle…" at bounding box center [735, 423] width 933 height 654
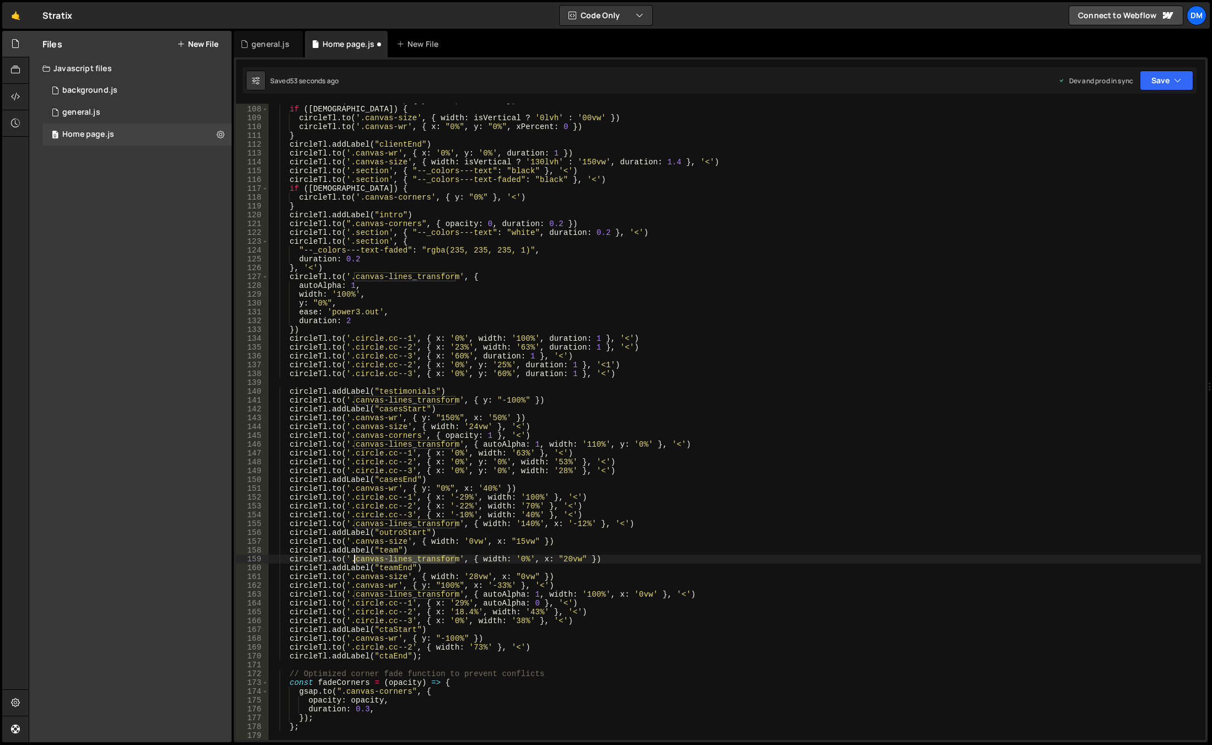
drag, startPoint x: 456, startPoint y: 558, endPoint x: 353, endPoint y: 557, distance: 103.2
click at [353, 557] on div "circleTl . to ( '.canvas-wr' , { y : "0%" , x : '38%' }) if ( isWide ) { circle…" at bounding box center [735, 423] width 933 height 654
click at [1170, 80] on button "Save" at bounding box center [1167, 81] width 54 height 20
click at [1141, 114] on div "Saved 58 seconds ago" at bounding box center [1129, 119] width 115 height 13
click at [1161, 76] on button "Save" at bounding box center [1167, 81] width 54 height 20
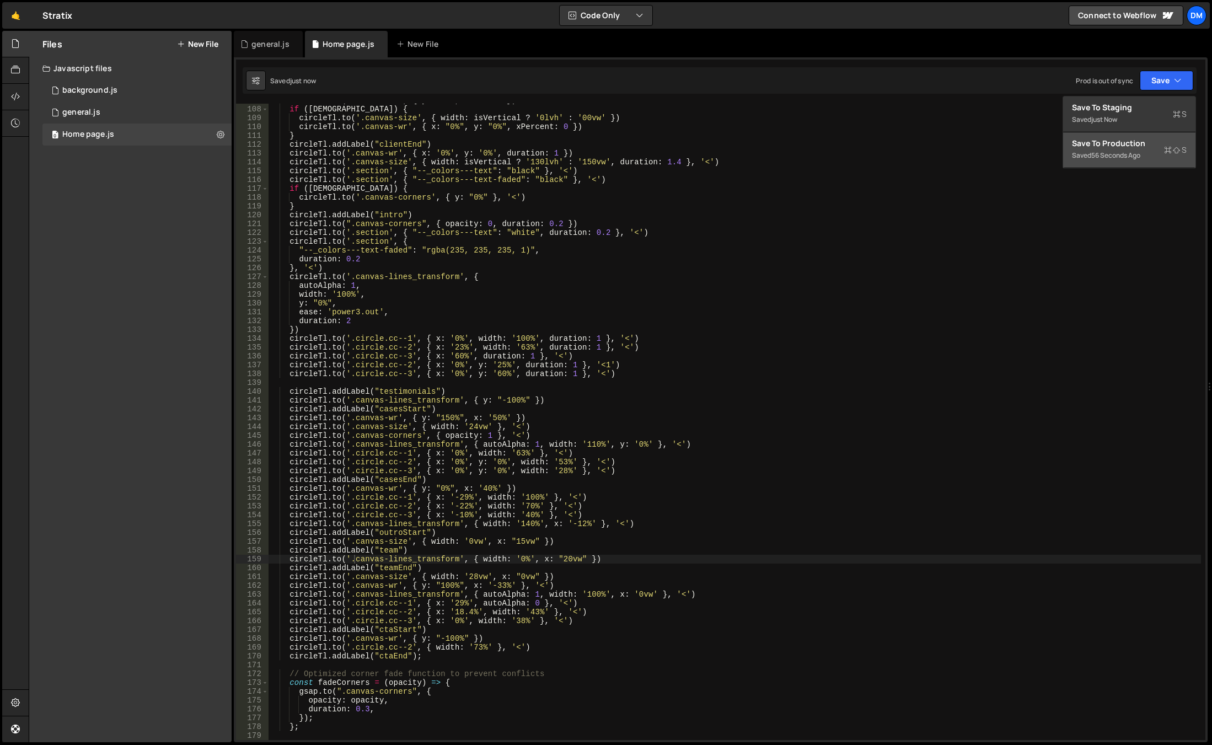
click at [1127, 138] on div "Save to Production S" at bounding box center [1129, 143] width 115 height 11
click at [571, 563] on div "circleTl . to ( '.canvas-wr' , { y : "0%" , x : '38%' }) if ( isWide ) { circle…" at bounding box center [735, 423] width 933 height 654
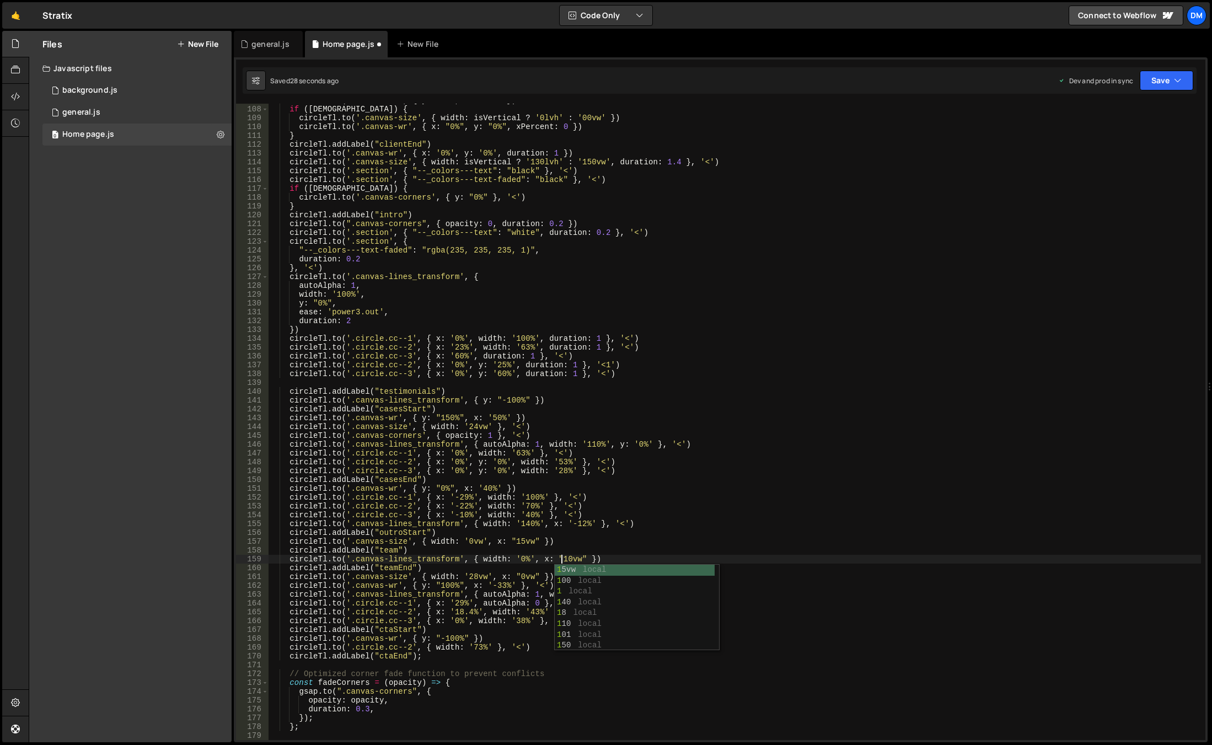
scroll to position [0, 20]
click at [738, 468] on div "circleTl . to ( '.canvas-wr' , { y : "0%" , x : '38%' }) if ( isWide ) { circle…" at bounding box center [735, 423] width 933 height 654
click at [1160, 82] on button "Save" at bounding box center [1167, 81] width 54 height 20
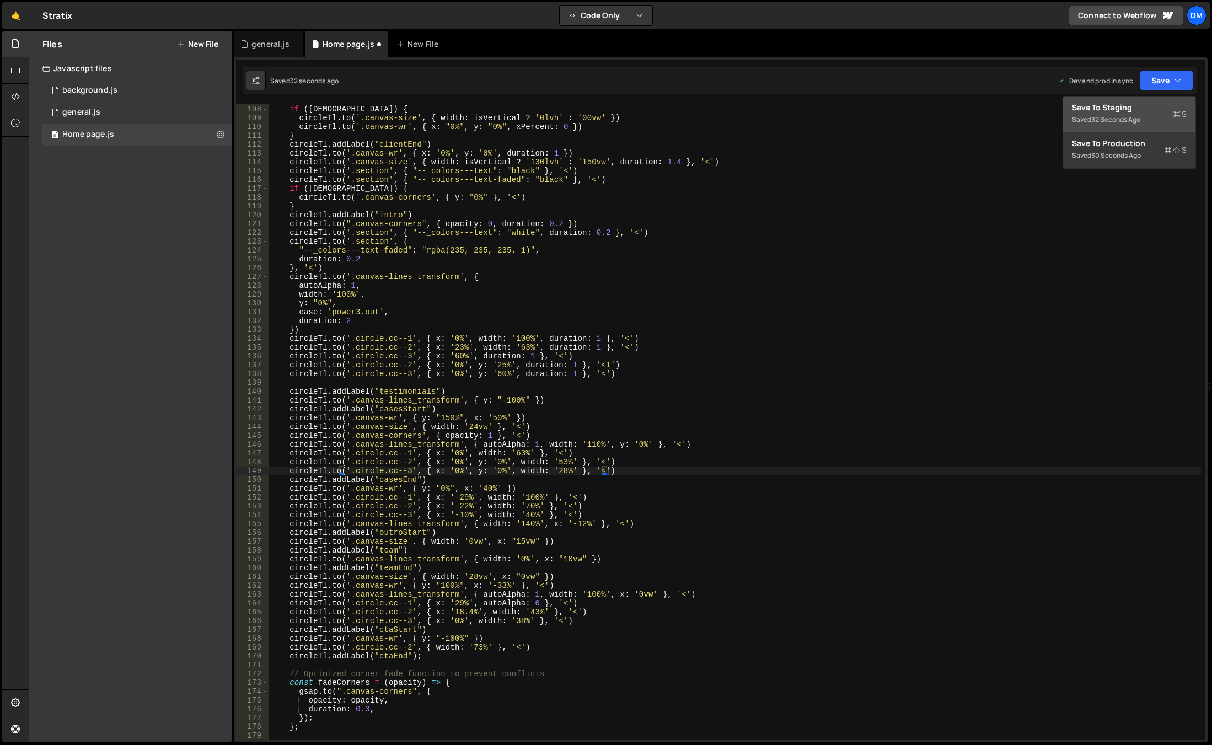
click at [1139, 109] on div "Save to Staging S" at bounding box center [1129, 107] width 115 height 11
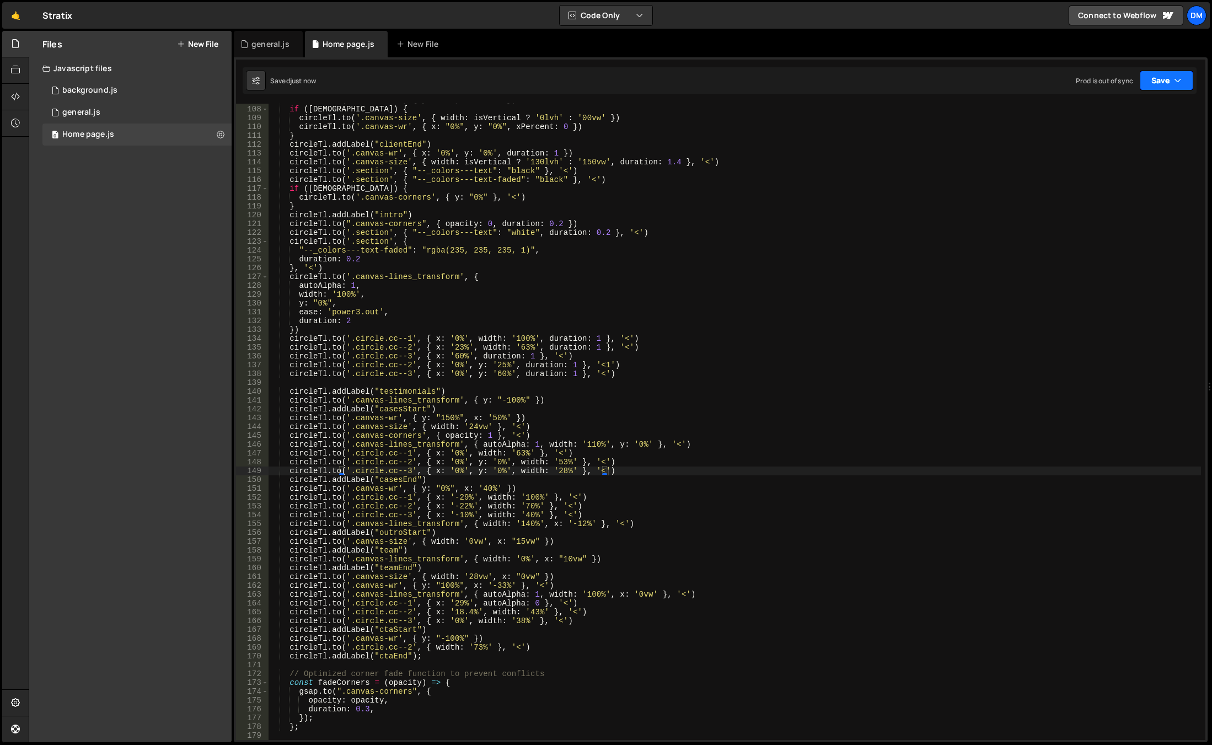
click at [1164, 79] on button "Save" at bounding box center [1167, 81] width 54 height 20
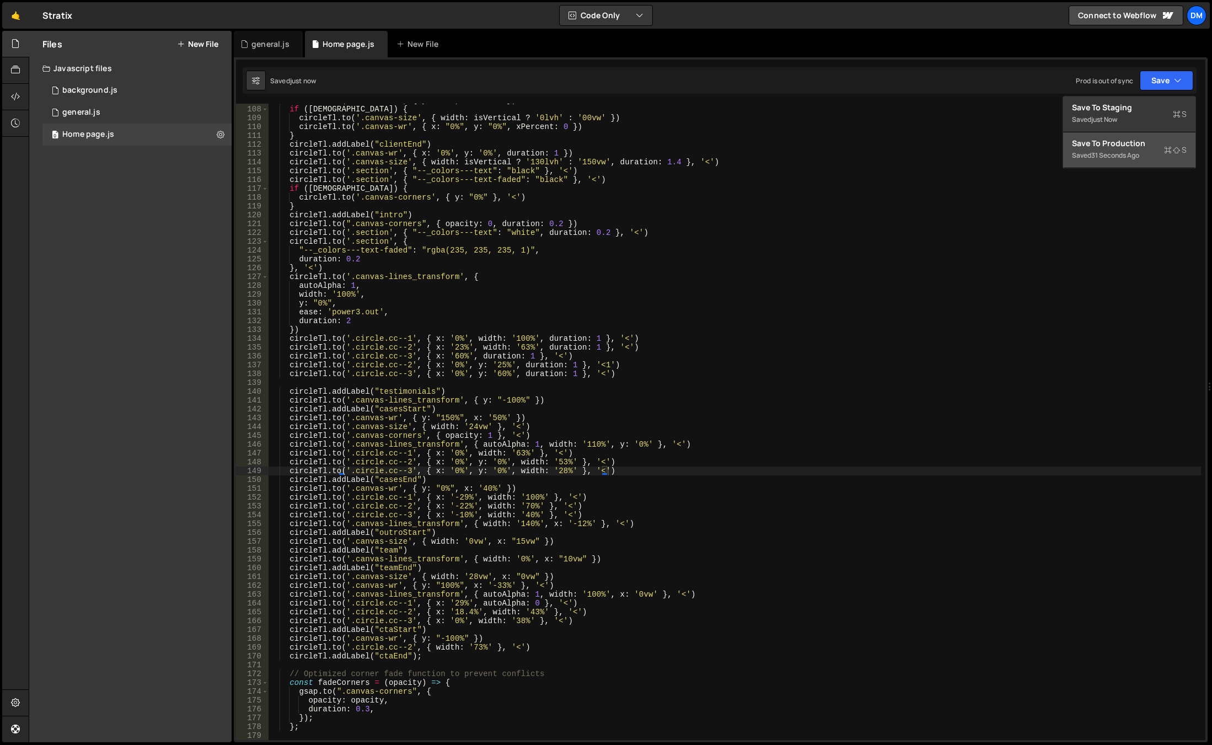
click at [1120, 136] on button "Save to Production S Saved 31 seconds ago" at bounding box center [1130, 150] width 132 height 36
drag, startPoint x: 565, startPoint y: 555, endPoint x: 568, endPoint y: 570, distance: 14.5
click at [565, 555] on div "circleTl . to ( '.canvas-wr' , { y : "0%" , x : '38%' }) if ( isWide ) { circle…" at bounding box center [735, 423] width 933 height 654
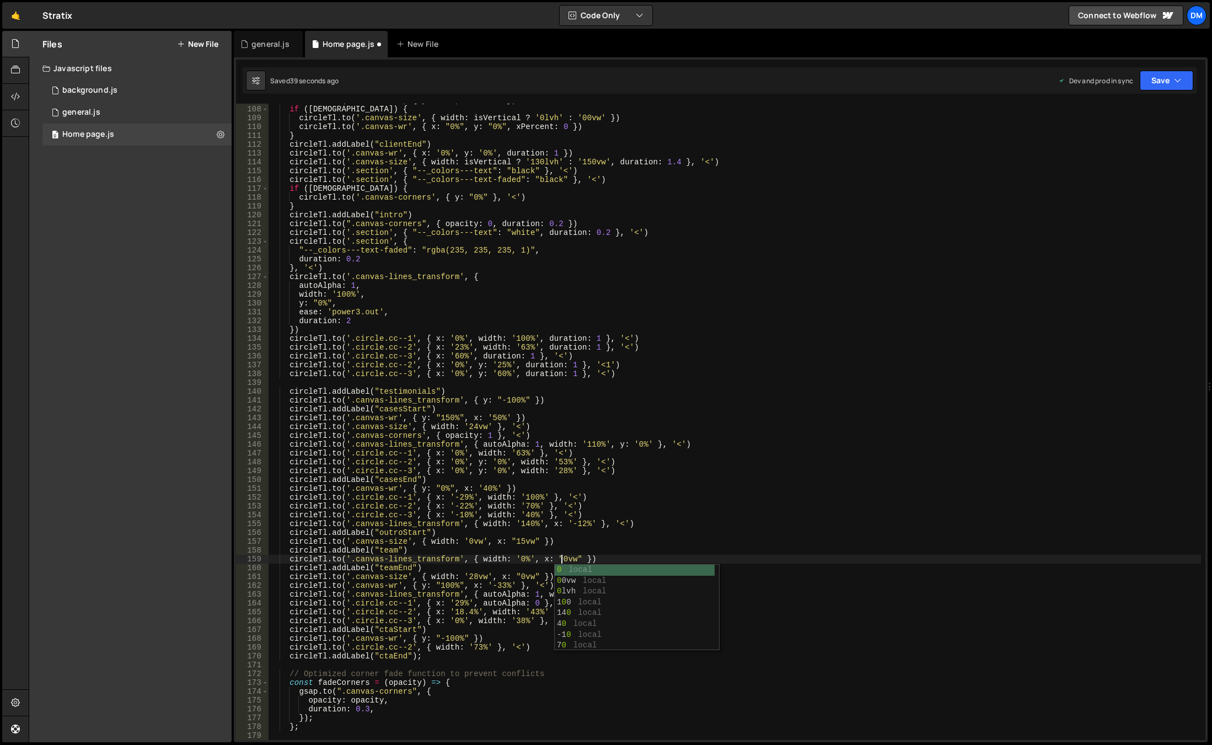
click at [870, 327] on div "circleTl . to ( '.canvas-wr' , { y : "0%" , x : '38%' }) if ( isWide ) { circle…" at bounding box center [735, 423] width 933 height 654
drag, startPoint x: 1160, startPoint y: 84, endPoint x: 1112, endPoint y: 118, distance: 59.1
click at [1159, 84] on button "Save" at bounding box center [1167, 81] width 54 height 20
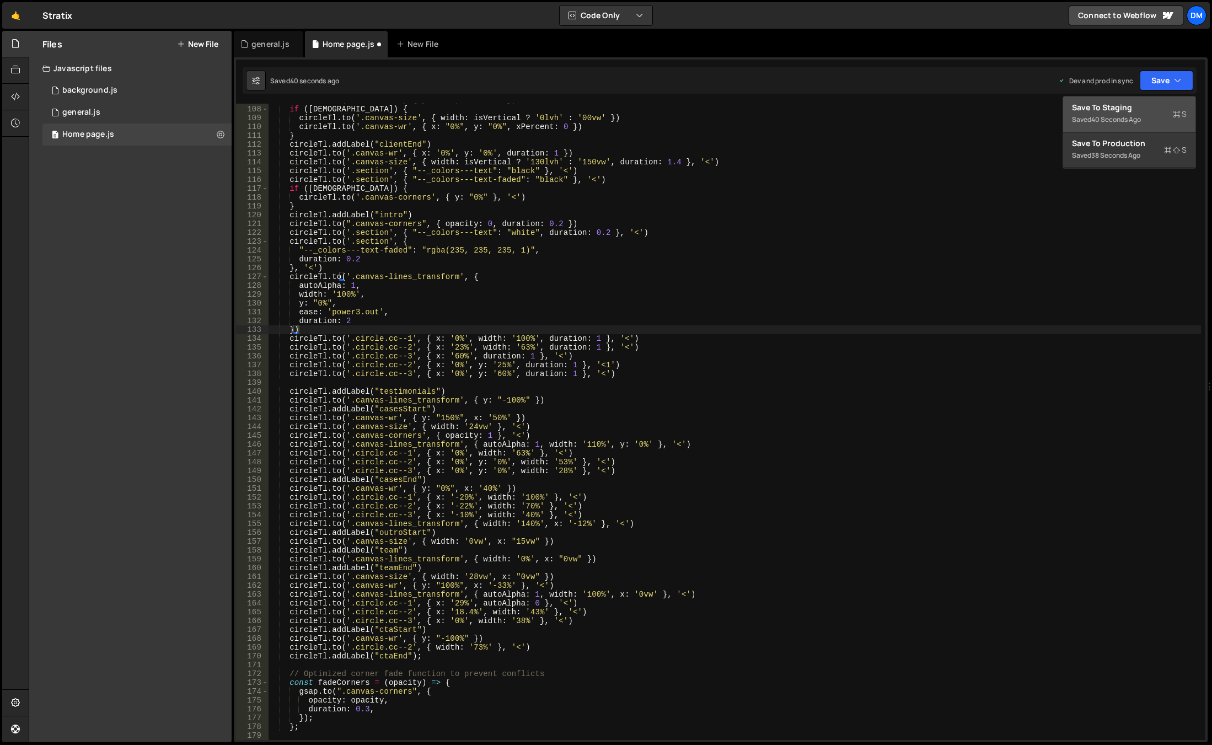
click at [1111, 118] on div "40 seconds ago" at bounding box center [1117, 119] width 50 height 9
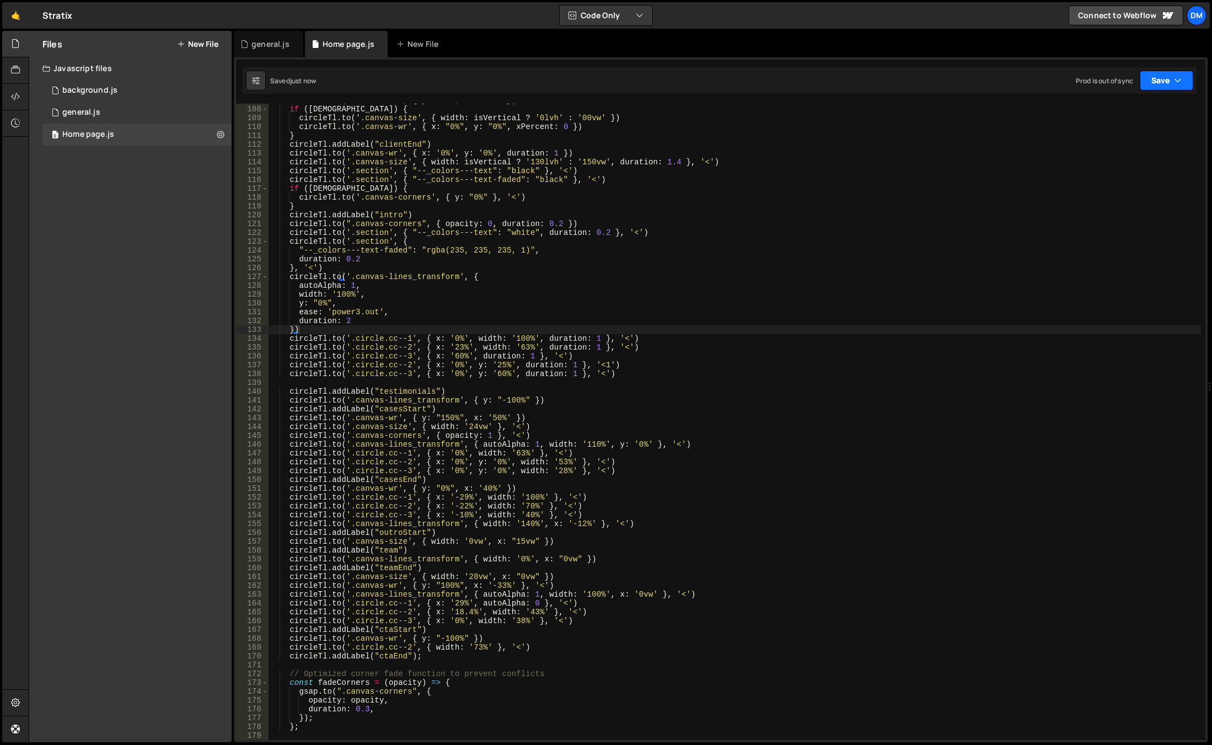
click at [1169, 79] on button "Save" at bounding box center [1167, 81] width 54 height 20
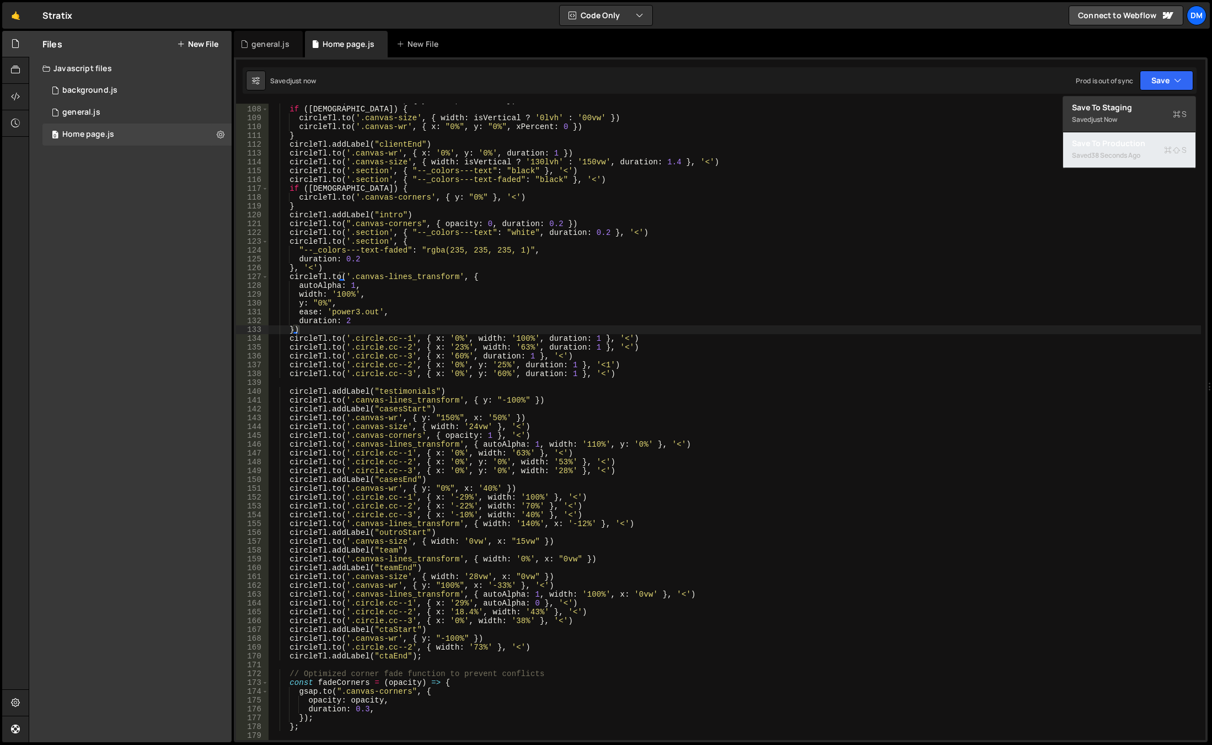
click at [1123, 149] on div "Saved 38 seconds ago" at bounding box center [1129, 155] width 115 height 13
click at [559, 556] on div "circleTl . to ( '.canvas-wr' , { y : "0%" , x : '38%' }) if ( isWide ) { circle…" at bounding box center [735, 423] width 933 height 654
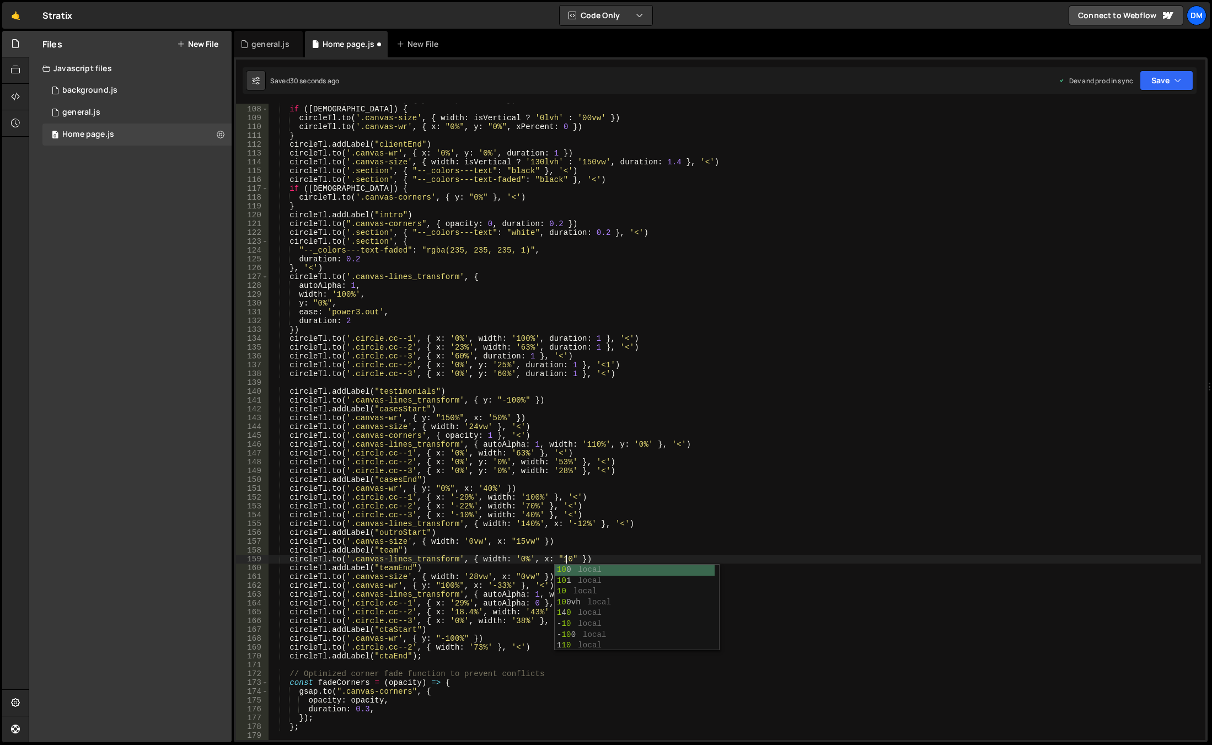
scroll to position [0, 21]
click at [1181, 83] on icon "button" at bounding box center [1178, 80] width 8 height 11
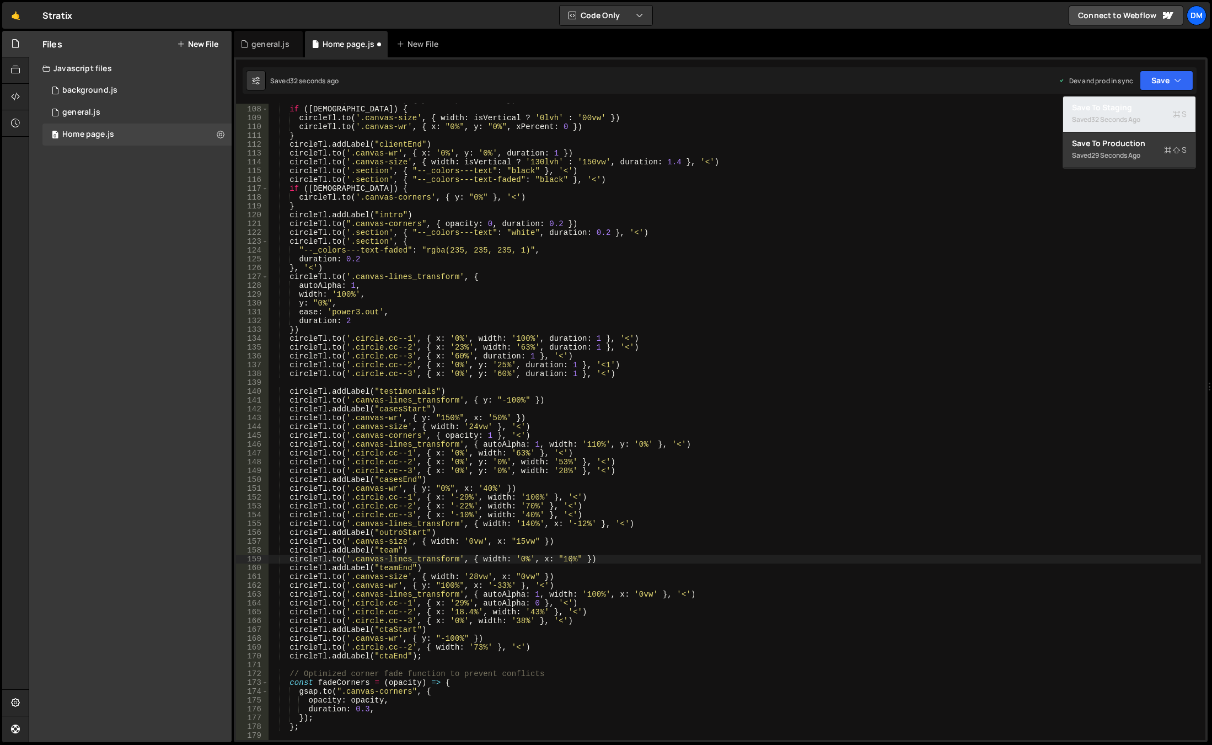
click at [1139, 116] on div "32 seconds ago" at bounding box center [1116, 119] width 49 height 9
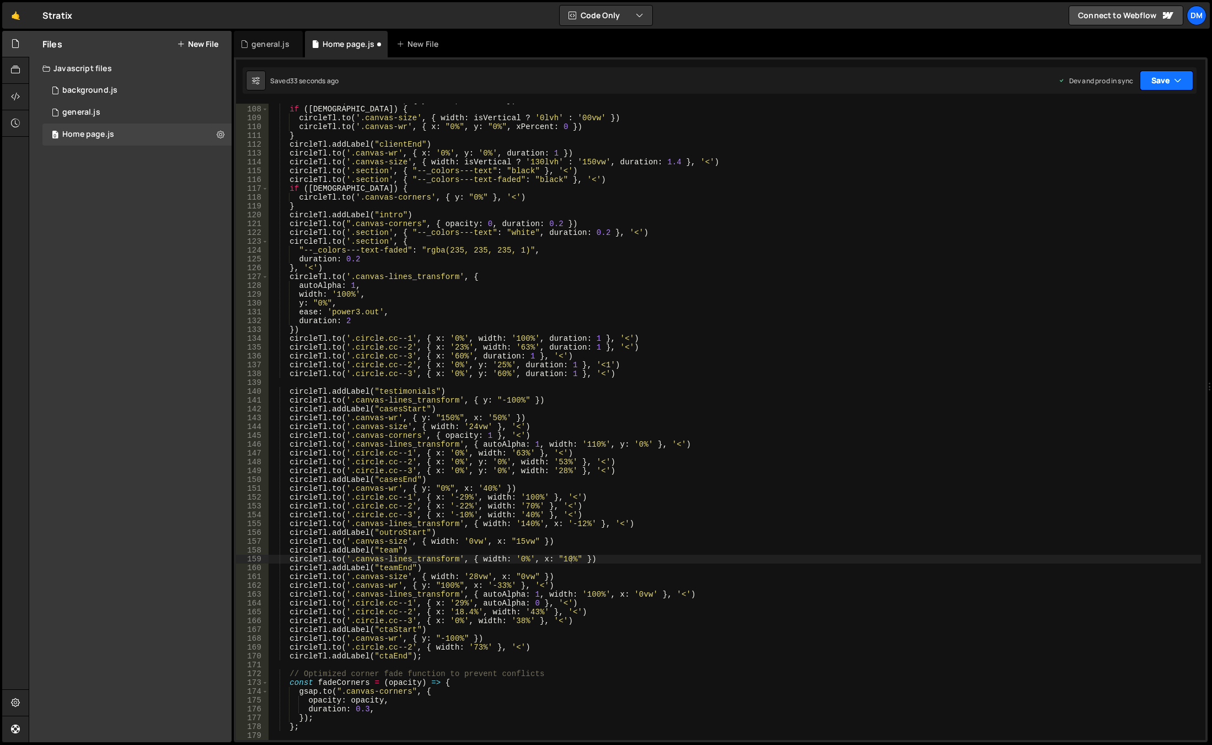
click at [1163, 71] on button "Save" at bounding box center [1167, 81] width 54 height 20
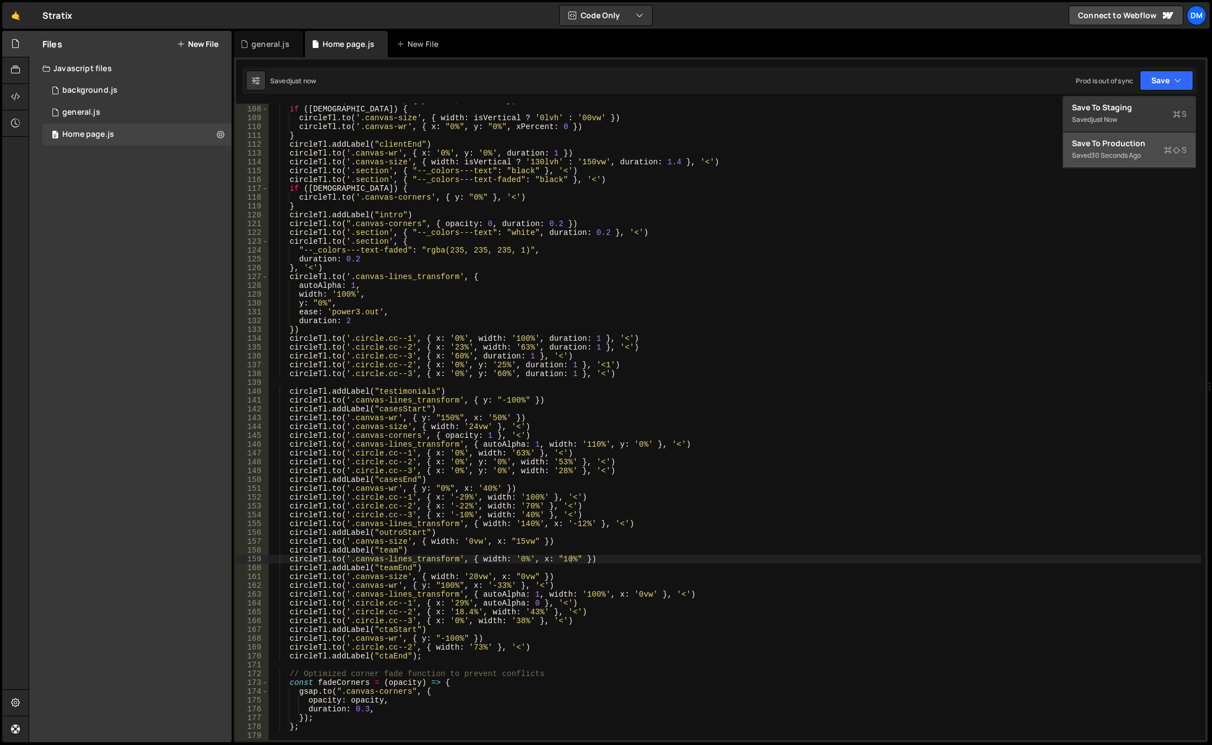
click at [1126, 138] on div "Save to Production S" at bounding box center [1129, 143] width 115 height 11
click at [564, 562] on div "circleTl . to ( '.canvas-wr' , { y : "0%" , x : '38%' }) if ( isWide ) { circle…" at bounding box center [735, 423] width 933 height 654
click at [558, 561] on div "circleTl . to ( '.canvas-wr' , { y : "0%" , x : '38%' }) if ( isWide ) { circle…" at bounding box center [735, 423] width 933 height 654
click at [541, 561] on div "circleTl . to ( '.canvas-wr' , { y : "0%" , x : '38%' }) if ( isWide ) { circle…" at bounding box center [735, 423] width 933 height 654
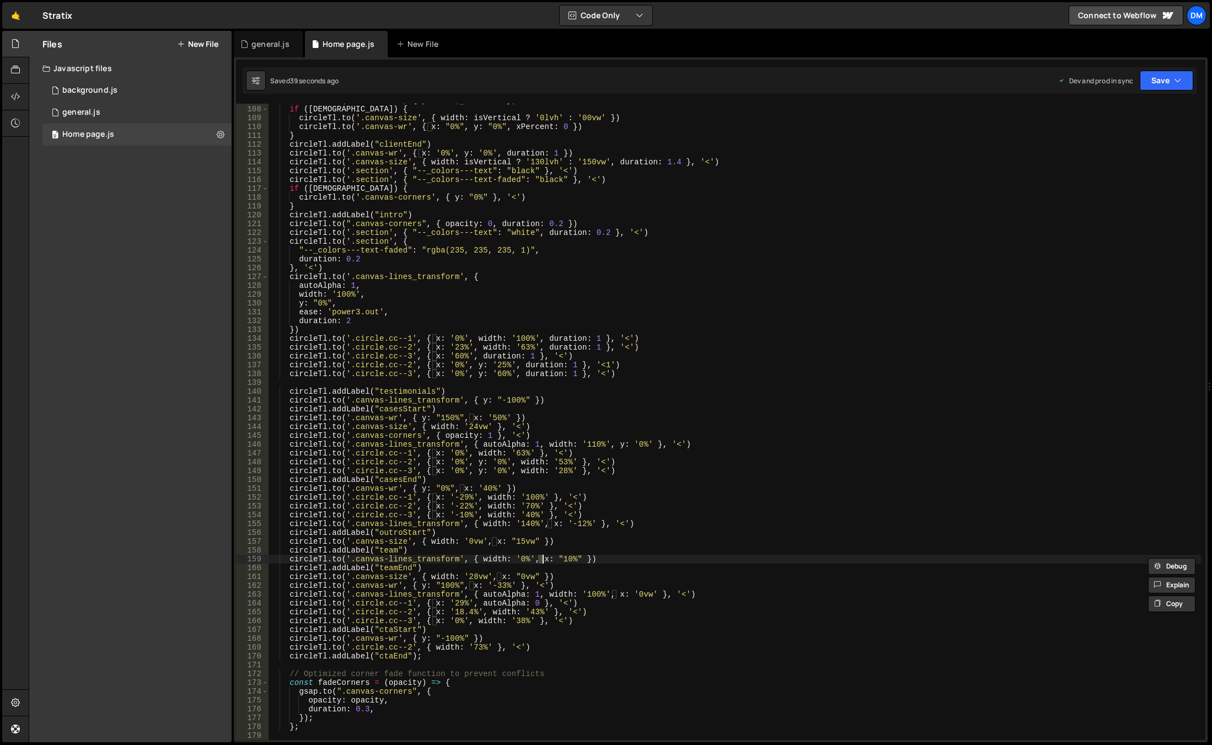
click at [543, 560] on div "circleTl . to ( '.canvas-wr' , { y : "0%" , x : '38%' }) if ( isWide ) { circle…" at bounding box center [735, 422] width 933 height 637
click at [580, 569] on div "xPer cent local" at bounding box center [618, 581] width 164 height 33
drag, startPoint x: 587, startPoint y: 559, endPoint x: 607, endPoint y: 560, distance: 19.9
click at [607, 560] on div "circleTl . to ( '.canvas-wr' , { y : "0%" , x : '38%' }) if ( isWide ) { circle…" at bounding box center [735, 423] width 933 height 654
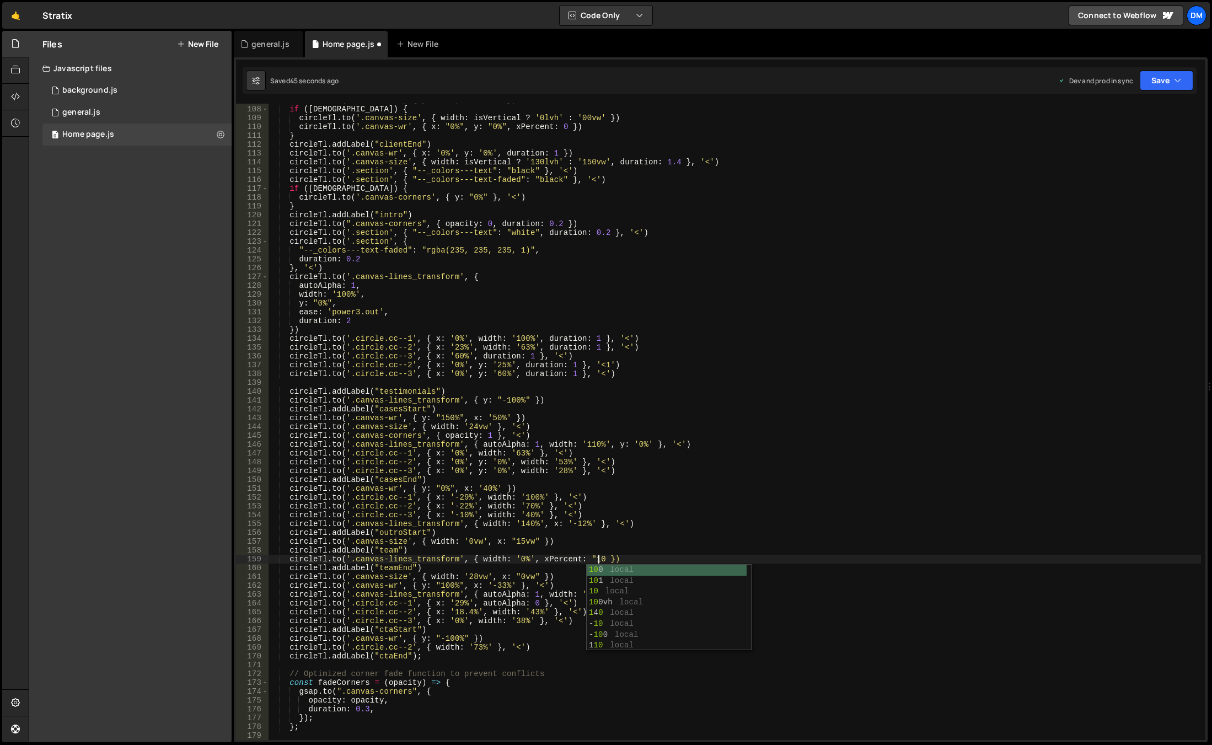
scroll to position [0, 23]
click at [614, 596] on div "circleTl . to ( '.canvas-wr' , { y : "0%" , x : '38%' }) if ( isWide ) { circle…" at bounding box center [735, 423] width 933 height 654
click at [620, 606] on div "xPe rcent local" at bounding box center [692, 616] width 164 height 33
drag, startPoint x: 659, startPoint y: 594, endPoint x: 682, endPoint y: 596, distance: 22.7
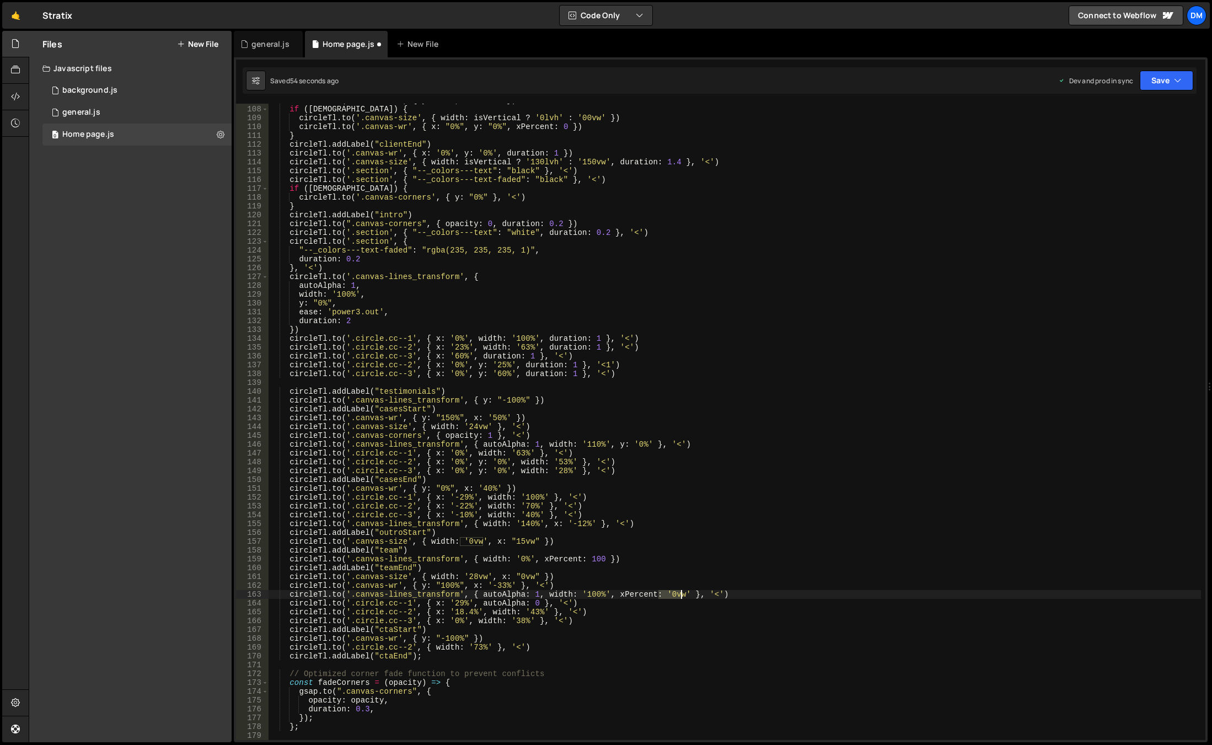
click at [682, 596] on div "circleTl . to ( '.canvas-wr' , { y : "0%" , x : '38%' }) if ( isWide ) { circle…" at bounding box center [735, 423] width 933 height 654
click at [894, 549] on div "circleTl . to ( '.canvas-wr' , { y : "0%" , x : '38%' }) if ( isWide ) { circle…" at bounding box center [735, 423] width 933 height 654
click at [1162, 78] on button "Save" at bounding box center [1167, 81] width 54 height 20
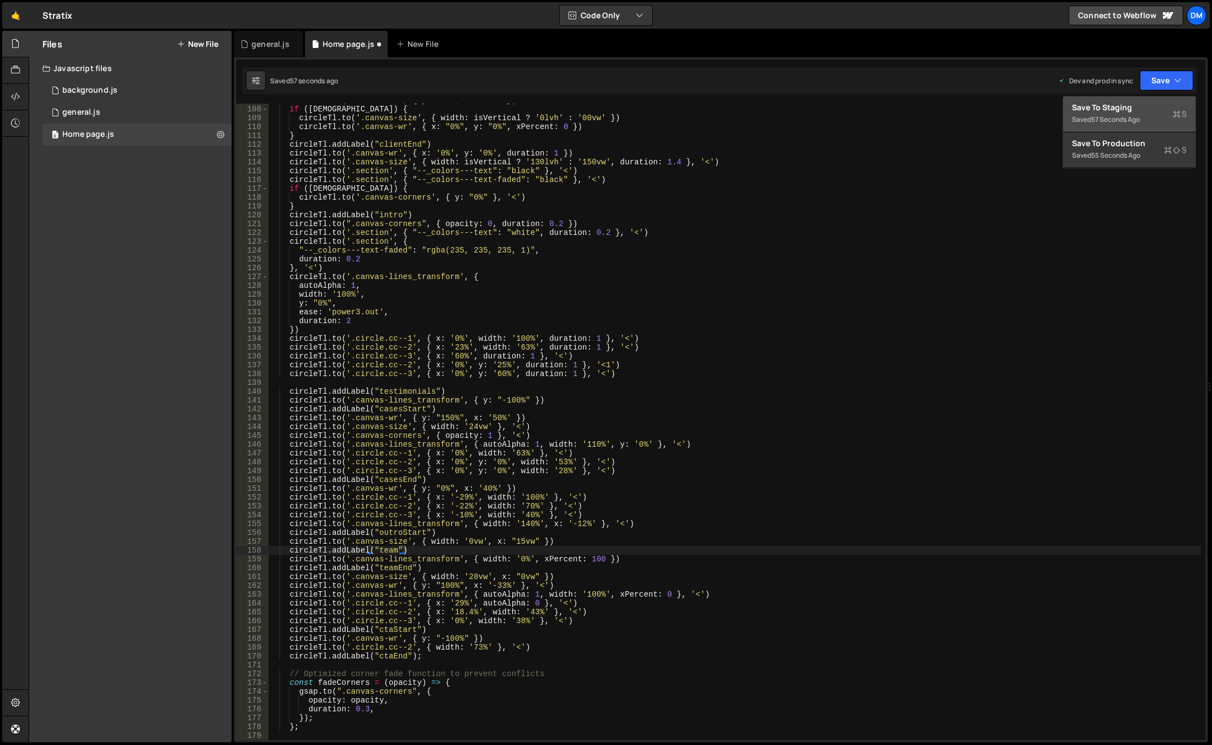
click at [1135, 108] on div "Save to Staging S" at bounding box center [1129, 107] width 115 height 11
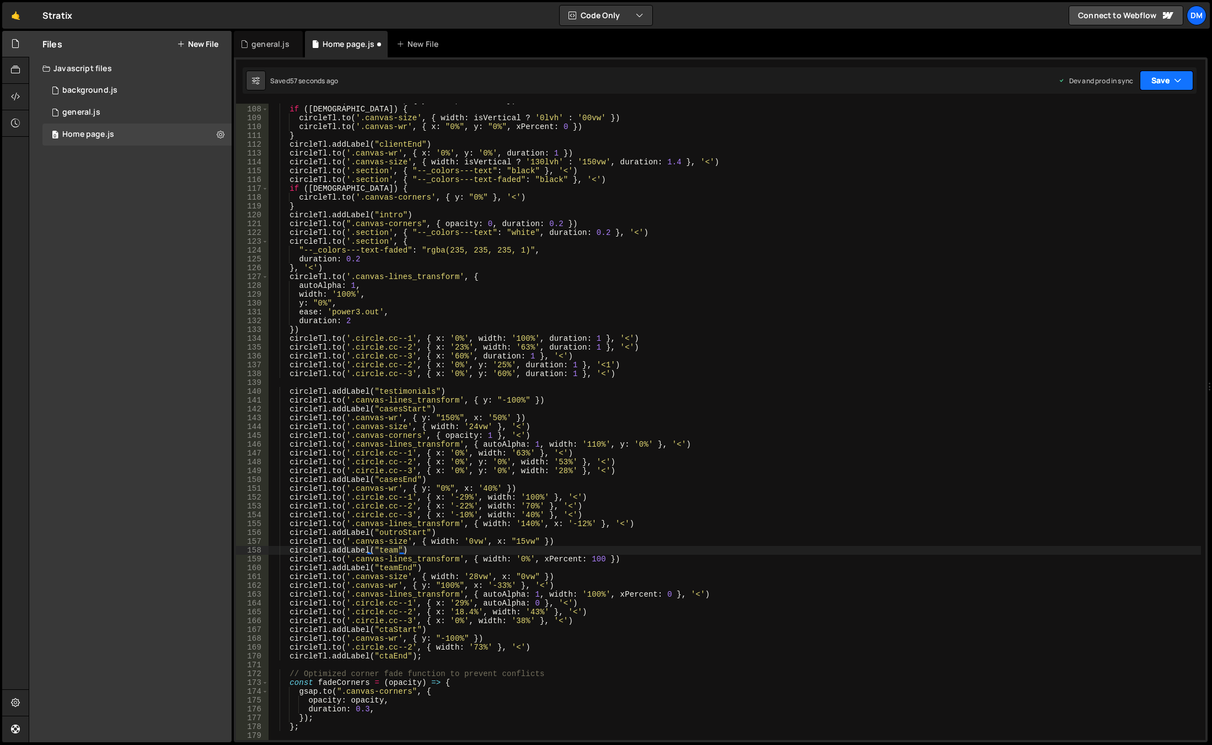
drag, startPoint x: 1164, startPoint y: 79, endPoint x: 1150, endPoint y: 103, distance: 27.7
click at [1164, 78] on button "Save" at bounding box center [1167, 81] width 54 height 20
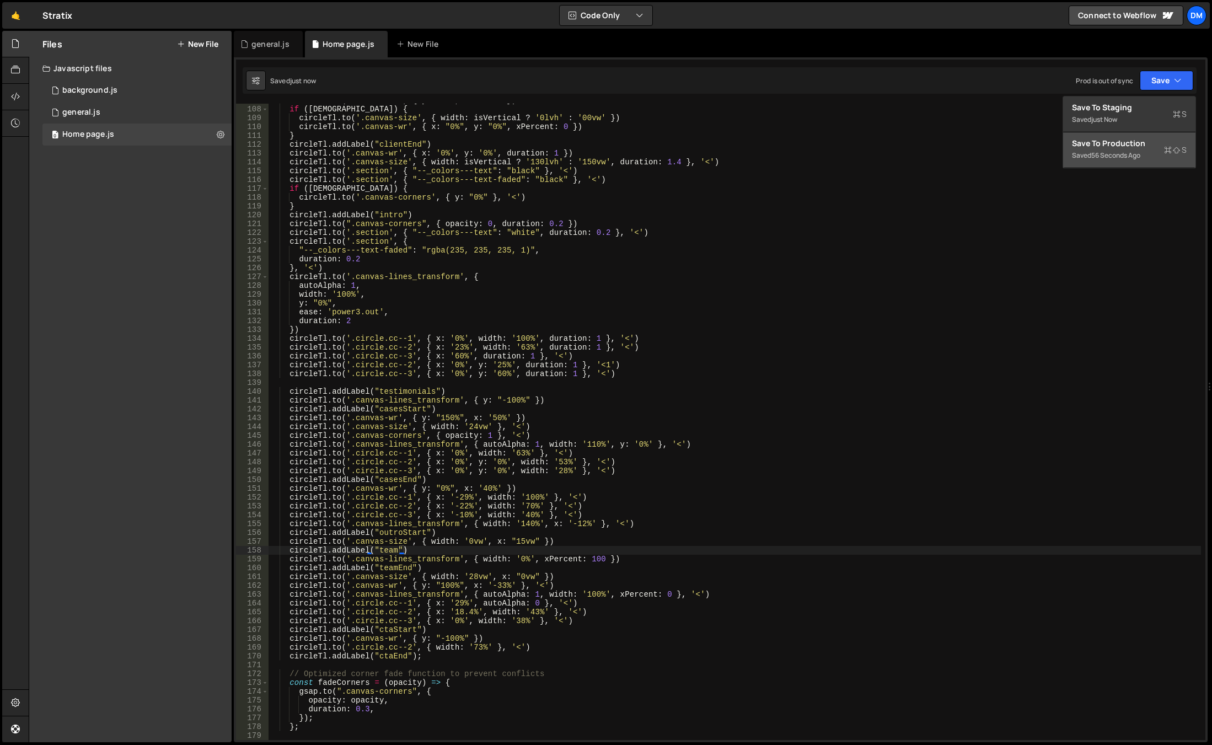
click at [1123, 141] on div "Save to Production S" at bounding box center [1129, 143] width 115 height 11
click at [558, 562] on div "circleTl . to ( '.canvas-wr' , { y : "0%" , x : '38%' }) if ( isWide ) { circle…" at bounding box center [735, 423] width 933 height 654
click at [559, 558] on div "circleTl . to ( '.canvas-wr' , { y : "0%" , x : '38%' }) if ( isWide ) { circle…" at bounding box center [735, 423] width 933 height 654
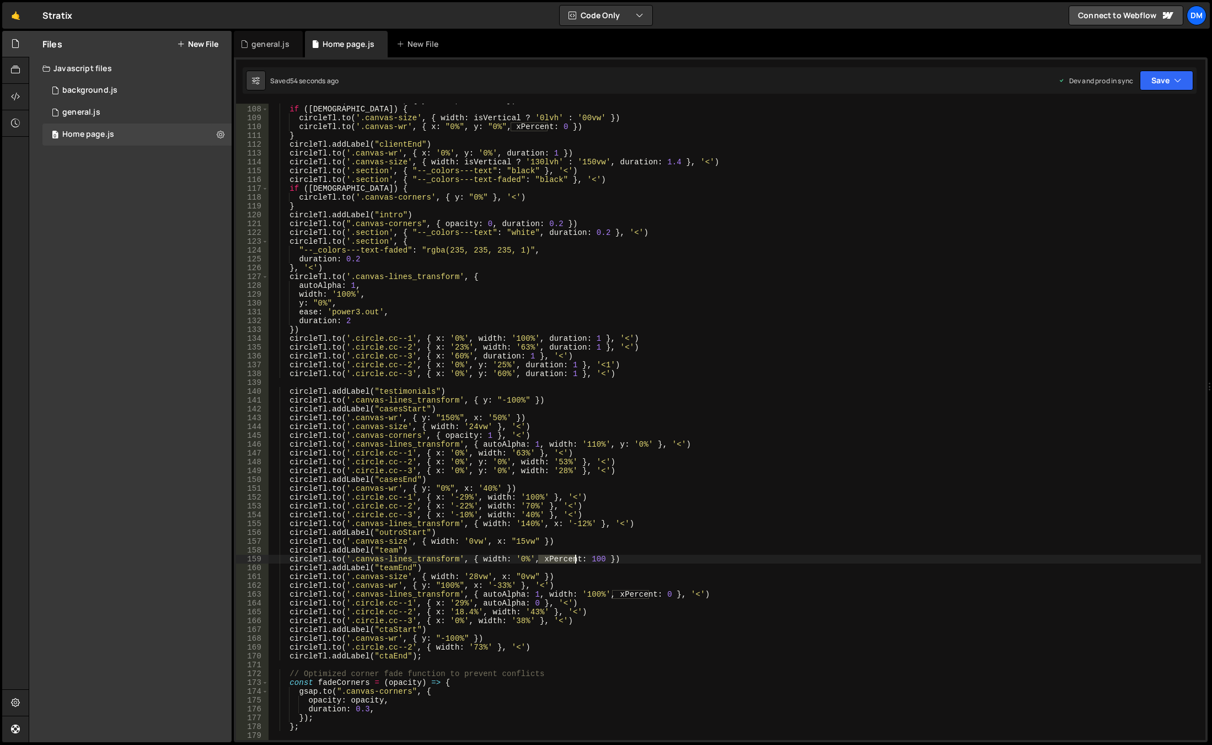
drag, startPoint x: 559, startPoint y: 558, endPoint x: 562, endPoint y: 565, distance: 8.2
click at [559, 558] on div "circleTl . to ( '.canvas-wr' , { y : "0%" , x : '38%' }) if ( isWide ) { circle…" at bounding box center [735, 423] width 933 height 654
click at [749, 525] on div "circleTl . to ( '.canvas-wr' , { y : "0%" , x : '38%' }) if ( isWide ) { circle…" at bounding box center [735, 423] width 933 height 654
click at [639, 598] on div "circleTl . to ( '.canvas-wr' , { y : "0%" , x : '38%' }) if ( isWide ) { circle…" at bounding box center [735, 423] width 933 height 654
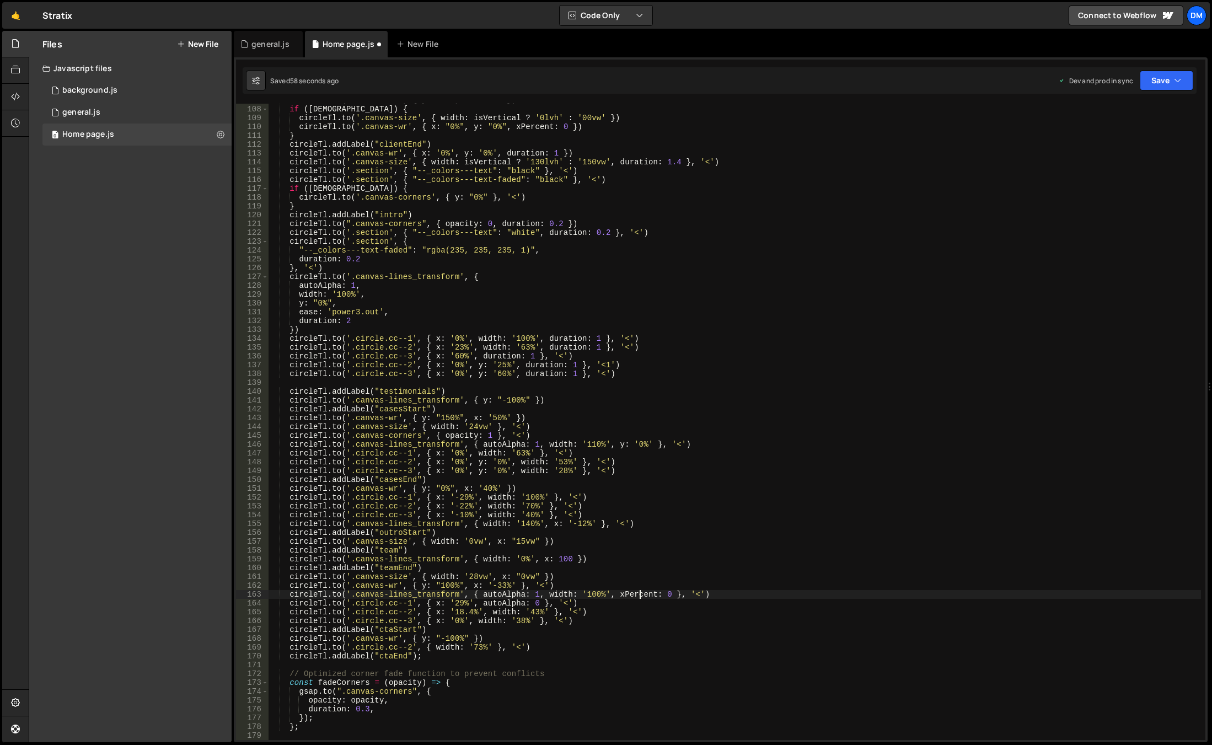
click at [639, 598] on div "circleTl . to ( '.canvas-wr' , { y : "0%" , x : '38%' }) if ( isWide ) { circle…" at bounding box center [735, 423] width 933 height 654
click at [678, 542] on div "circleTl . to ( '.canvas-wr' , { y : "0%" , x : '38%' }) if ( isWide ) { circle…" at bounding box center [735, 423] width 933 height 654
click at [562, 560] on div "circleTl . to ( '.canvas-wr' , { y : "0%" , x : '38%' }) if ( isWide ) { circle…" at bounding box center [735, 423] width 933 height 654
click at [567, 560] on div "circleTl . to ( '.canvas-wr' , { y : "0%" , x : '38%' }) if ( isWide ) { circle…" at bounding box center [735, 423] width 933 height 654
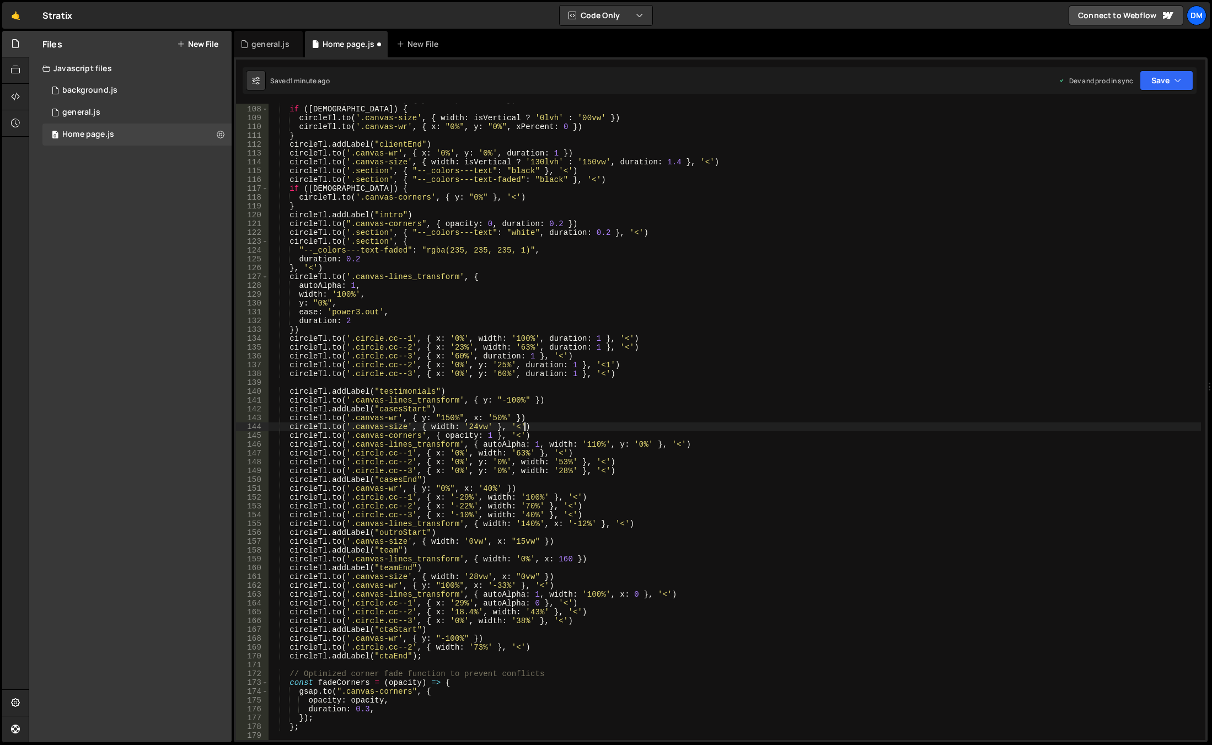
click at [749, 426] on div "circleTl . to ( '.canvas-wr' , { y : "0%" , x : '38%' }) if ( isWide ) { circle…" at bounding box center [735, 423] width 933 height 654
click at [1165, 83] on button "Save" at bounding box center [1167, 81] width 54 height 20
click at [1150, 103] on div "Save to Staging S" at bounding box center [1129, 107] width 115 height 11
click at [1164, 81] on button "Save" at bounding box center [1167, 81] width 54 height 20
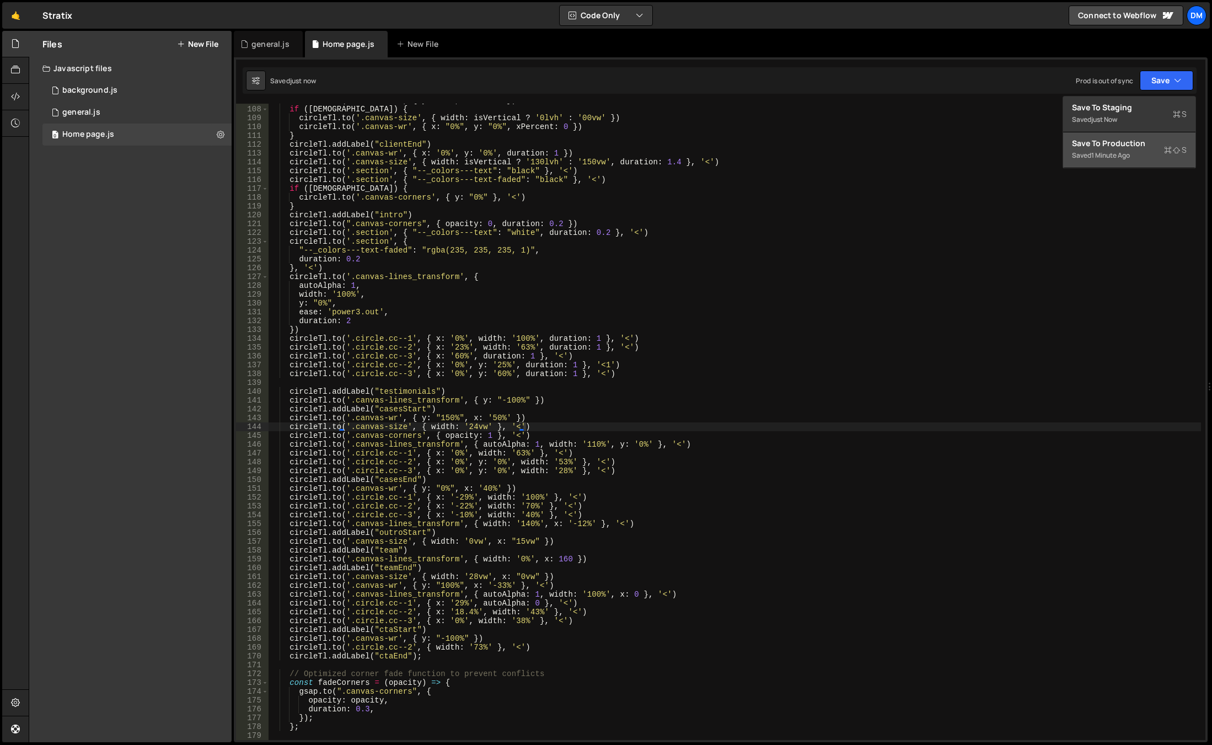
click at [1127, 145] on div "Save to Production S" at bounding box center [1129, 143] width 115 height 11
click at [566, 560] on div "circleTl . to ( '.canvas-wr' , { y : "0%" , x : '38%' }) if ( isWide ) { circle…" at bounding box center [735, 423] width 933 height 654
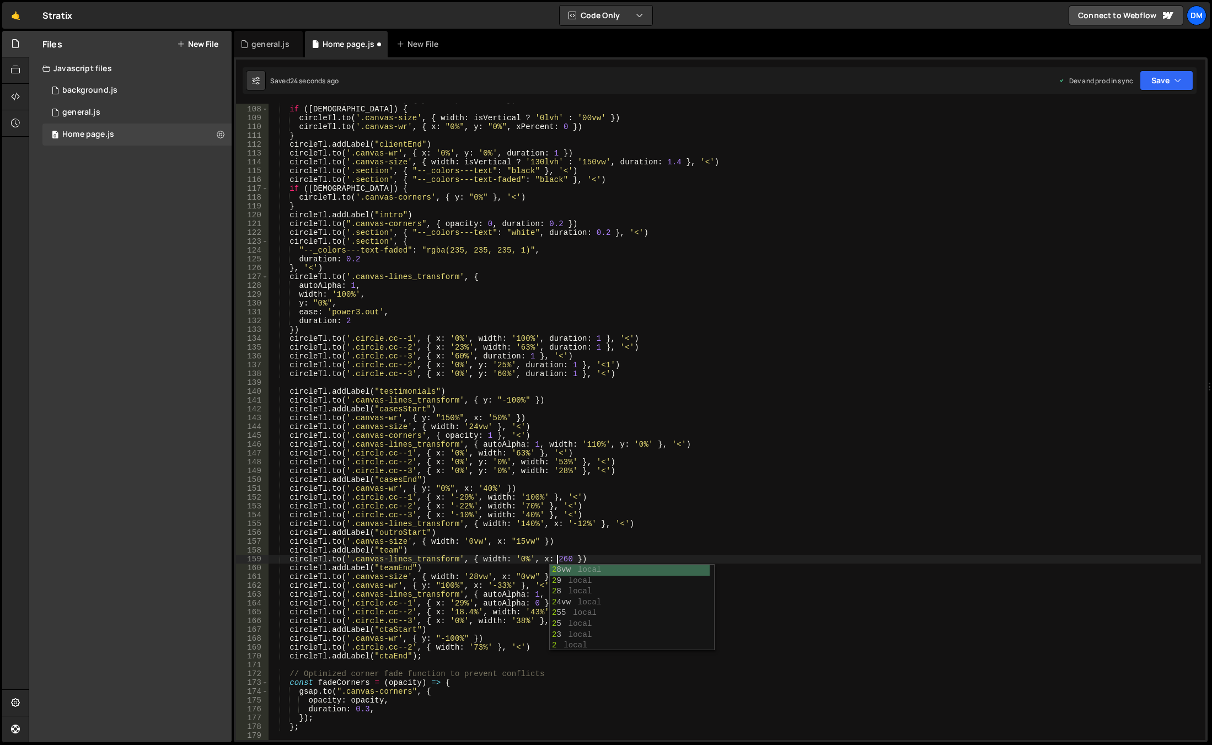
scroll to position [0, 20]
click at [851, 517] on div "circleTl . to ( '.canvas-wr' , { y : "0%" , x : '38%' }) if ( isWide ) { circle…" at bounding box center [735, 423] width 933 height 654
type textarea "[DOMAIN_NAME]('.[DOMAIN_NAME]', { x: '-10%', width: '40%' }, '<')"
click at [1155, 83] on button "Save" at bounding box center [1167, 81] width 54 height 20
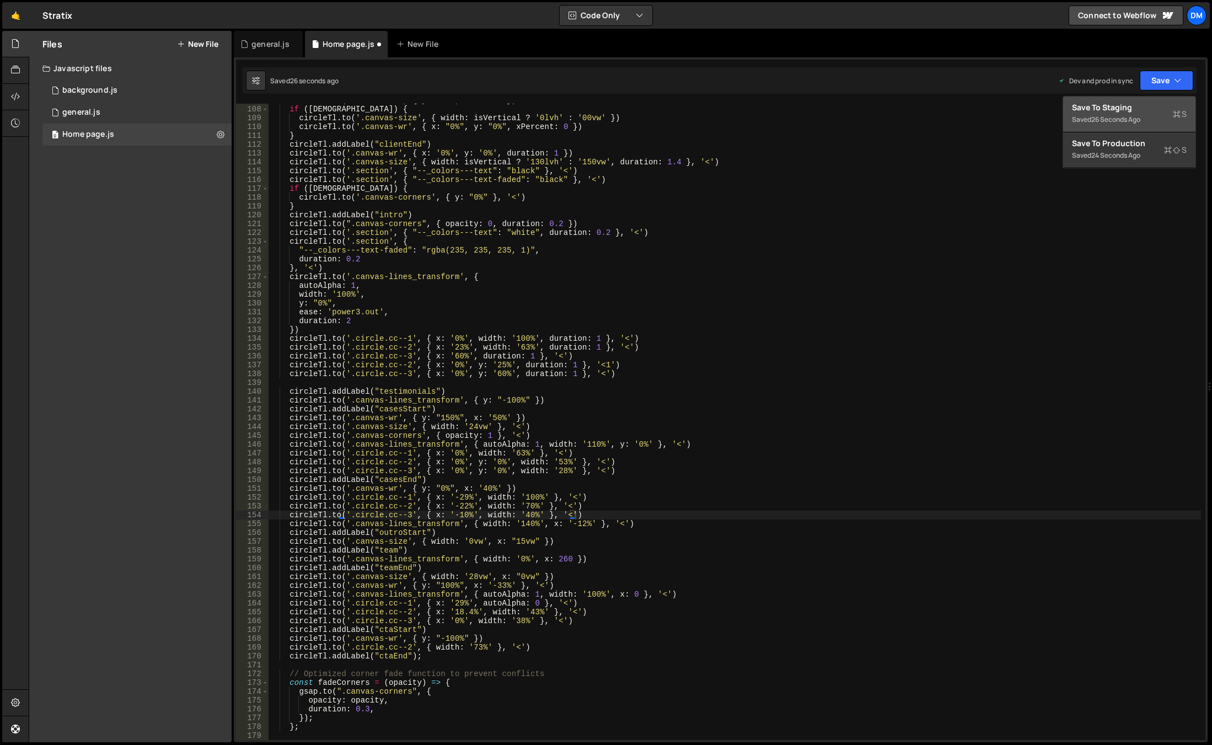
click at [1137, 111] on div "Save to Staging S" at bounding box center [1129, 107] width 115 height 11
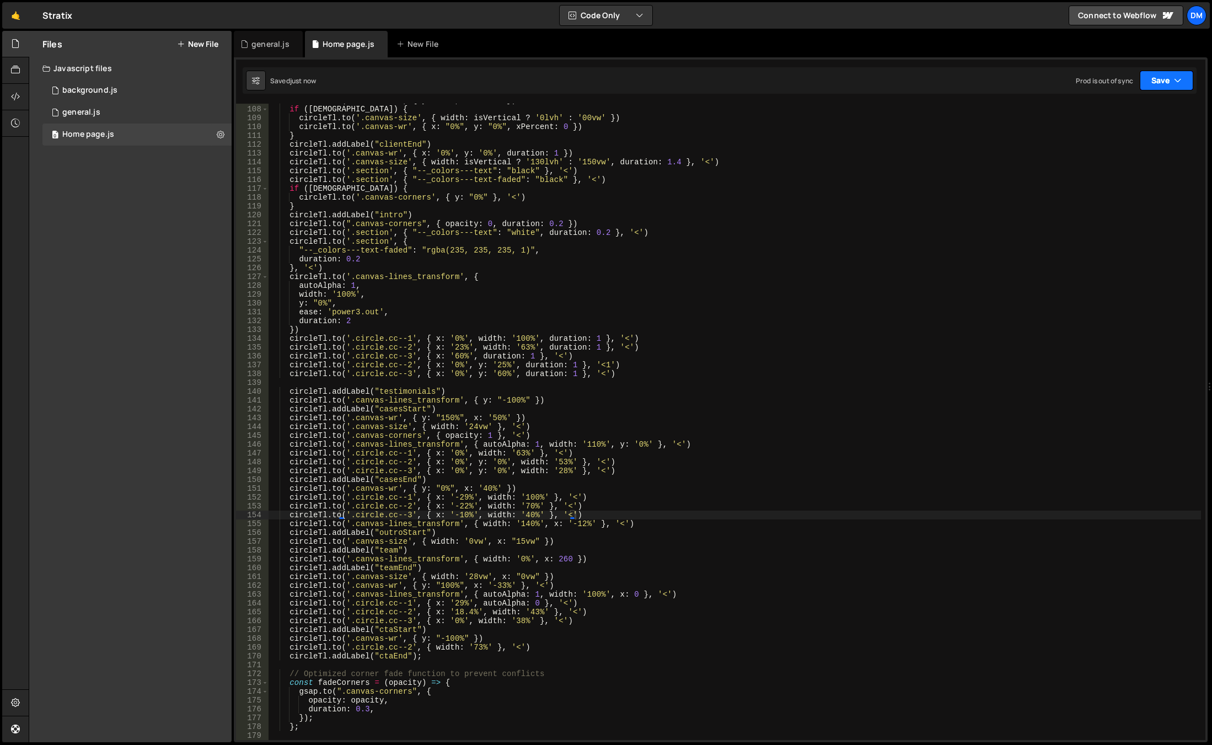
click at [1162, 83] on button "Save" at bounding box center [1167, 81] width 54 height 20
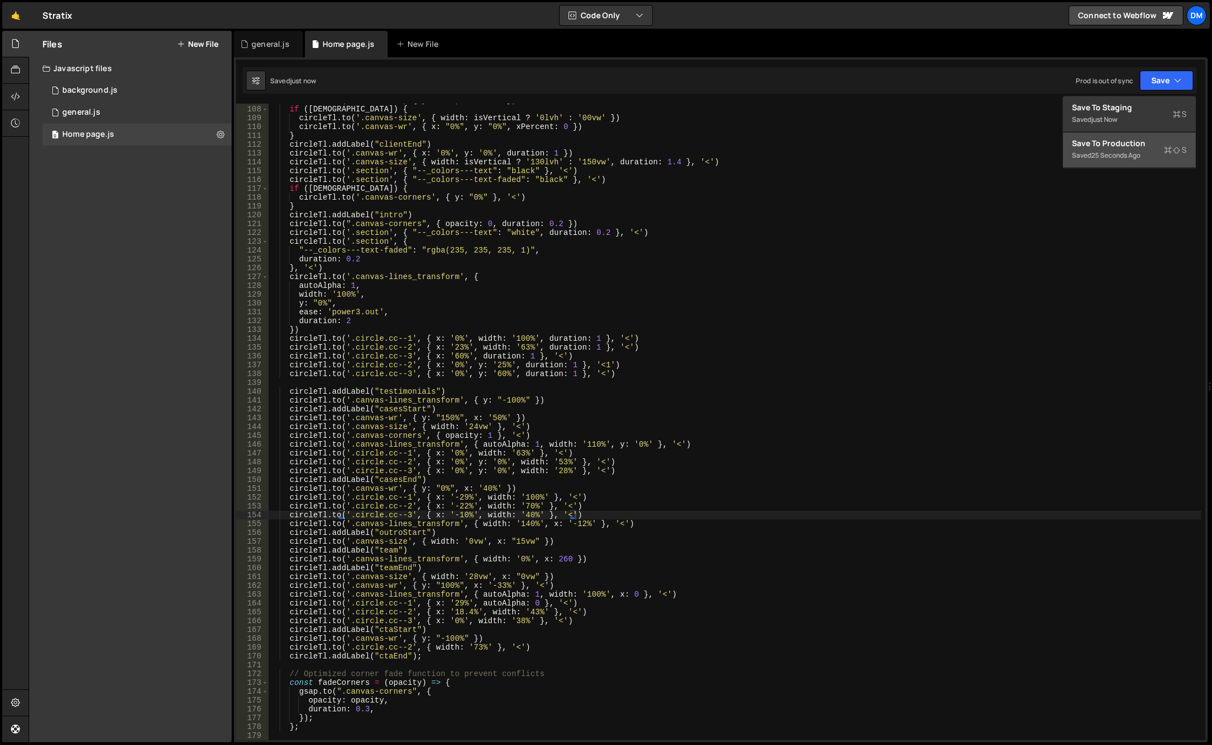
click at [1131, 143] on div "Save to Production S" at bounding box center [1129, 143] width 115 height 11
